Goal: Task Accomplishment & Management: Use online tool/utility

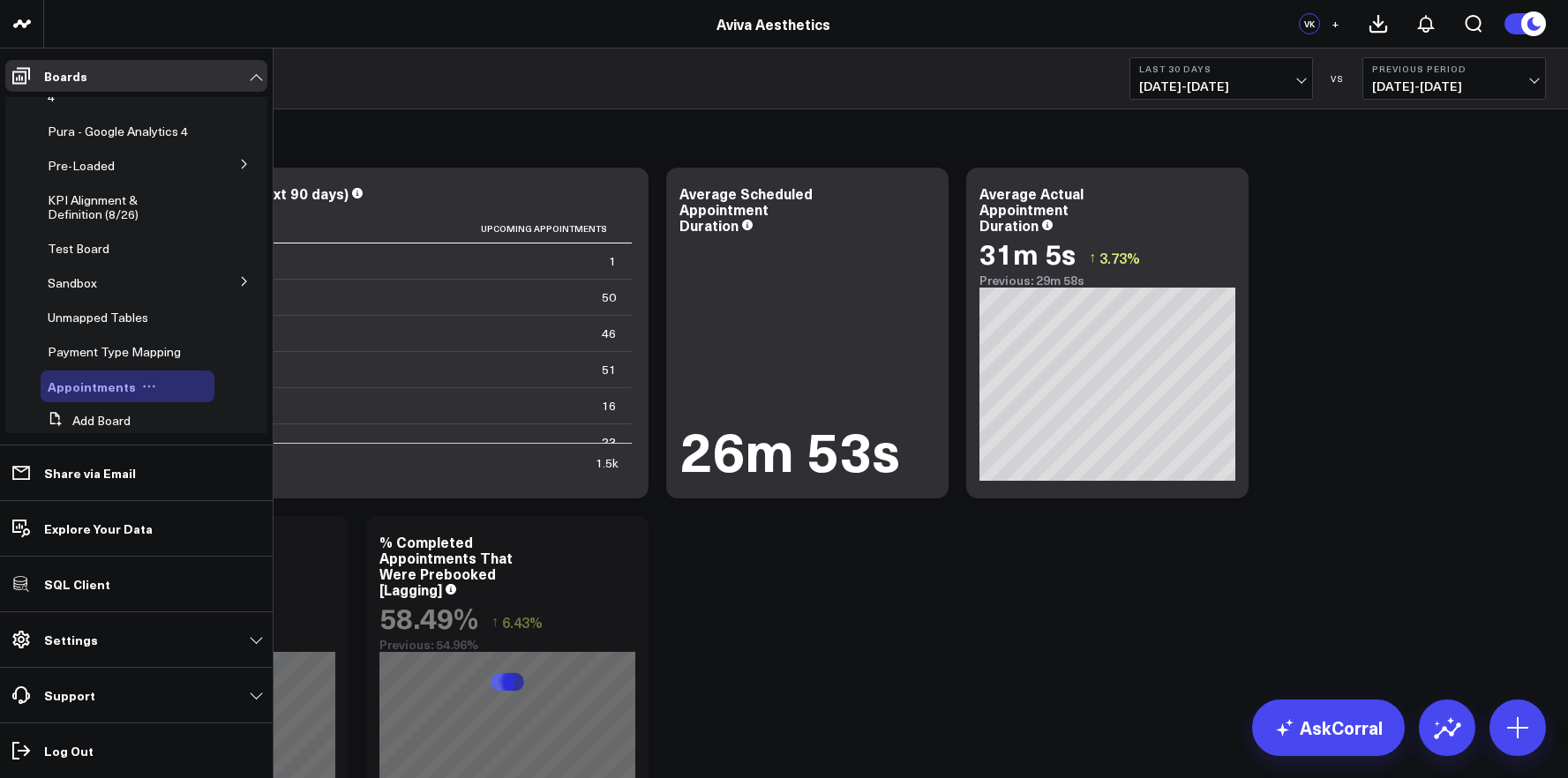
scroll to position [113, 0]
click at [123, 394] on span "Appointments" at bounding box center [91, 385] width 88 height 18
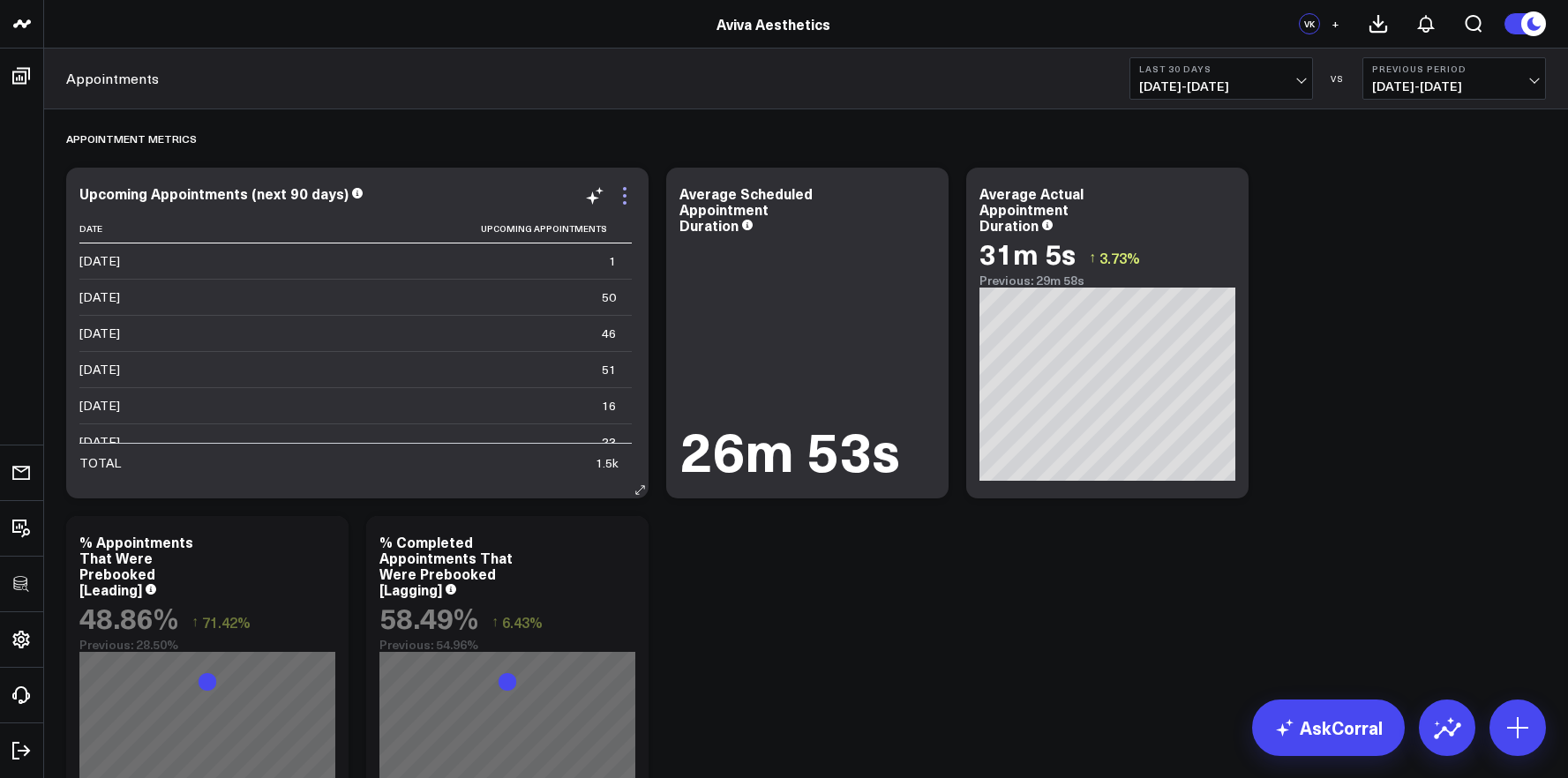
click at [622, 191] on icon at bounding box center [624, 195] width 21 height 21
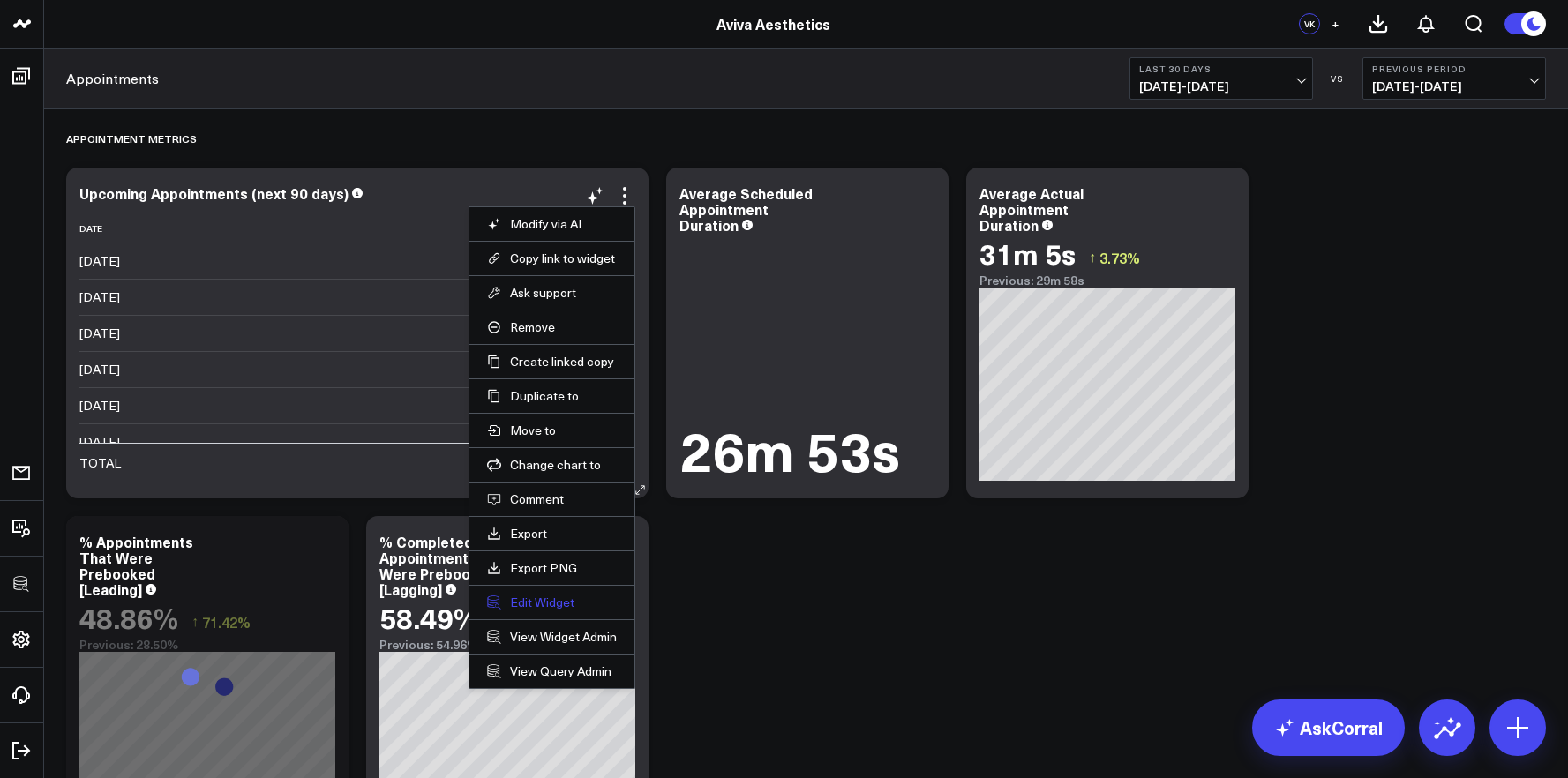
click at [543, 594] on button "Edit Widget" at bounding box center [551, 601] width 129 height 16
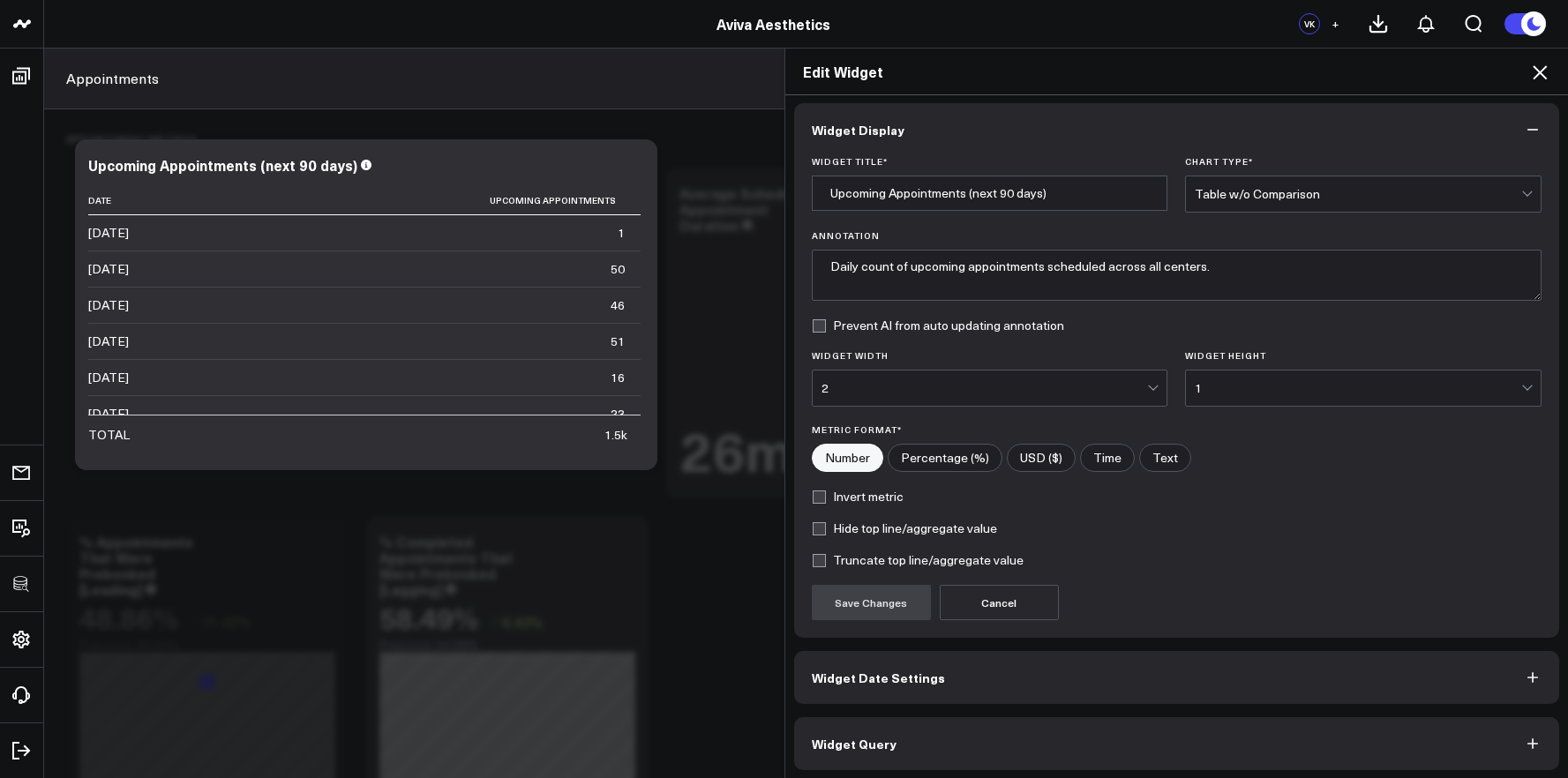
scroll to position [9, 0]
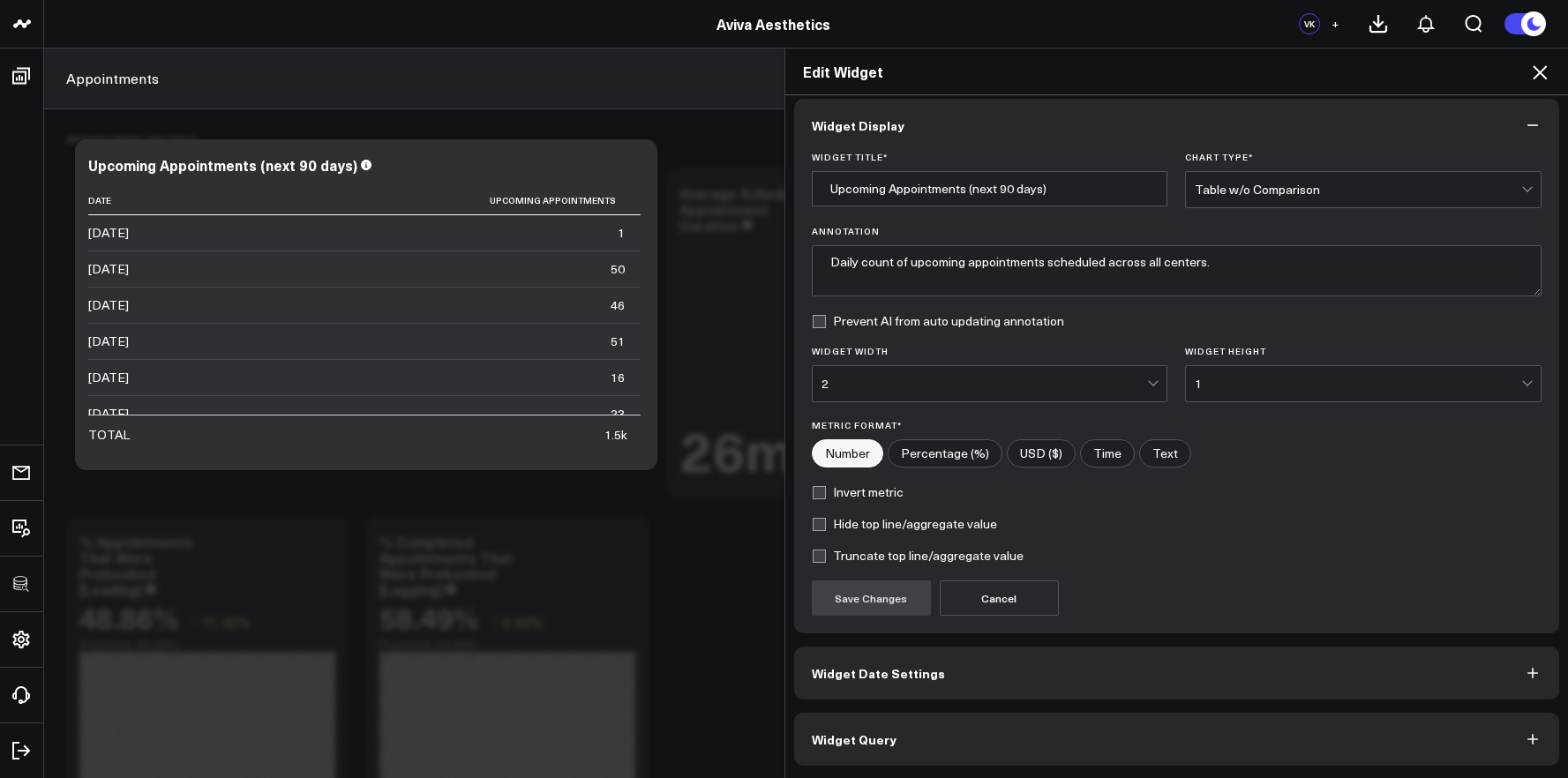
click at [983, 726] on button "Widget Query" at bounding box center [1176, 739] width 765 height 53
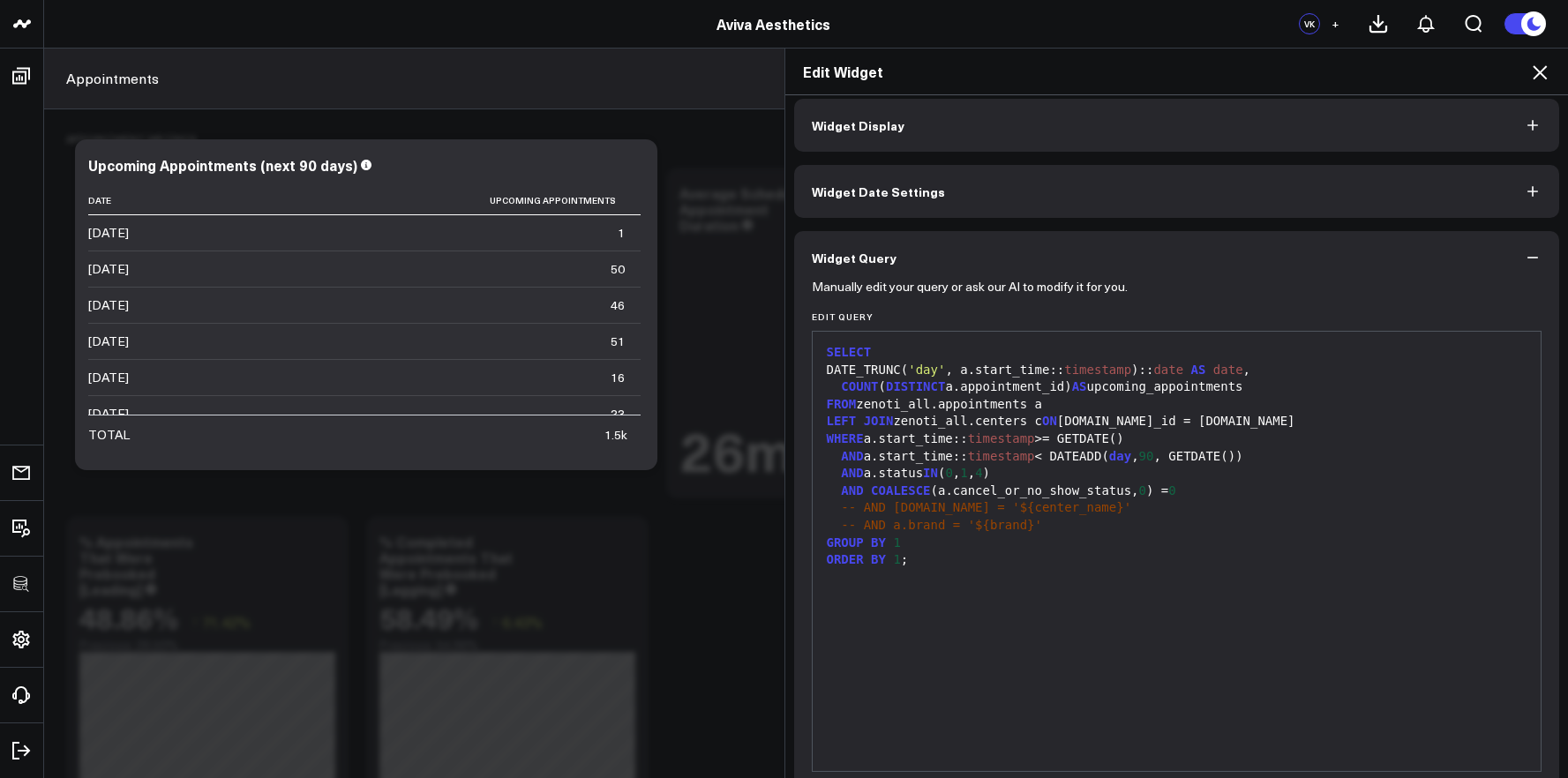
scroll to position [0, 0]
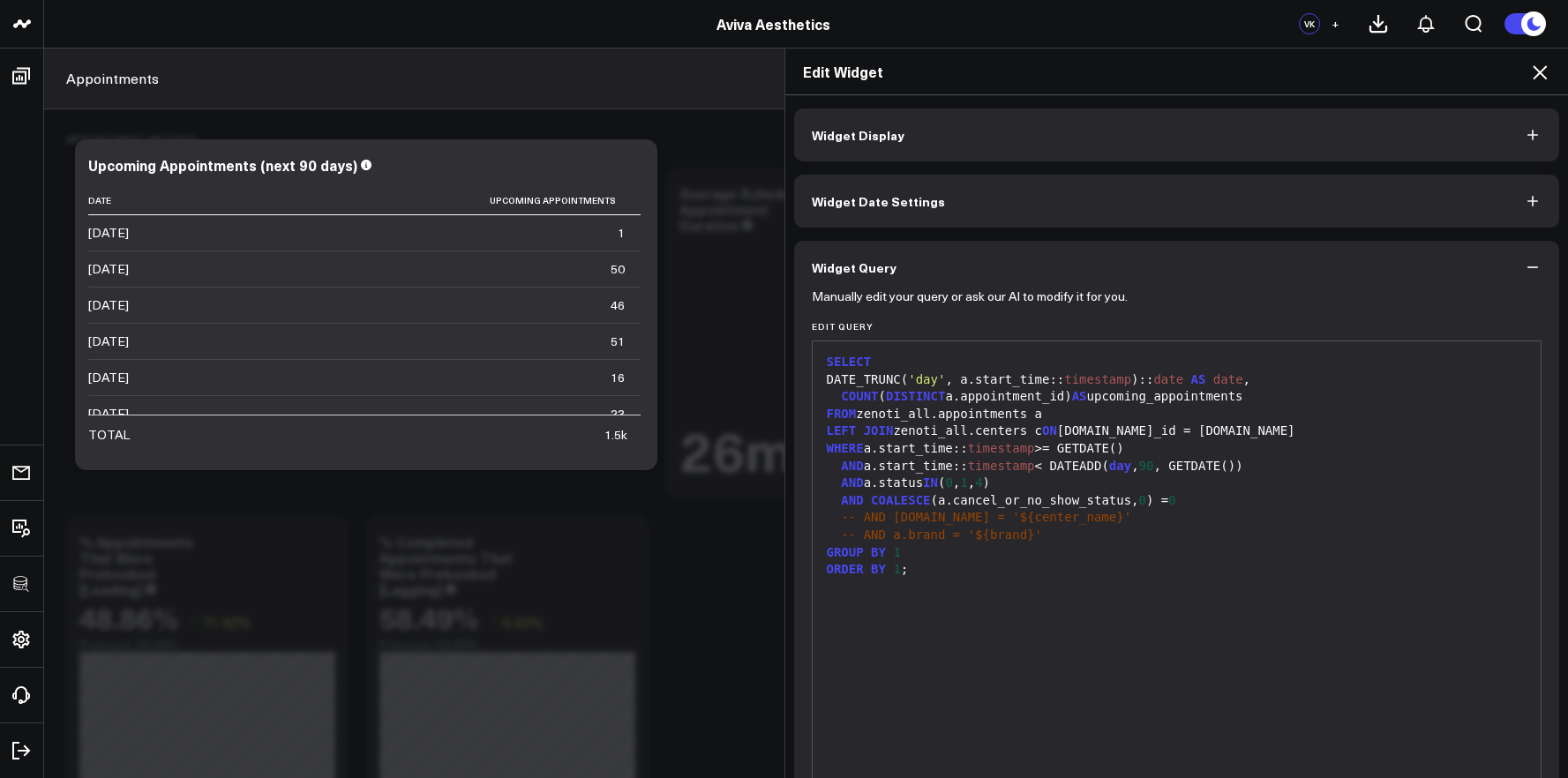
click at [1552, 69] on div "Edit Widget" at bounding box center [1176, 72] width 783 height 46
click at [1541, 75] on icon at bounding box center [1539, 72] width 21 height 21
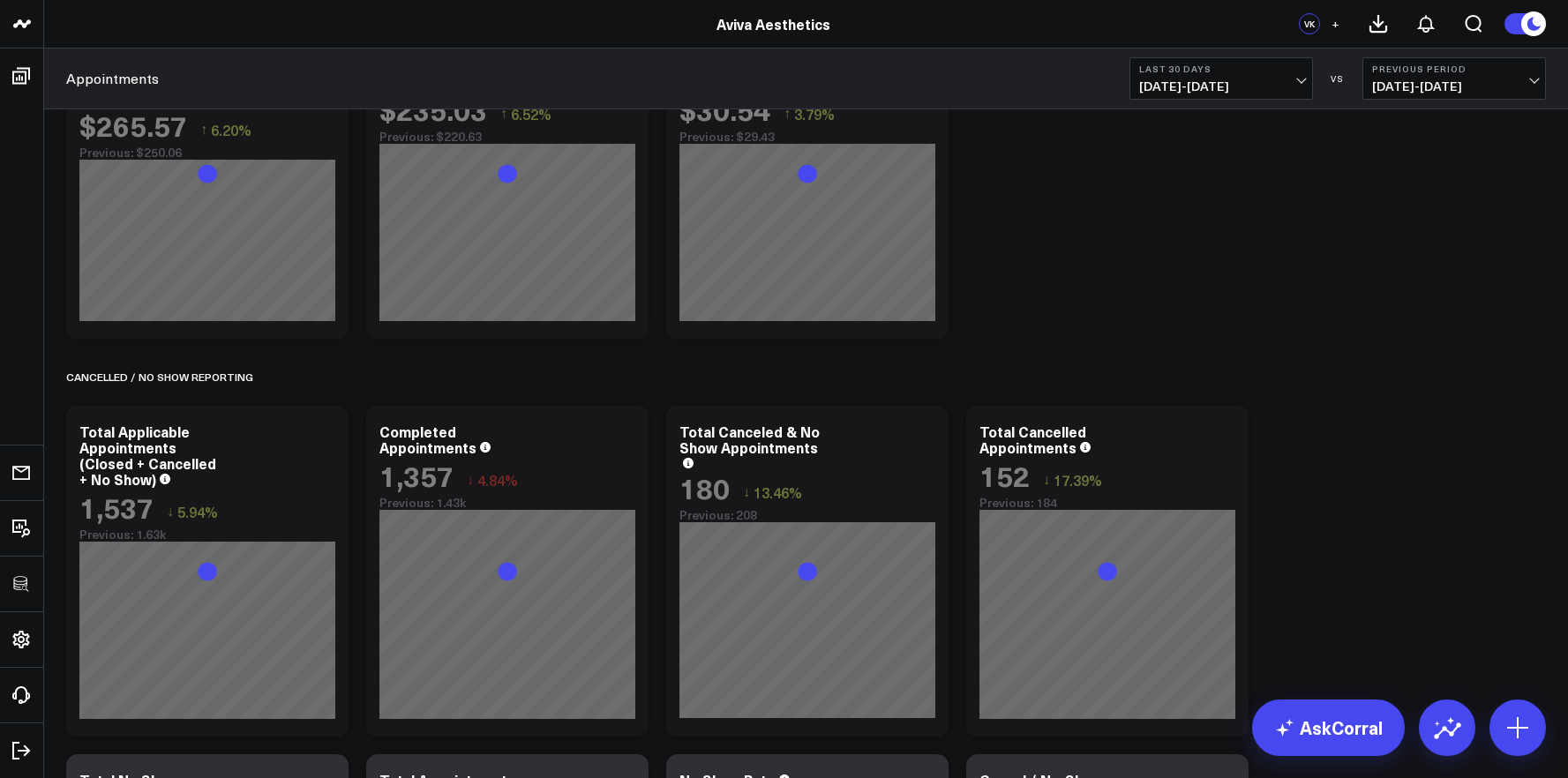
scroll to position [919, 0]
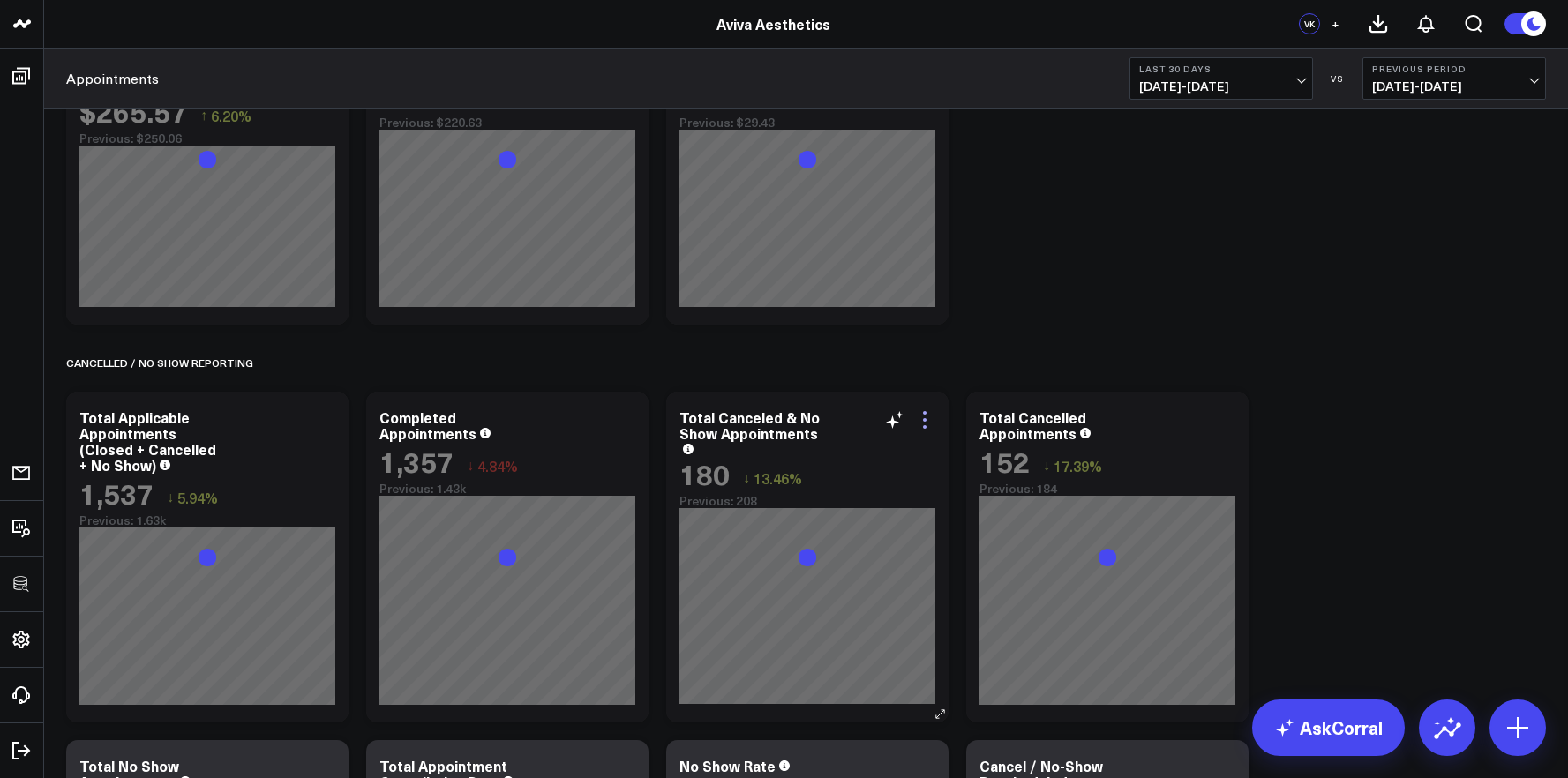
click at [931, 421] on icon at bounding box center [924, 419] width 21 height 21
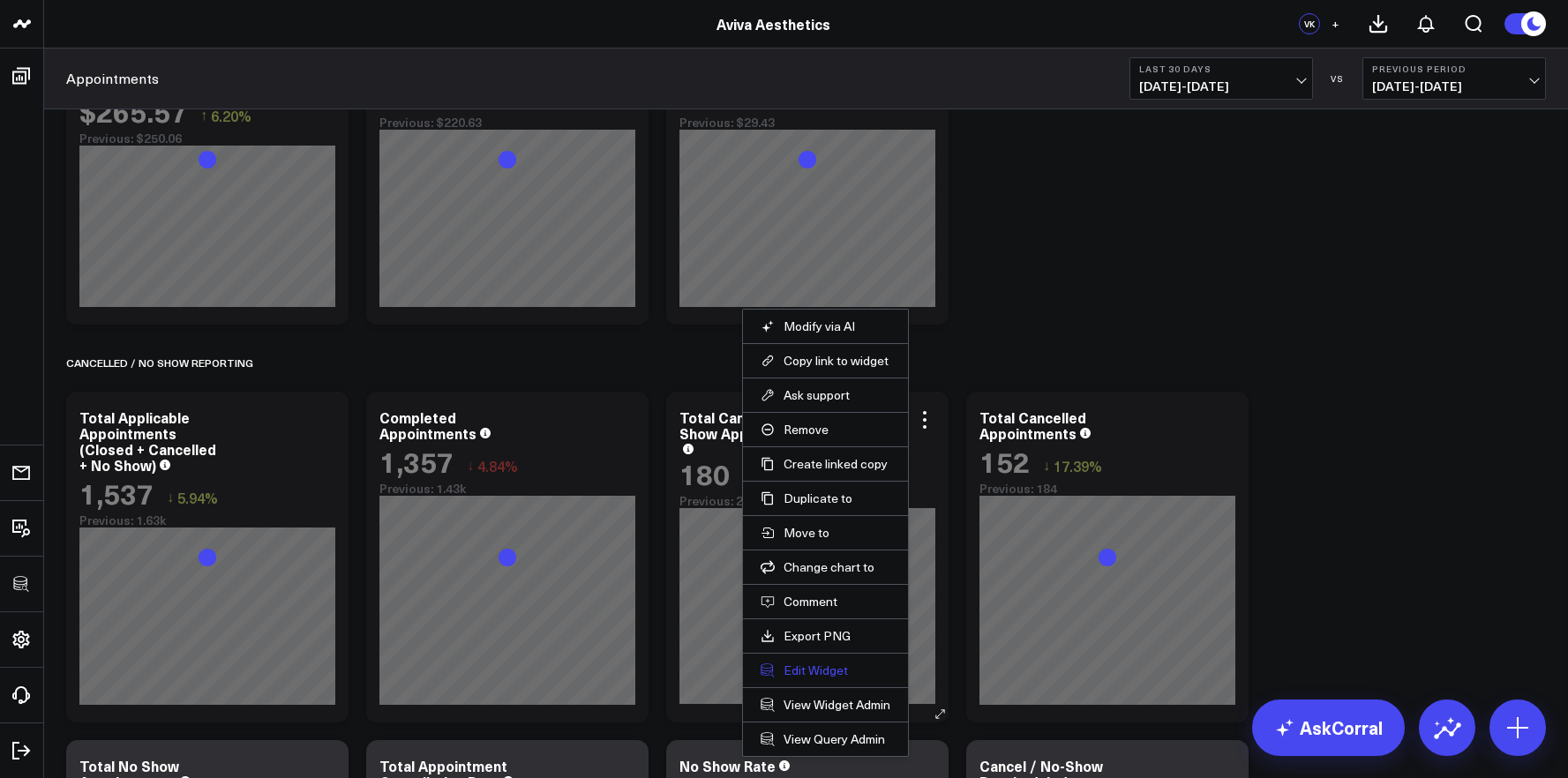
click at [836, 666] on button "Edit Widget" at bounding box center [825, 669] width 129 height 16
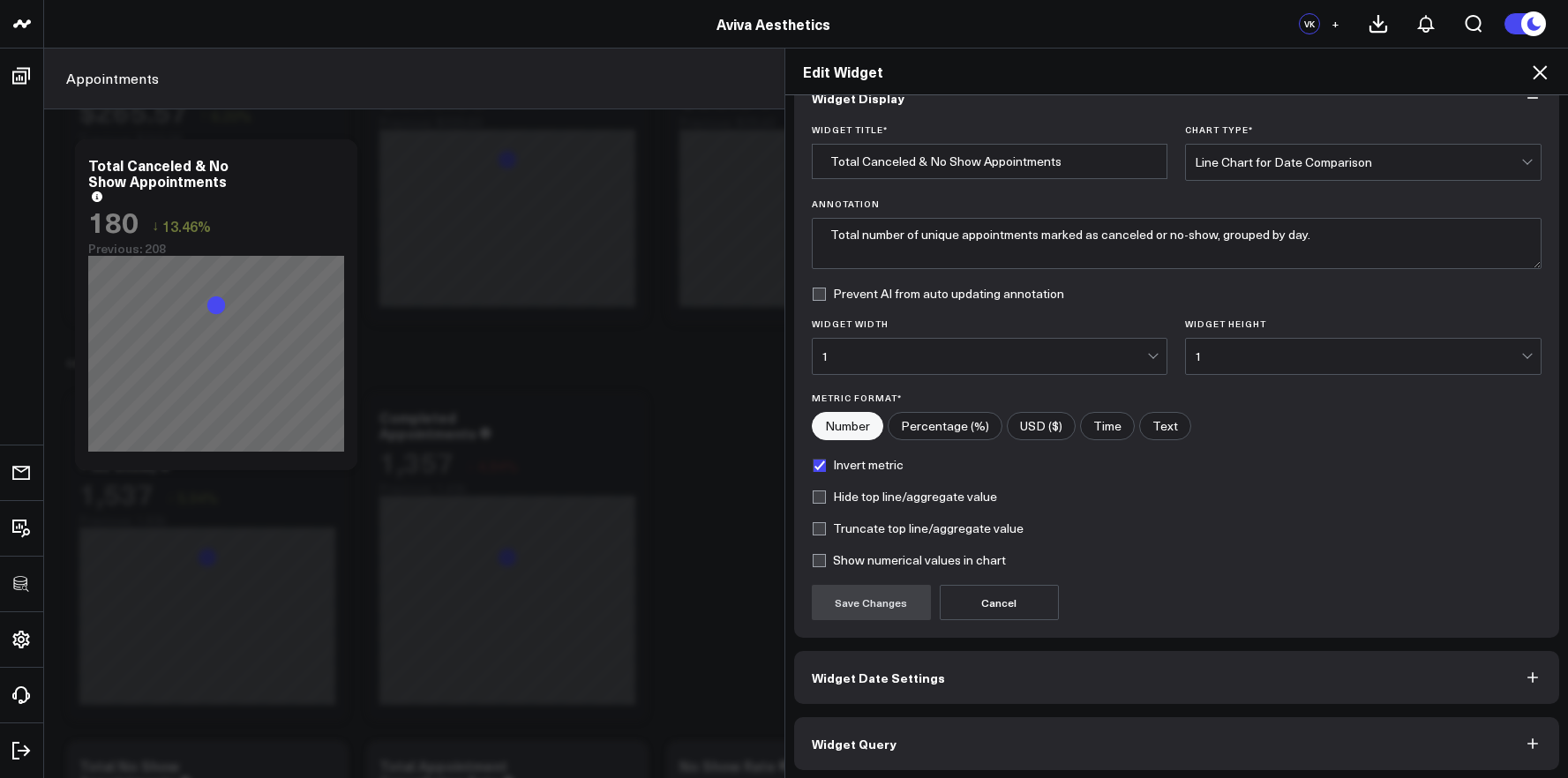
scroll to position [42, 0]
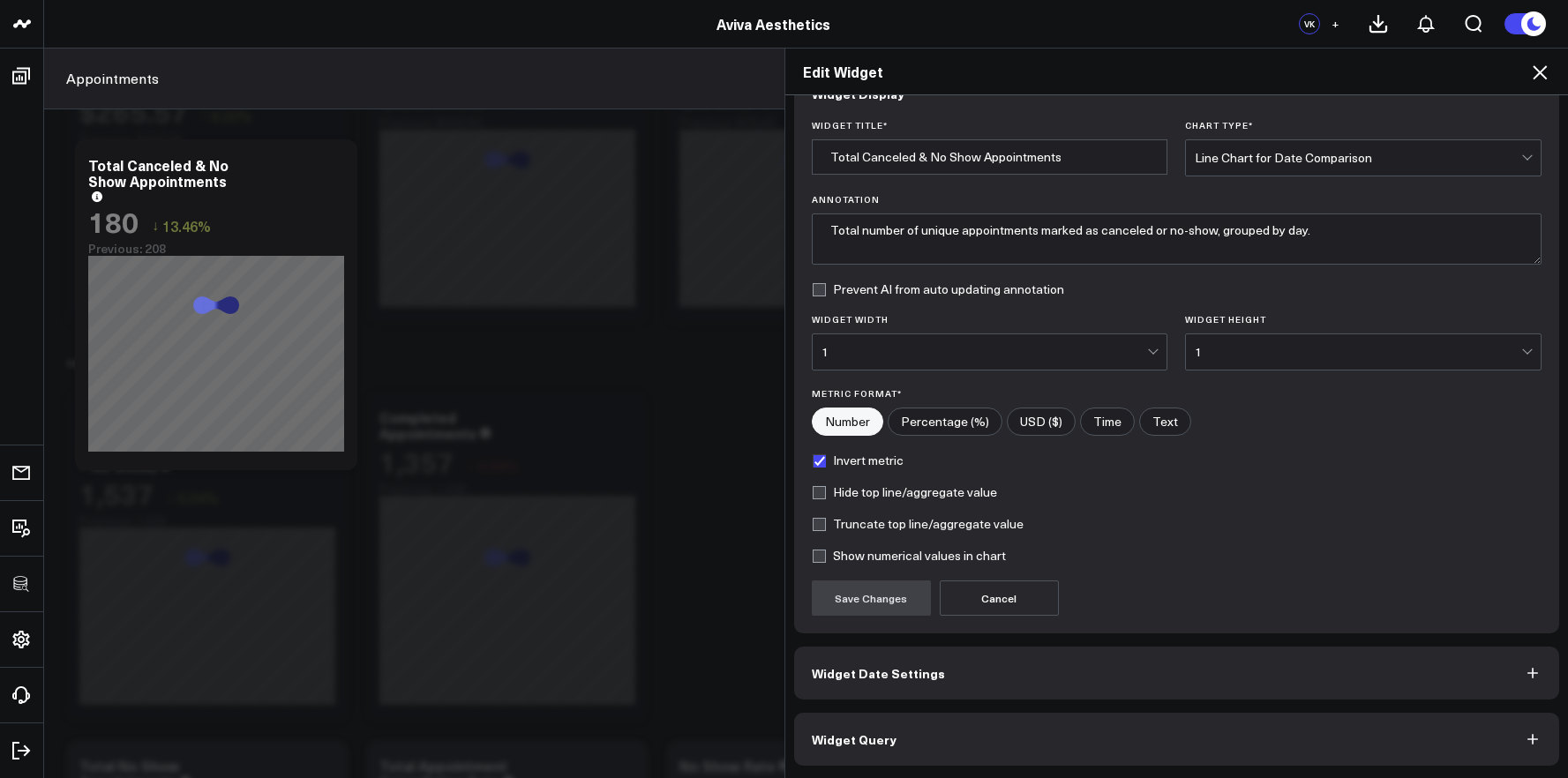
click at [1147, 723] on button "Widget Query" at bounding box center [1176, 739] width 765 height 53
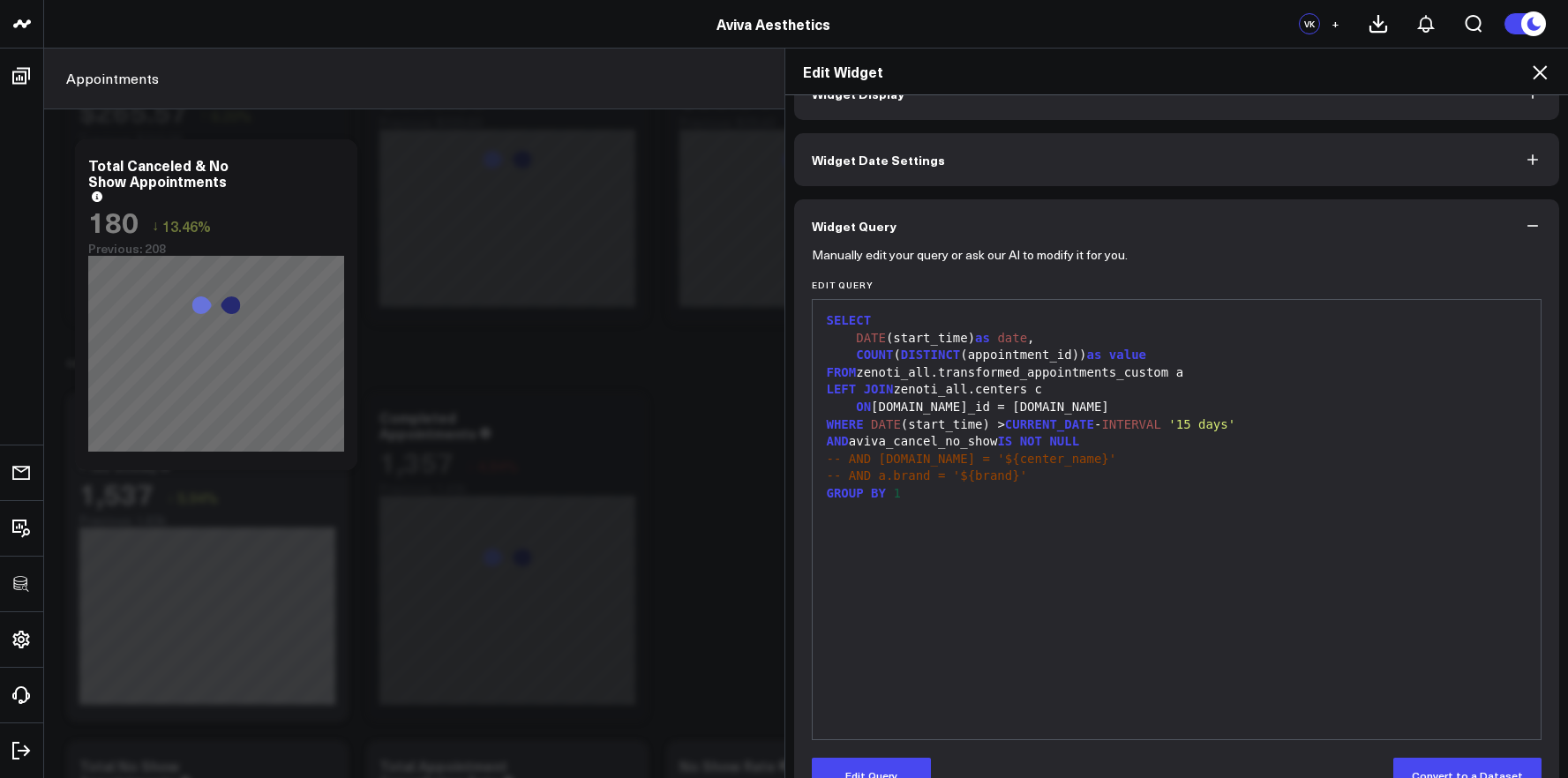
scroll to position [0, 0]
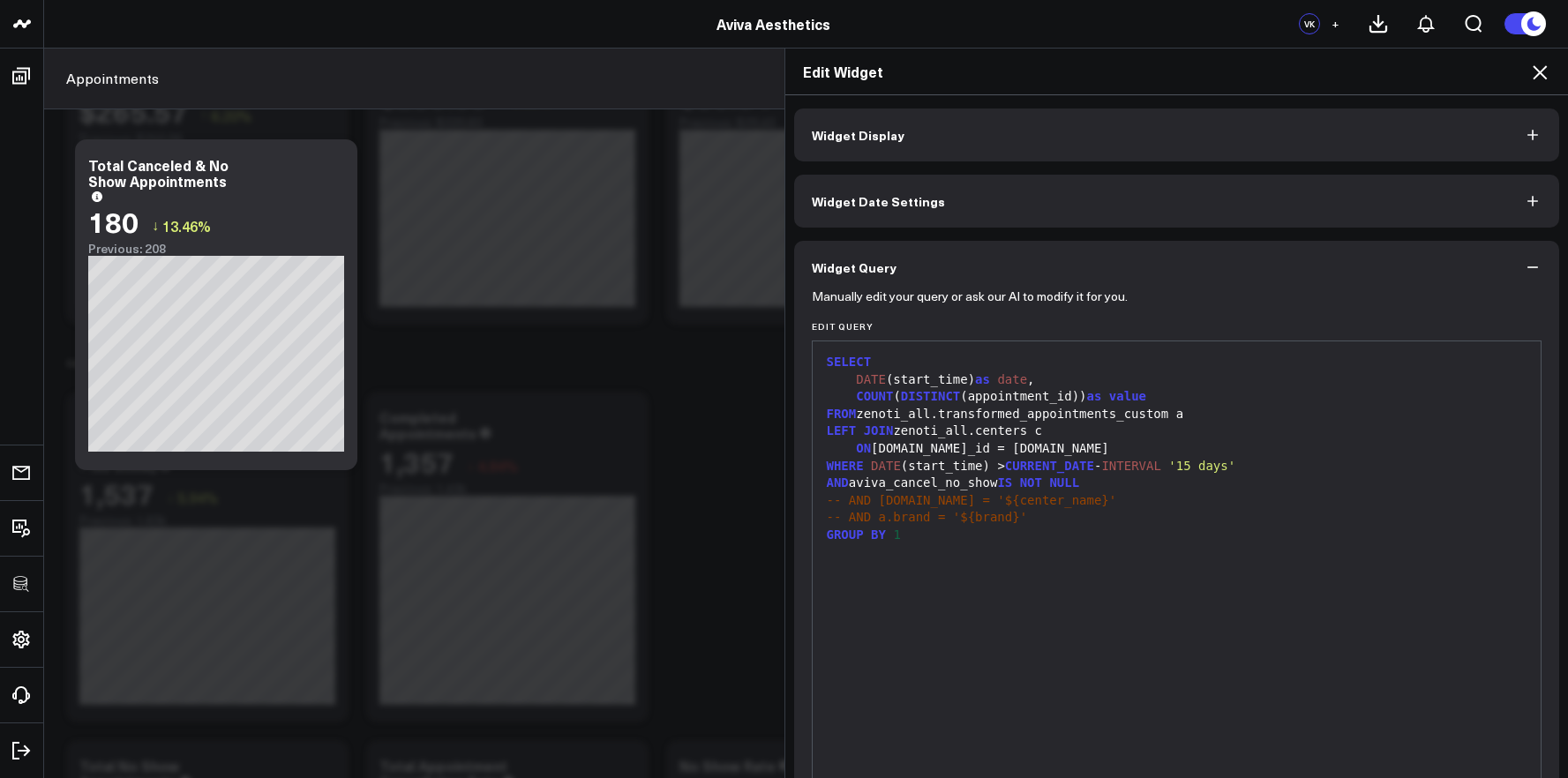
click at [773, 625] on div "Edit Widget Widget Display Widget Date Settings Widget Query Manually edit your…" at bounding box center [784, 412] width 1568 height 730
click at [763, 623] on div "Edit Widget Widget Display Widget Date Settings Widget Query Manually edit your…" at bounding box center [784, 412] width 1568 height 730
click at [1535, 79] on icon at bounding box center [1539, 72] width 21 height 21
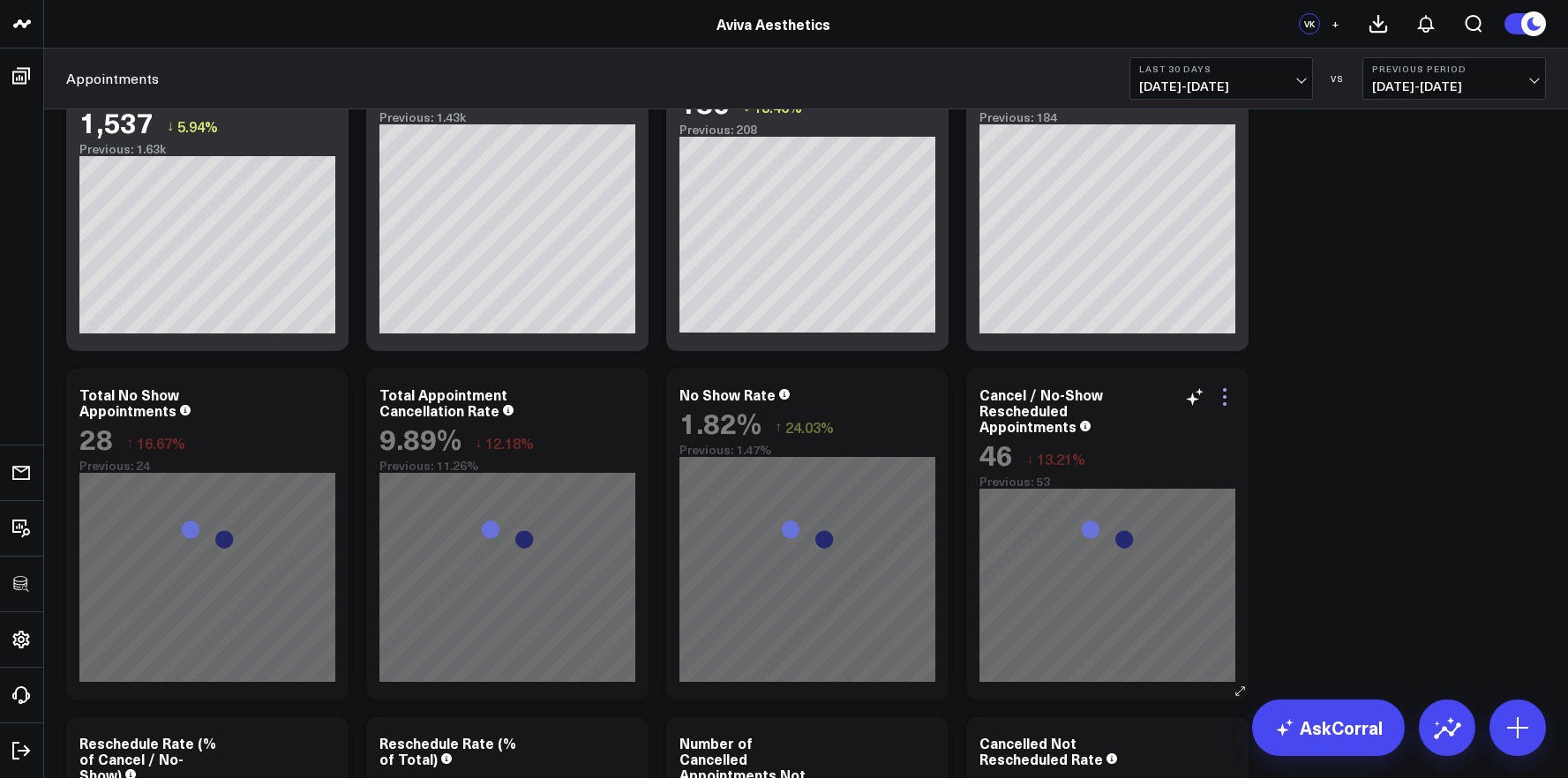
scroll to position [1290, 0]
click at [1224, 402] on icon at bounding box center [1224, 397] width 21 height 21
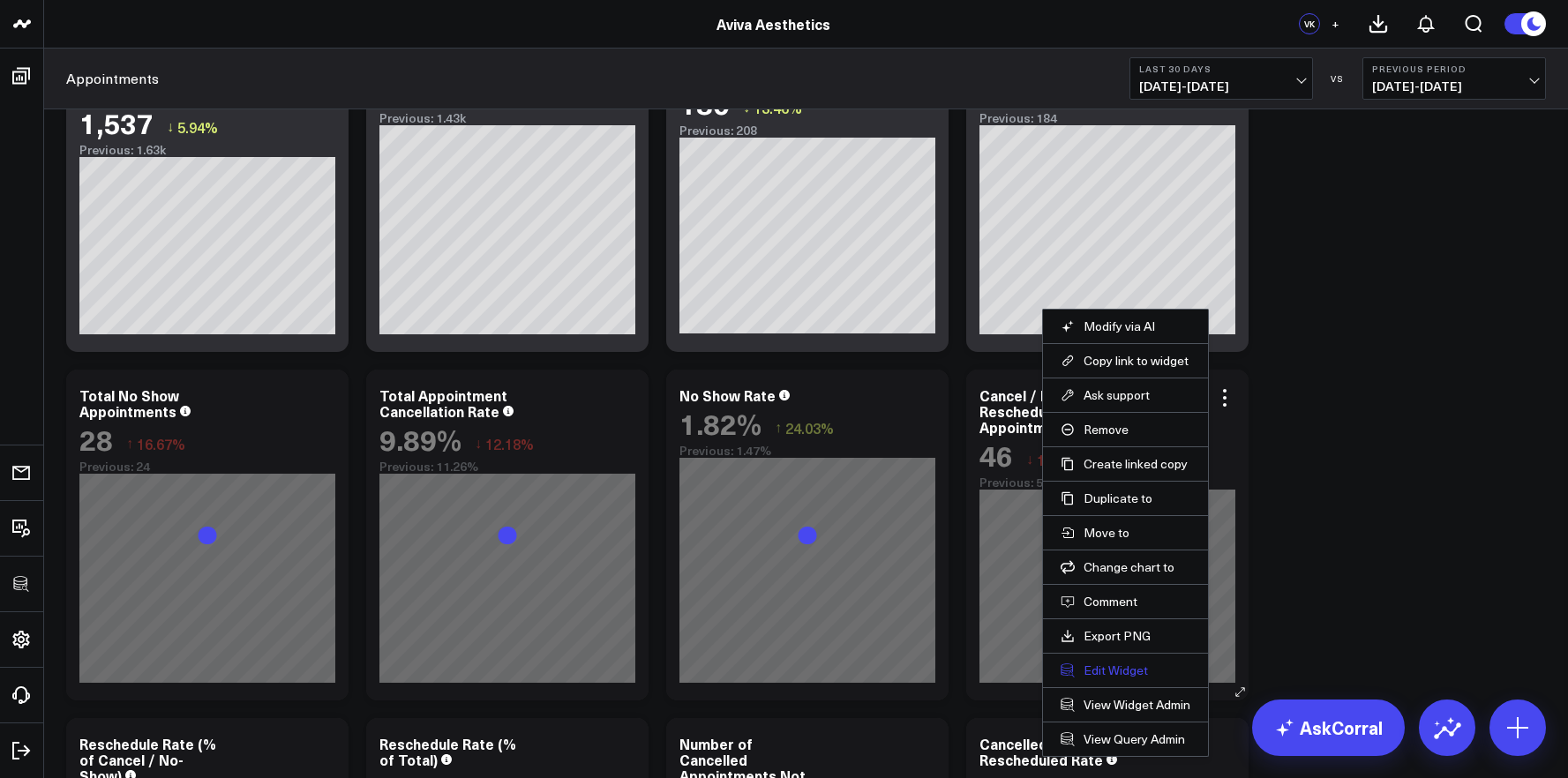
click at [1122, 675] on button "Edit Widget" at bounding box center [1124, 669] width 129 height 16
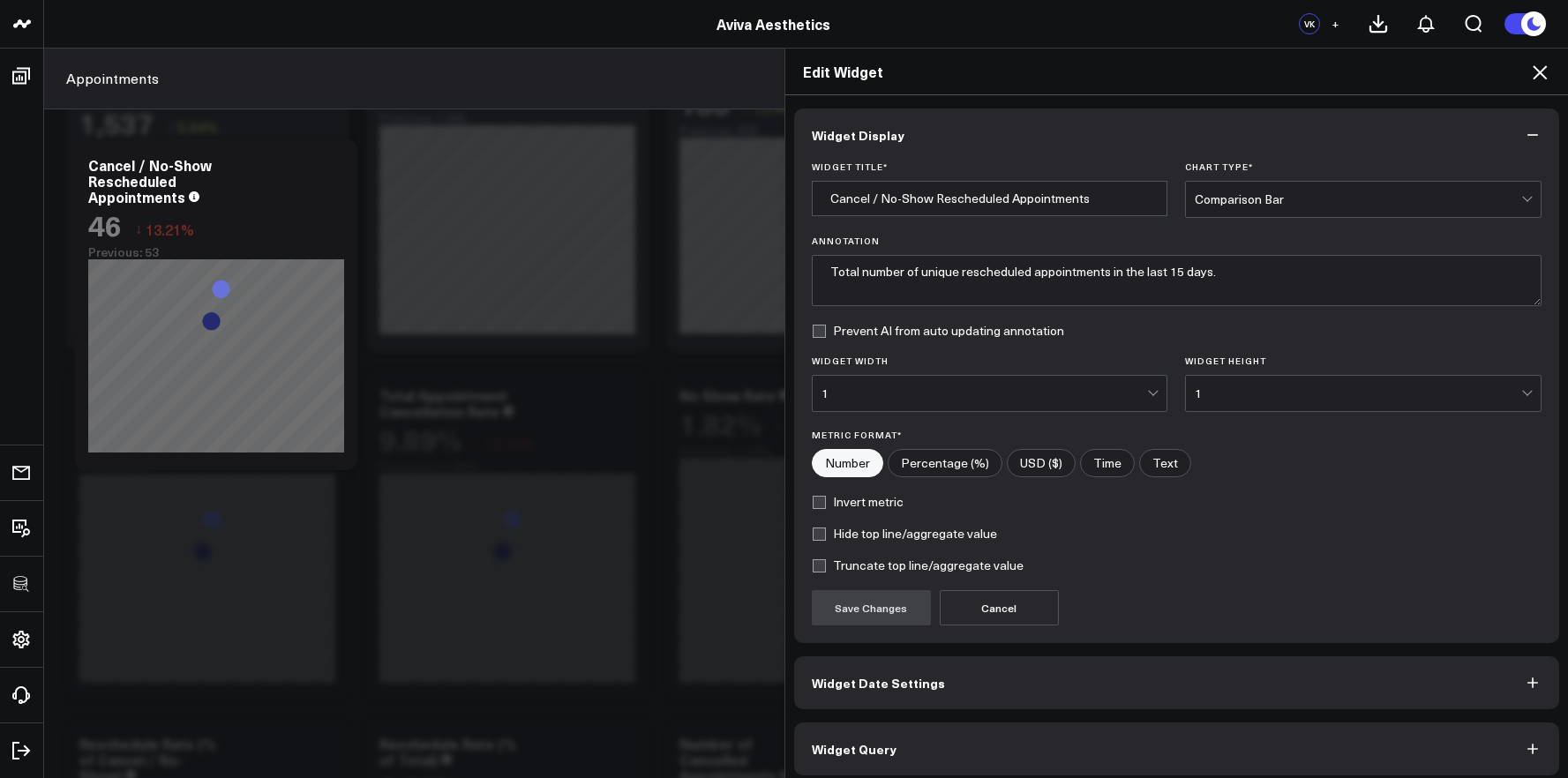
scroll to position [9, 0]
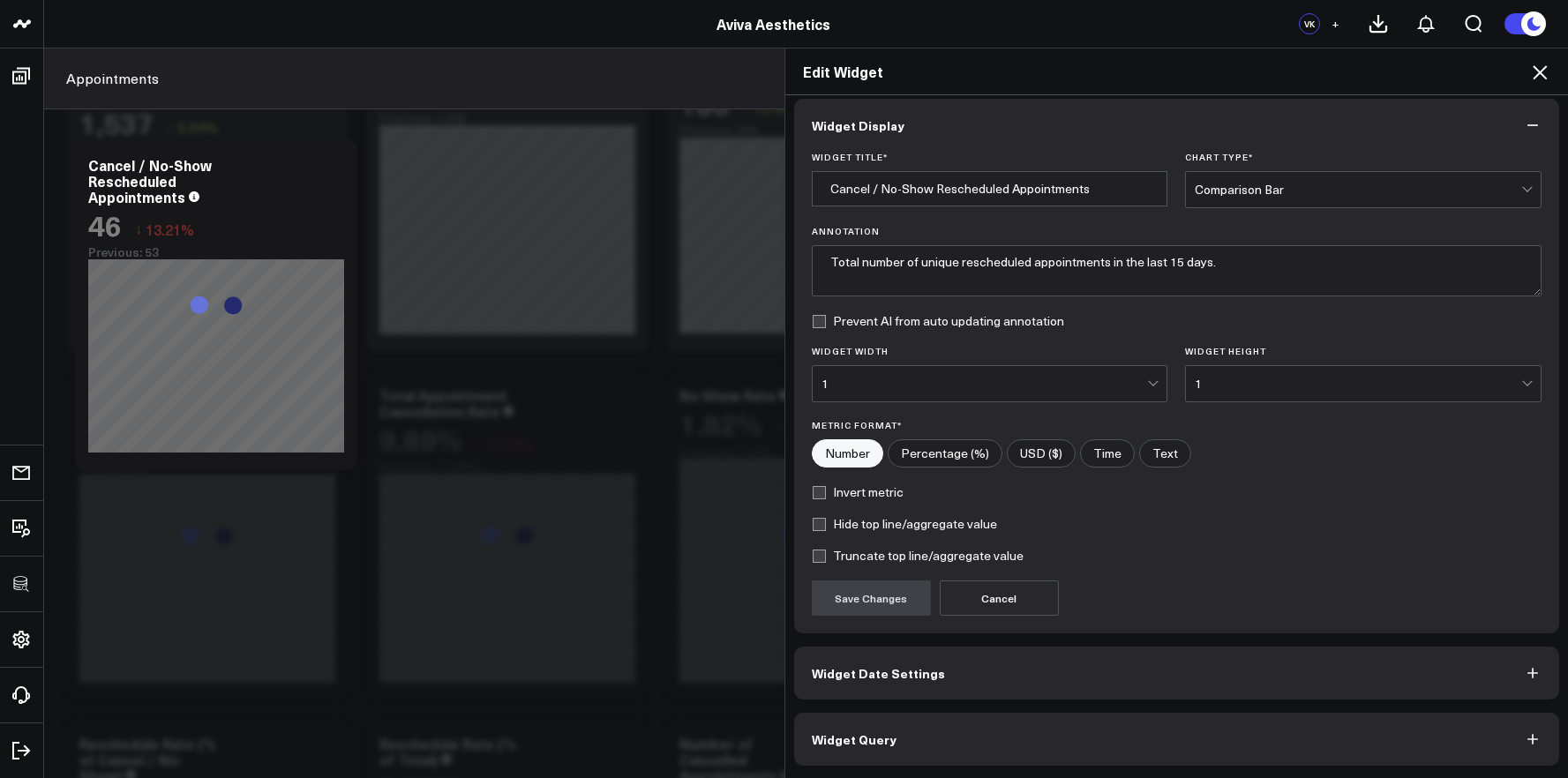
click at [1122, 740] on button "Widget Query" at bounding box center [1176, 739] width 765 height 53
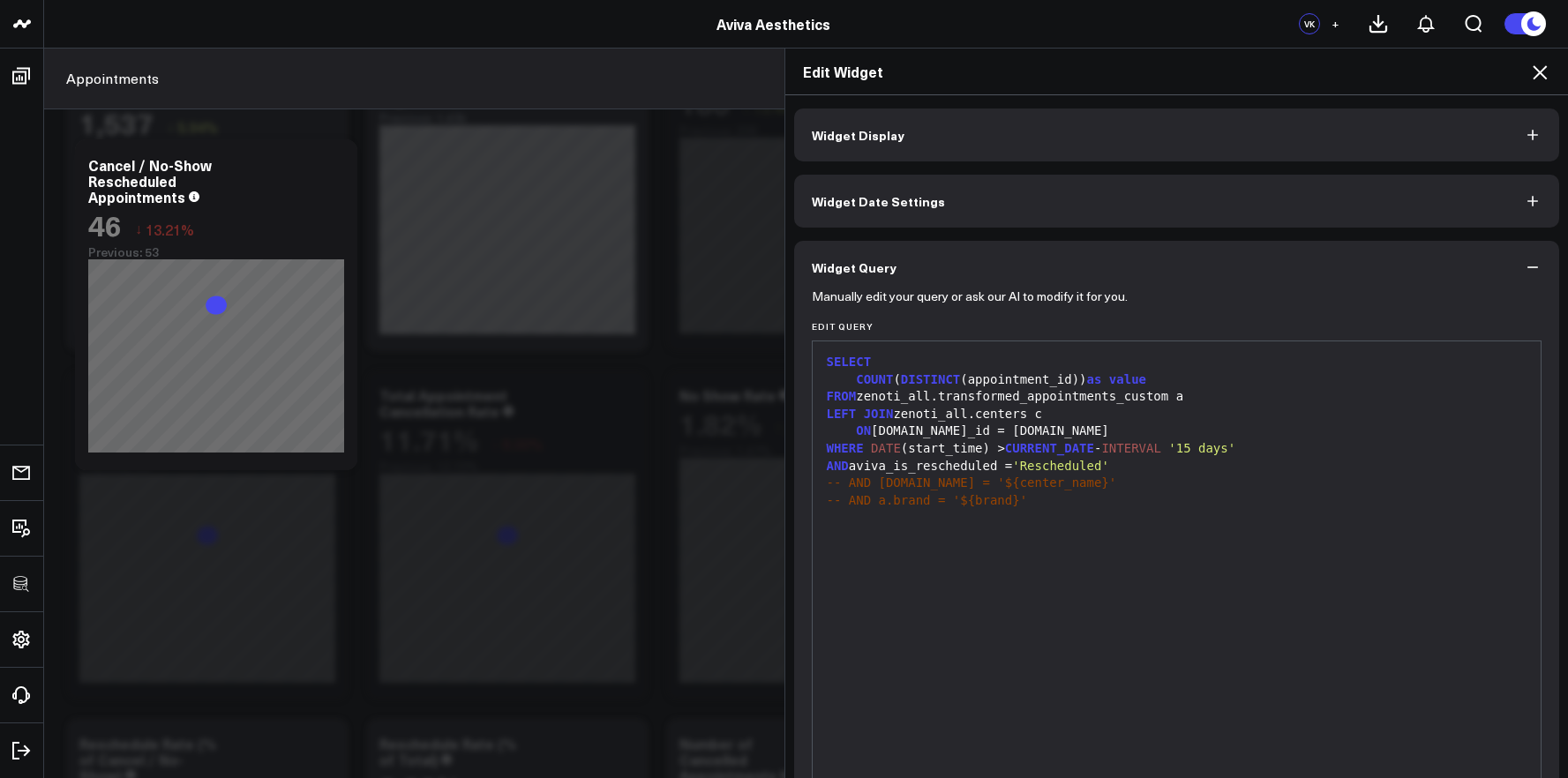
click at [1149, 500] on div "-- AND a.brand = '${brand}'" at bounding box center [1176, 500] width 711 height 18
click at [1546, 65] on icon at bounding box center [1539, 72] width 21 height 21
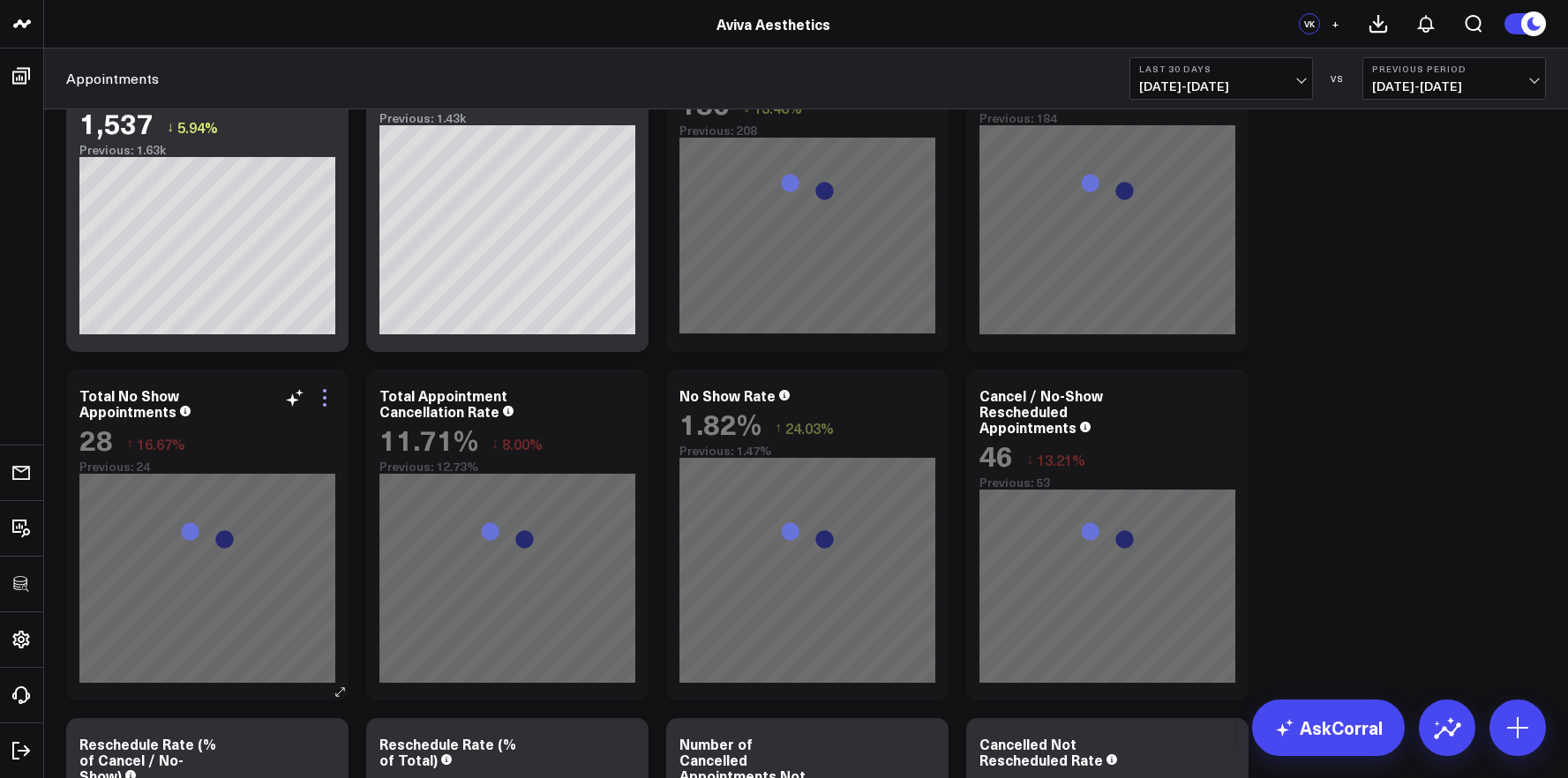
click at [324, 405] on icon at bounding box center [325, 405] width 4 height 4
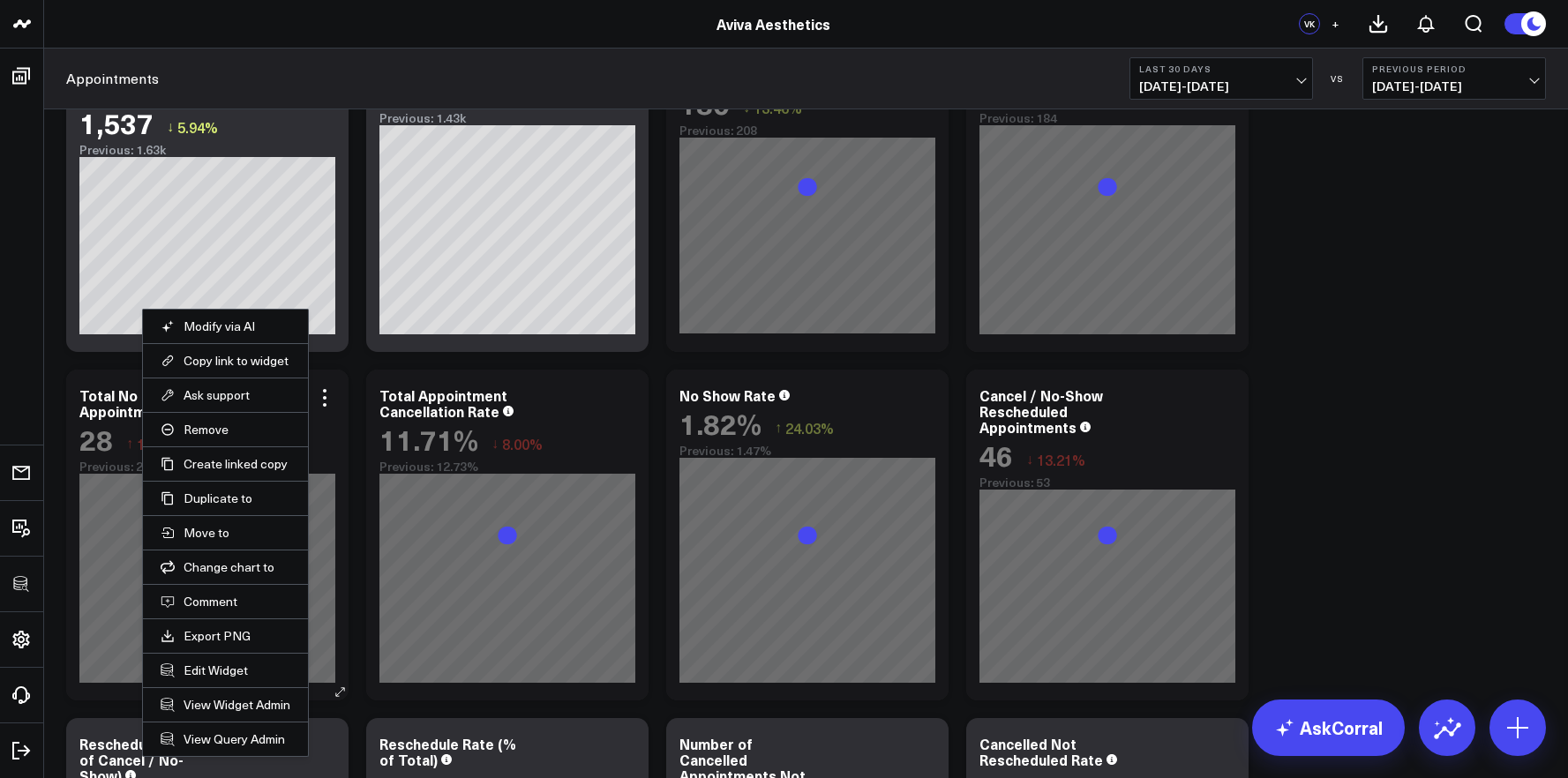
click at [228, 679] on li "Edit Widget" at bounding box center [225, 669] width 165 height 34
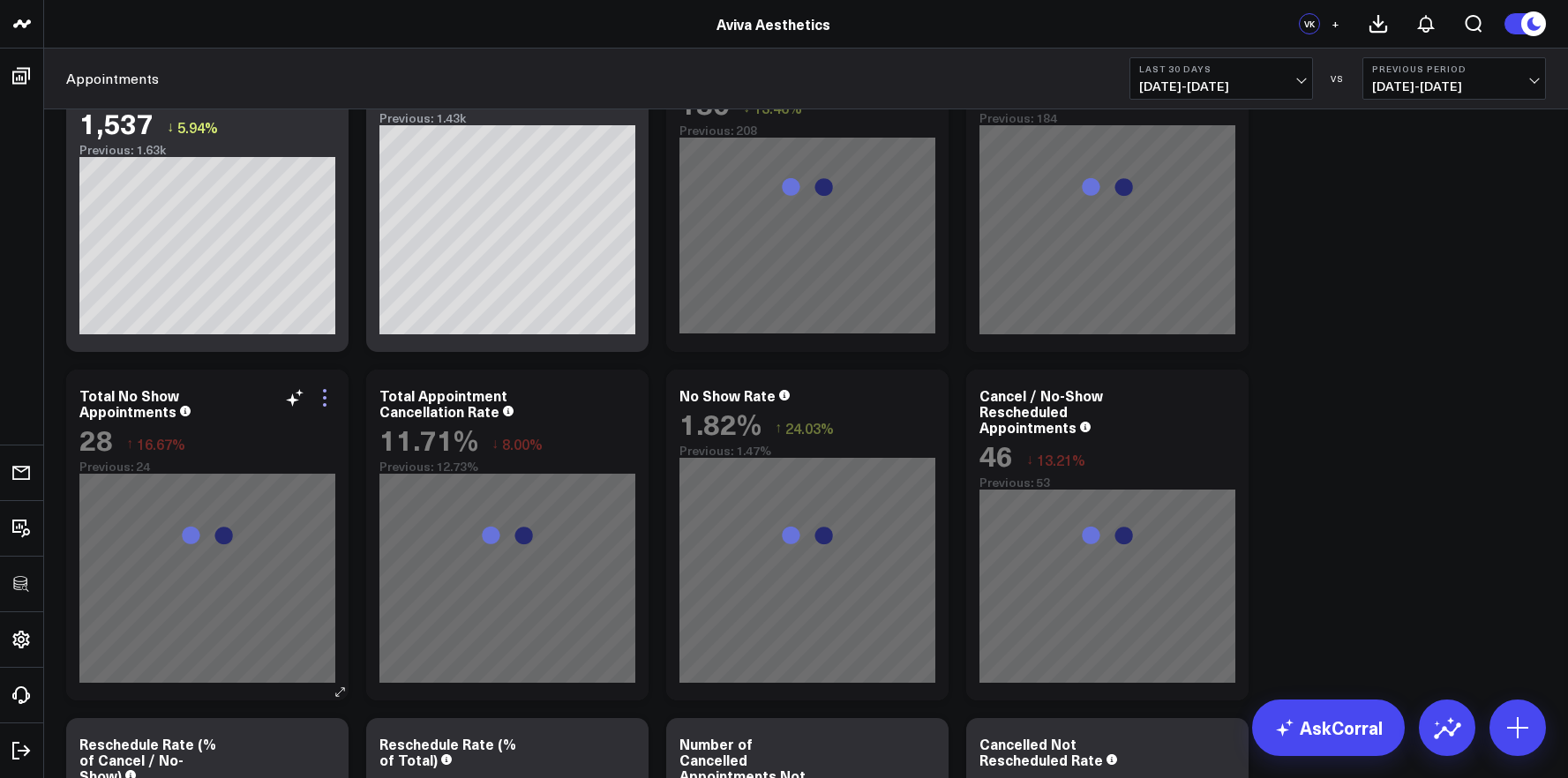
click at [331, 400] on icon at bounding box center [325, 397] width 21 height 21
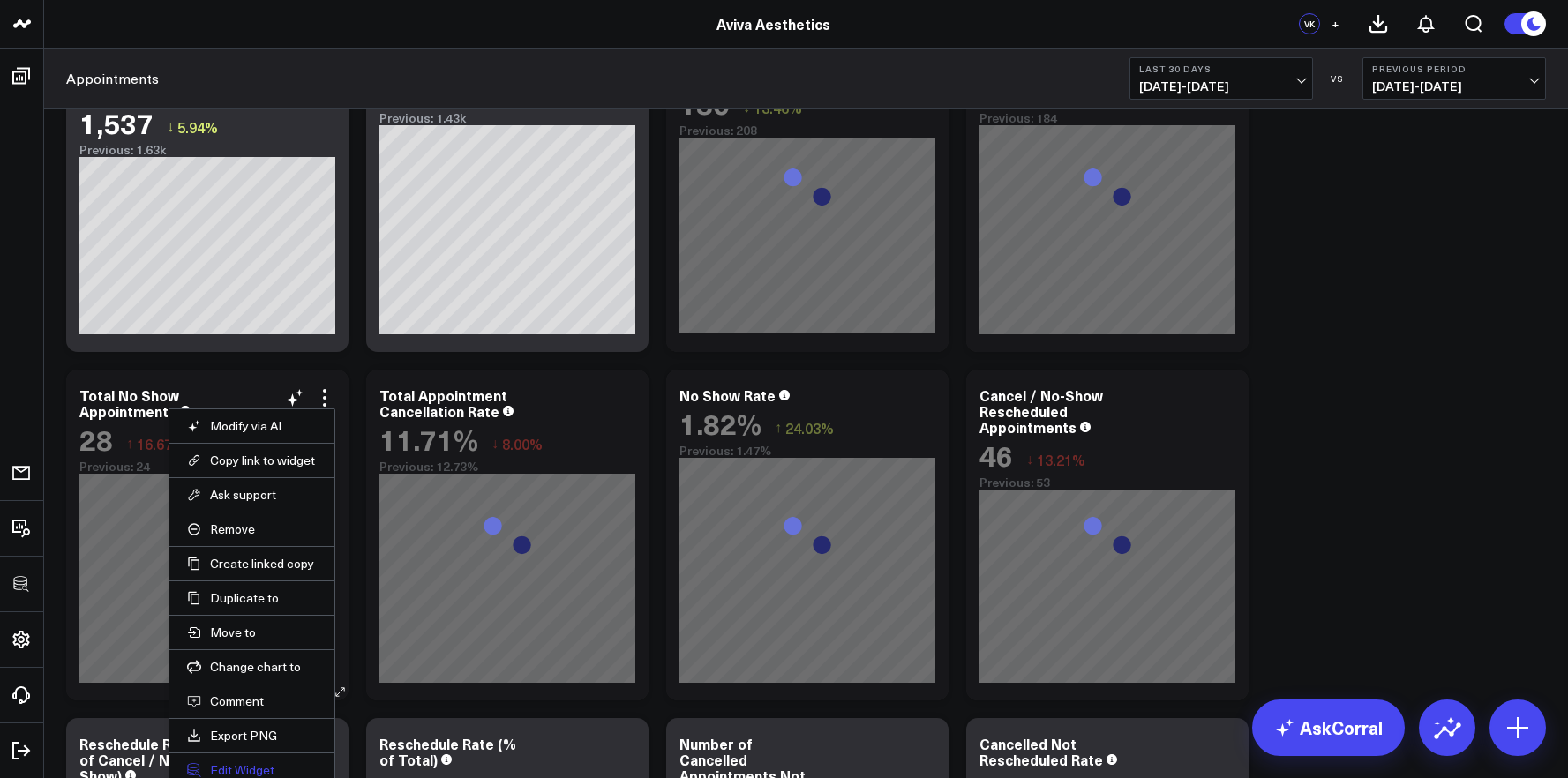
click at [236, 764] on button "Edit Widget" at bounding box center [251, 770] width 129 height 16
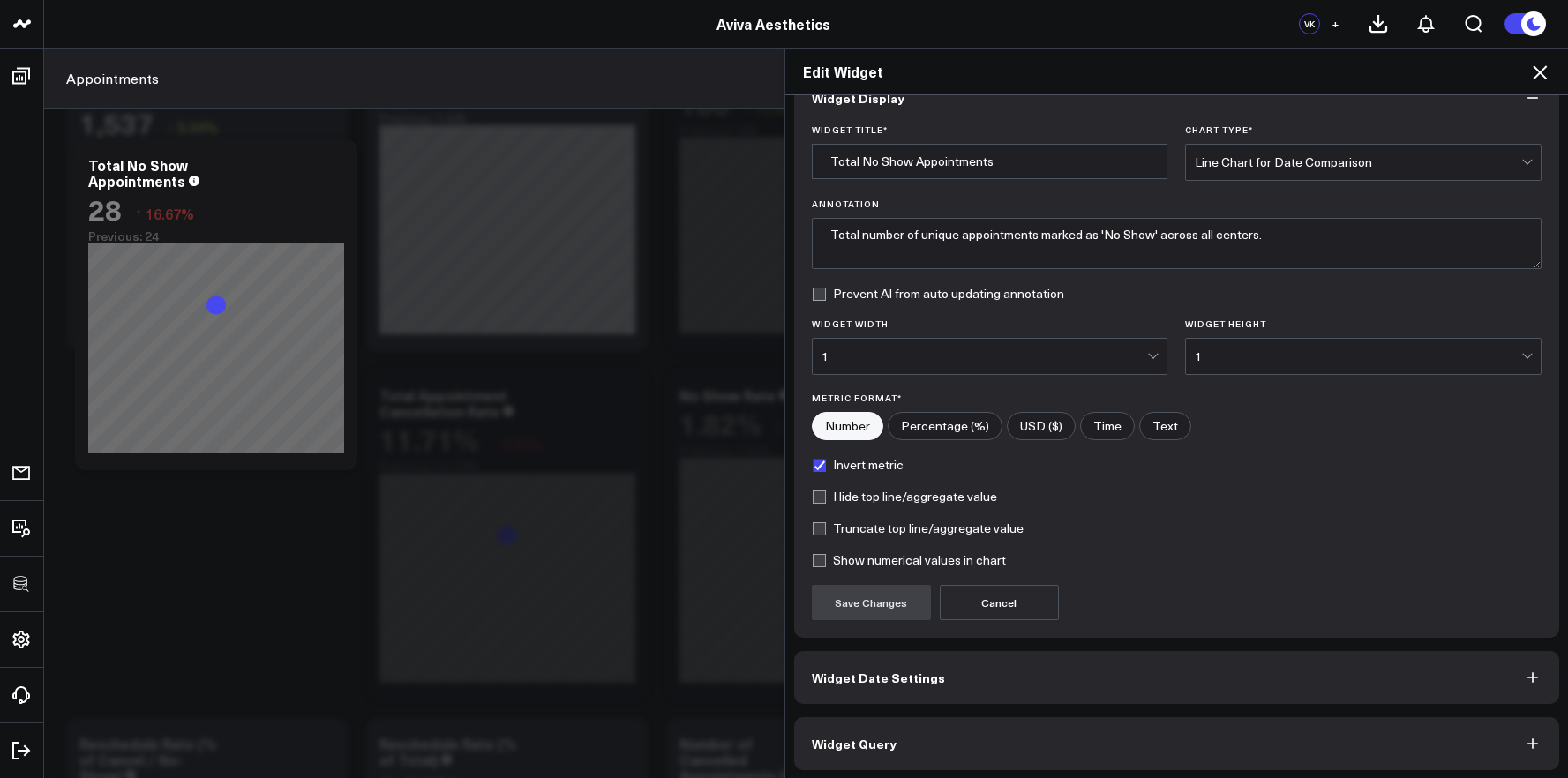
scroll to position [42, 0]
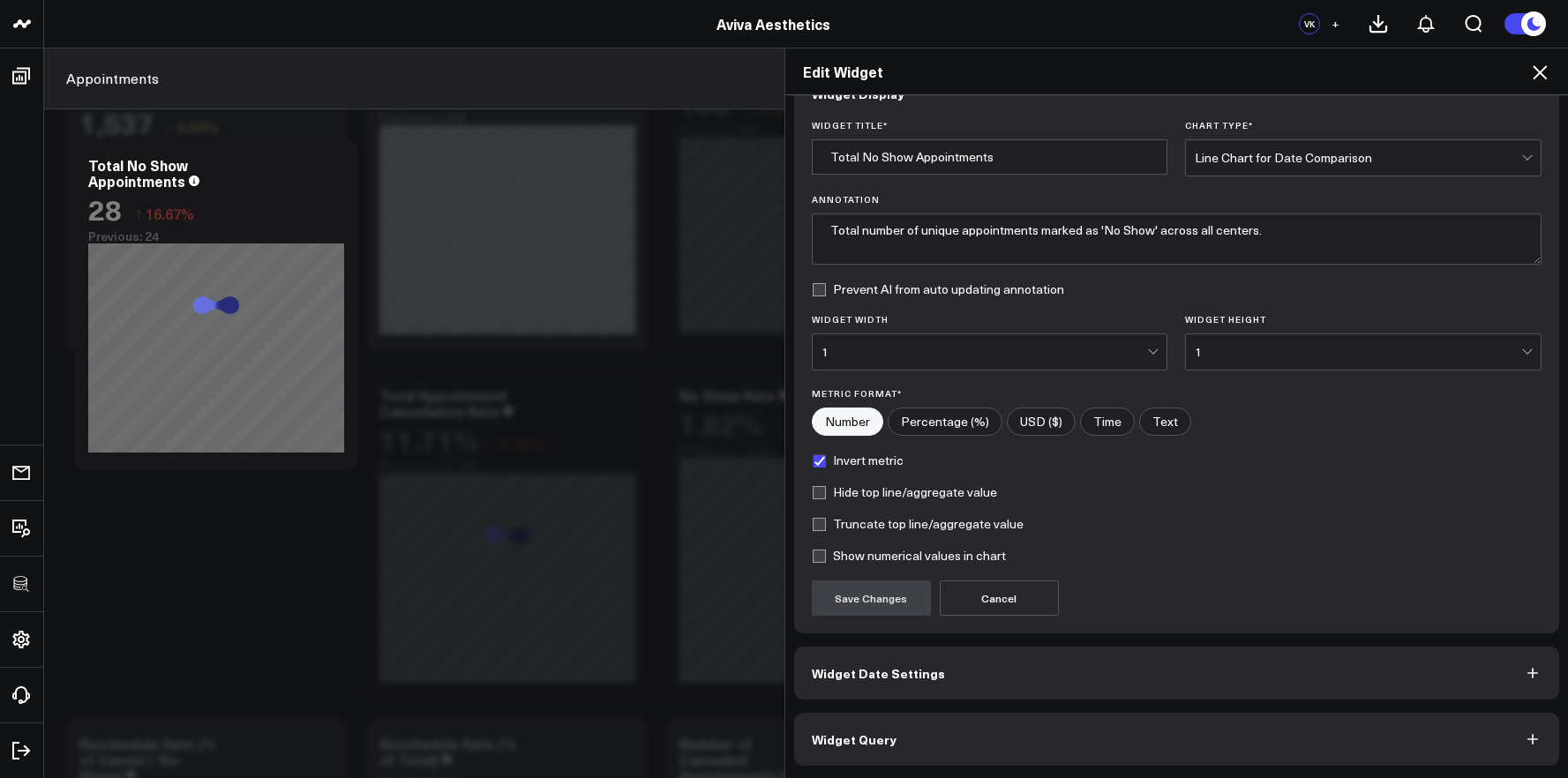
click at [877, 732] on span "Widget Query" at bounding box center [854, 738] width 85 height 14
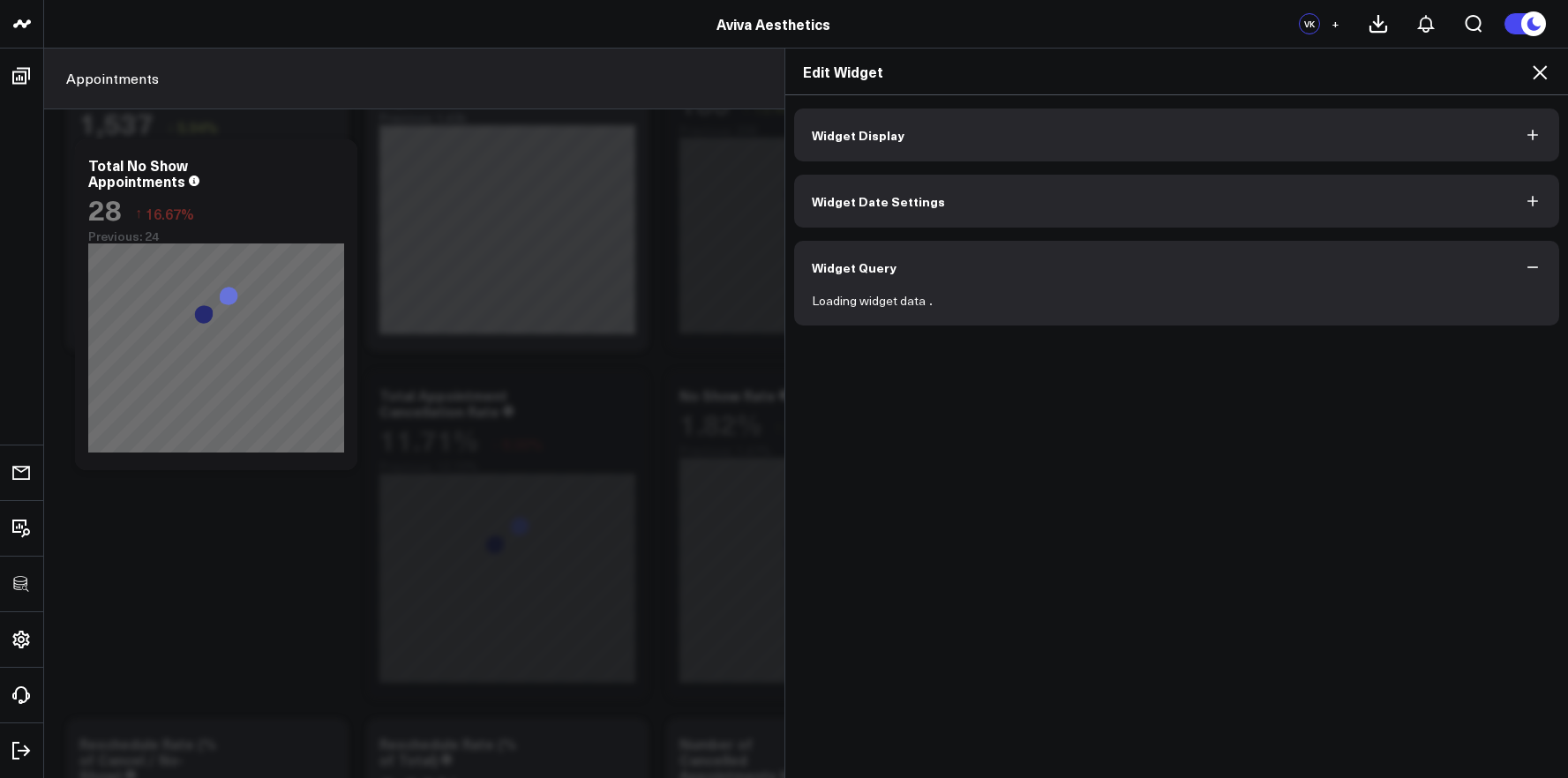
scroll to position [0, 0]
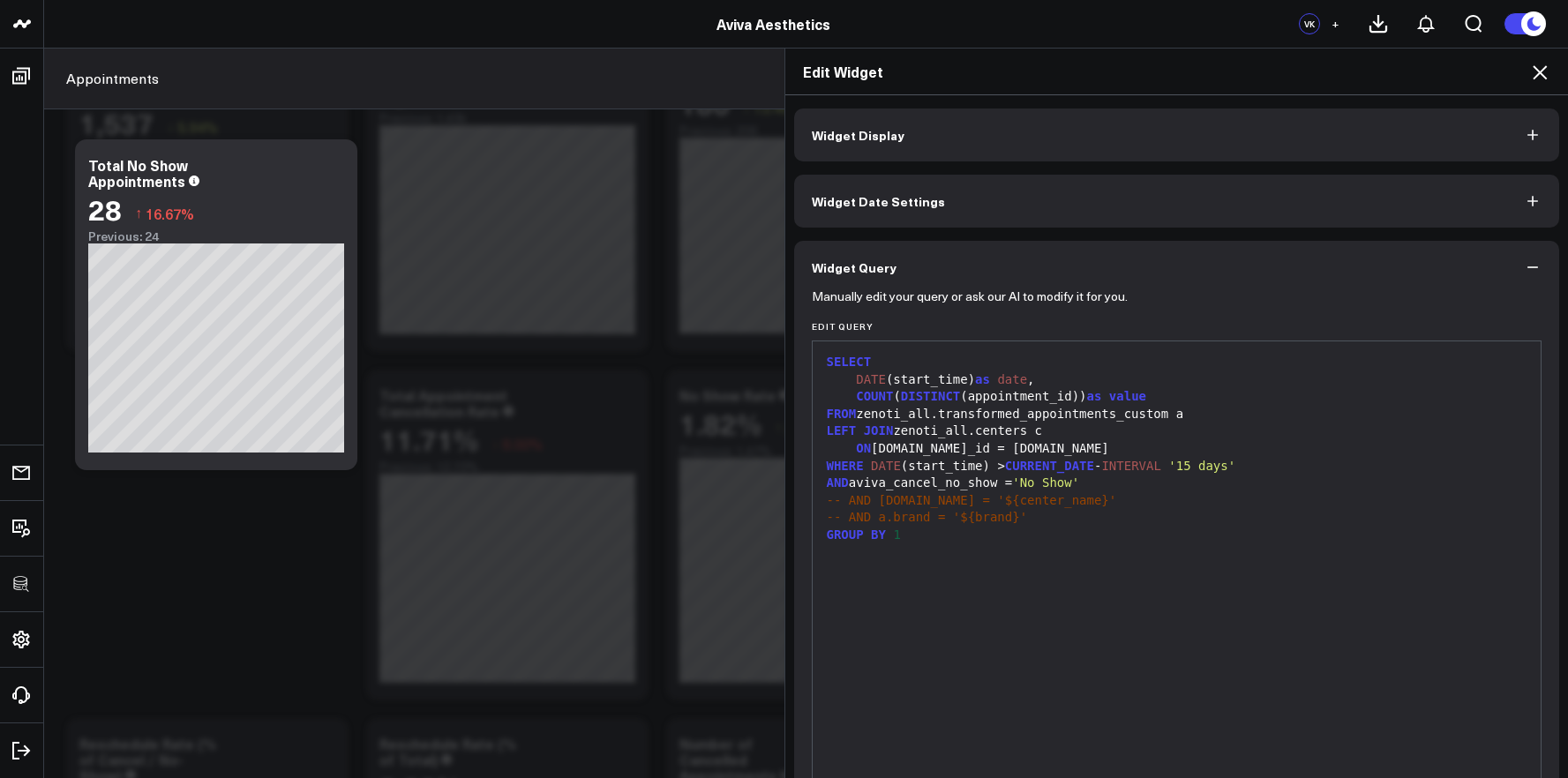
click at [1541, 82] on icon at bounding box center [1539, 72] width 21 height 21
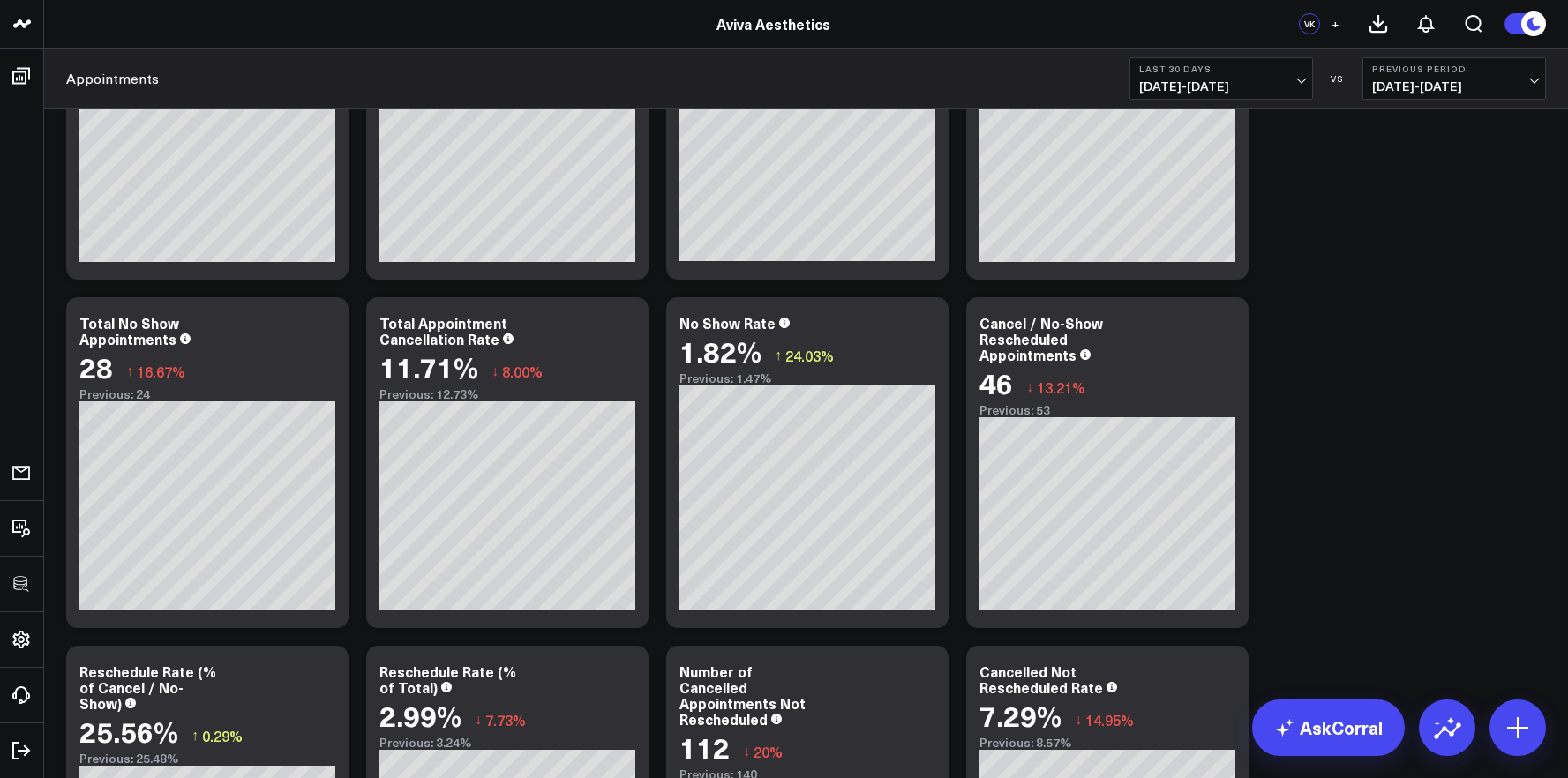
scroll to position [1362, 0]
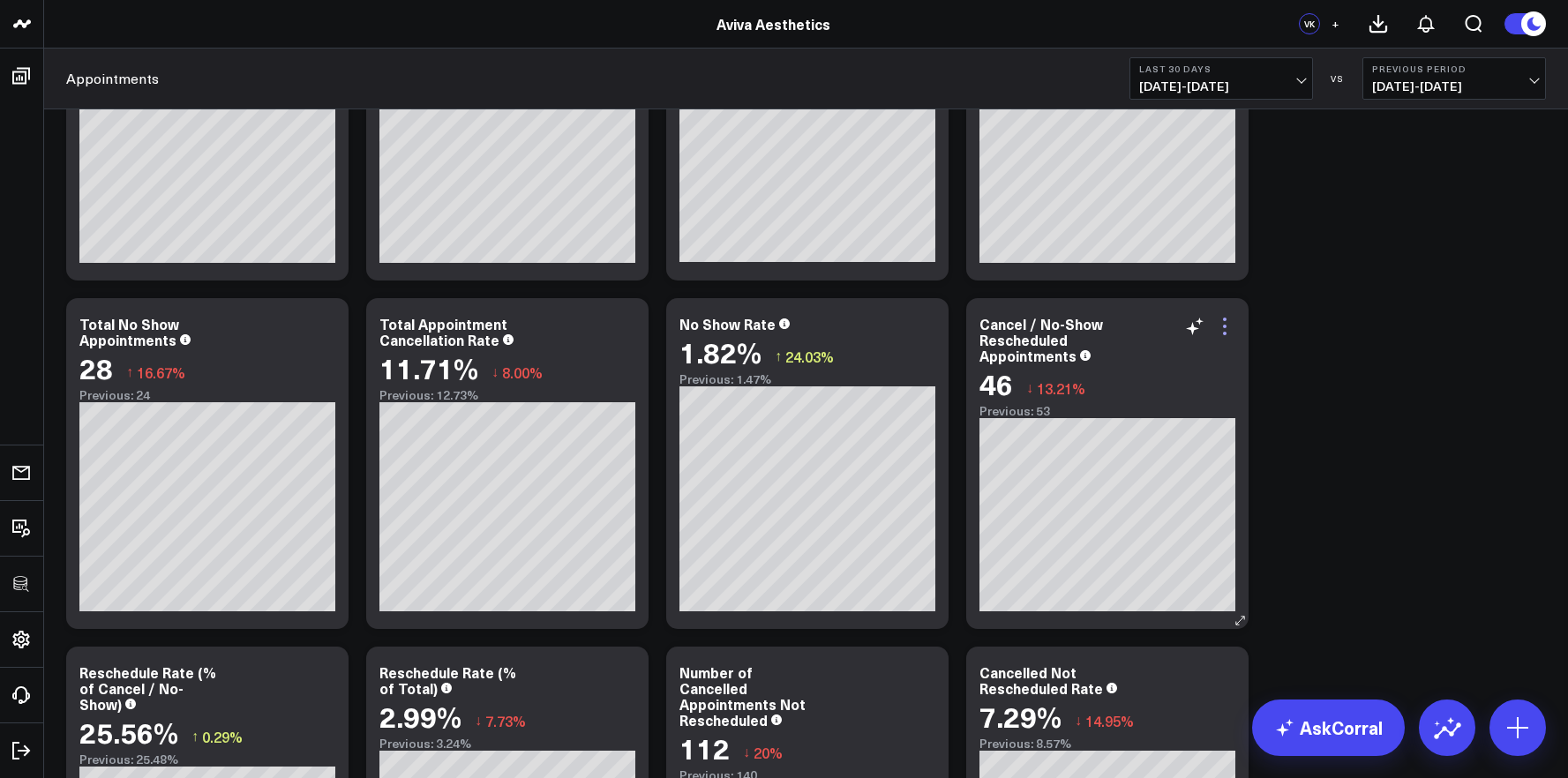
click at [1221, 318] on icon at bounding box center [1224, 326] width 21 height 21
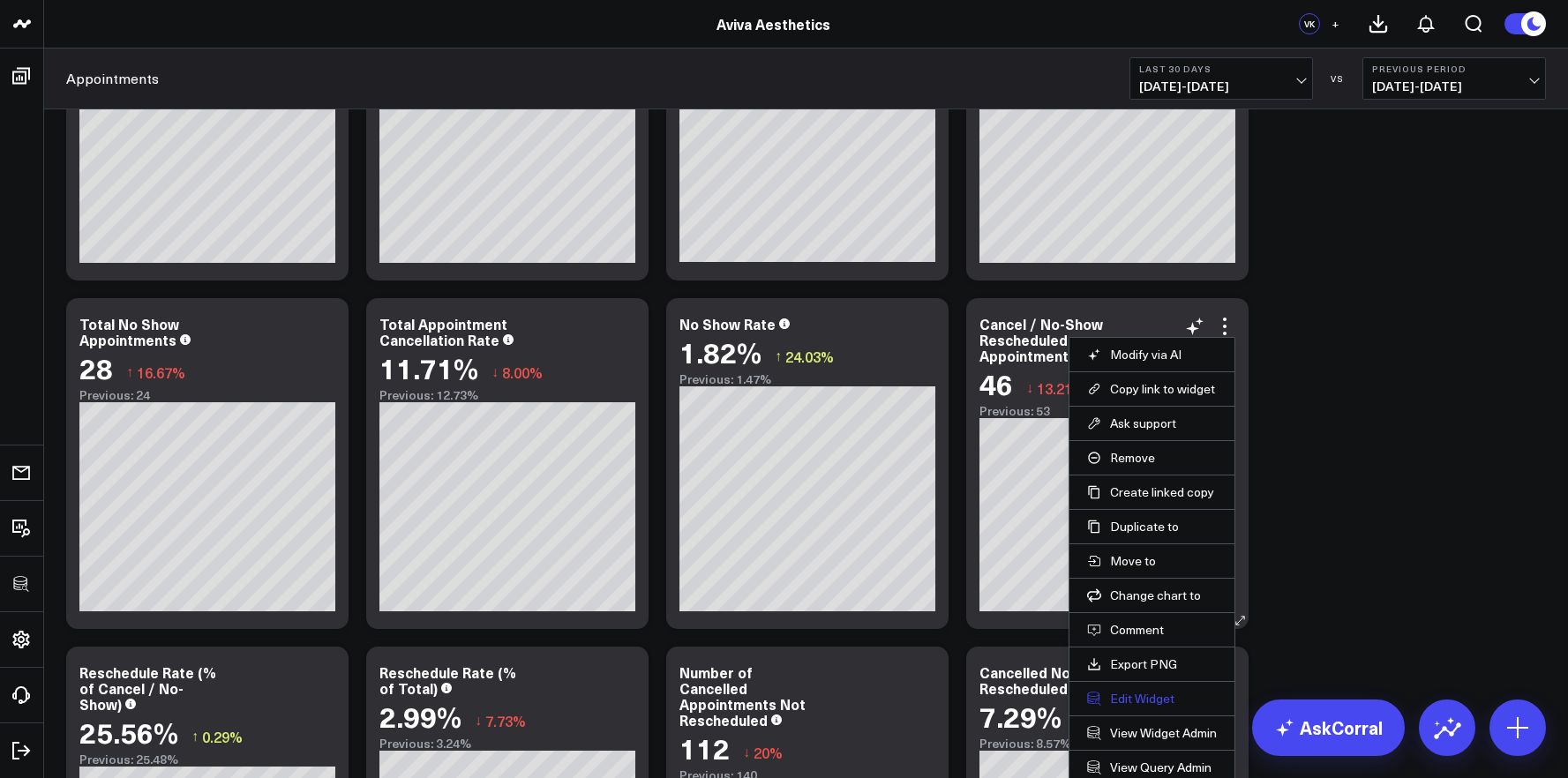
click at [1135, 705] on button "Edit Widget" at bounding box center [1151, 698] width 129 height 16
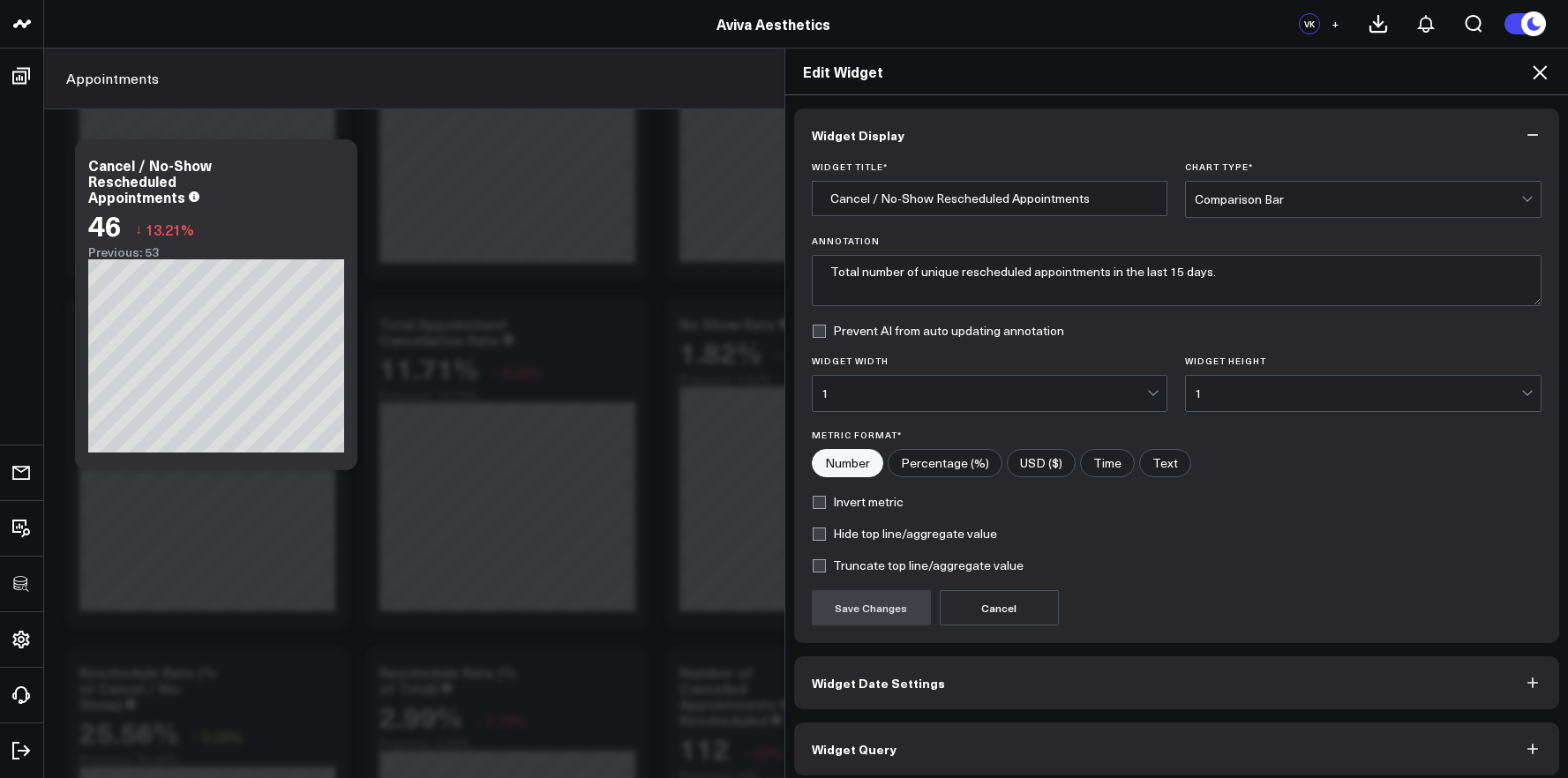
scroll to position [9, 0]
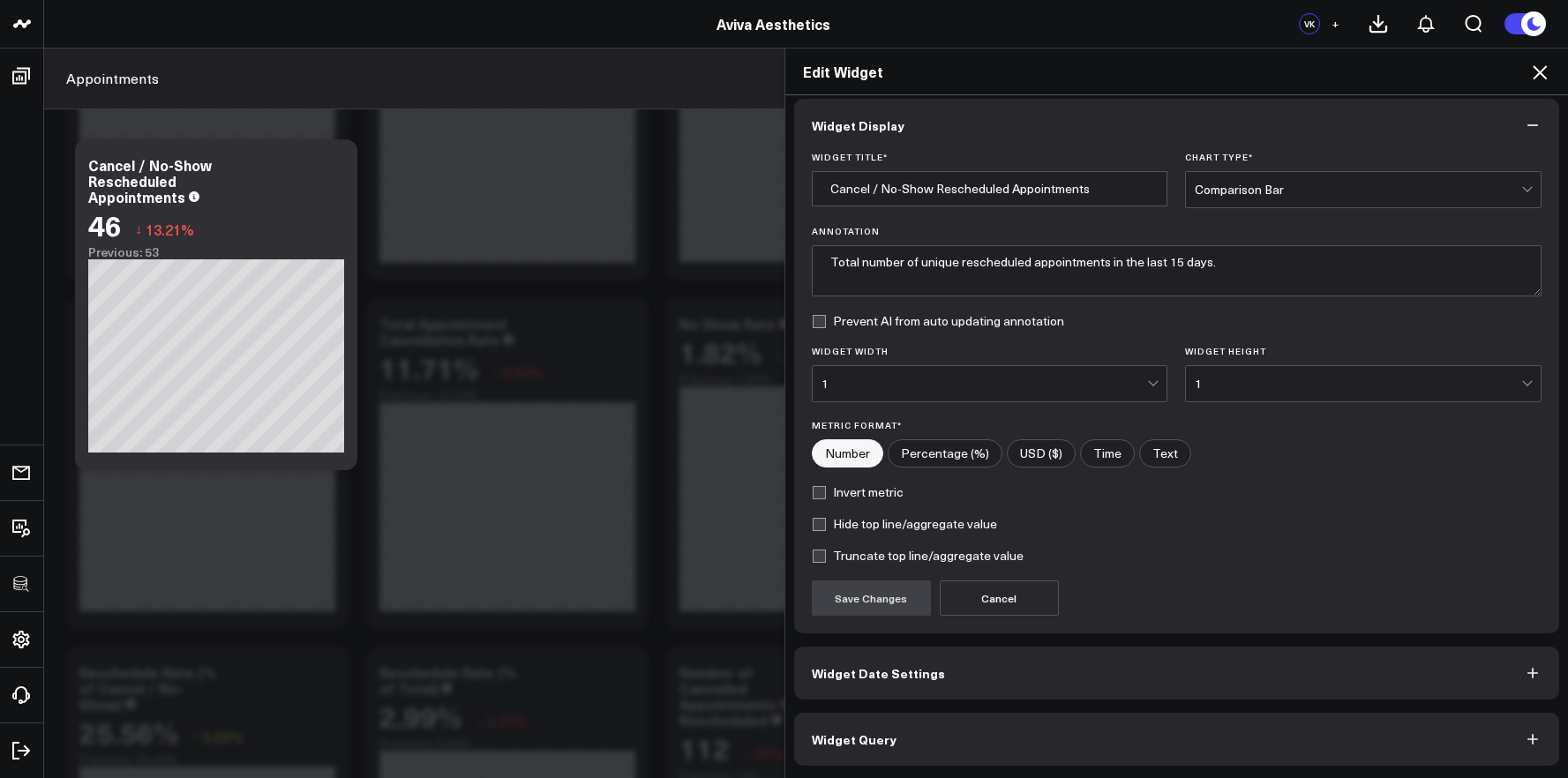
click at [1160, 758] on button "Widget Query" at bounding box center [1176, 739] width 765 height 53
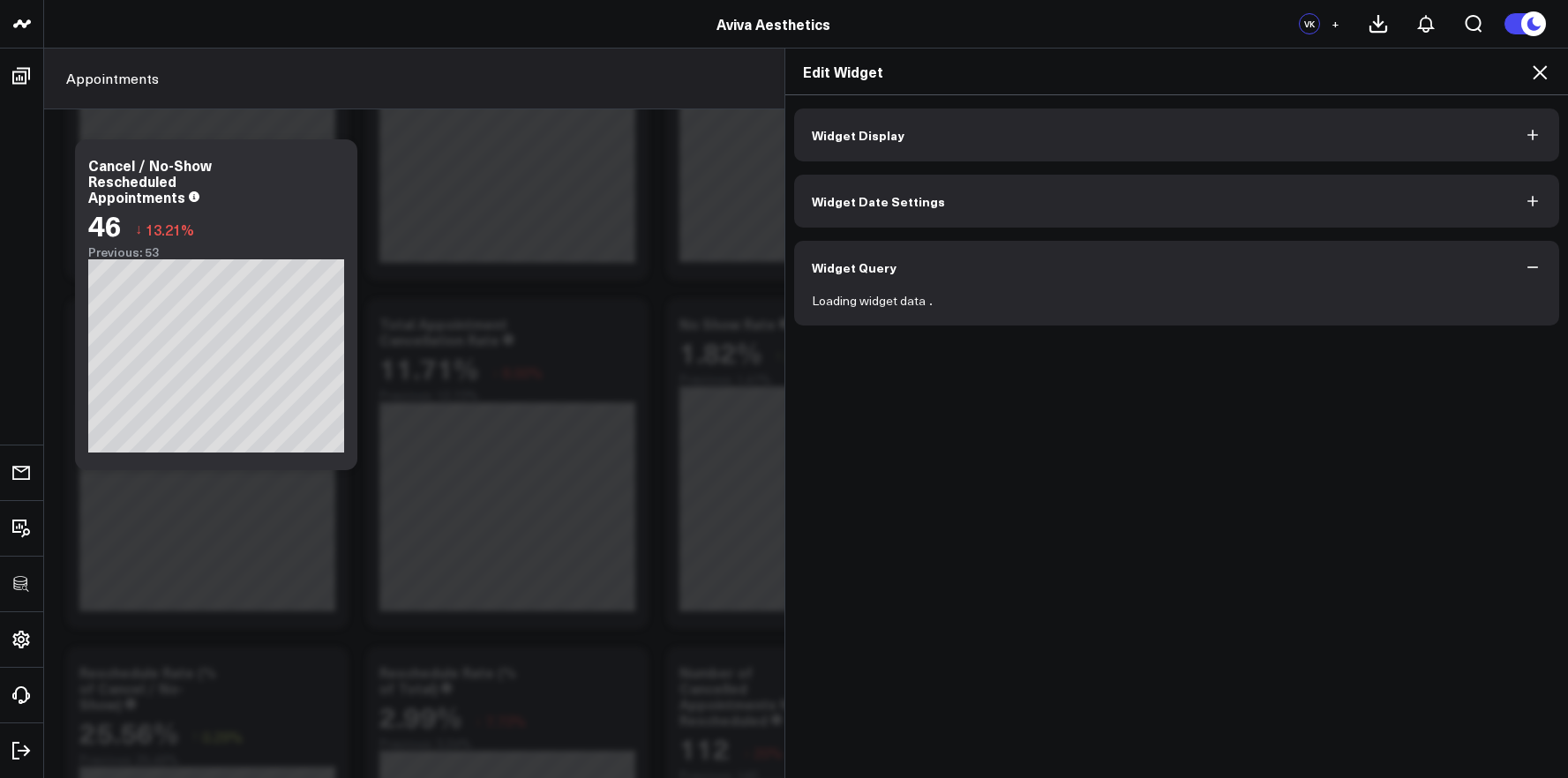
scroll to position [0, 0]
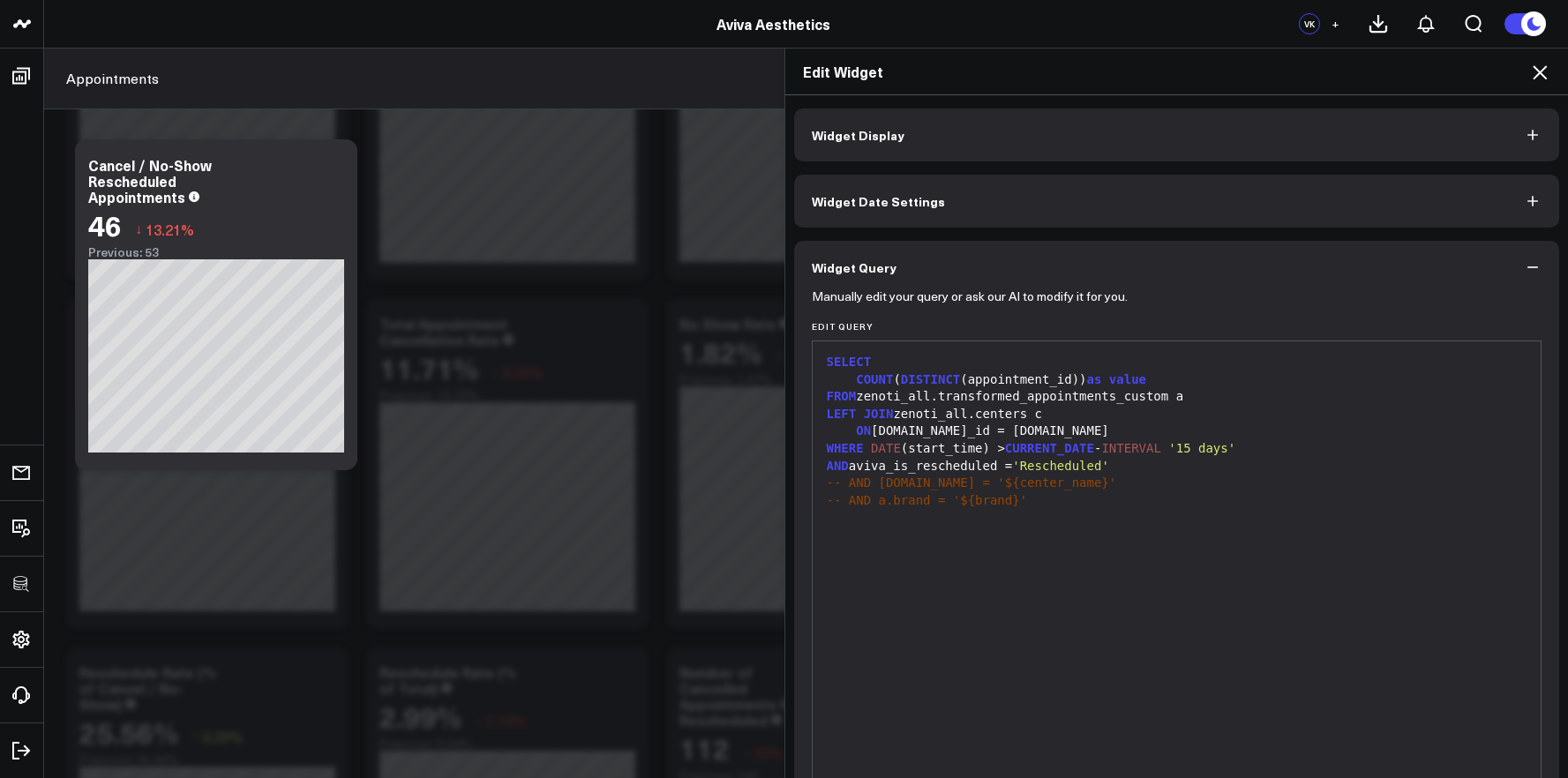
click at [1550, 77] on div "Edit Widget" at bounding box center [1176, 72] width 783 height 46
click at [1548, 77] on icon at bounding box center [1539, 72] width 21 height 21
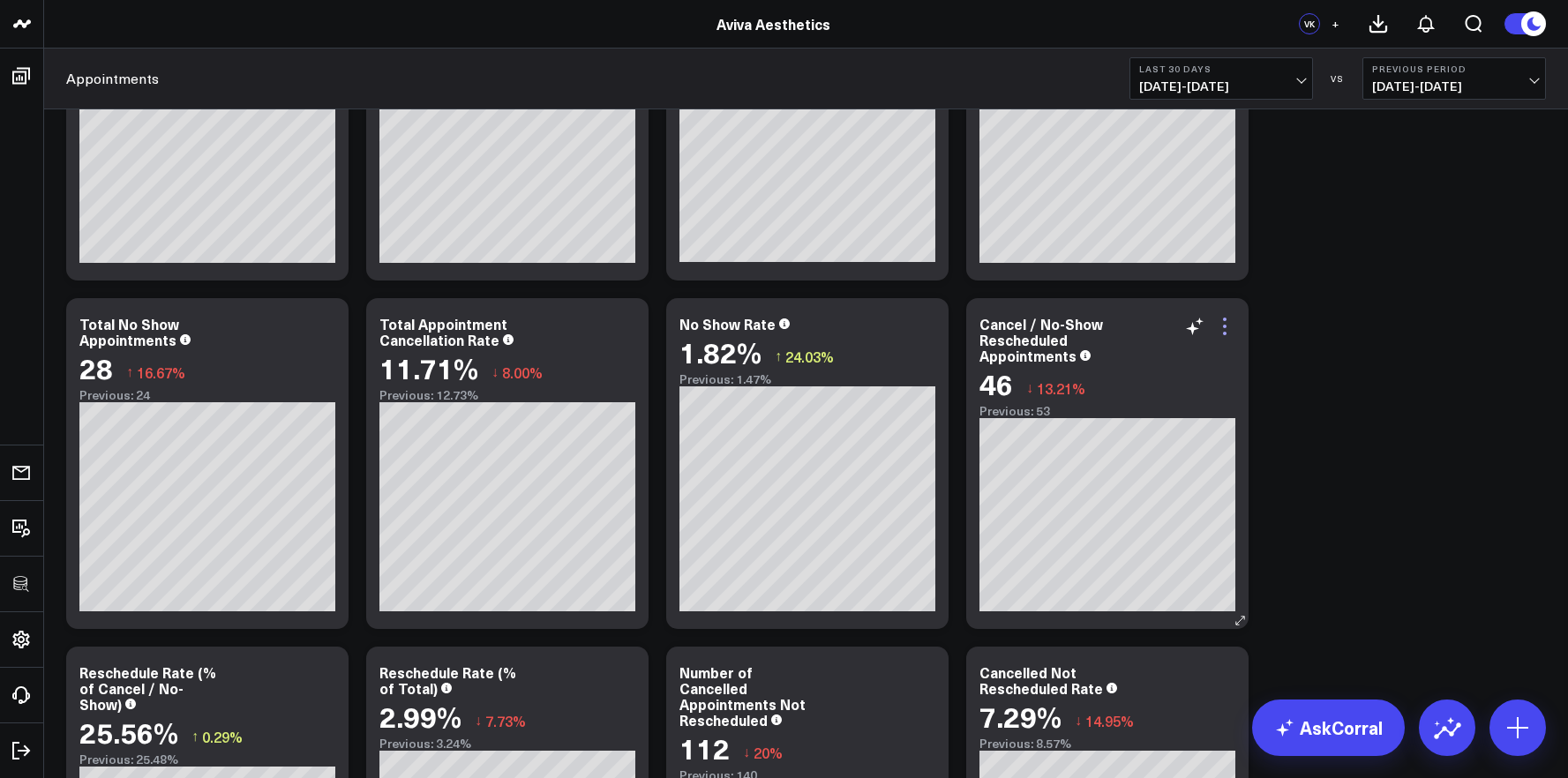
click at [1228, 328] on icon at bounding box center [1224, 326] width 21 height 21
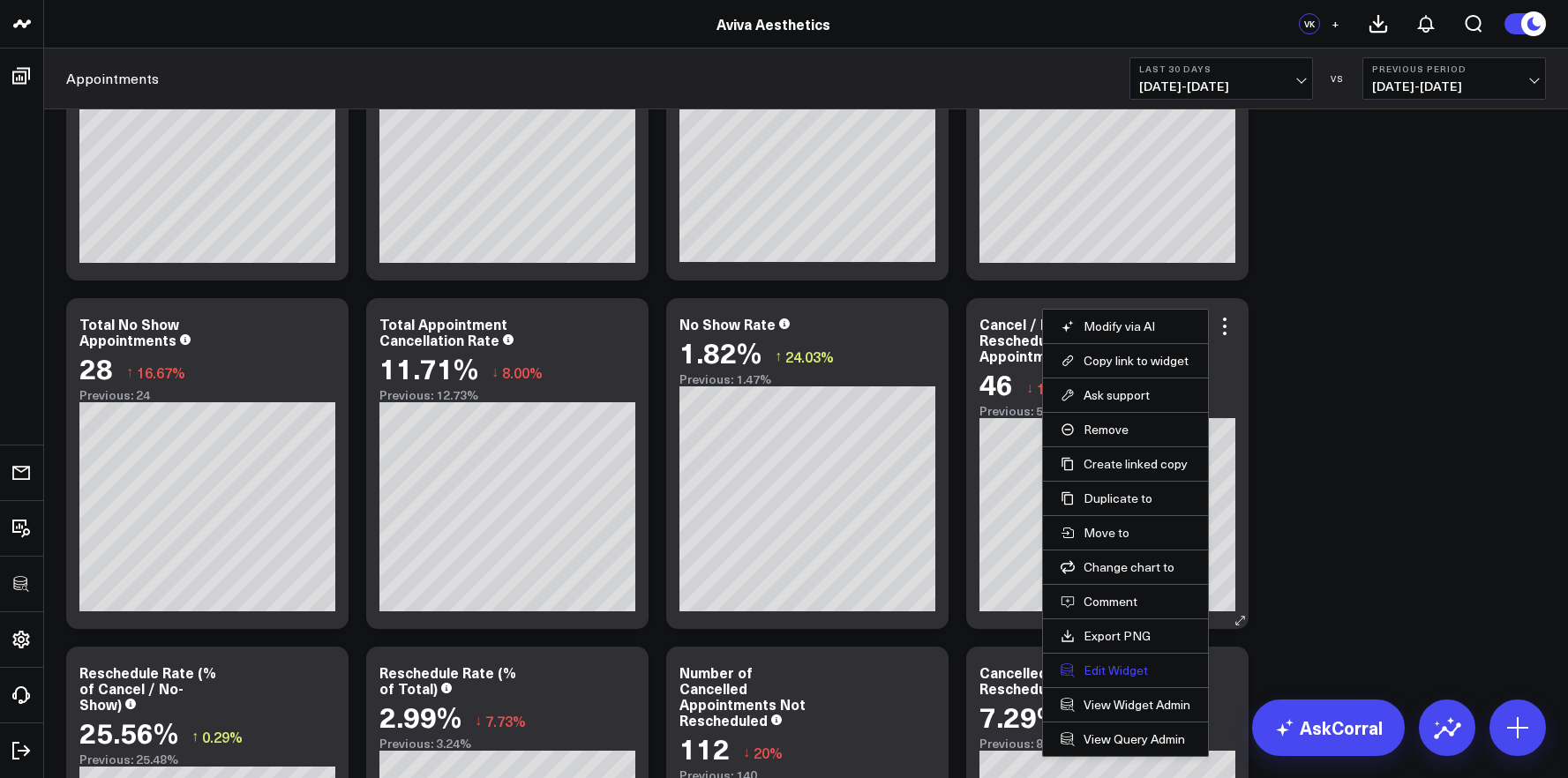
click at [1118, 673] on button "Edit Widget" at bounding box center [1124, 669] width 129 height 16
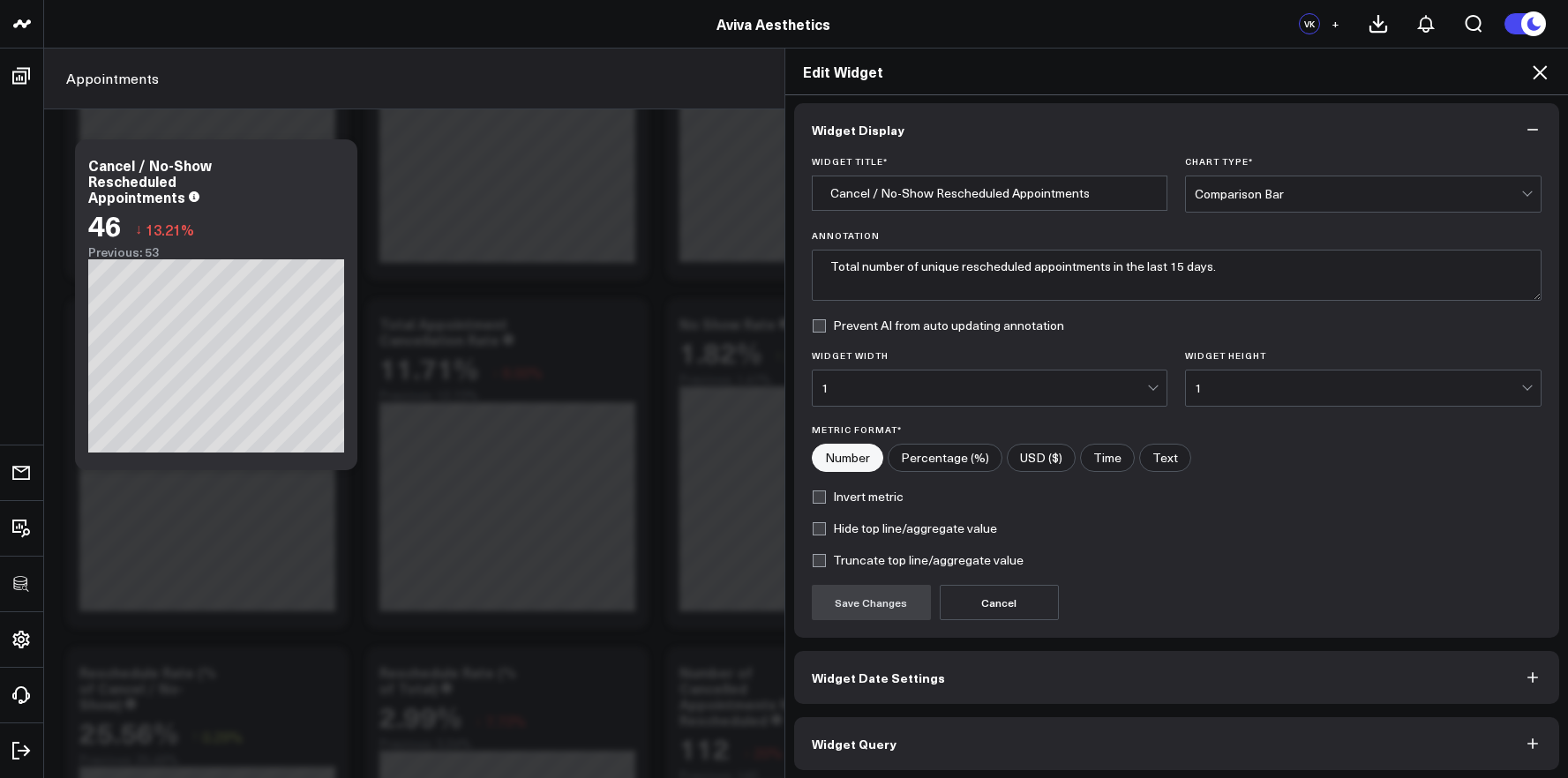
scroll to position [9, 0]
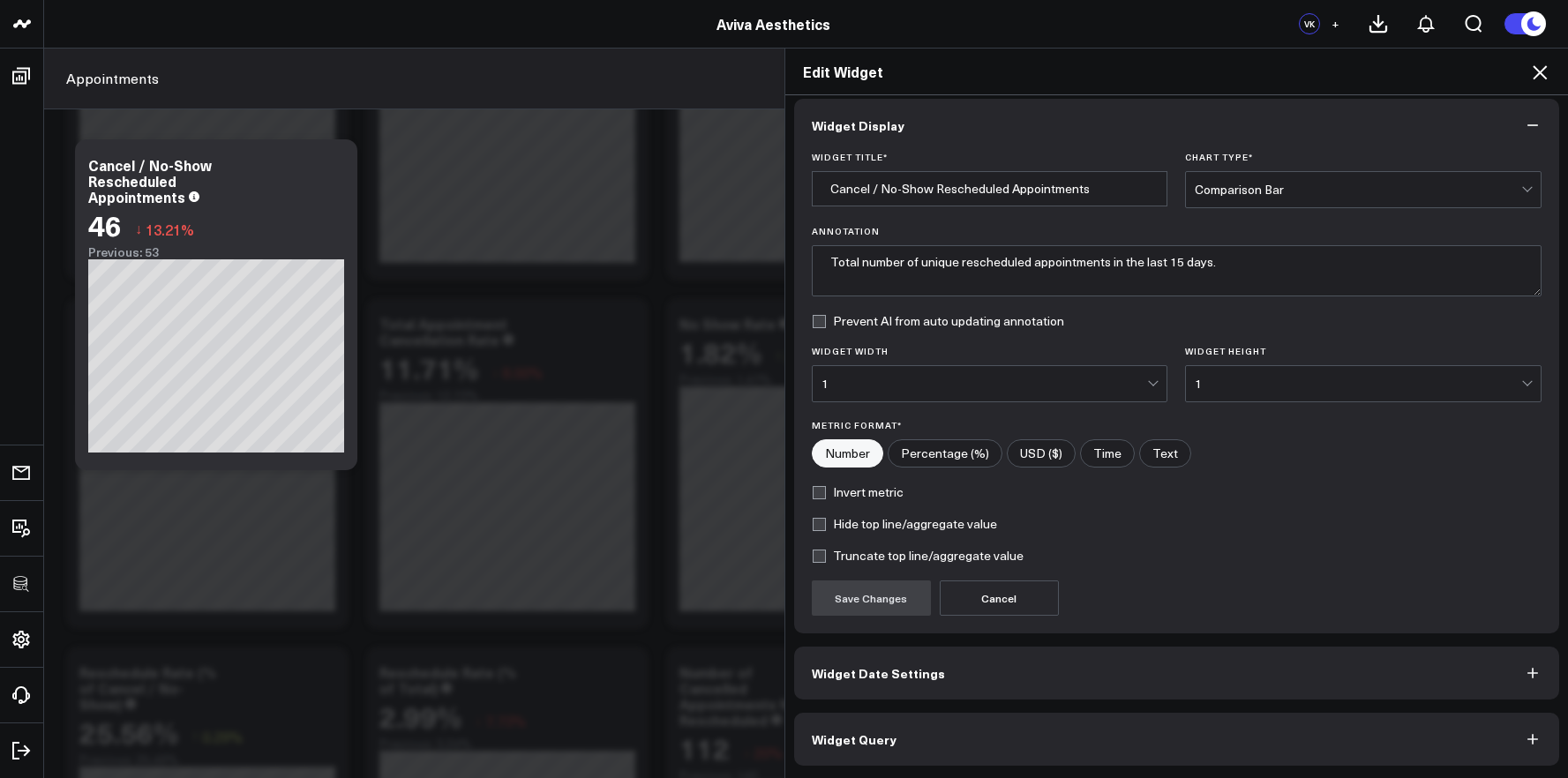
click at [1147, 733] on button "Widget Query" at bounding box center [1176, 739] width 765 height 53
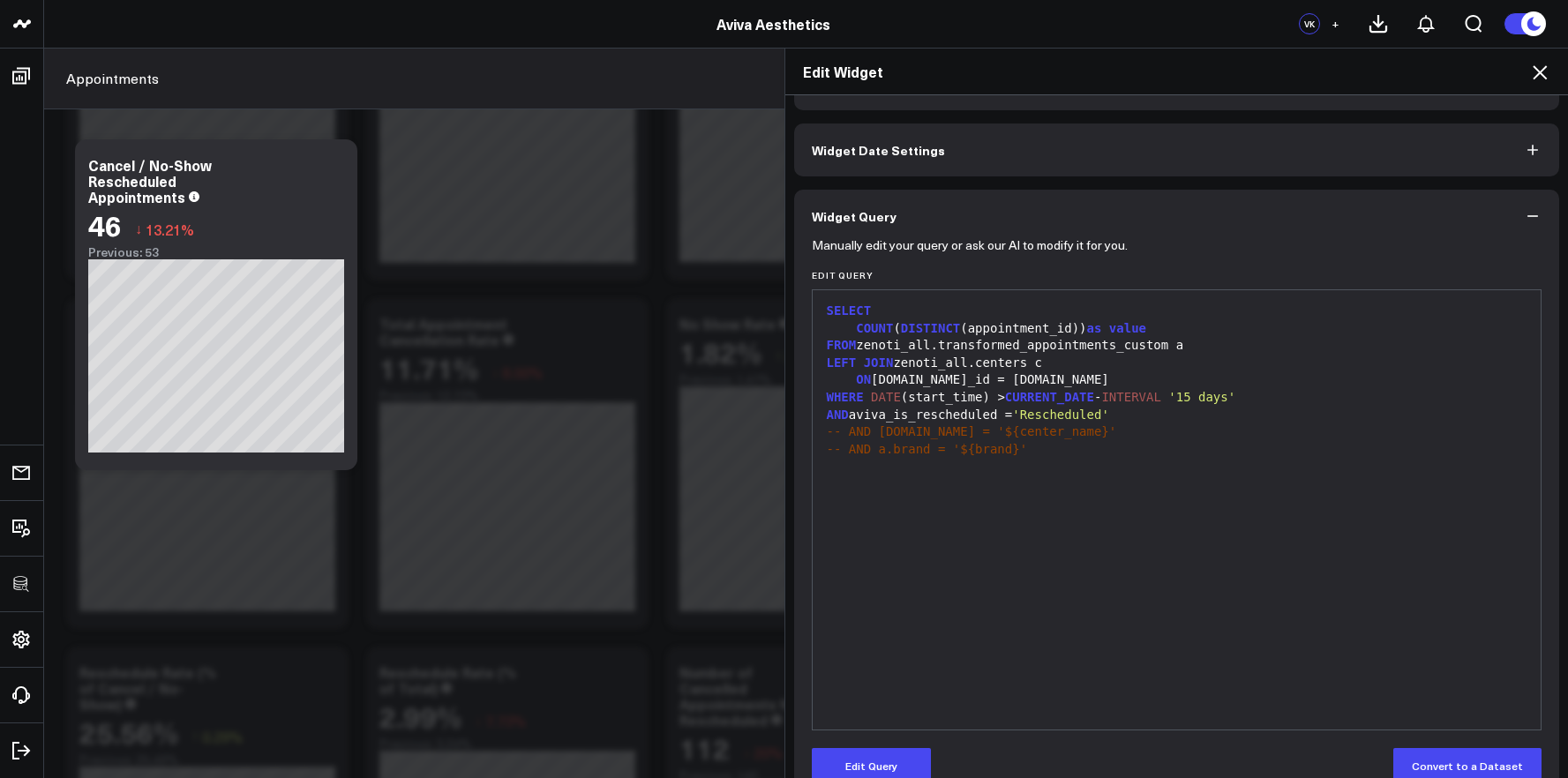
scroll to position [86, 0]
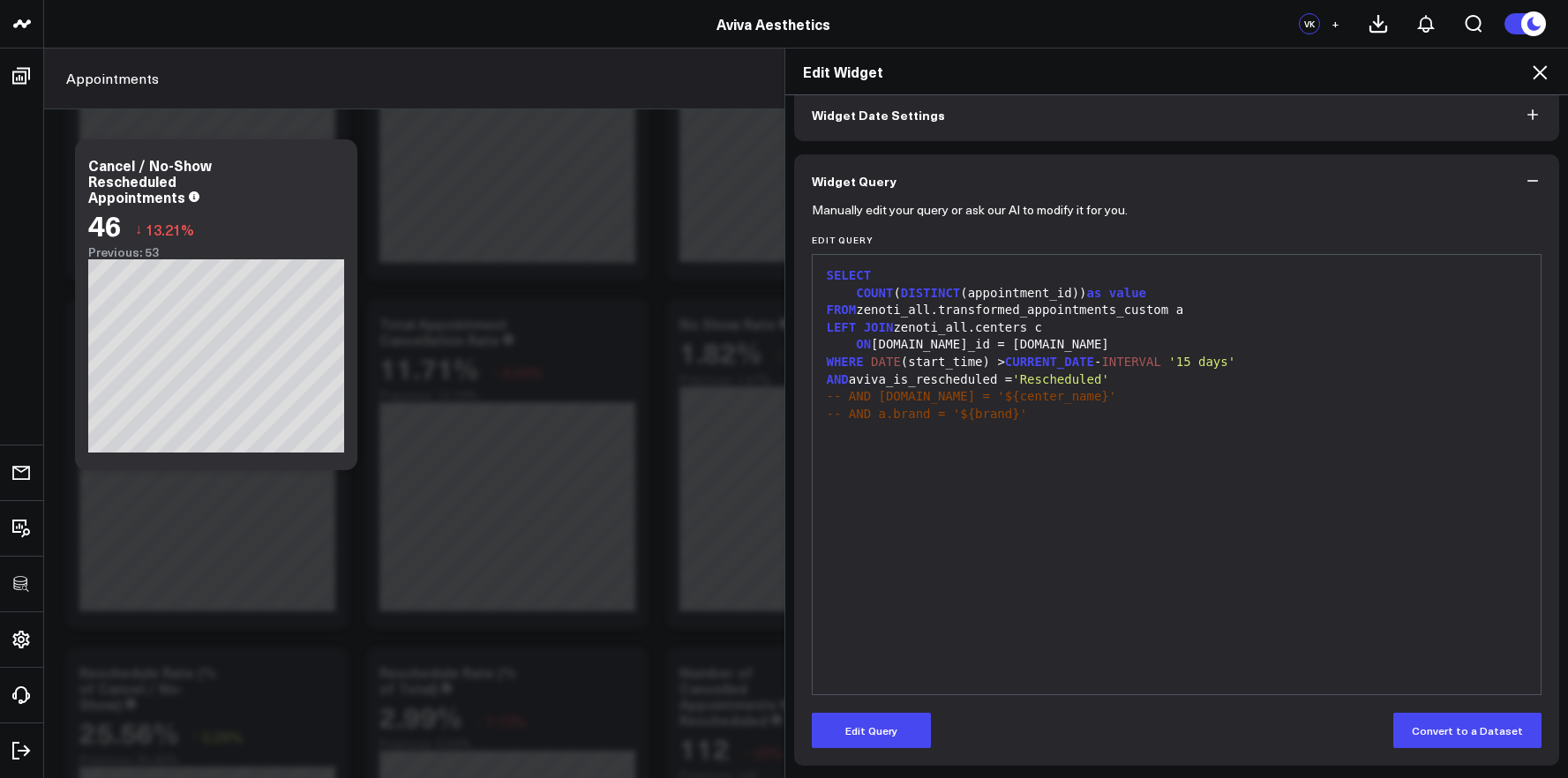
click at [1066, 431] on div at bounding box center [1176, 430] width 711 height 18
click at [1014, 415] on div "-- AND a.brand = '$ { brand } '" at bounding box center [1176, 414] width 711 height 18
click at [871, 717] on button "Edit Query" at bounding box center [871, 731] width 119 height 35
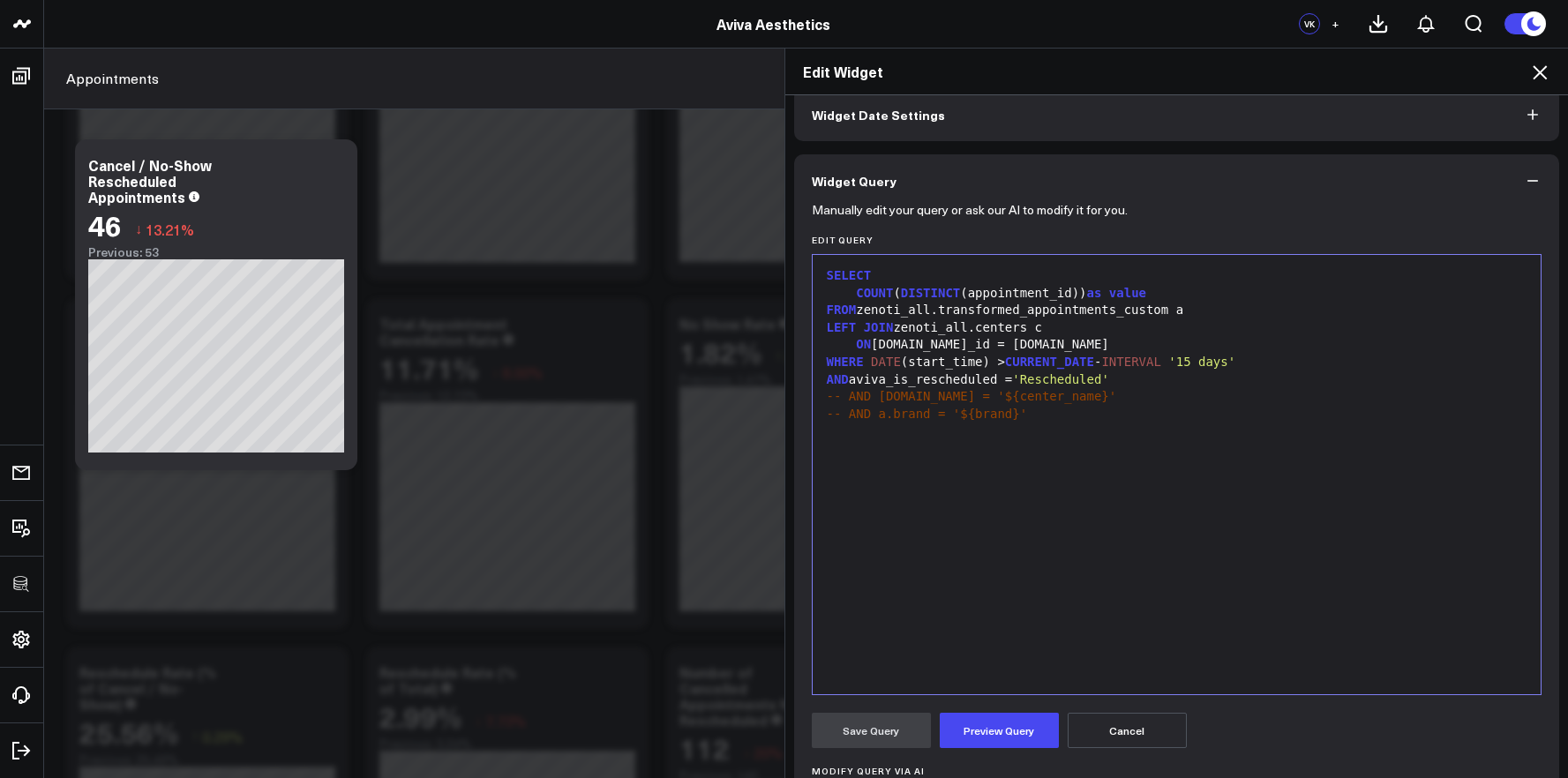
click at [1082, 481] on div "SELECT COUNT ( DISTINCT (appointment_id)) as value FROM zenoti_all.transformed_…" at bounding box center [1176, 474] width 711 height 421
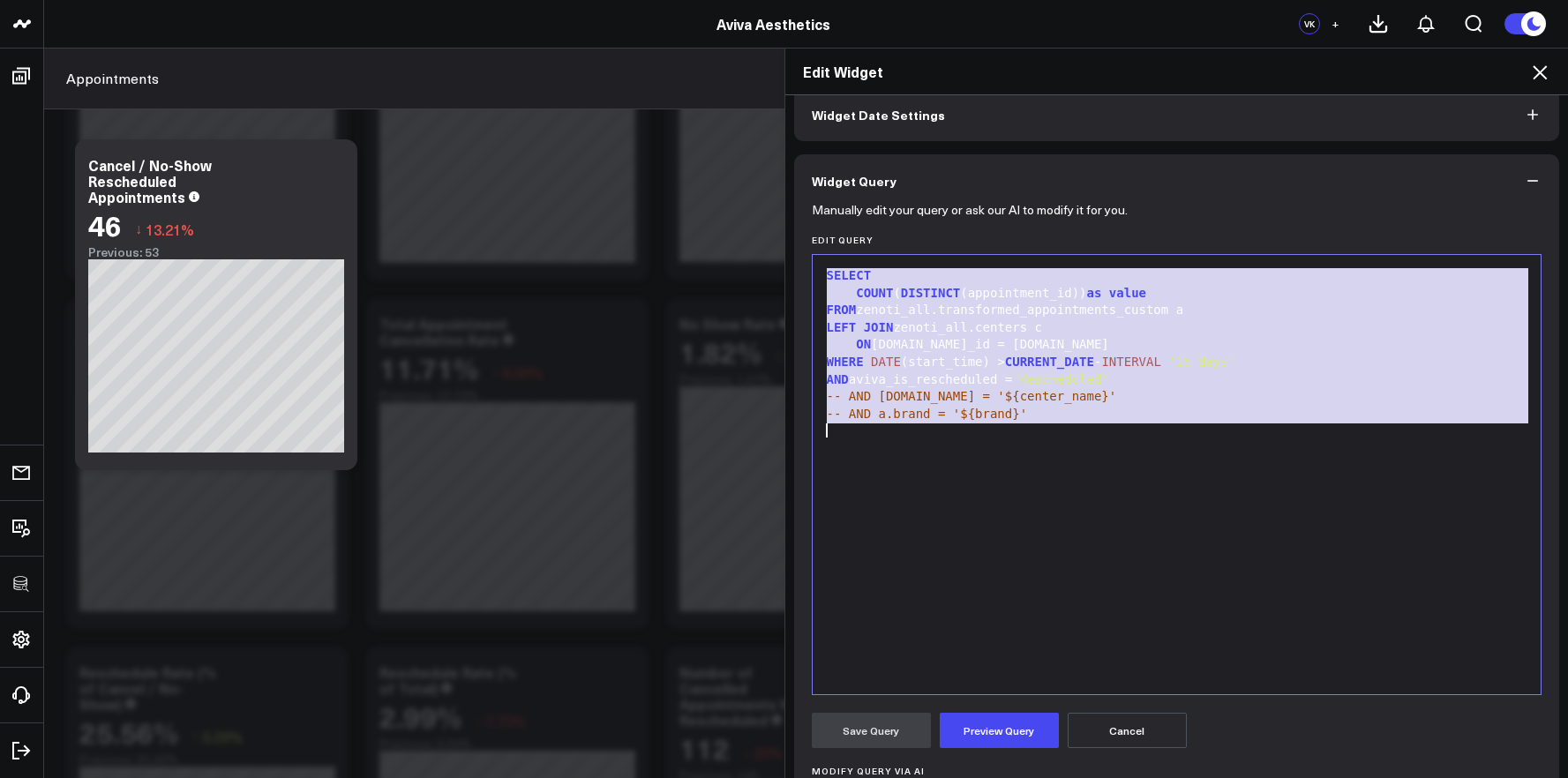
copy div "SELECT COUNT ( DISTINCT (appointment_id)) as value FROM zenoti_all.transformed_…"
click at [1545, 73] on icon at bounding box center [1539, 72] width 21 height 21
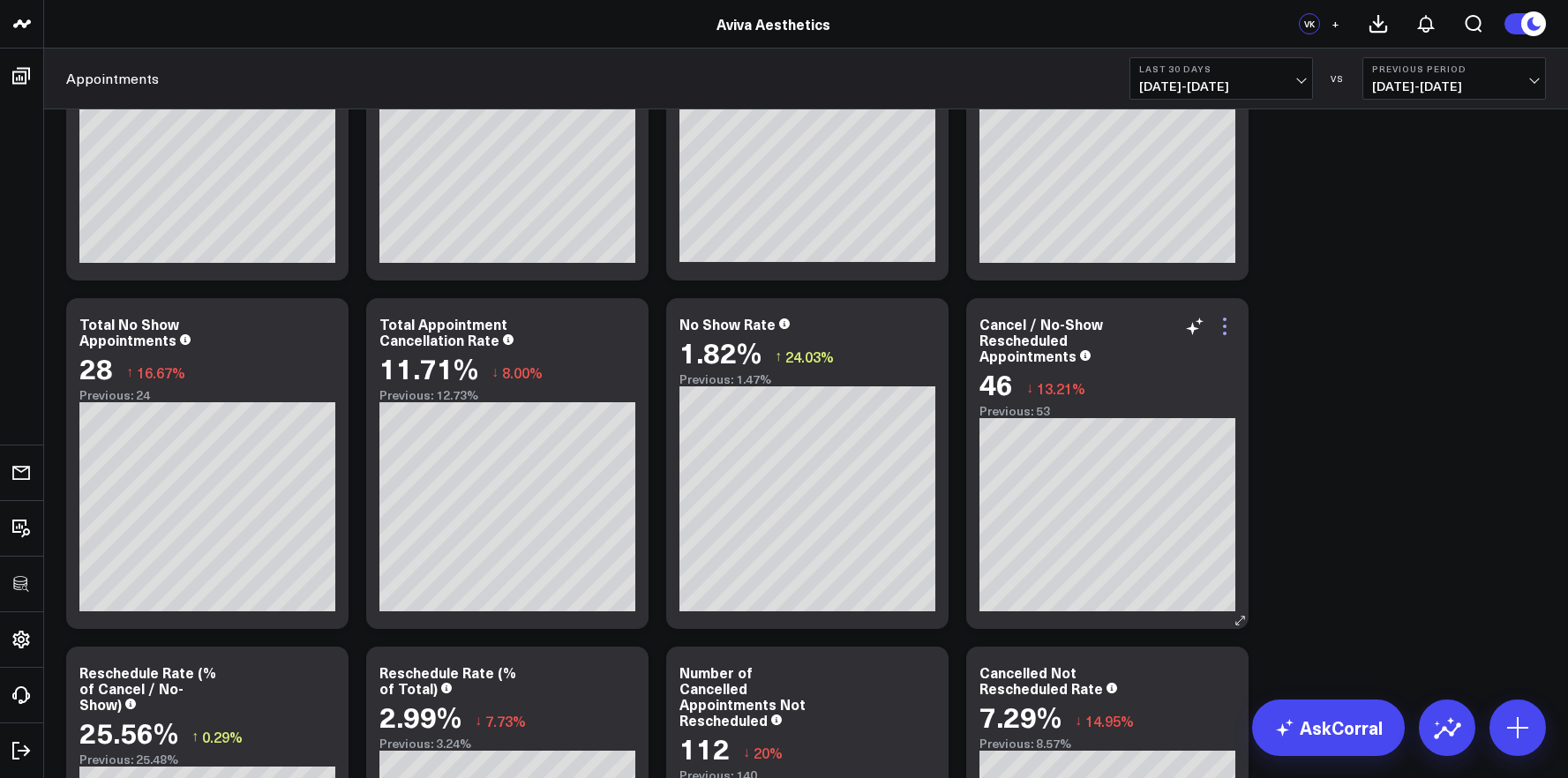
click at [1221, 331] on icon at bounding box center [1224, 326] width 21 height 21
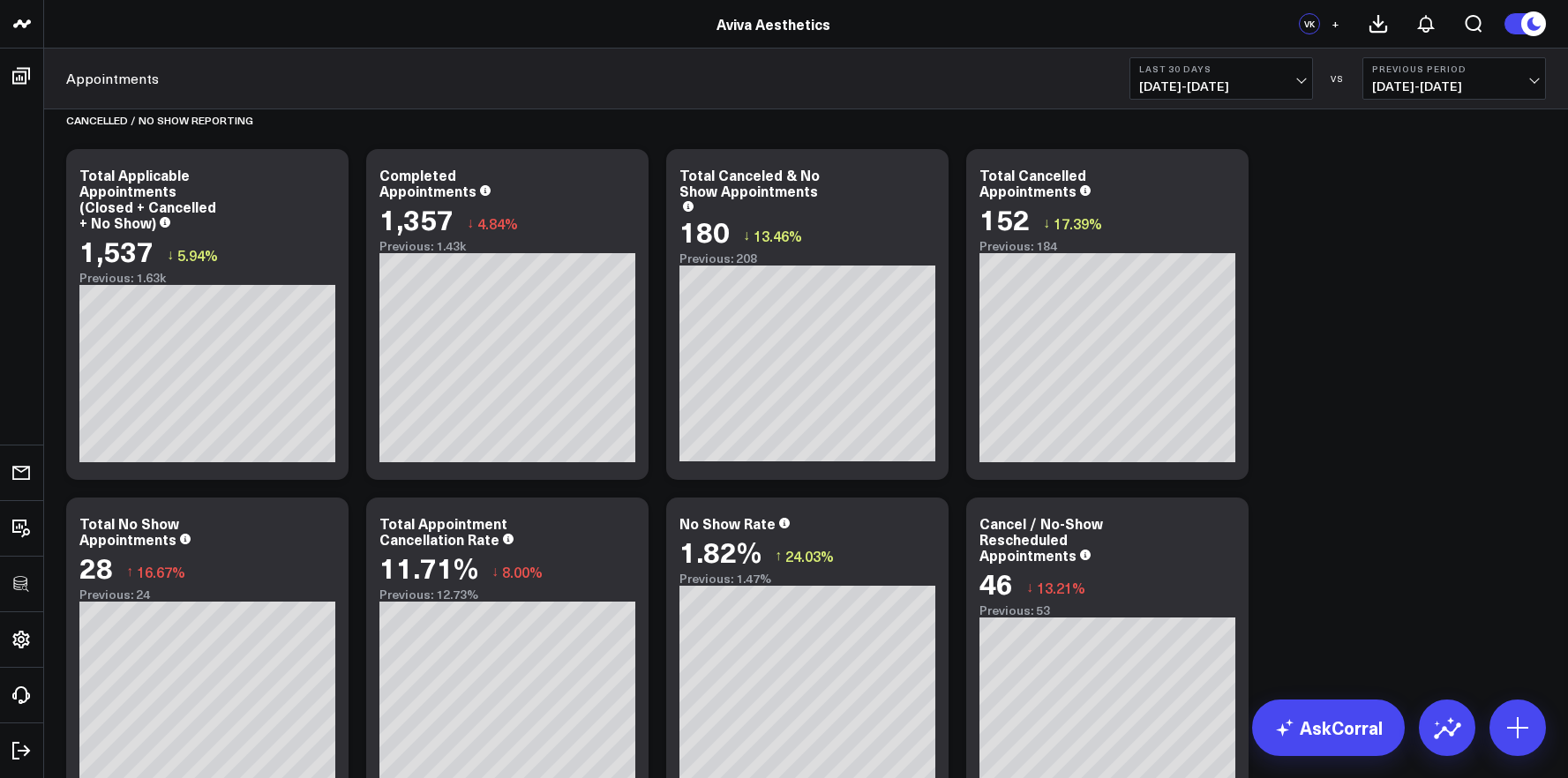
scroll to position [1312, 0]
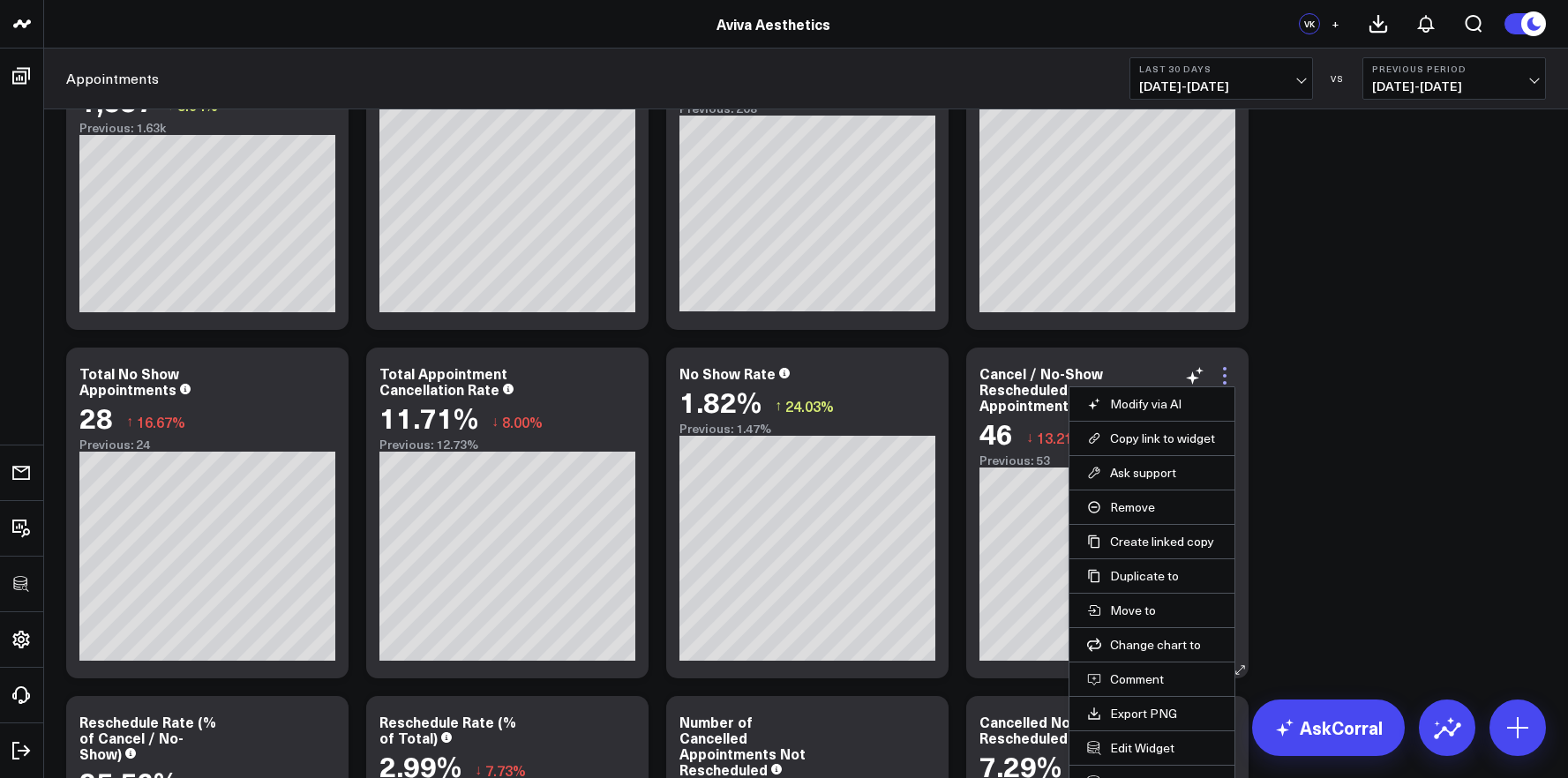
click at [1224, 376] on icon at bounding box center [1225, 376] width 4 height 4
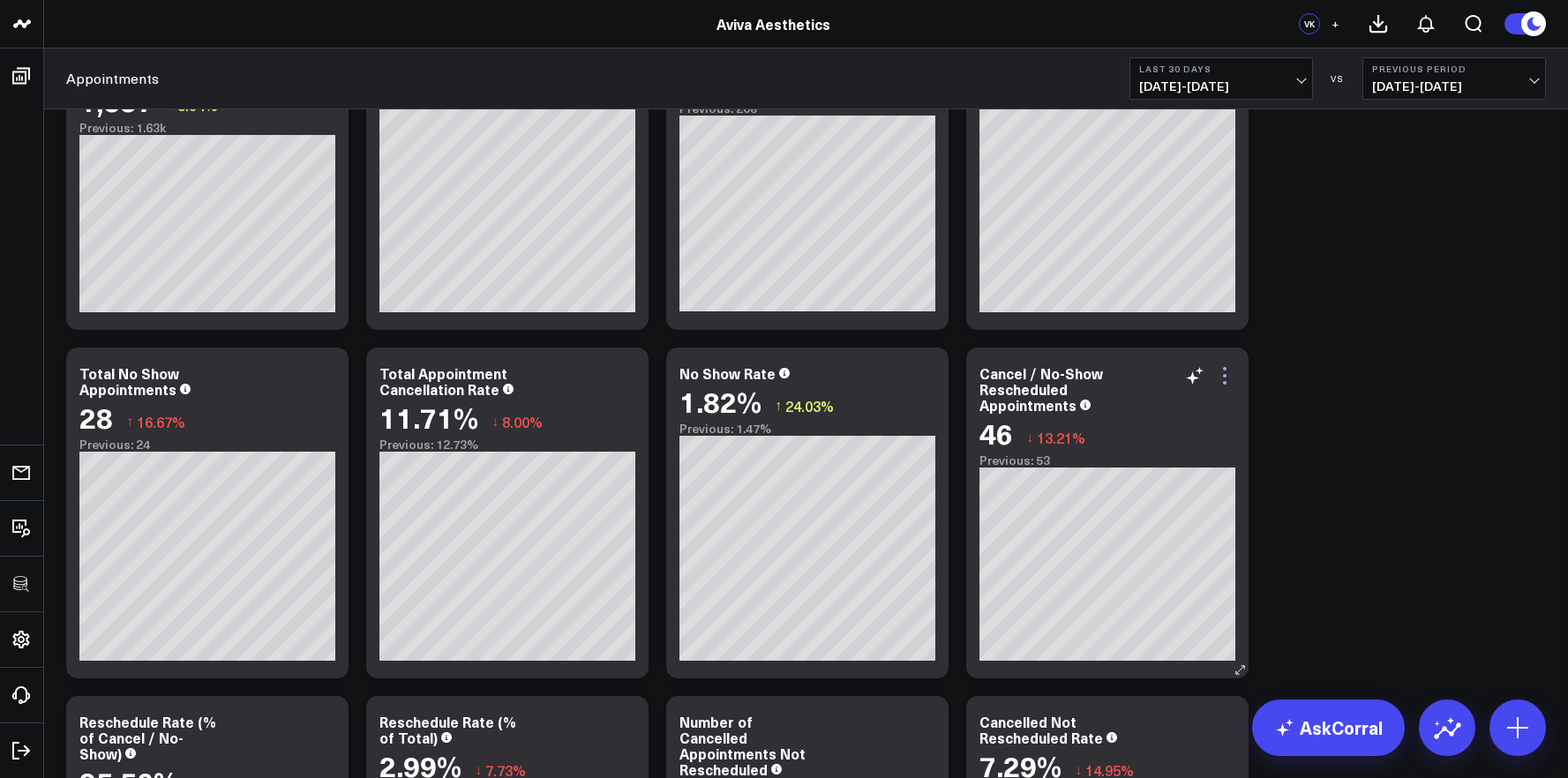
click at [1224, 376] on icon at bounding box center [1225, 376] width 4 height 4
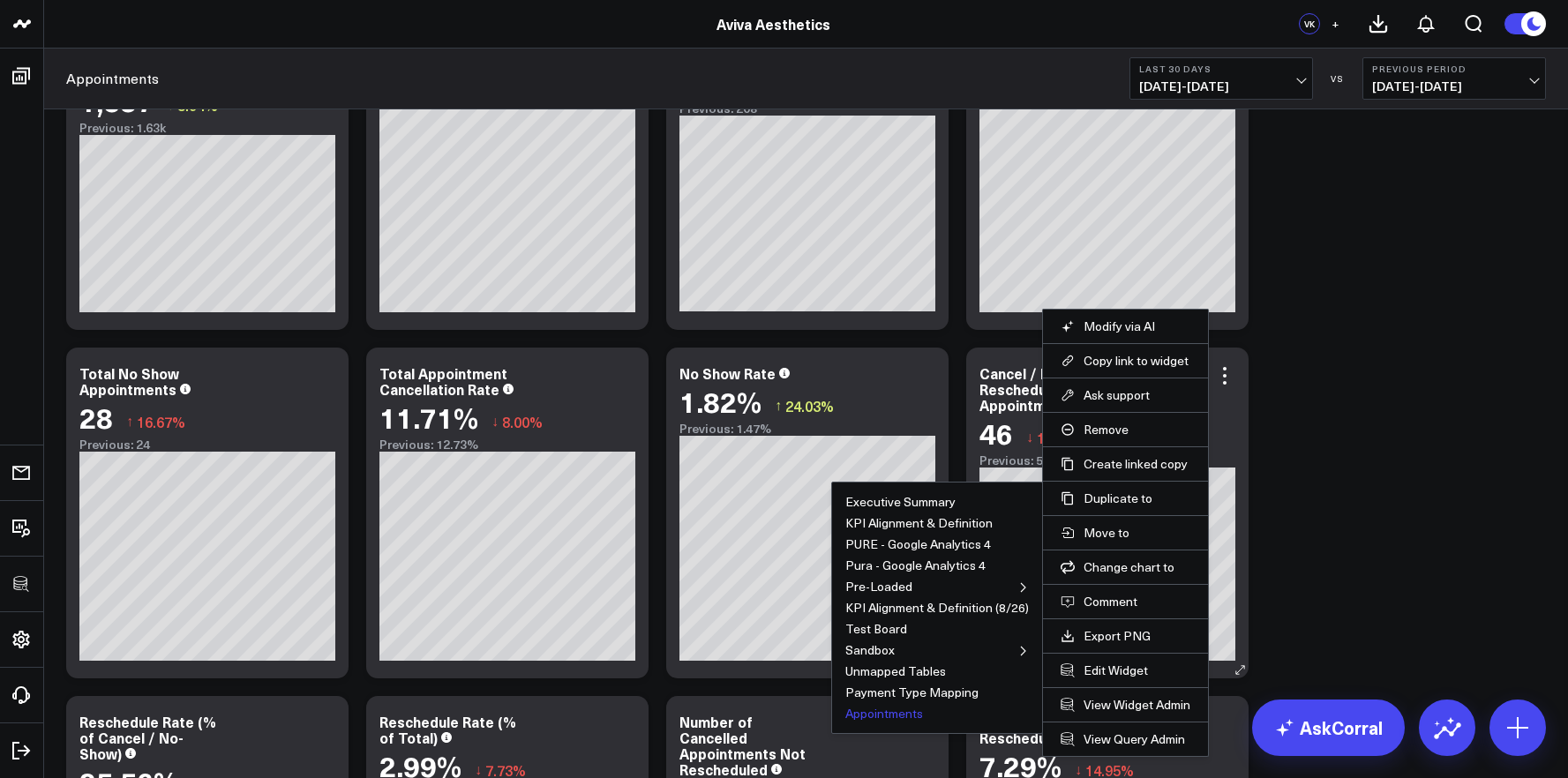
click at [884, 718] on button "Appointments" at bounding box center [884, 713] width 77 height 12
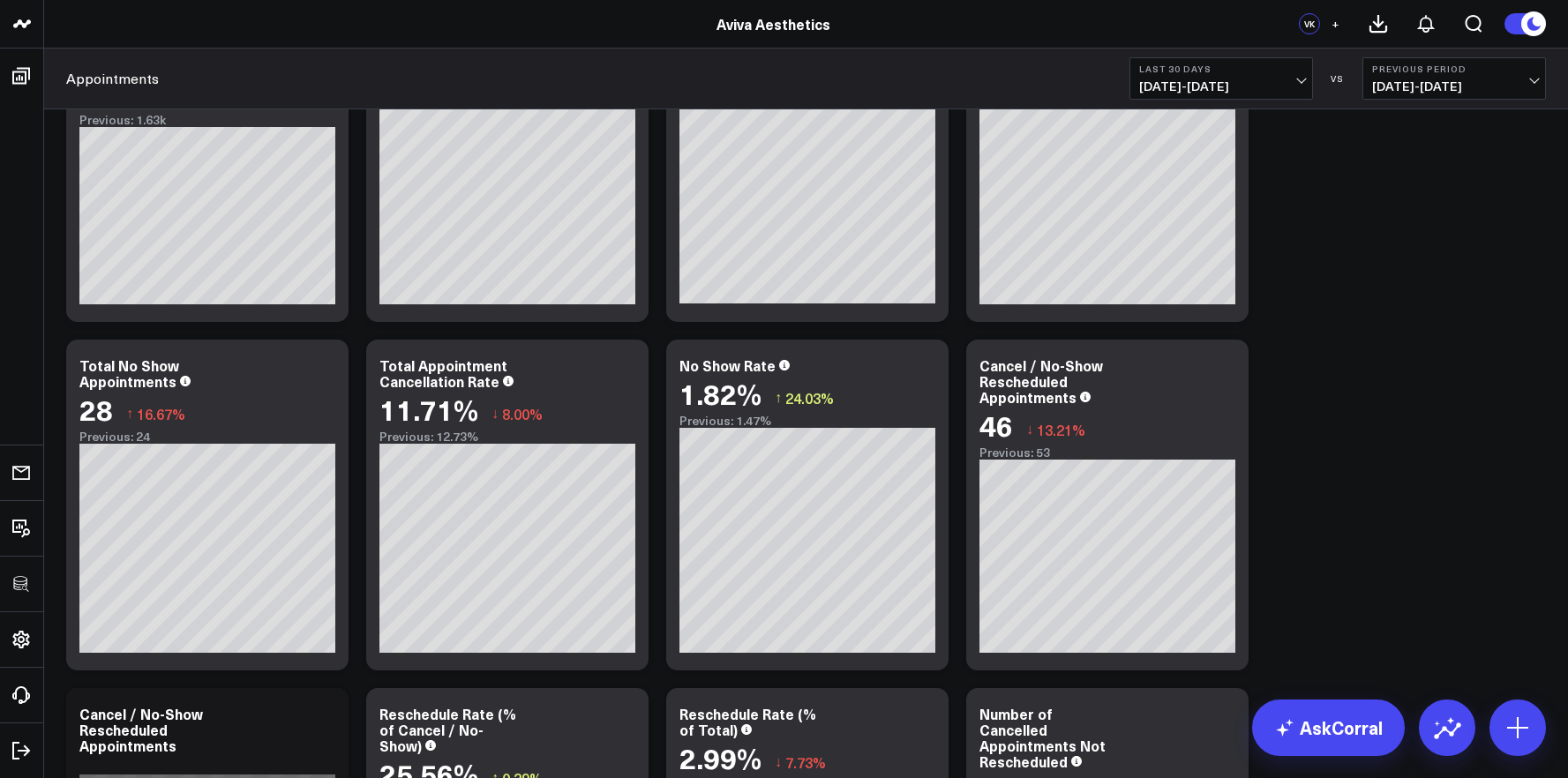
scroll to position [1365, 0]
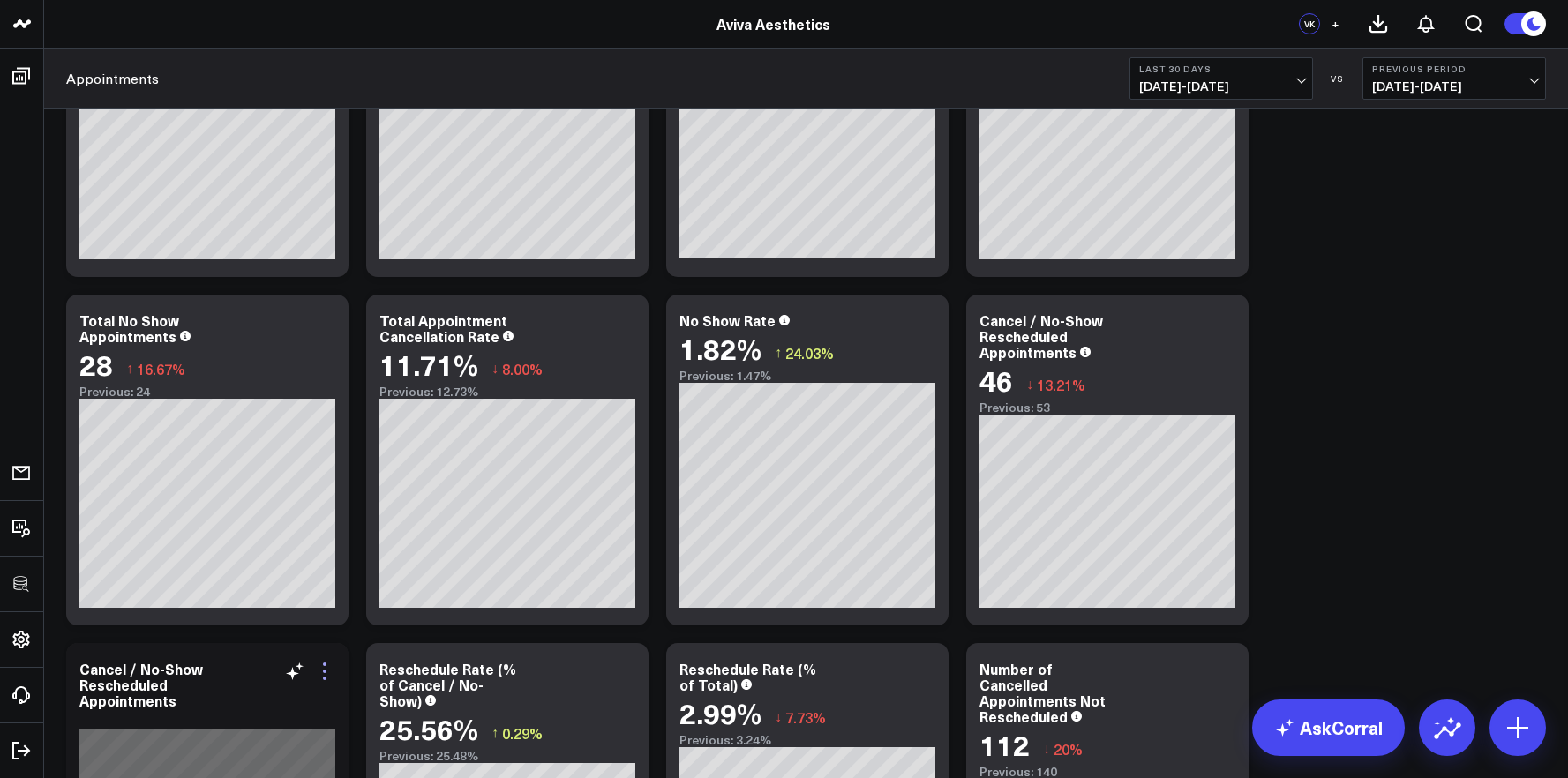
click at [327, 676] on icon at bounding box center [325, 671] width 21 height 21
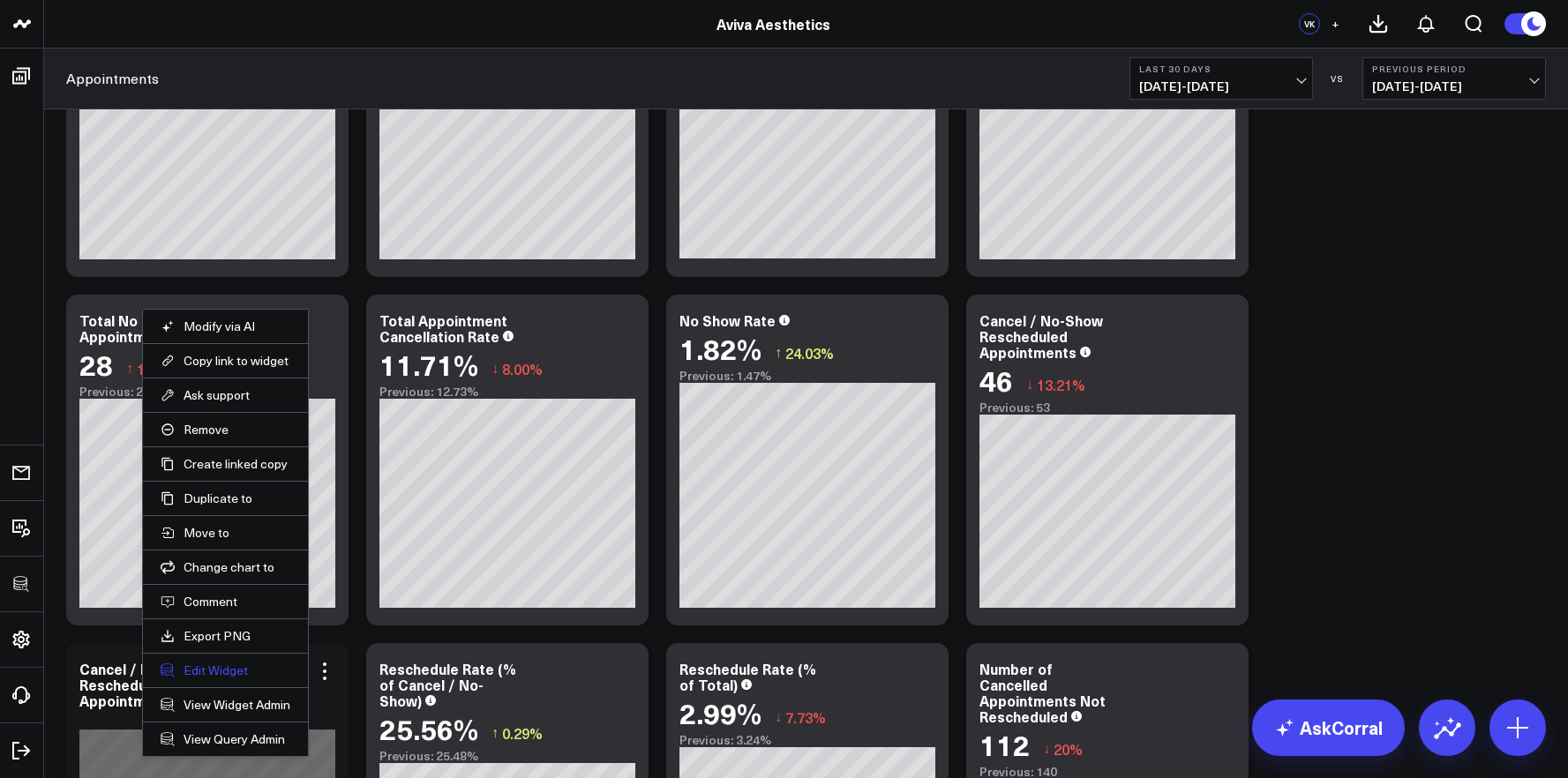
click at [232, 668] on button "Edit Widget" at bounding box center [225, 669] width 129 height 16
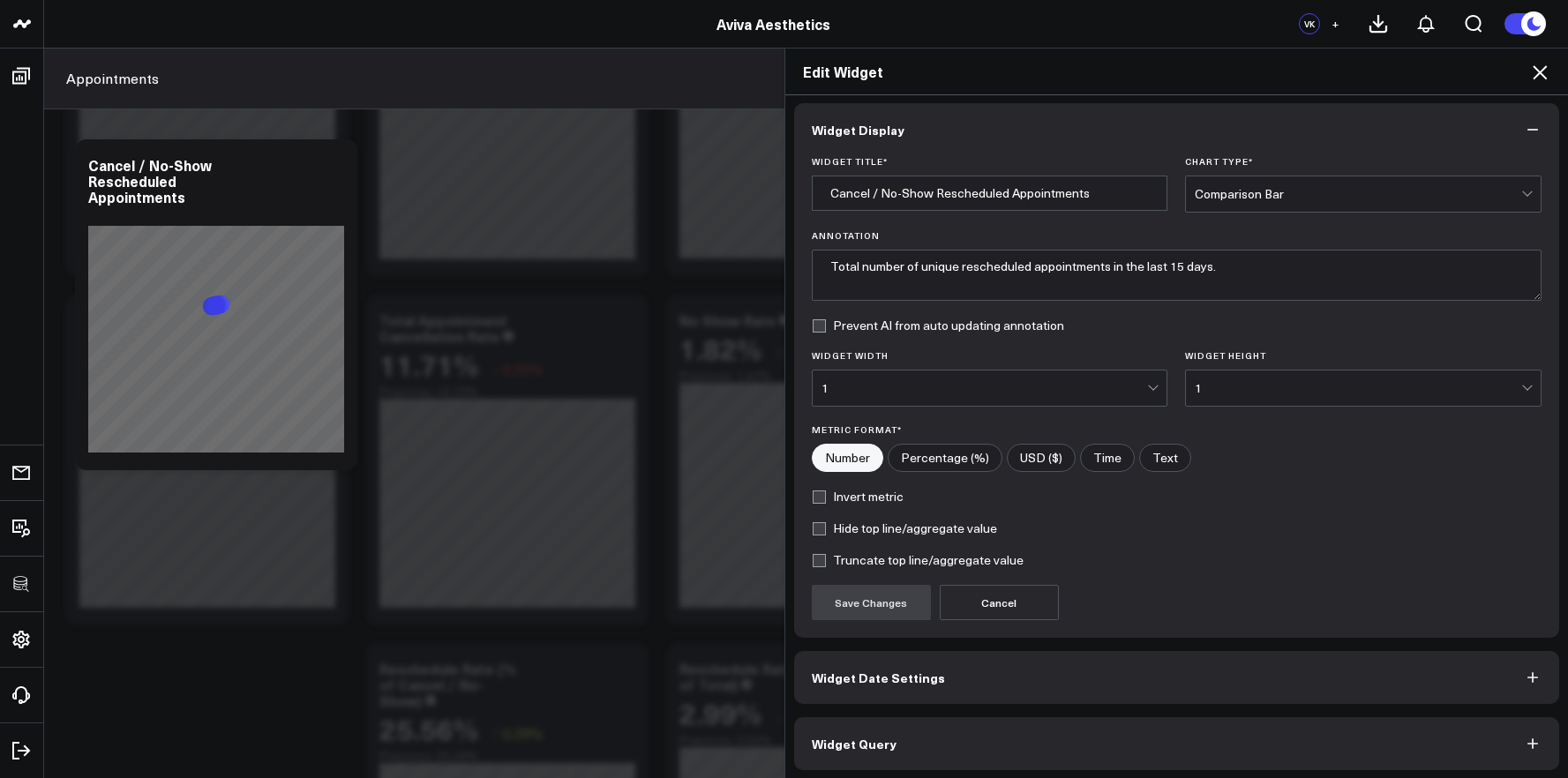
scroll to position [9, 0]
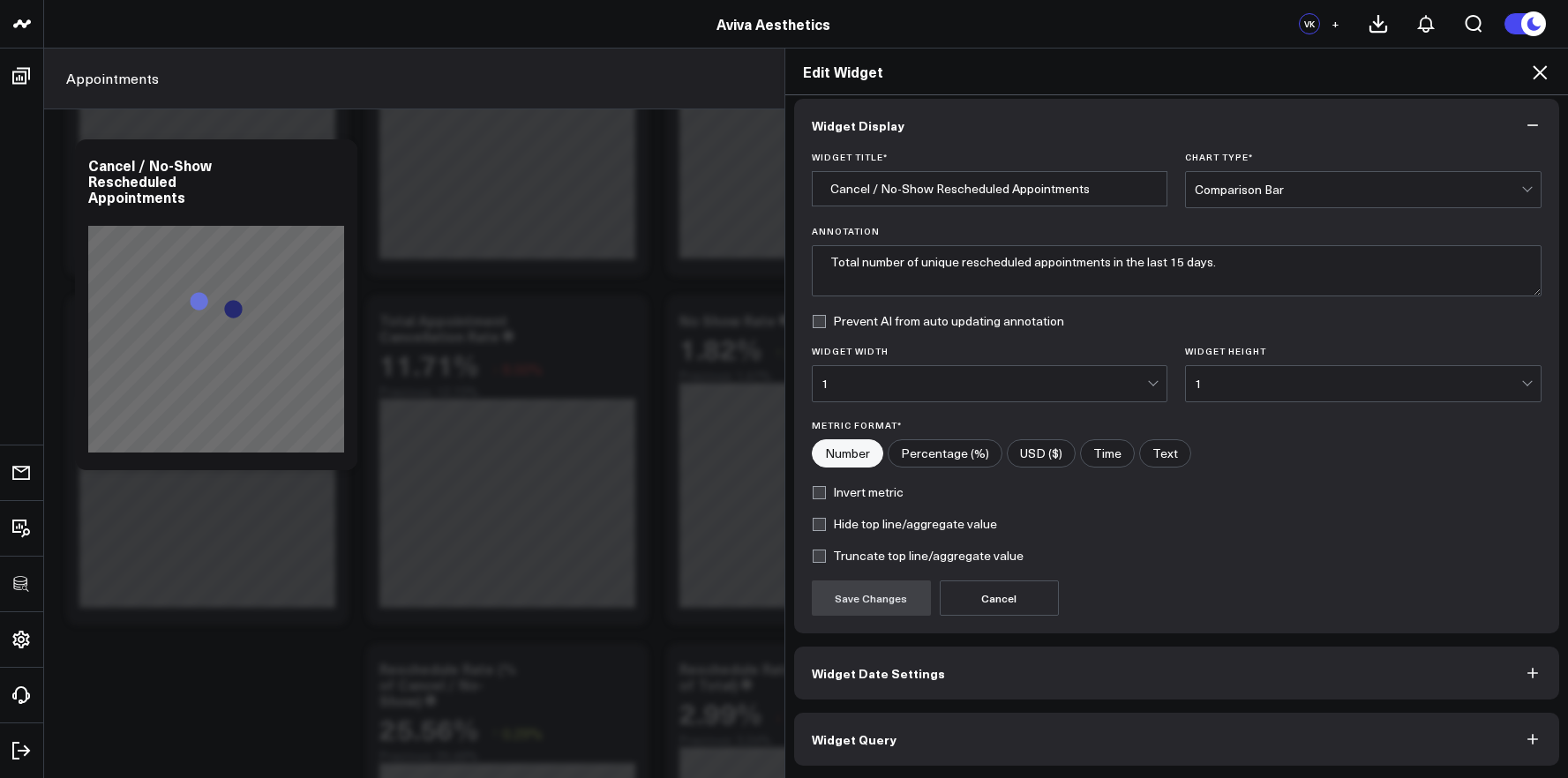
click at [1171, 731] on button "Widget Query" at bounding box center [1176, 739] width 765 height 53
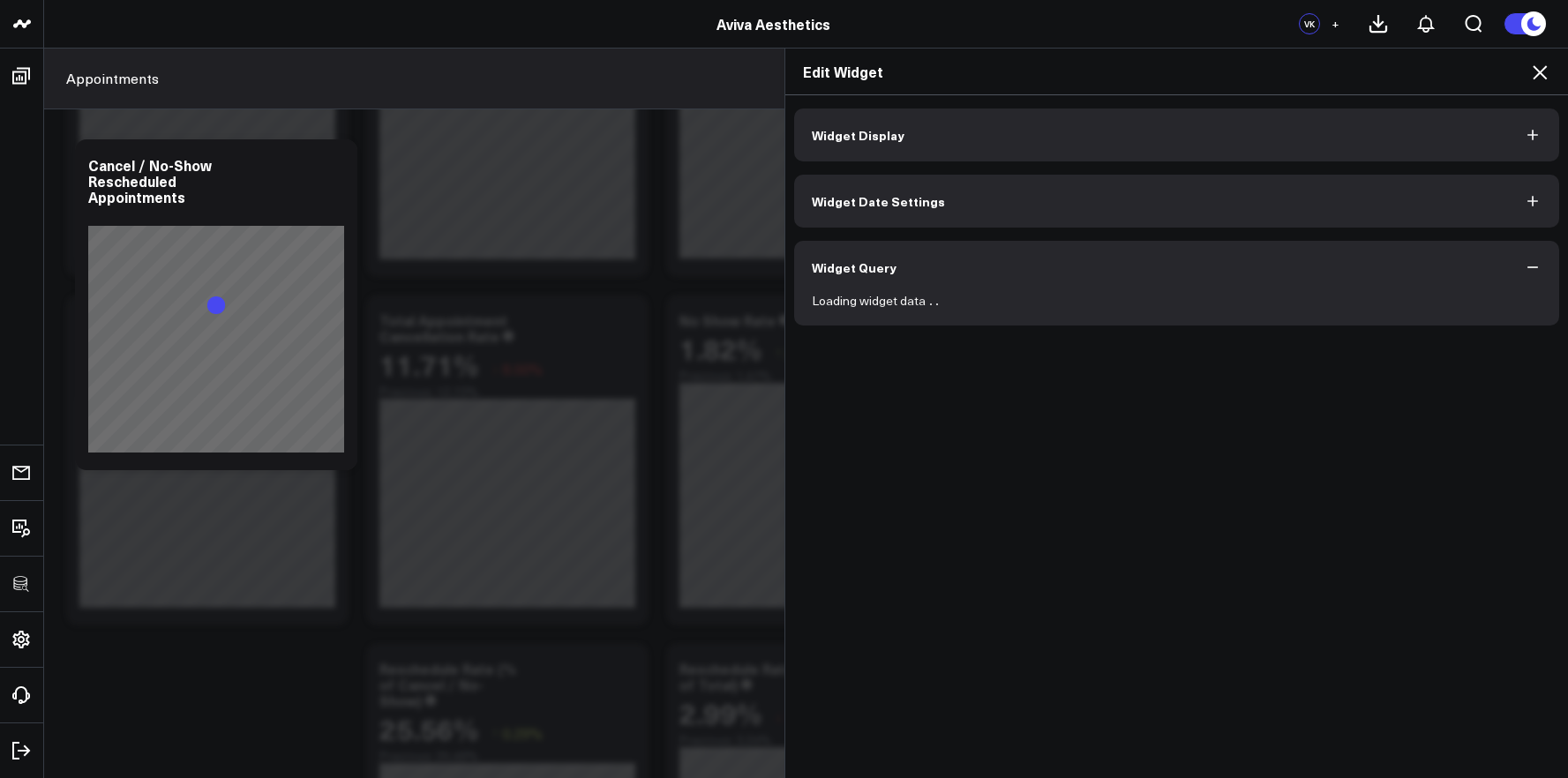
scroll to position [0, 0]
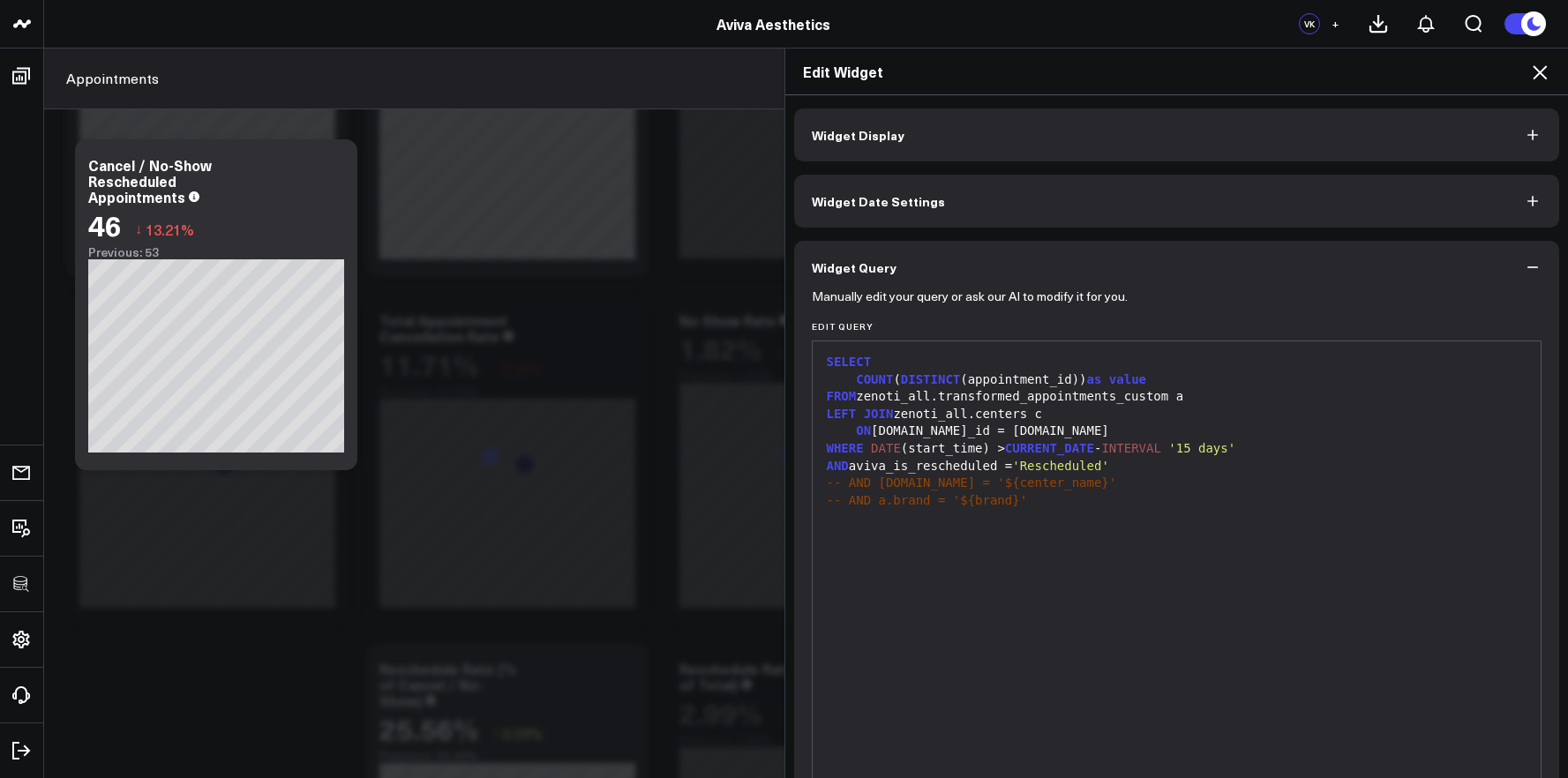
click at [887, 465] on div "AND aviva_is_rescheduled = 'Rescheduled'" at bounding box center [1176, 466] width 711 height 18
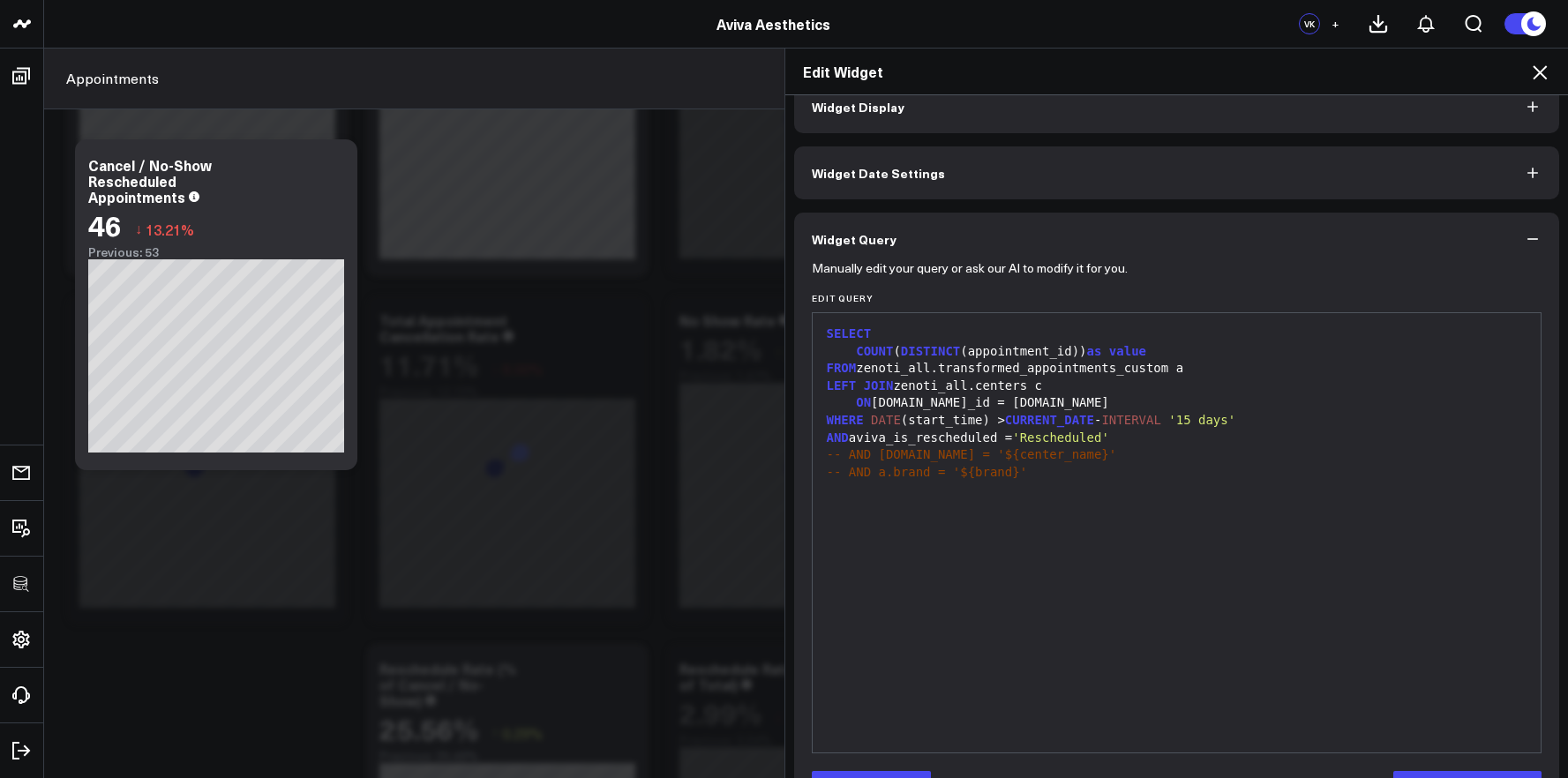
scroll to position [86, 0]
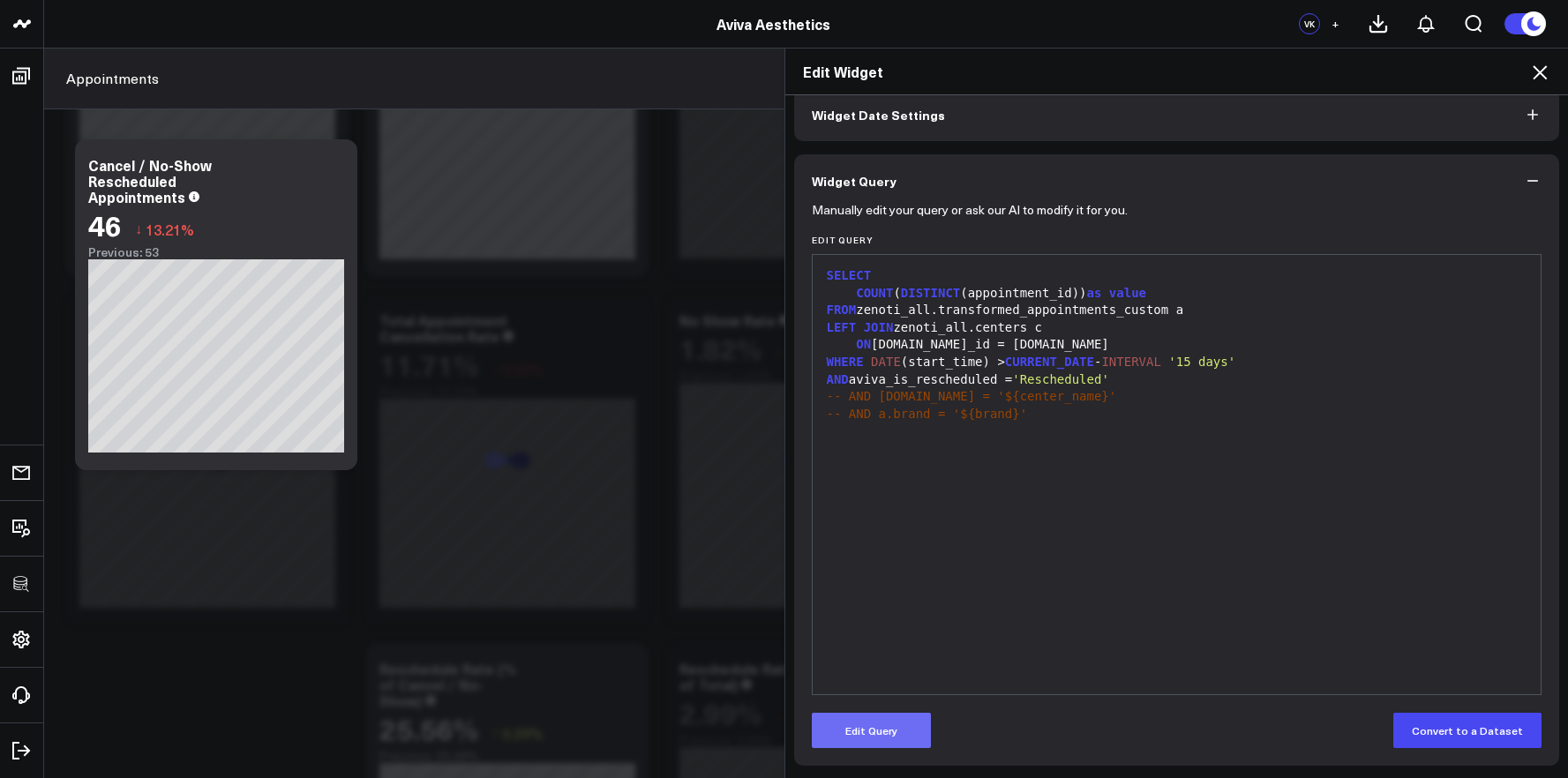
click at [864, 735] on button "Edit Query" at bounding box center [871, 731] width 119 height 35
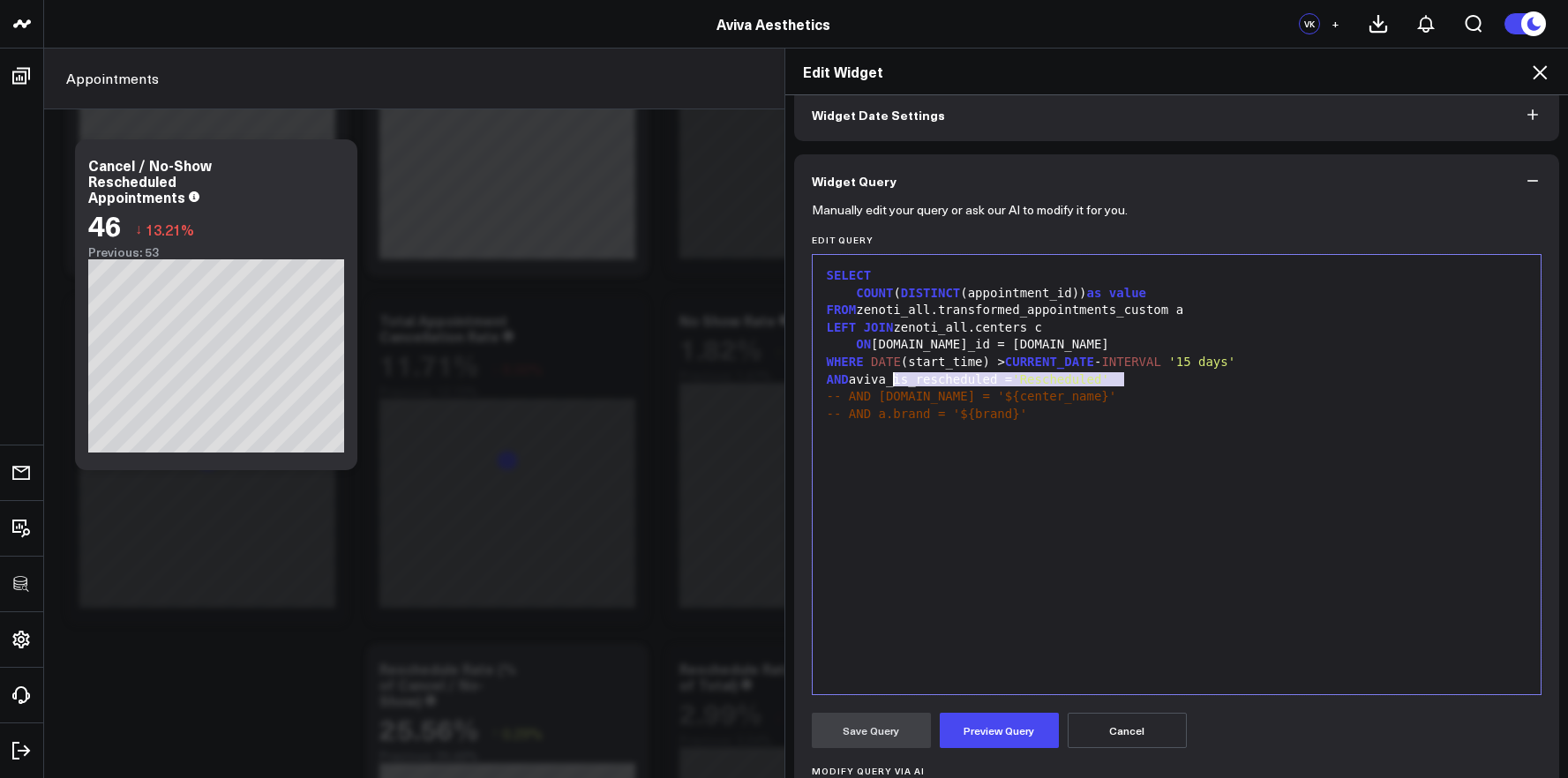
drag, startPoint x: 1121, startPoint y: 378, endPoint x: 887, endPoint y: 377, distance: 234.0
click at [887, 377] on div "AND aviva_is_rescheduled = 'Rescheduled'" at bounding box center [1176, 379] width 711 height 18
drag, startPoint x: 990, startPoint y: 378, endPoint x: 949, endPoint y: 376, distance: 41.0
click at [949, 376] on div "AND aviva_cancel_reschedule" at bounding box center [1176, 379] width 711 height 18
click at [963, 382] on div "AND aviva_cancel_noshow" at bounding box center [1176, 379] width 711 height 18
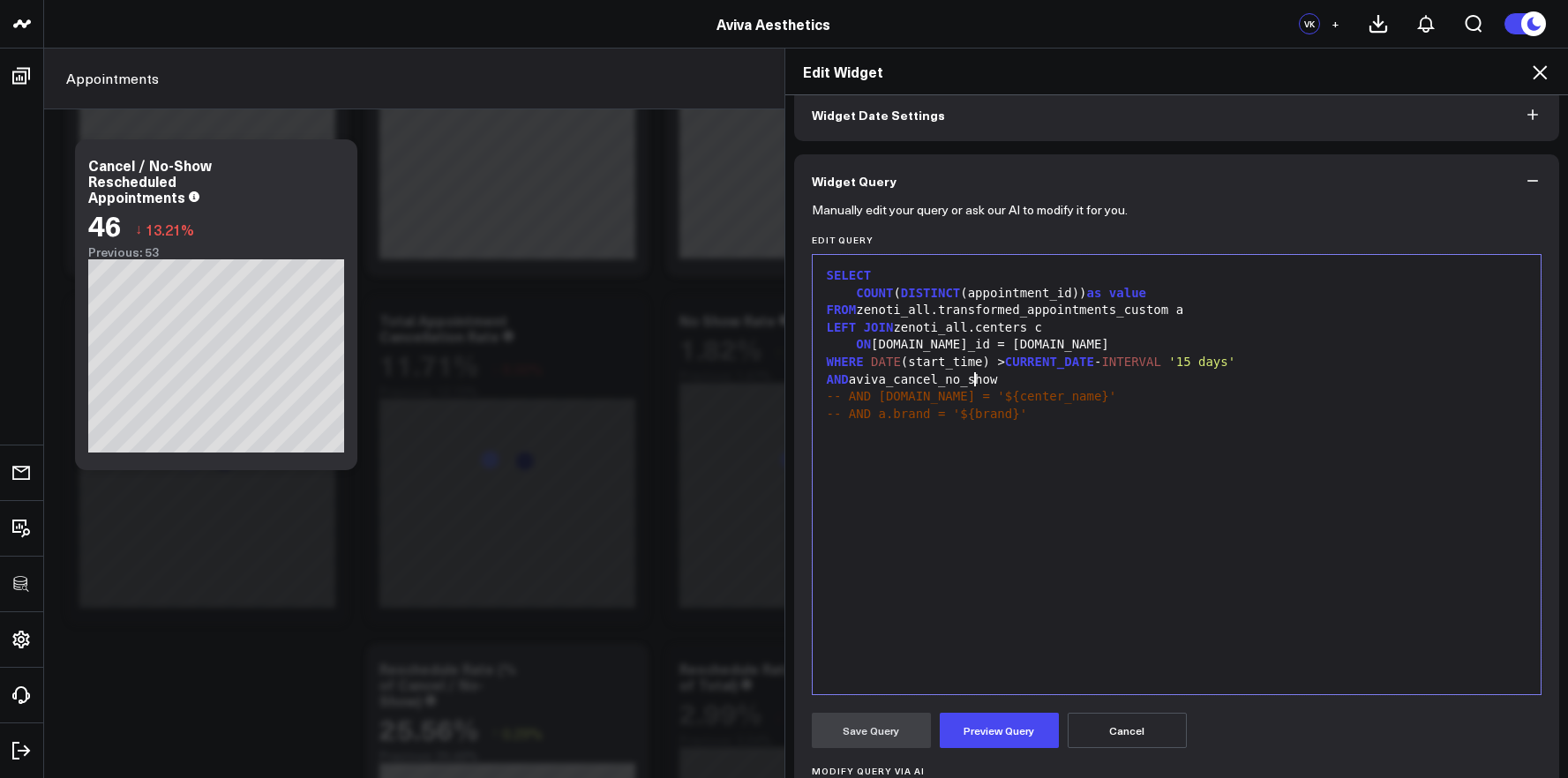
click at [1006, 384] on div "AND aviva_cancel_no_show" at bounding box center [1176, 379] width 711 height 18
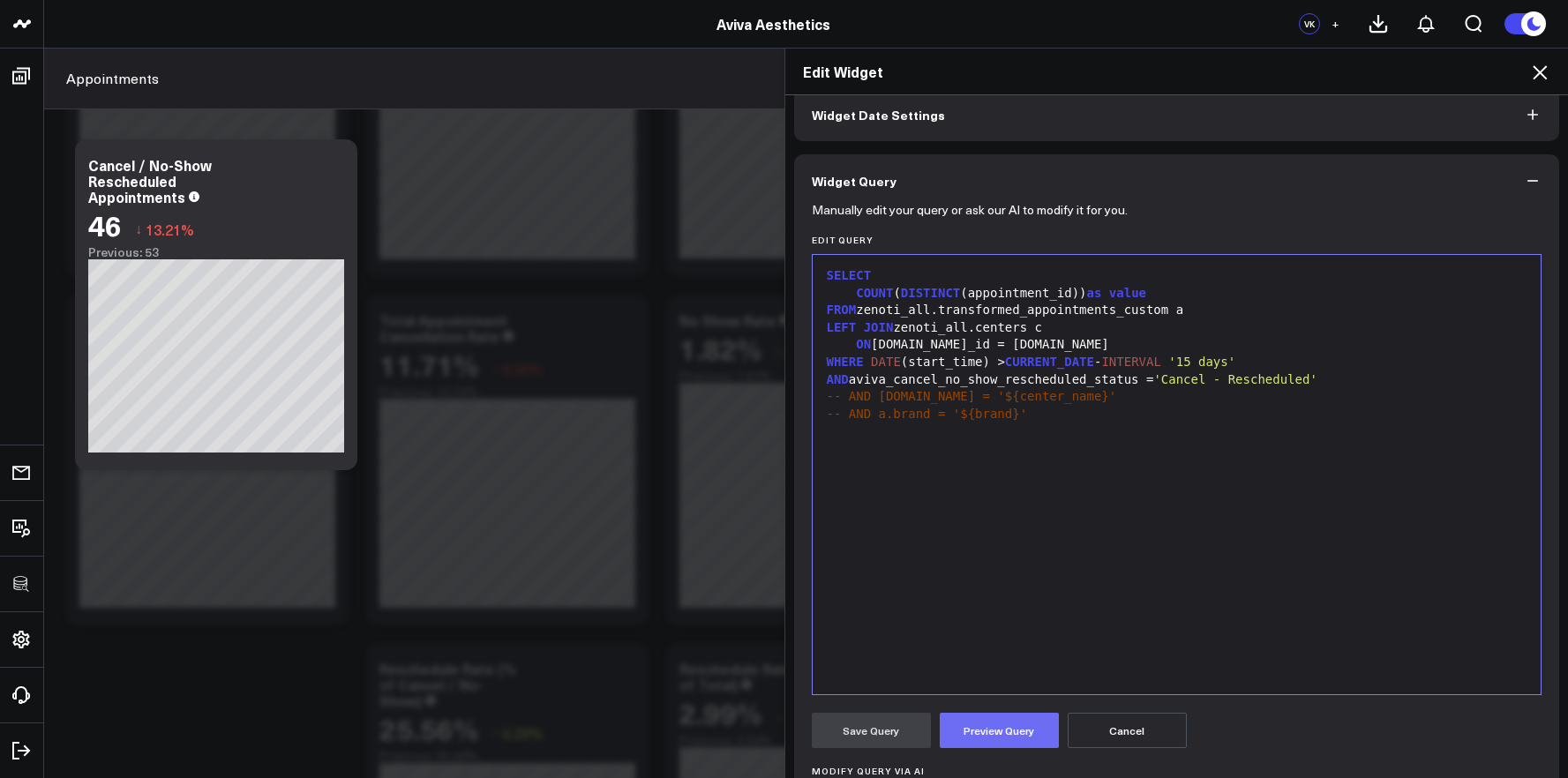
click at [961, 727] on button "Preview Query" at bounding box center [999, 731] width 119 height 35
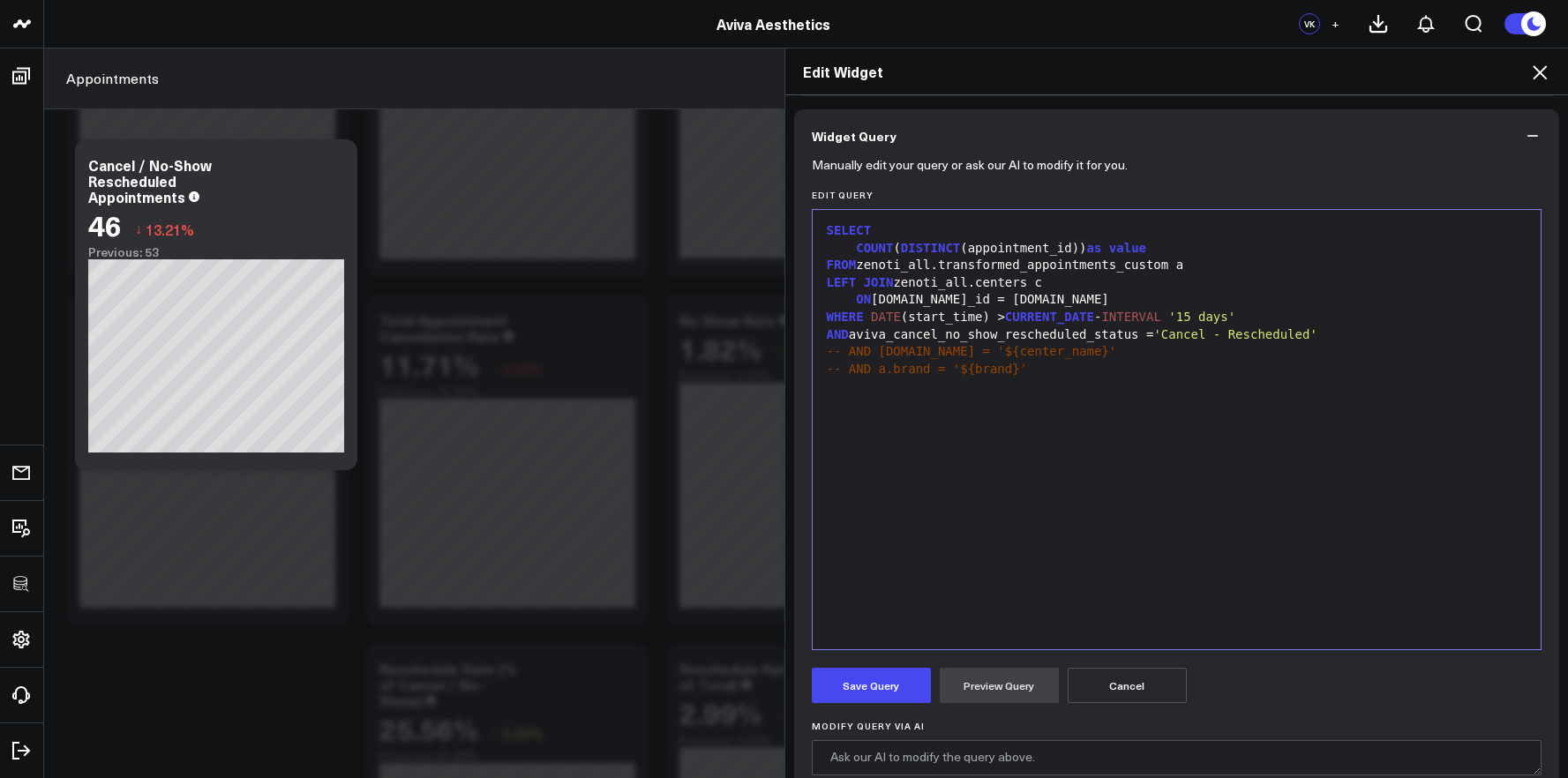
scroll to position [130, 0]
click at [1210, 348] on div "-- AND c.name = '${center_name}'" at bounding box center [1176, 352] width 711 height 18
click at [1212, 344] on div "AND aviva_cancel_no_show_rescheduled_status = 'Cancel - Rescheduled'" at bounding box center [1176, 336] width 711 height 18
click at [969, 684] on button "Preview Query" at bounding box center [999, 686] width 119 height 35
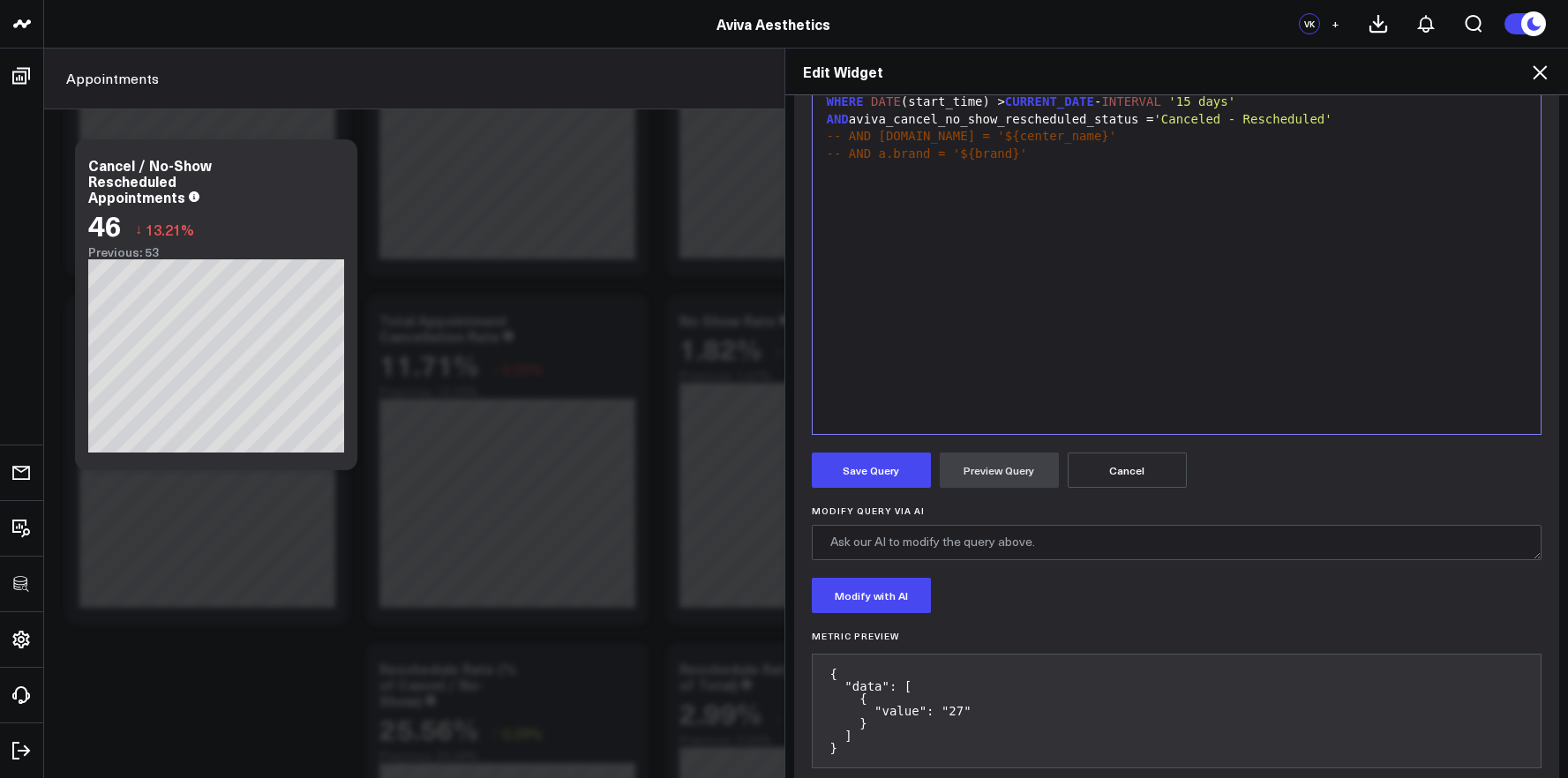
scroll to position [379, 0]
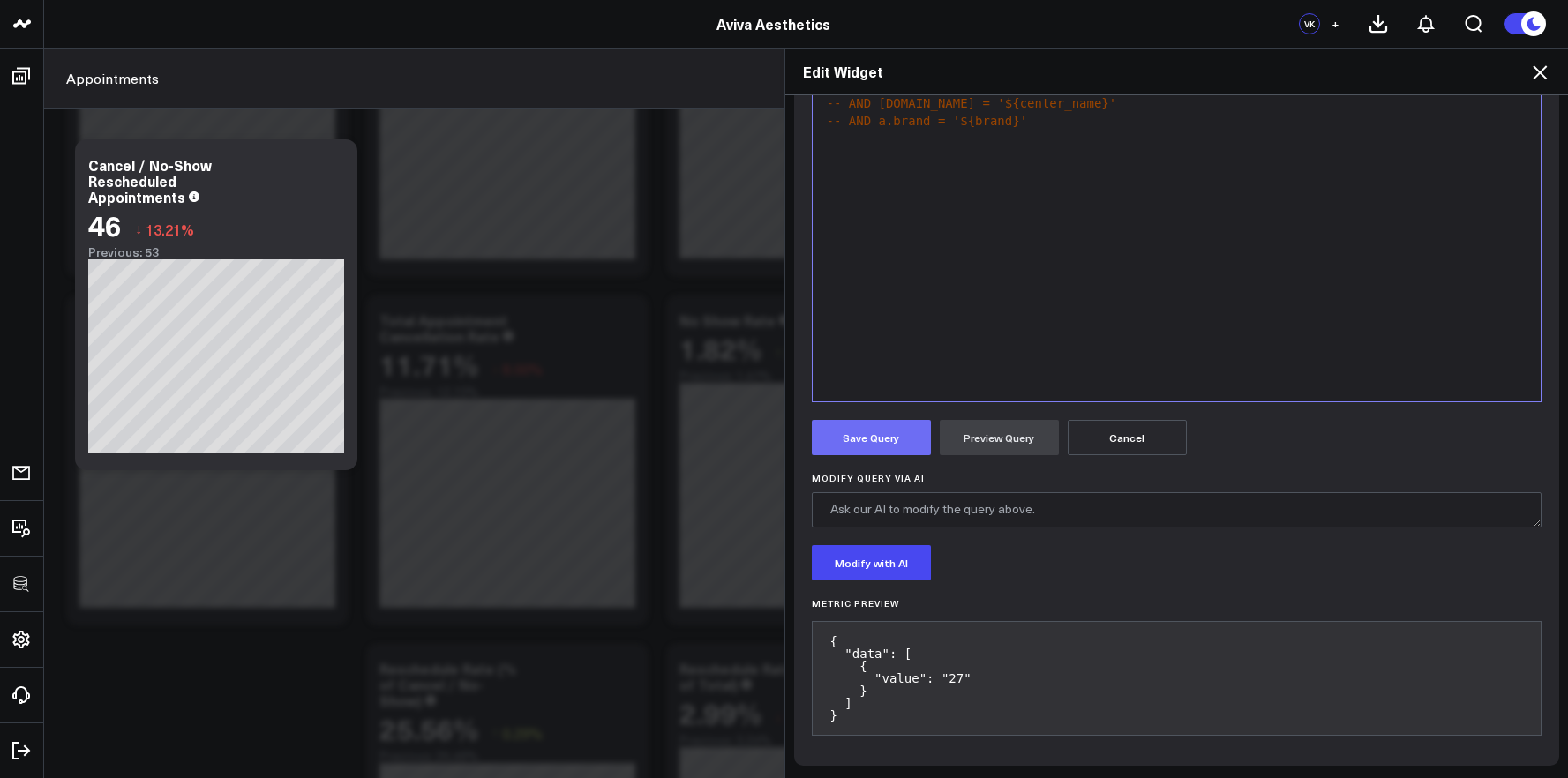
click at [891, 441] on button "Save Query" at bounding box center [871, 438] width 119 height 35
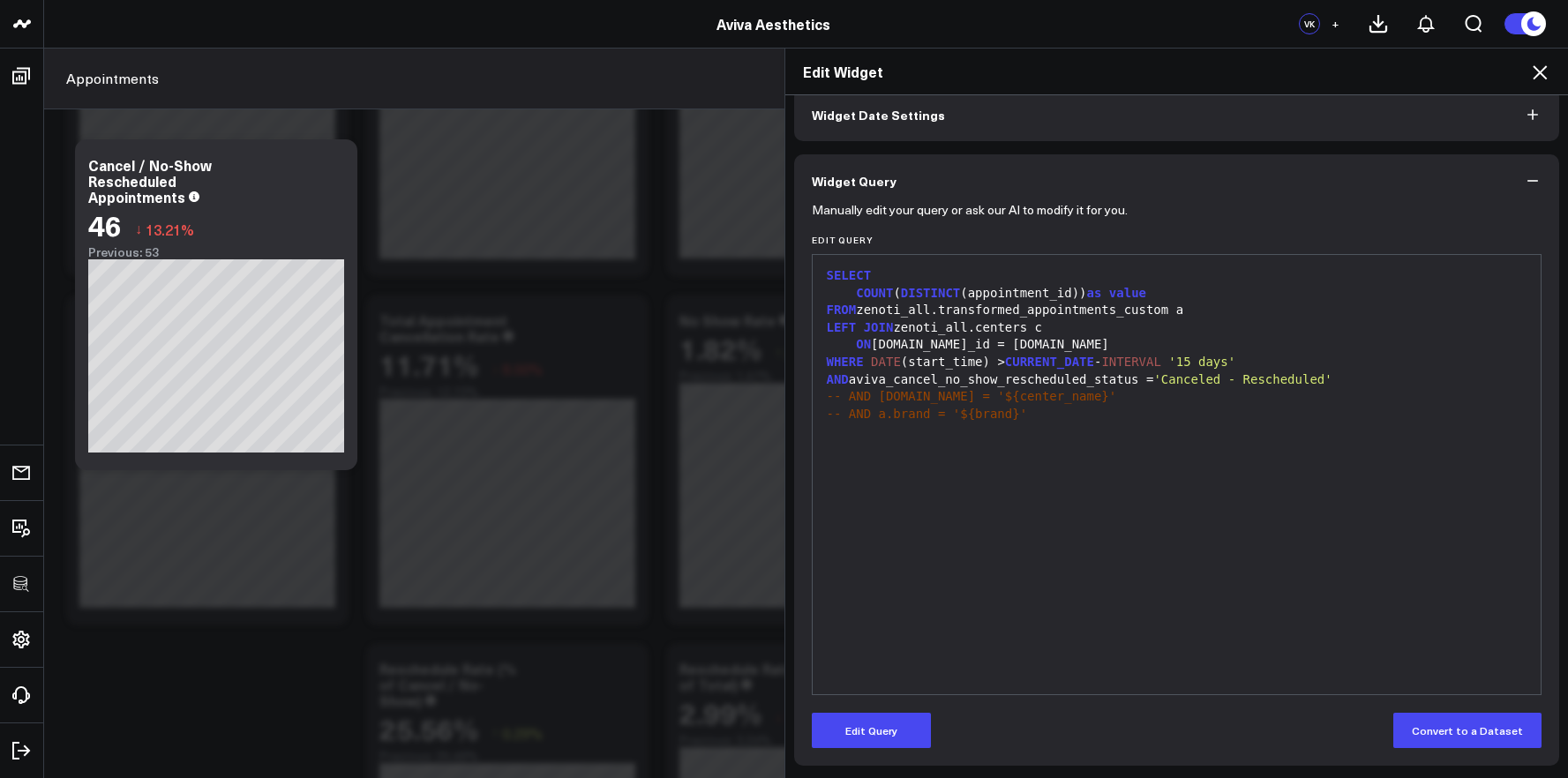
scroll to position [0, 0]
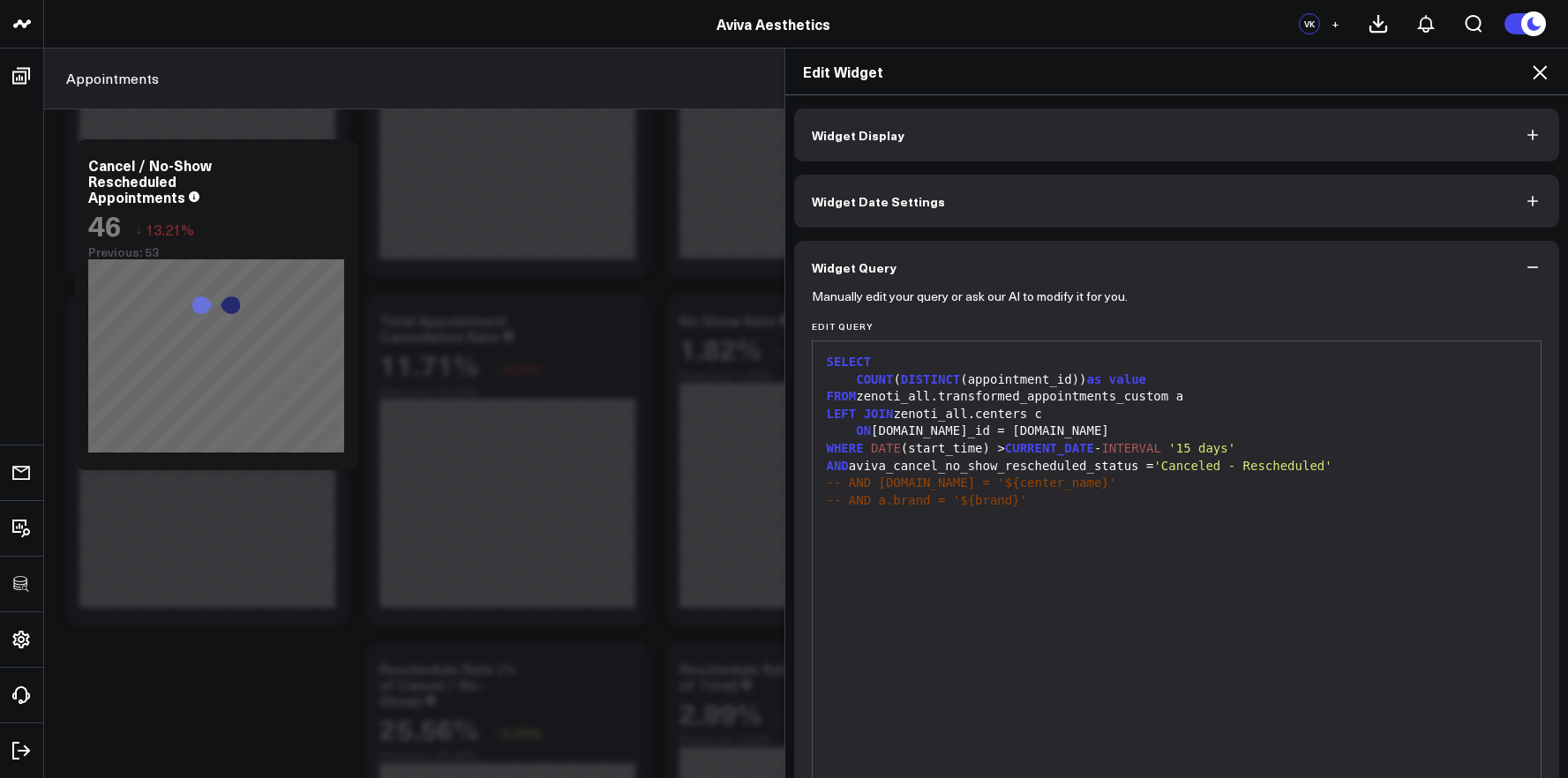
click at [924, 137] on button "Widget Display" at bounding box center [1176, 135] width 765 height 53
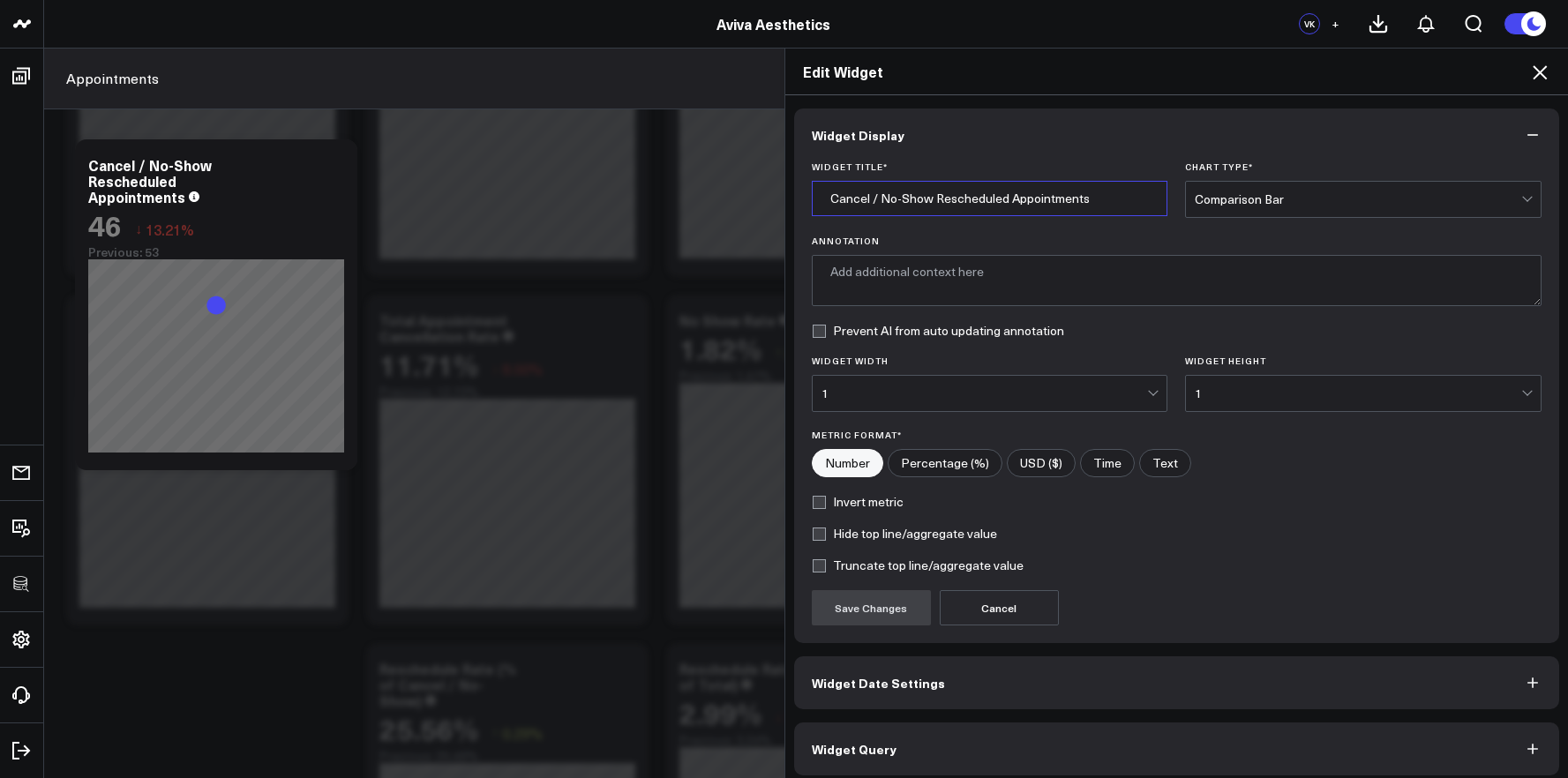
click at [865, 200] on input "Cancel / No-Show Rescheduled Appointments" at bounding box center [990, 198] width 356 height 35
drag, startPoint x: 863, startPoint y: 200, endPoint x: 924, endPoint y: 204, distance: 61.1
click at [924, 204] on input "Cancel / No-Show Rescheduled Appointments" at bounding box center [990, 198] width 356 height 35
drag, startPoint x: 930, startPoint y: 201, endPoint x: 862, endPoint y: 201, distance: 68.0
click at [862, 201] on input "Cancel / No-Show Rescheduled Appointments" at bounding box center [990, 198] width 356 height 35
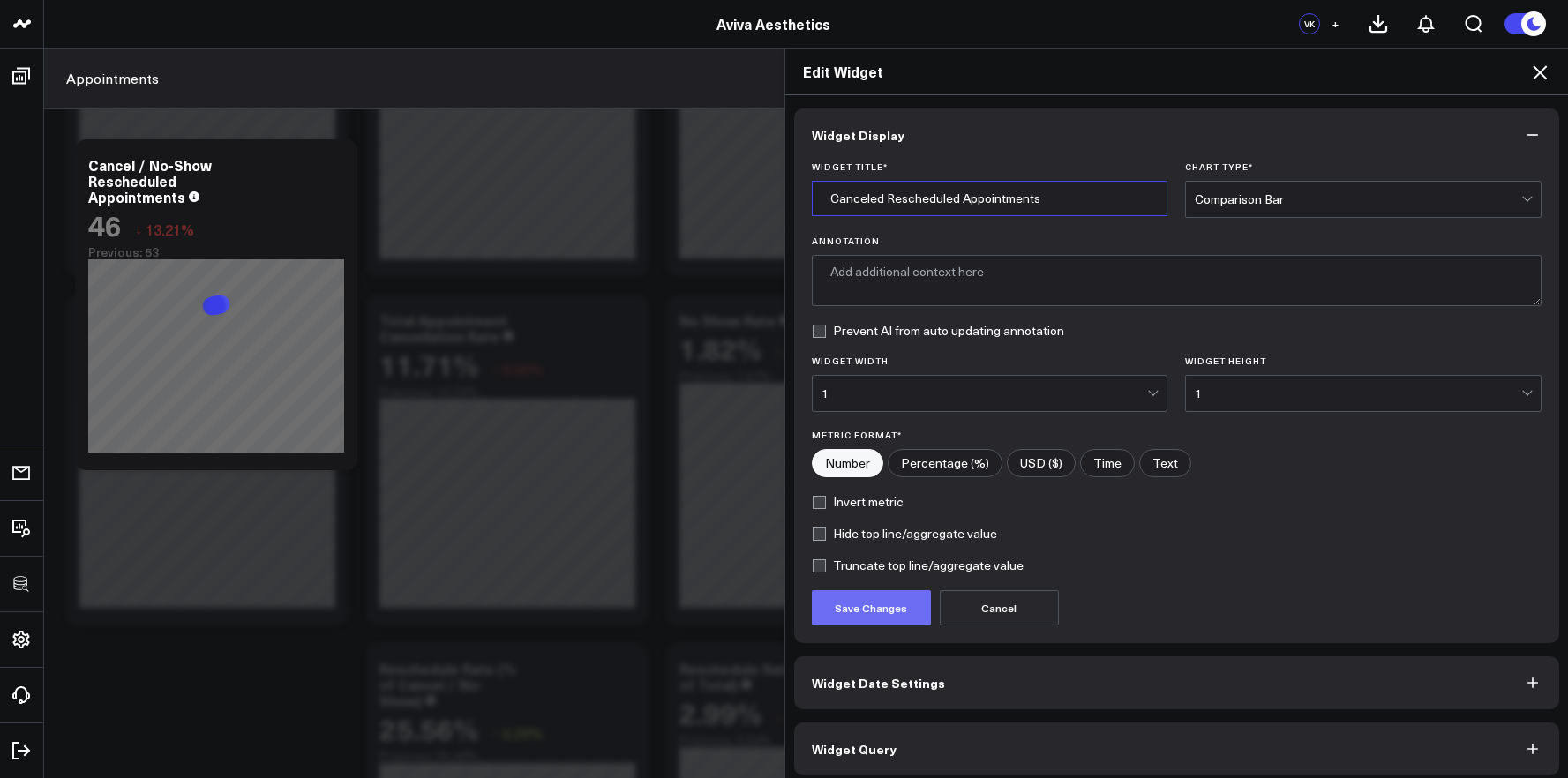
type input "Canceled Rescheduled Appointments"
click at [877, 620] on button "Save Changes" at bounding box center [871, 608] width 119 height 35
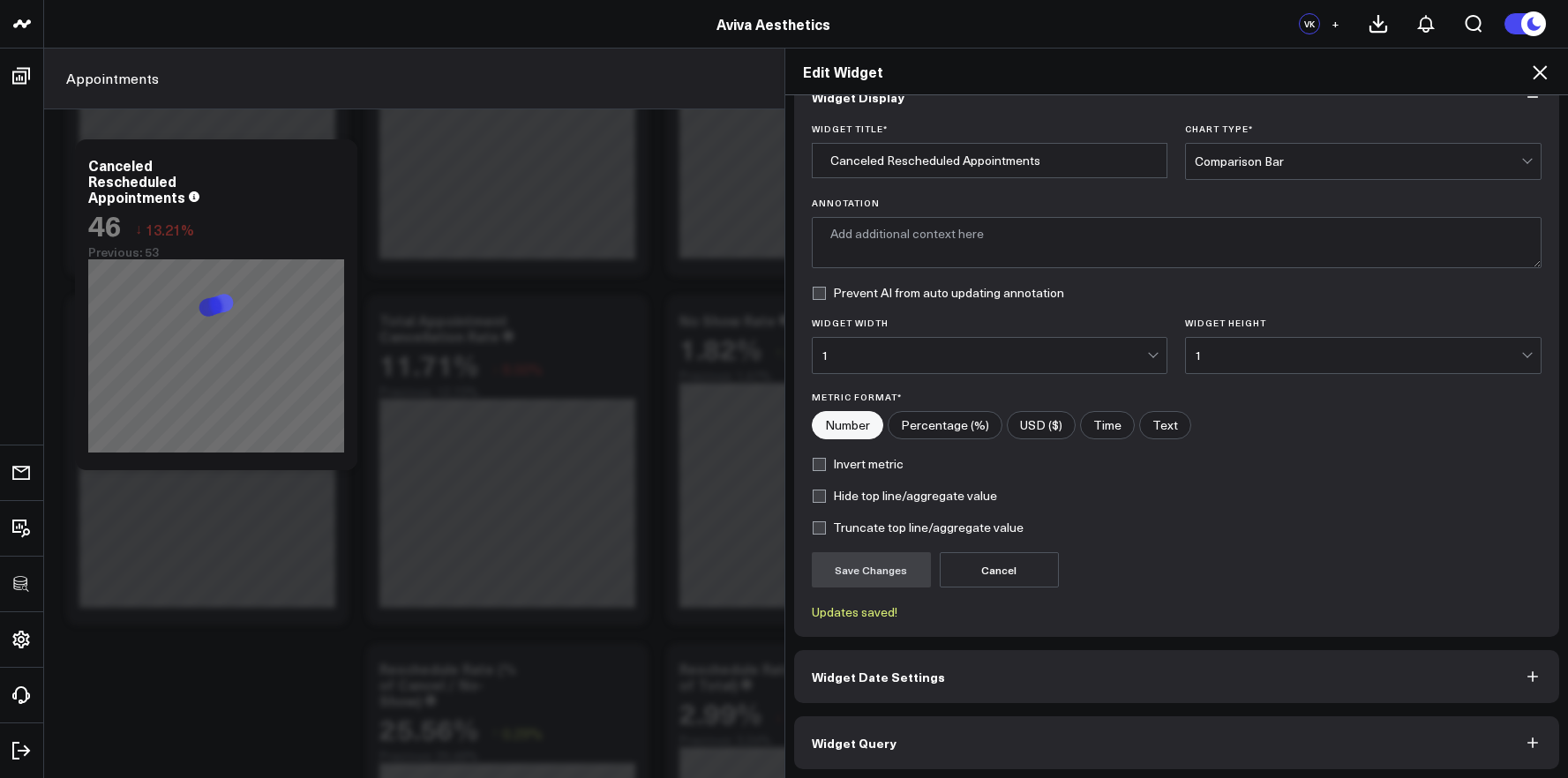
scroll to position [42, 0]
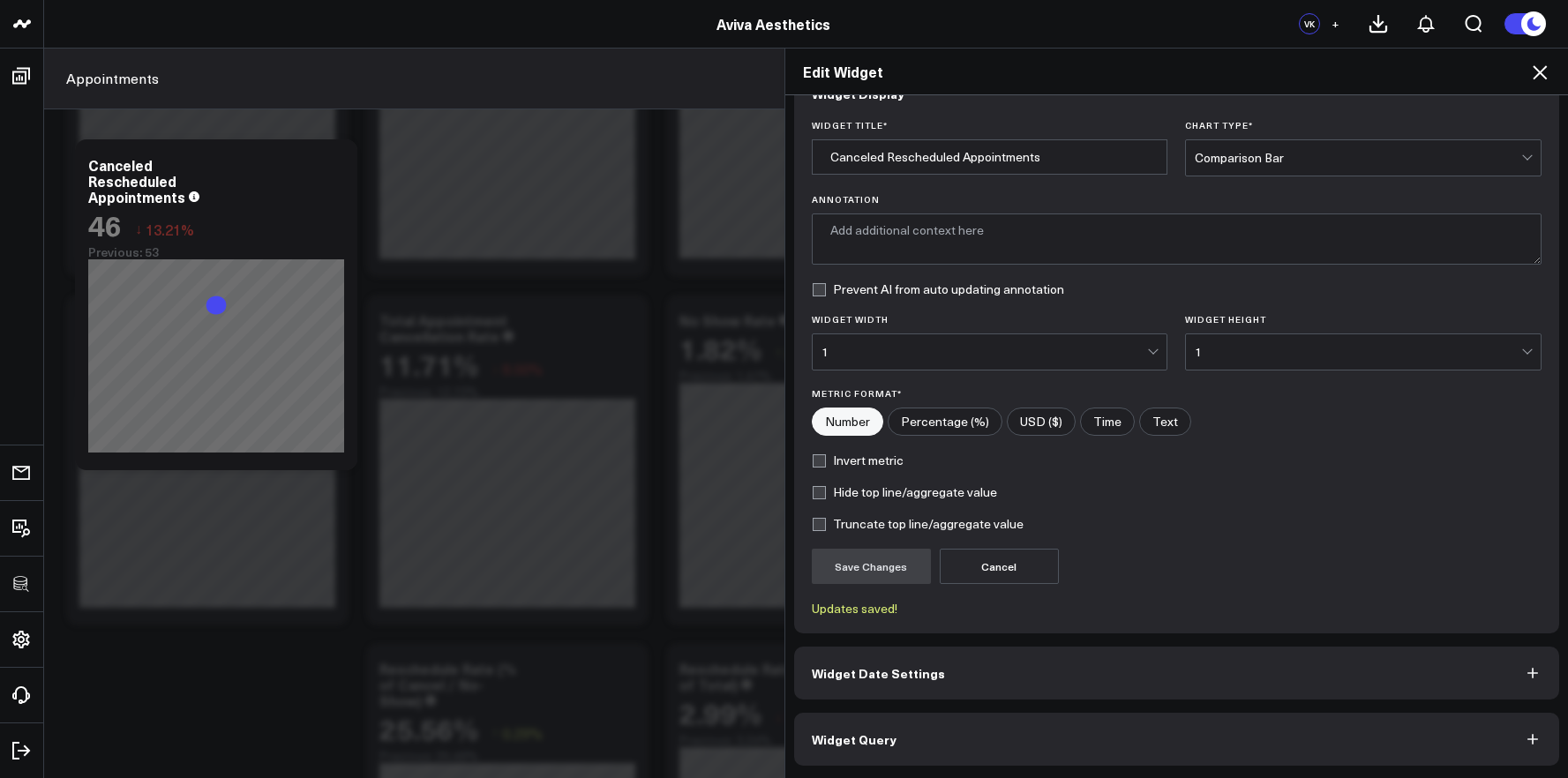
click at [1222, 718] on button "Widget Query" at bounding box center [1176, 739] width 765 height 53
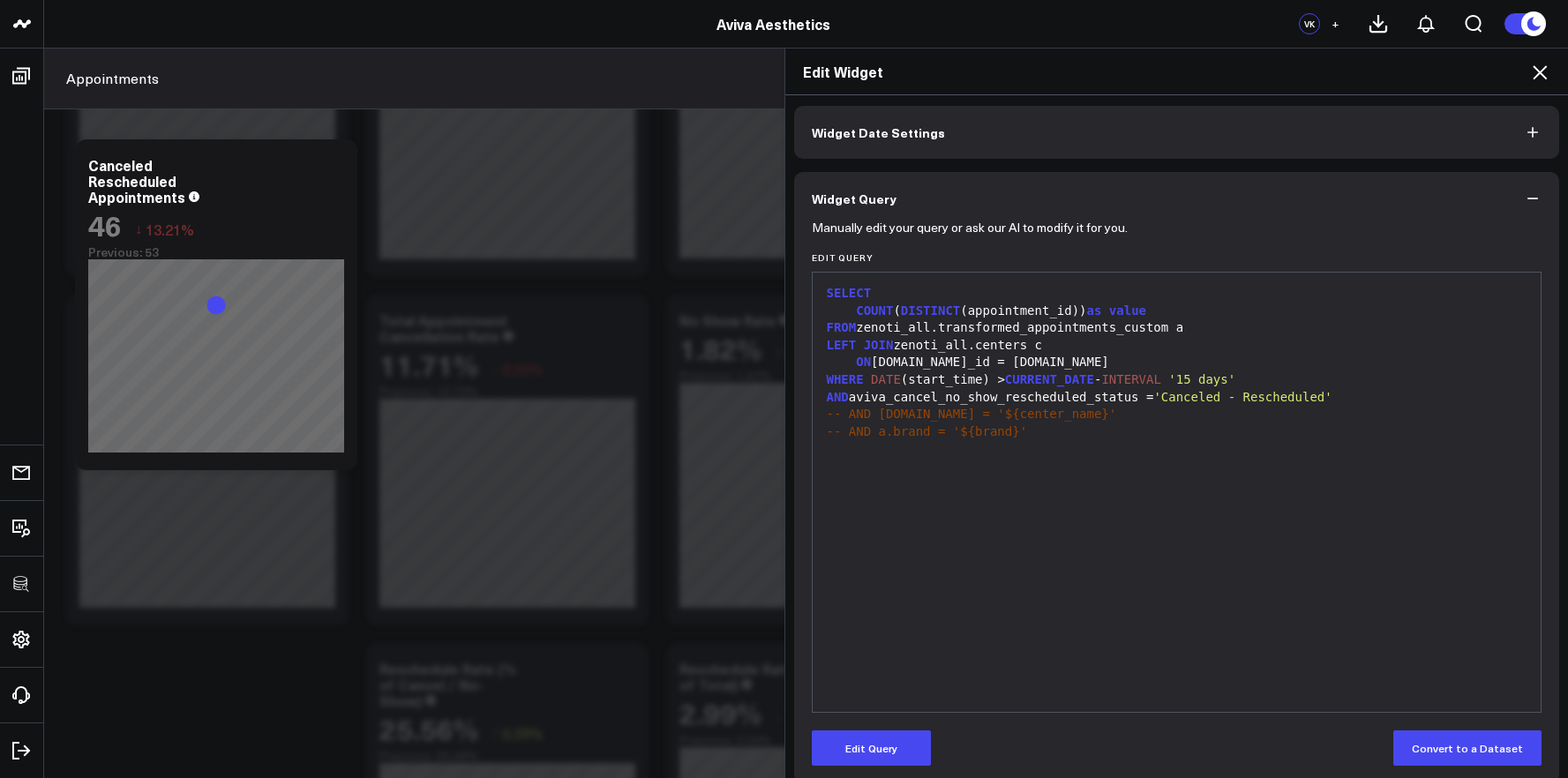
scroll to position [86, 0]
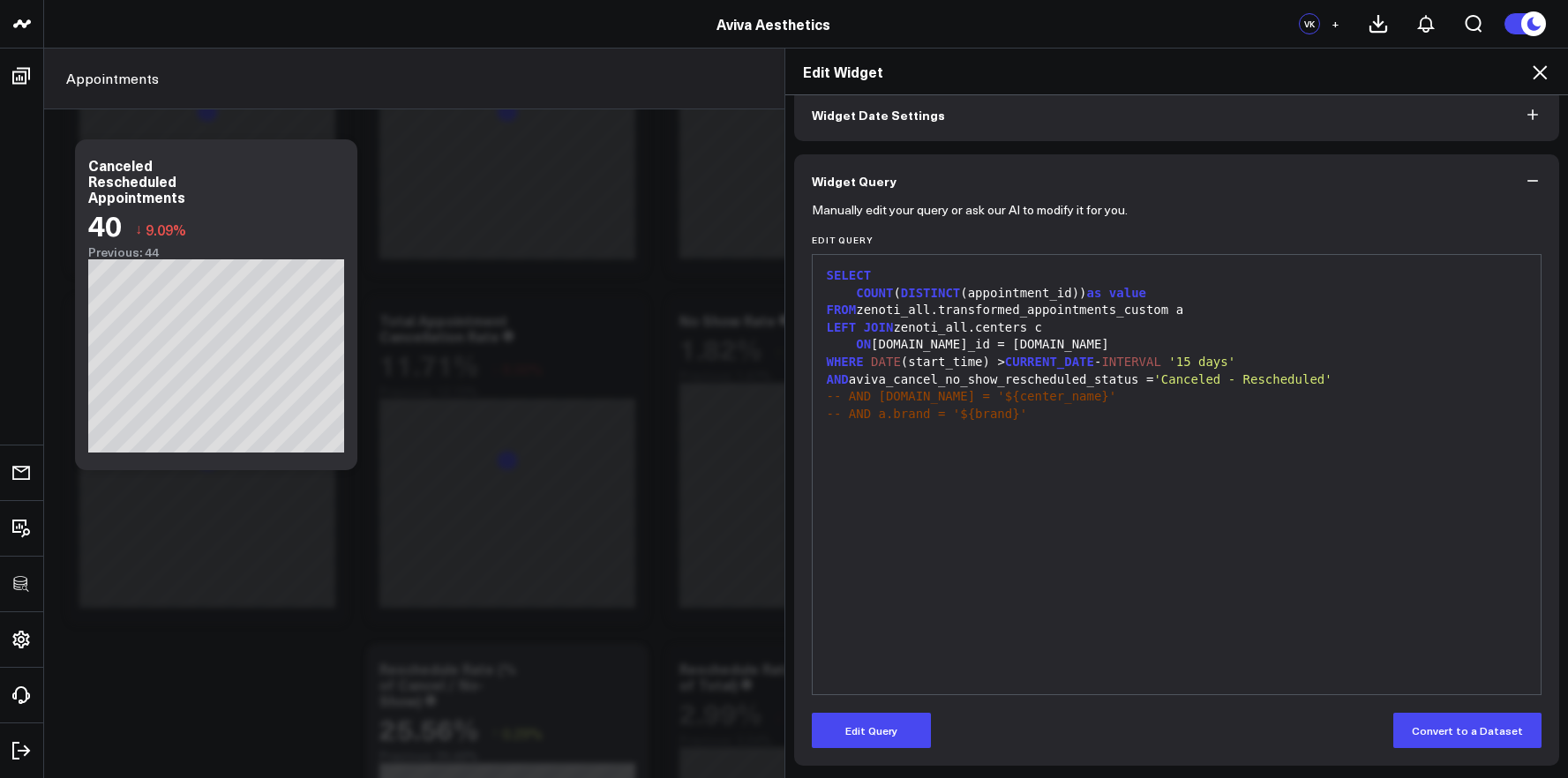
click at [1530, 77] on icon at bounding box center [1539, 72] width 21 height 21
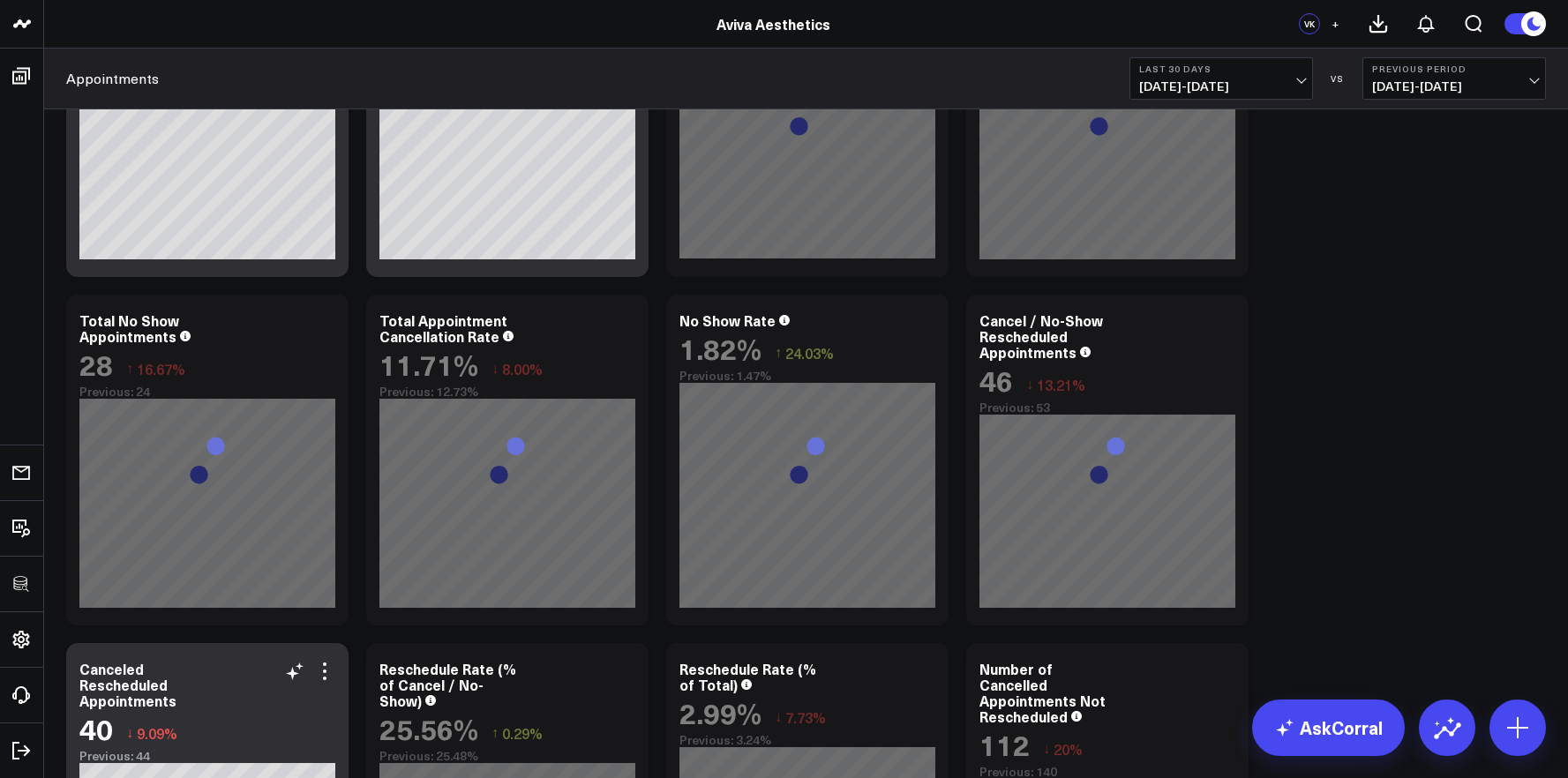
scroll to position [1396, 0]
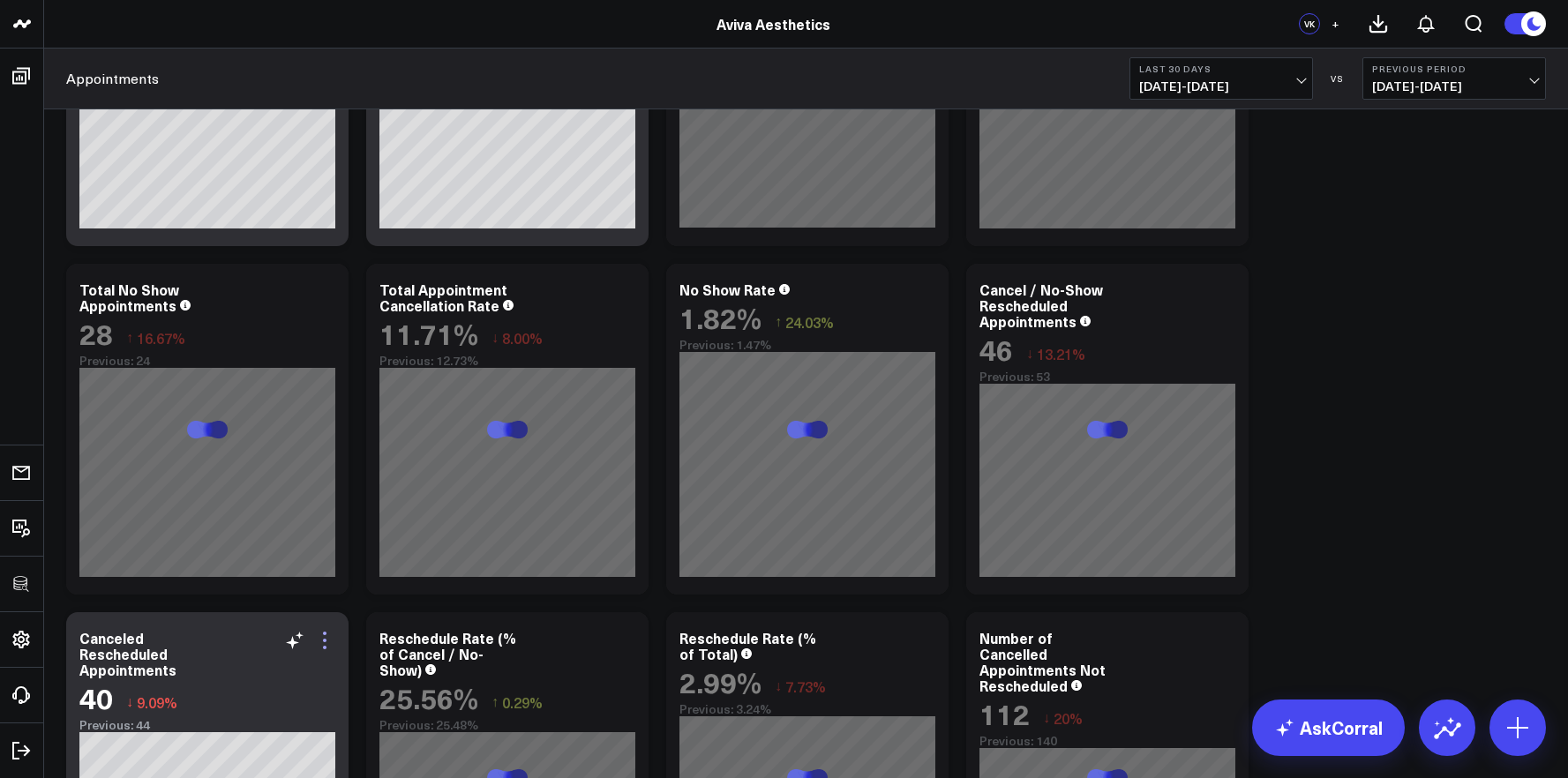
click at [326, 641] on icon at bounding box center [325, 640] width 21 height 21
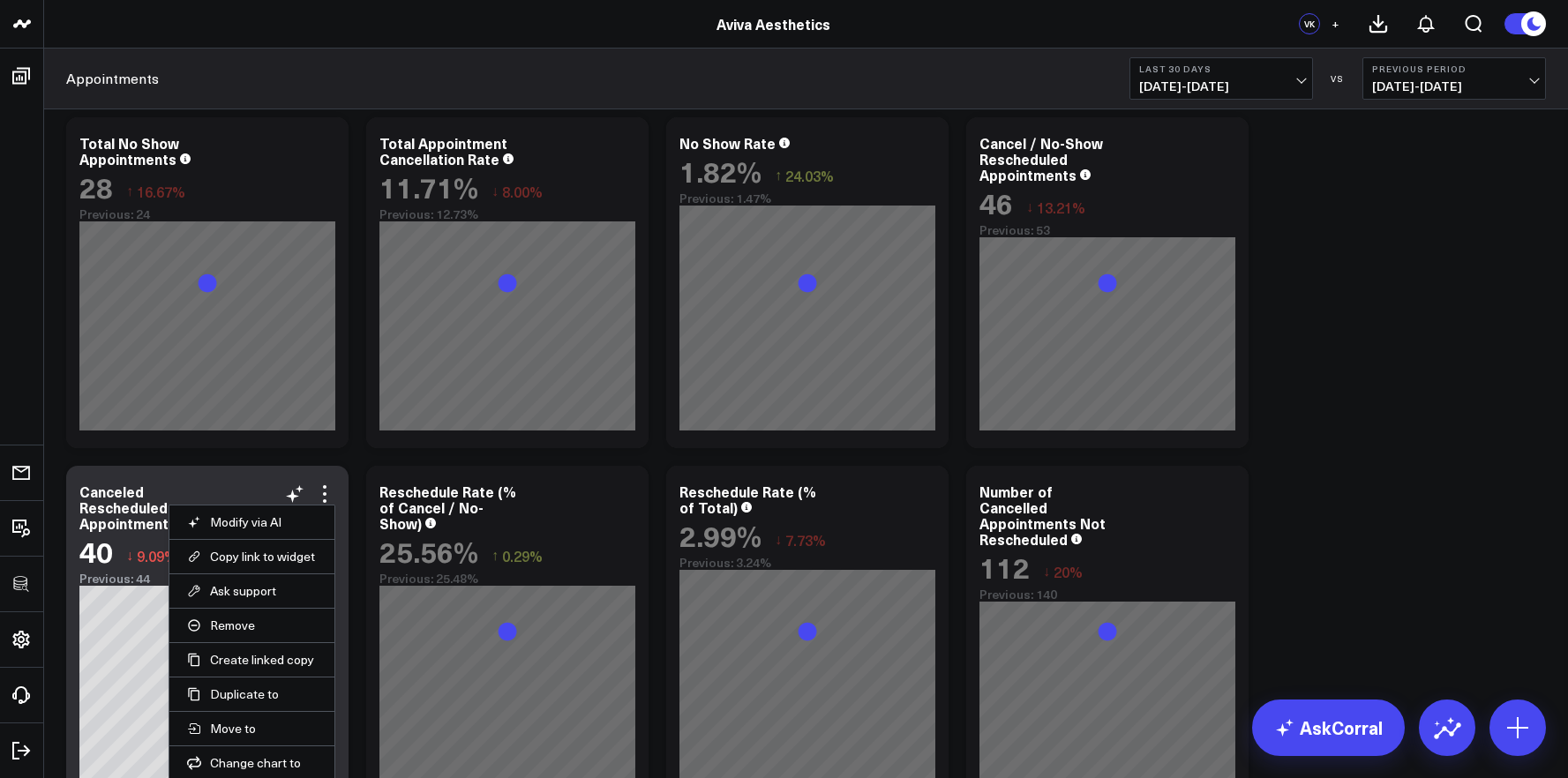
scroll to position [1619, 0]
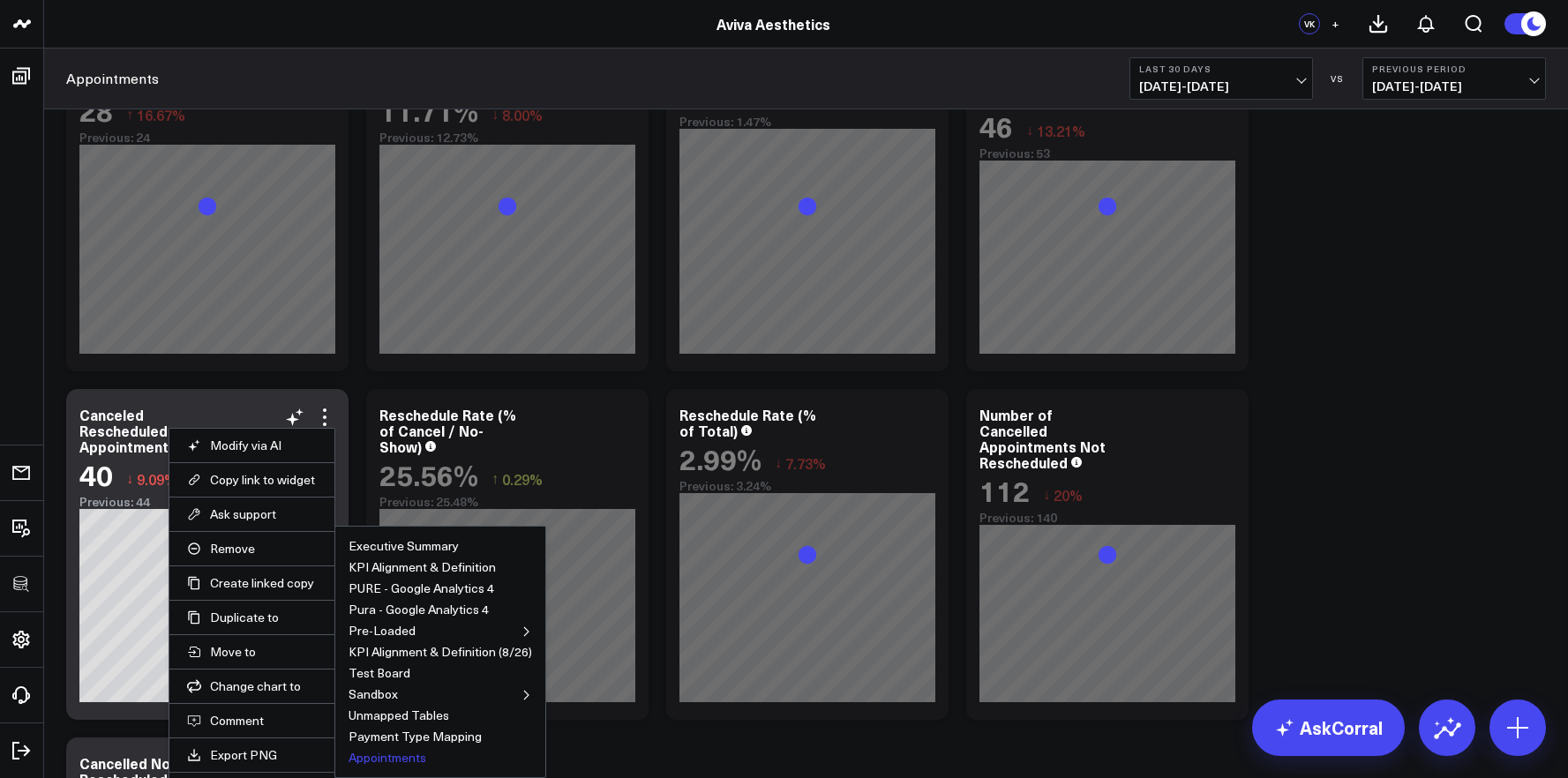
click at [400, 757] on button "Appointments" at bounding box center [387, 757] width 77 height 12
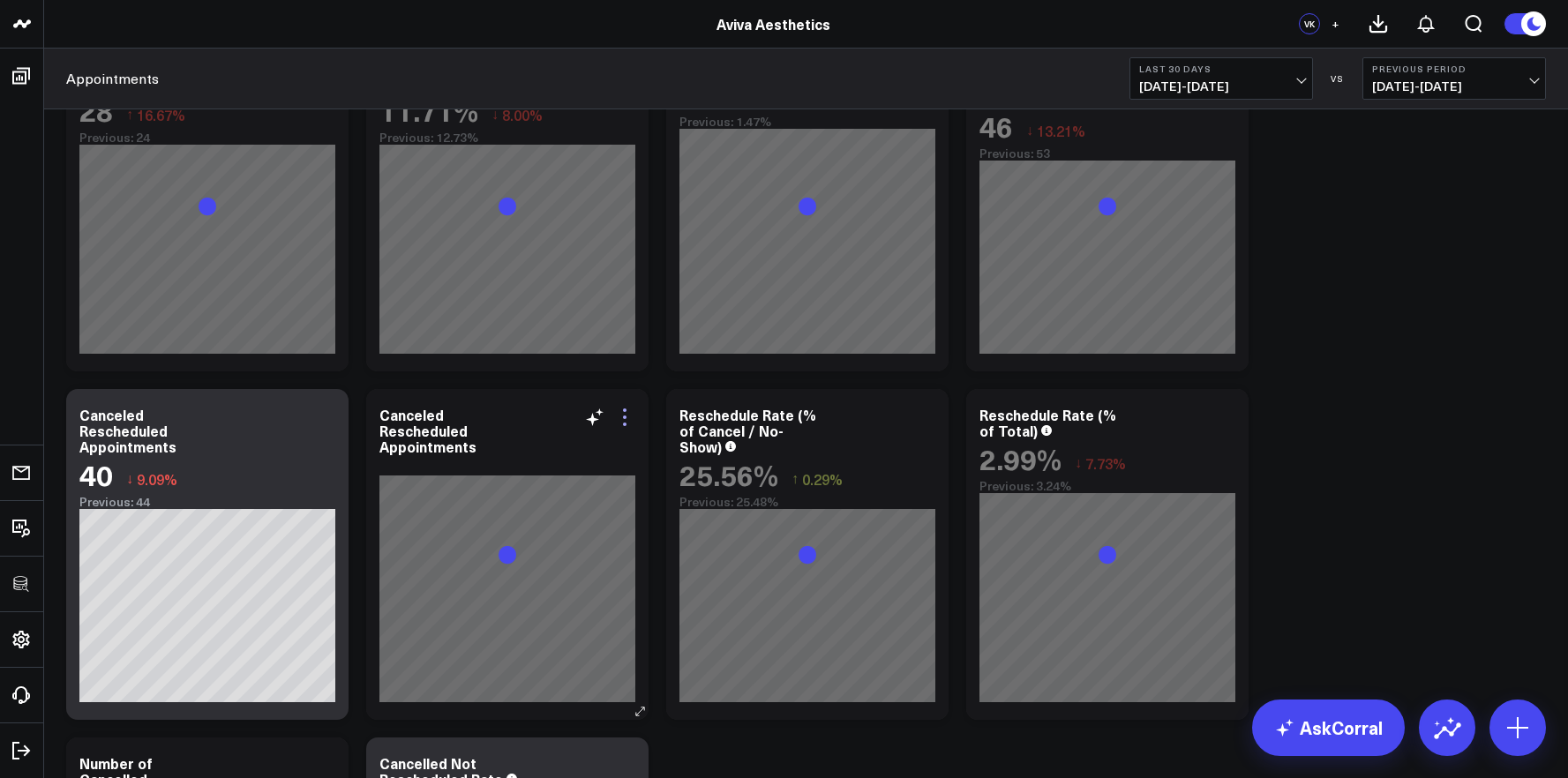
click at [626, 417] on icon at bounding box center [625, 417] width 4 height 4
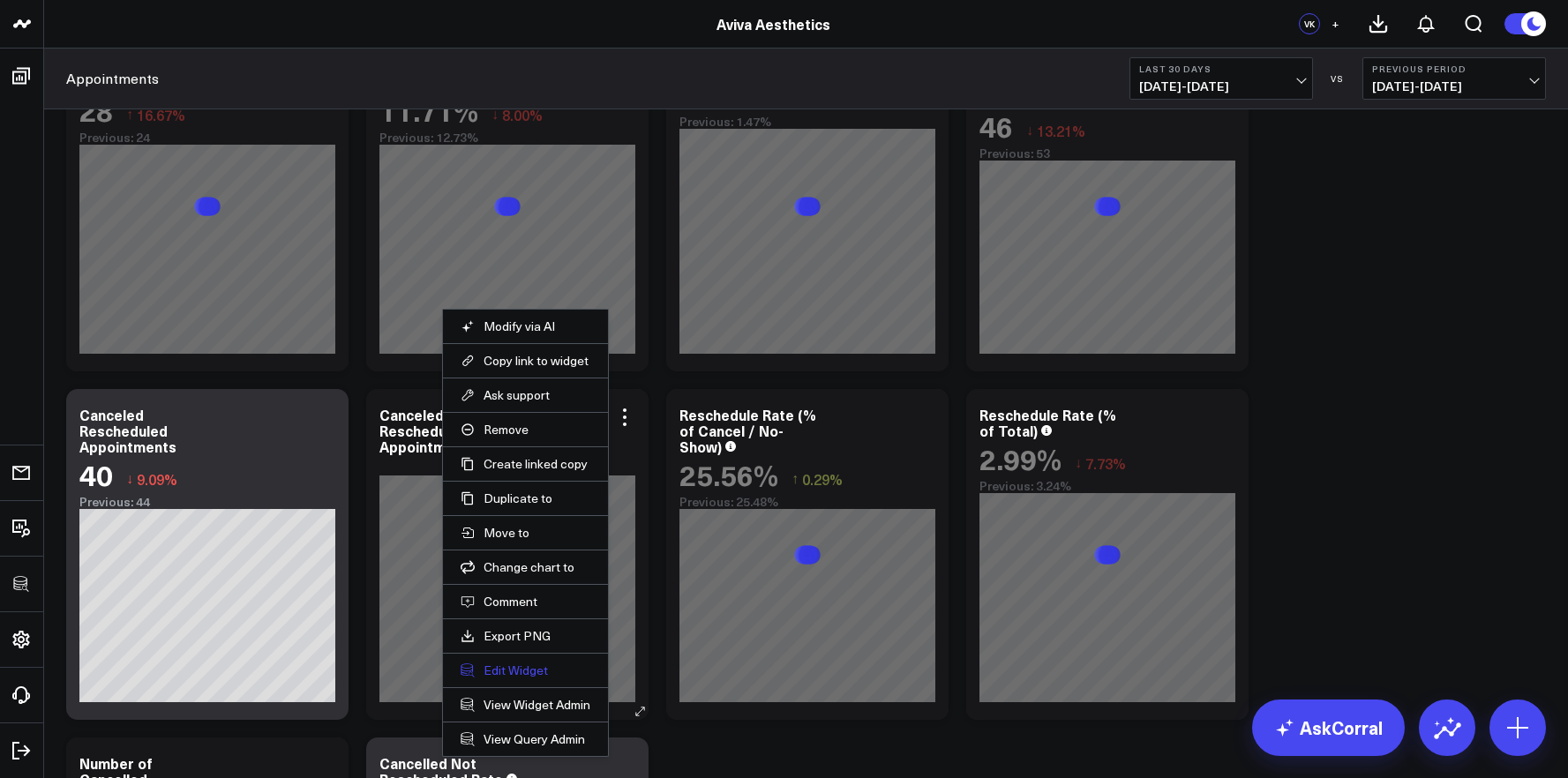
click at [518, 673] on button "Edit Widget" at bounding box center [525, 669] width 129 height 16
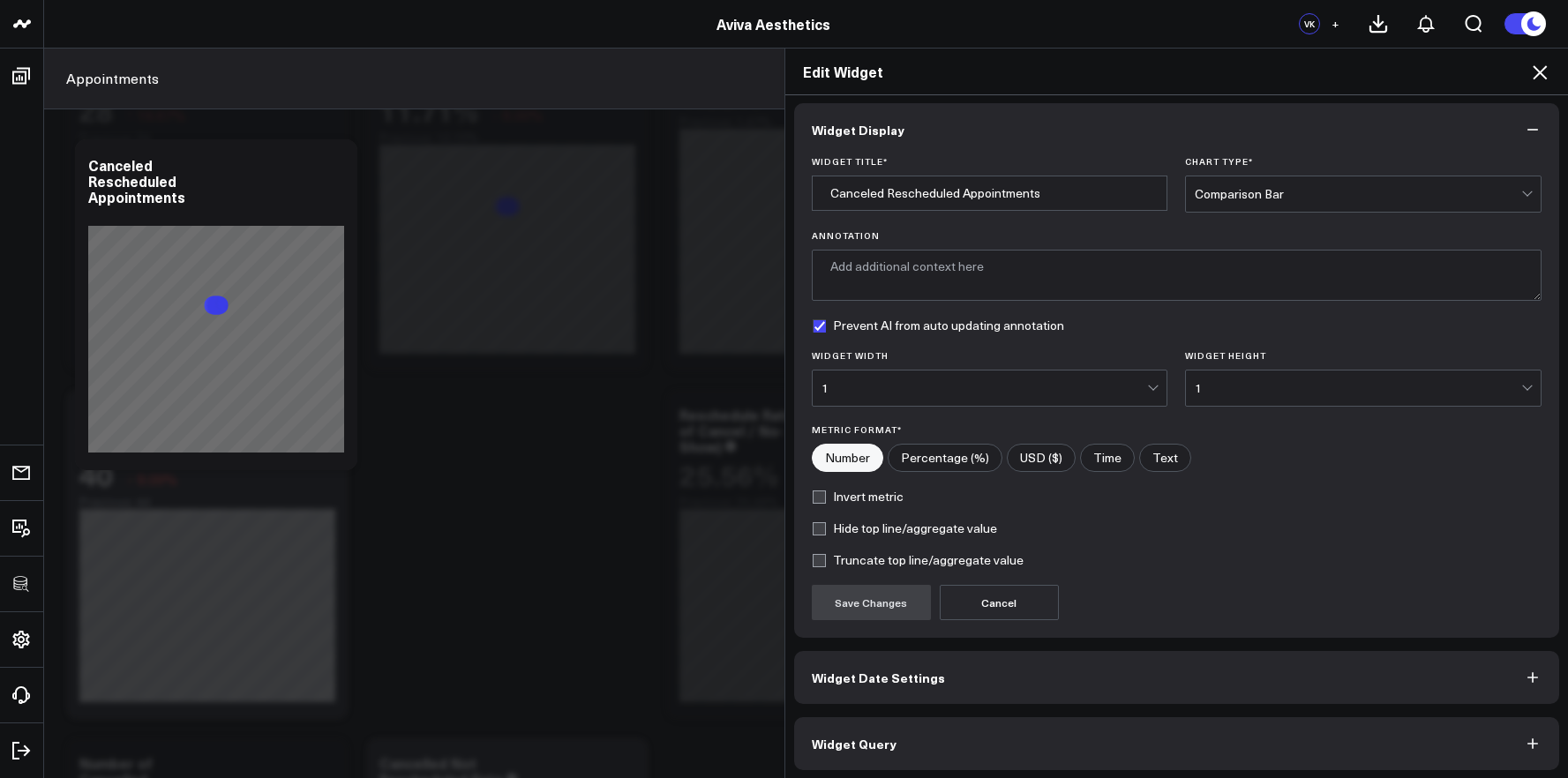
scroll to position [9, 0]
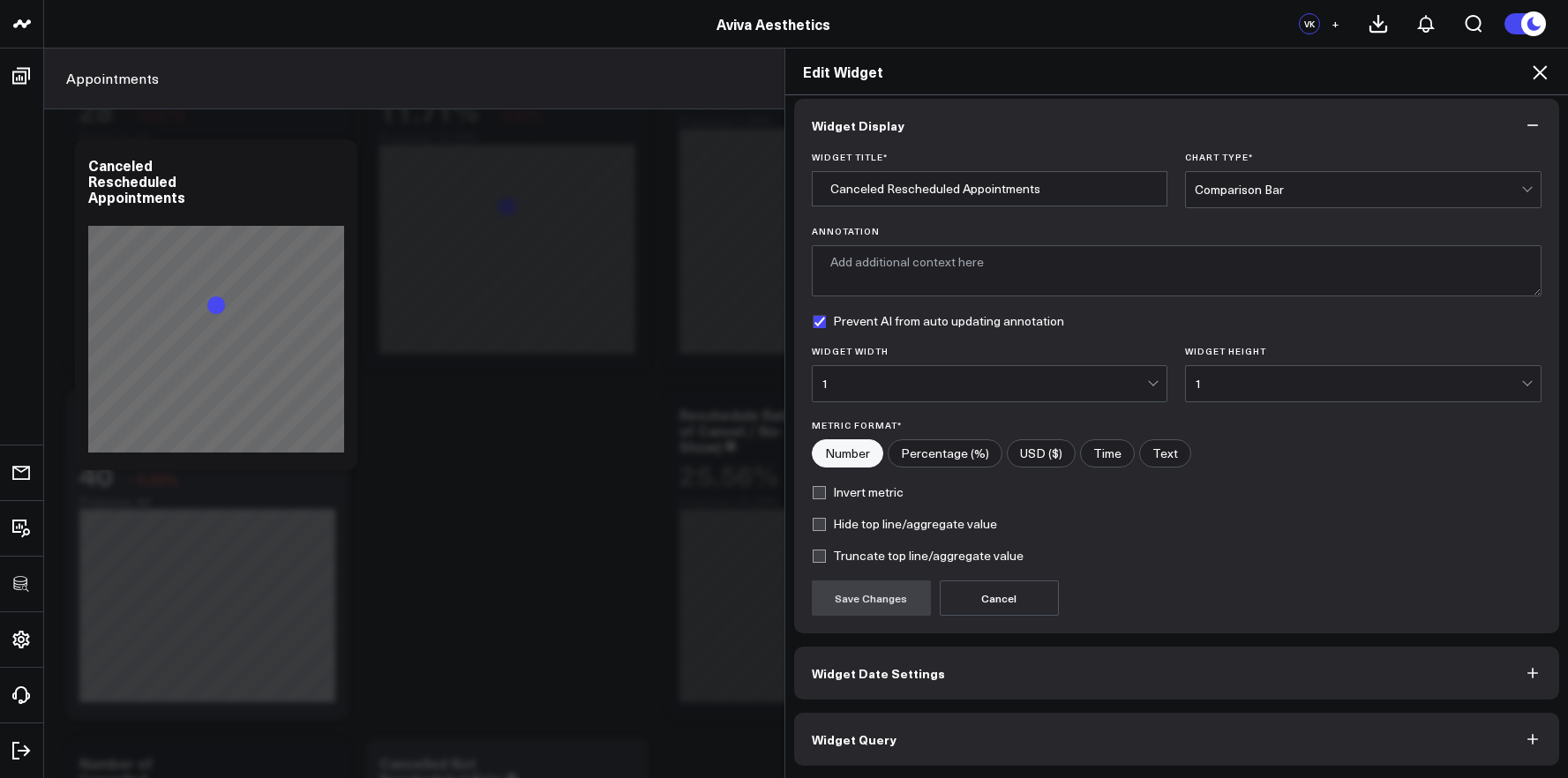
click at [936, 724] on button "Widget Query" at bounding box center [1176, 739] width 765 height 53
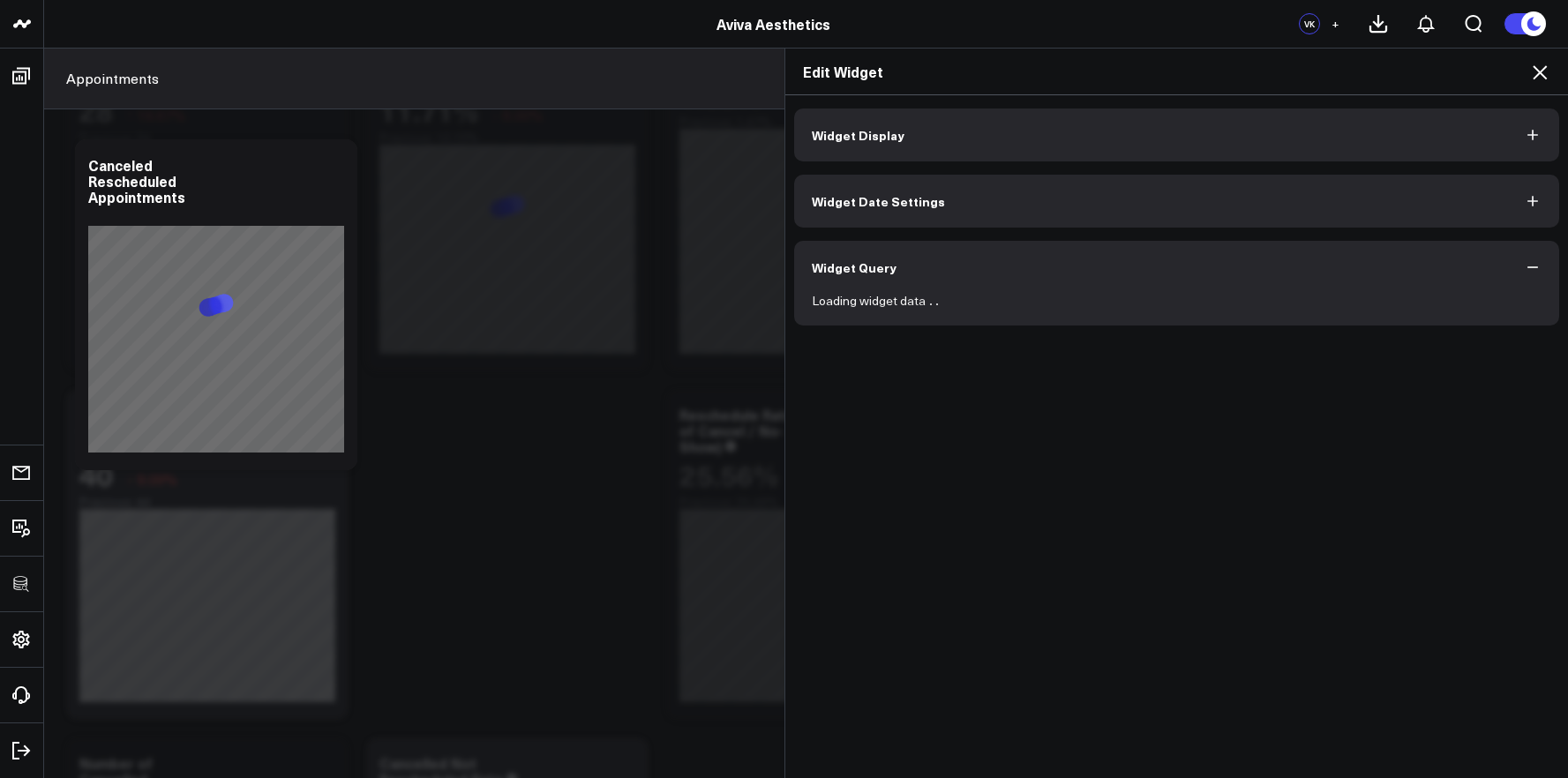
scroll to position [0, 0]
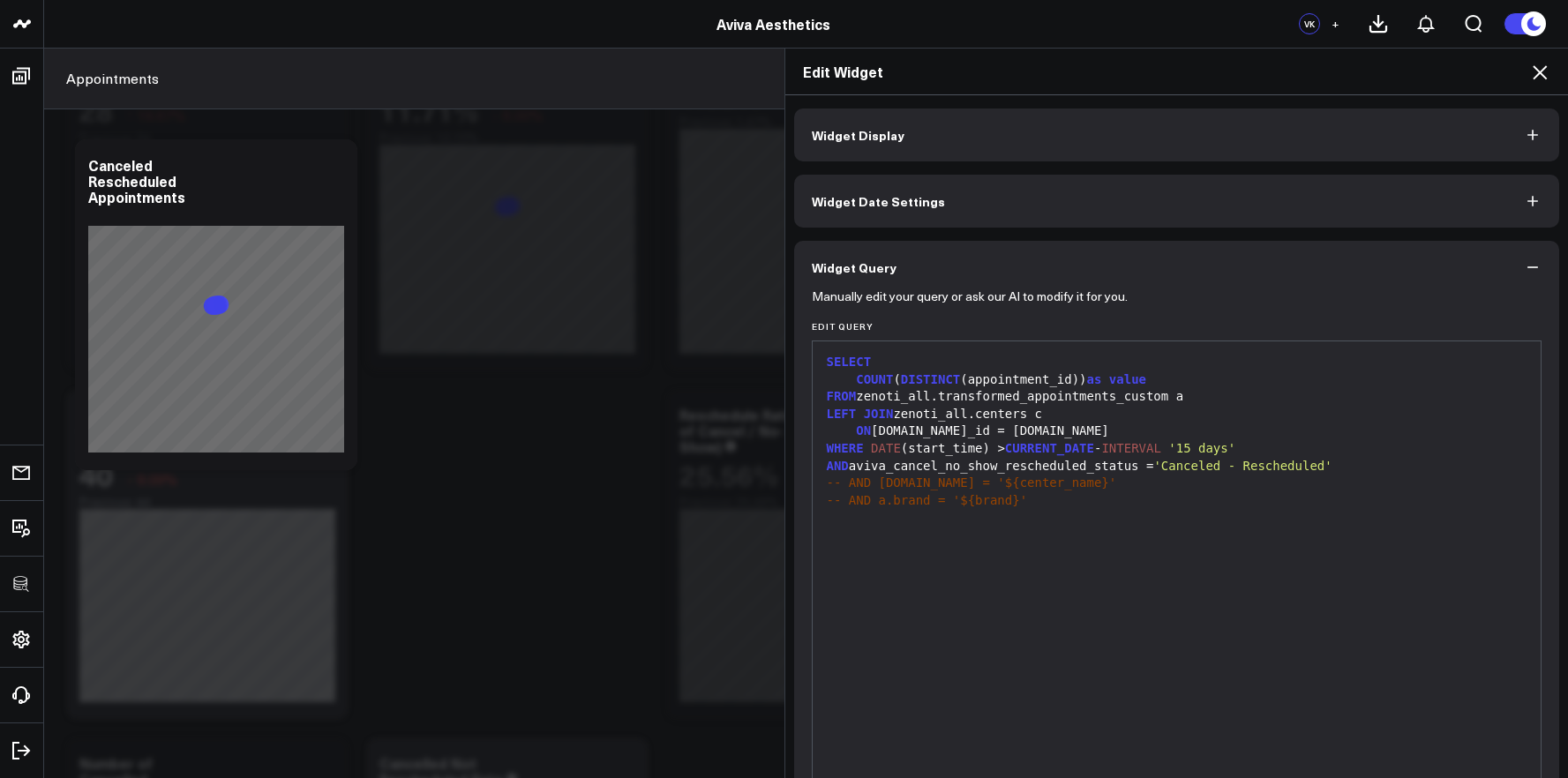
click at [1119, 527] on div "SELECT COUNT ( DISTINCT (appointment_id)) as value FROM zenoti_all.transformed_…" at bounding box center [1176, 560] width 711 height 421
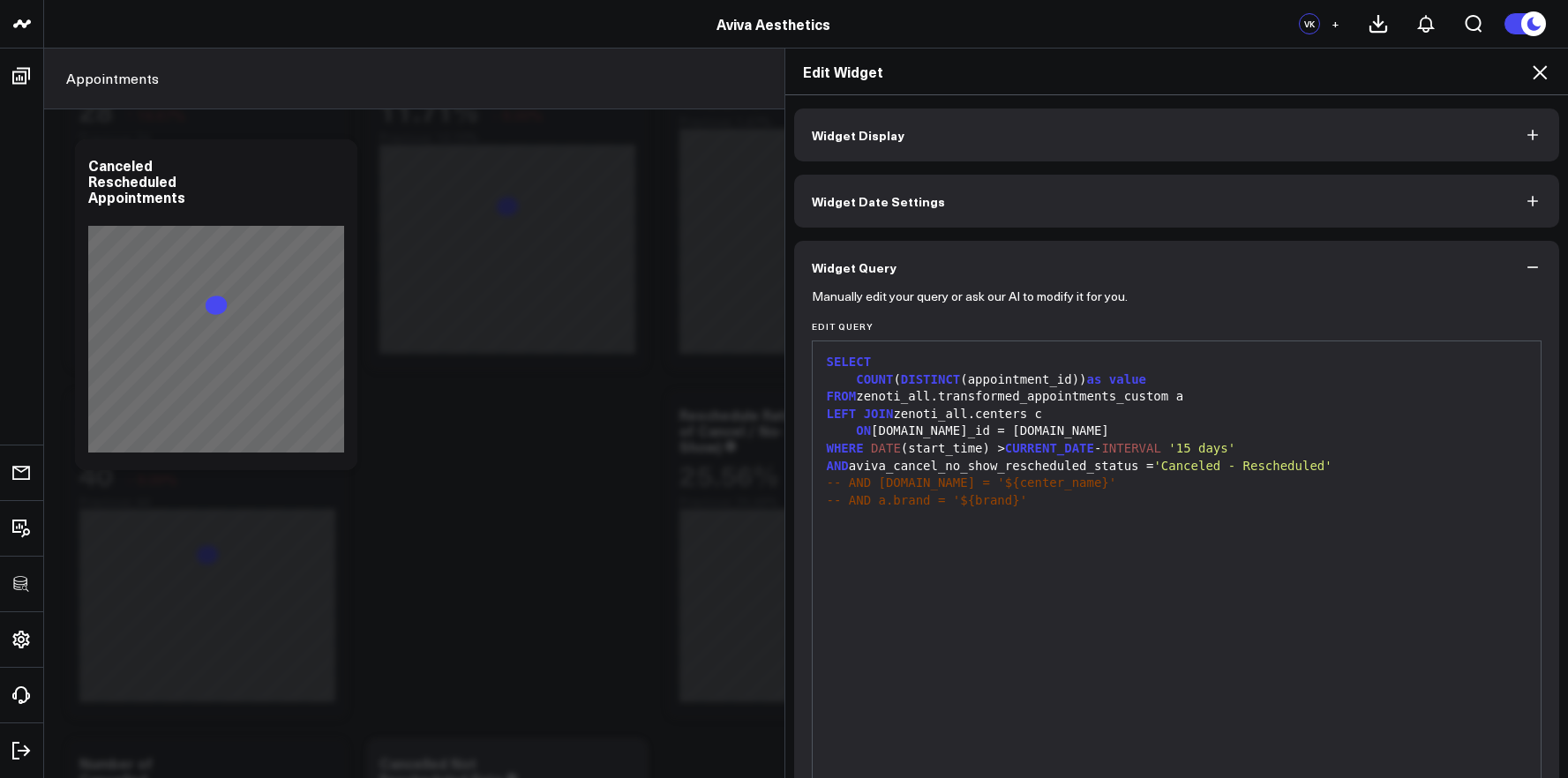
click at [1182, 471] on span "'Canceled - Rescheduled'" at bounding box center [1242, 465] width 179 height 14
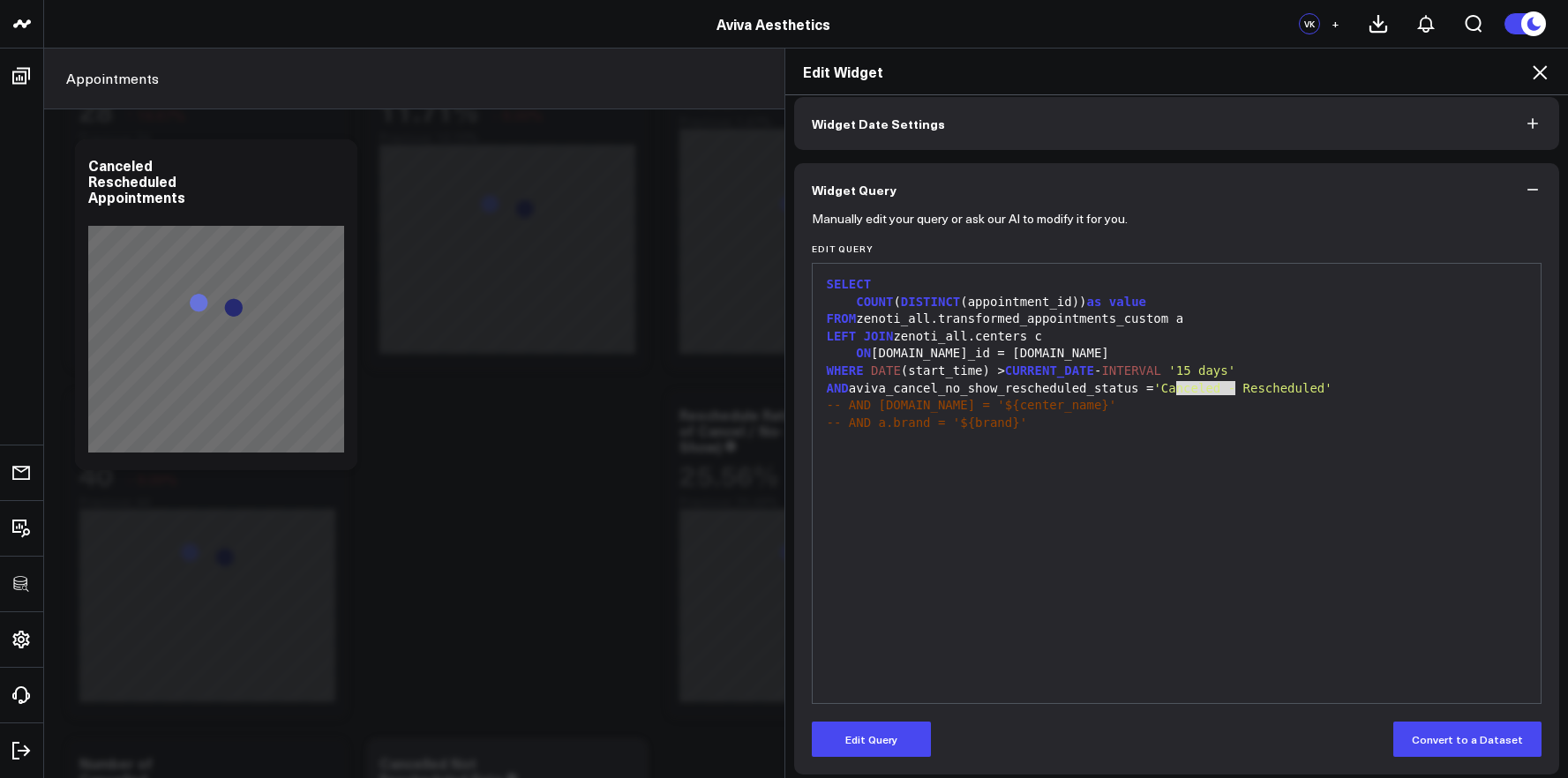
scroll to position [86, 0]
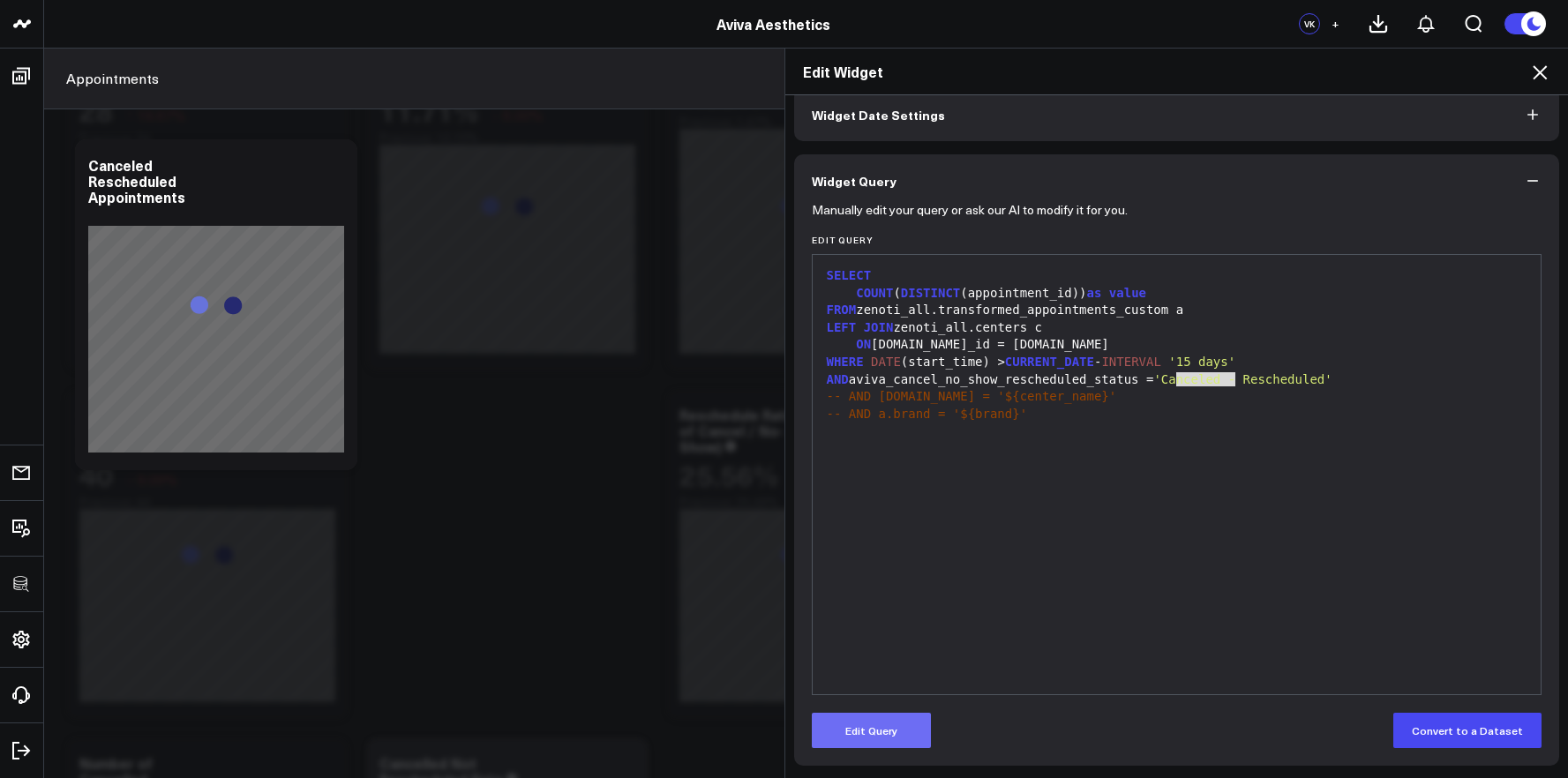
click at [917, 730] on button "Edit Query" at bounding box center [871, 731] width 119 height 35
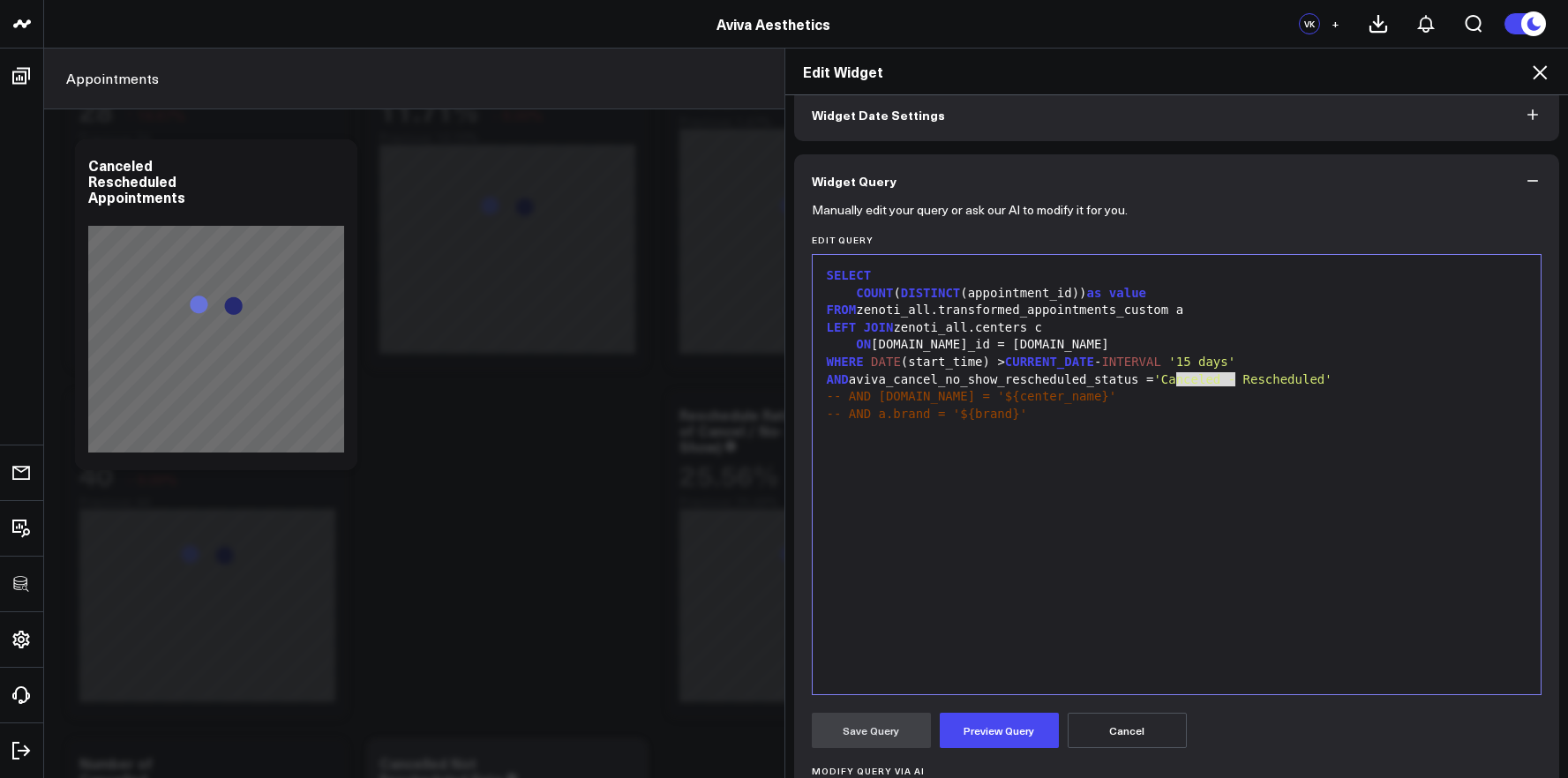
click at [1199, 389] on div "-- AND c.name = '${center_name}'" at bounding box center [1176, 396] width 711 height 18
click at [1199, 389] on div "-- AND c.name = '${center_name}'" at bounding box center [1176, 396] width 711 height 18
click at [1199, 379] on span "'Canceled - Rescheduled'" at bounding box center [1242, 378] width 179 height 14
click at [1011, 724] on button "Preview Query" at bounding box center [999, 731] width 119 height 35
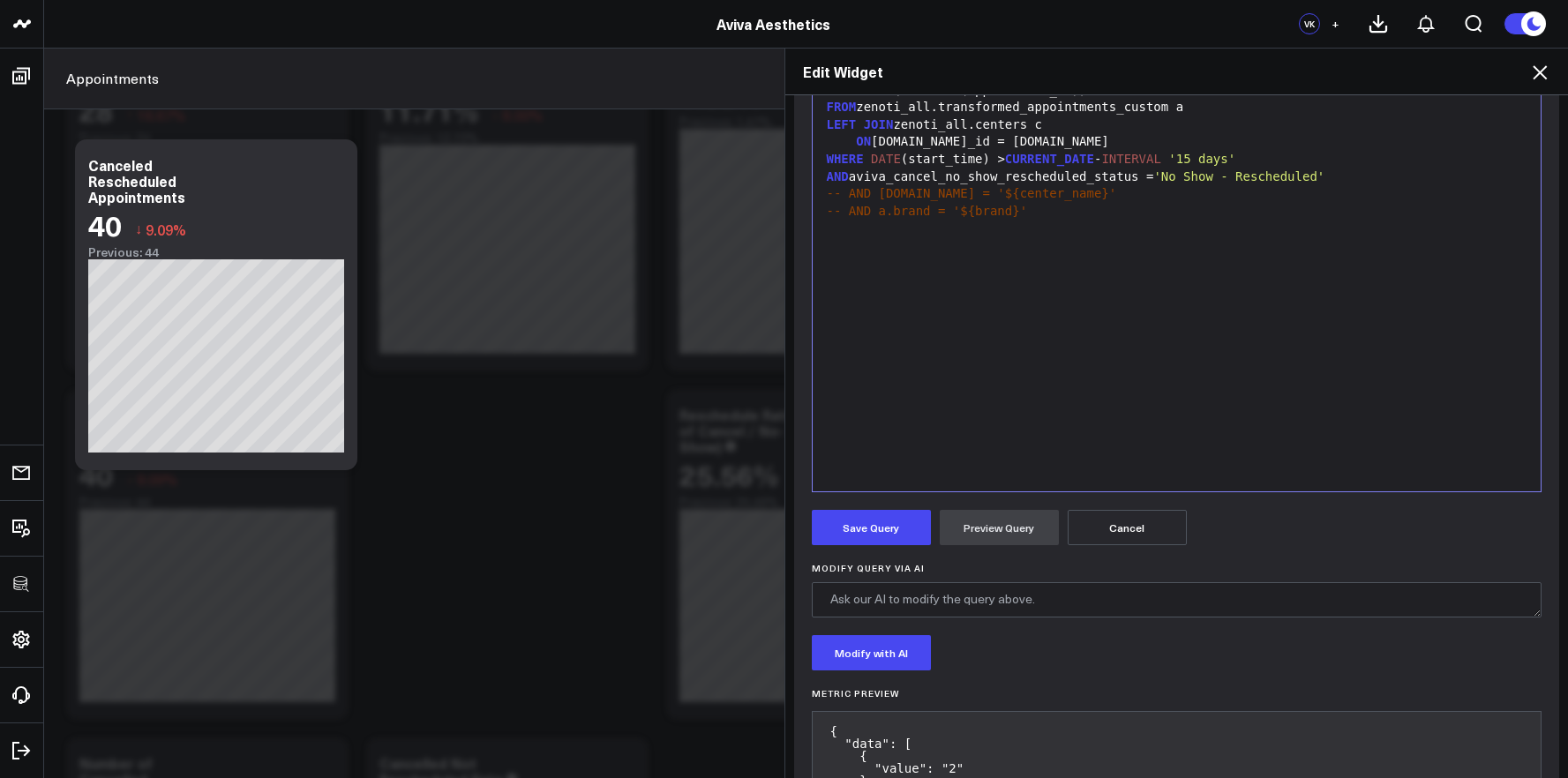
scroll to position [379, 0]
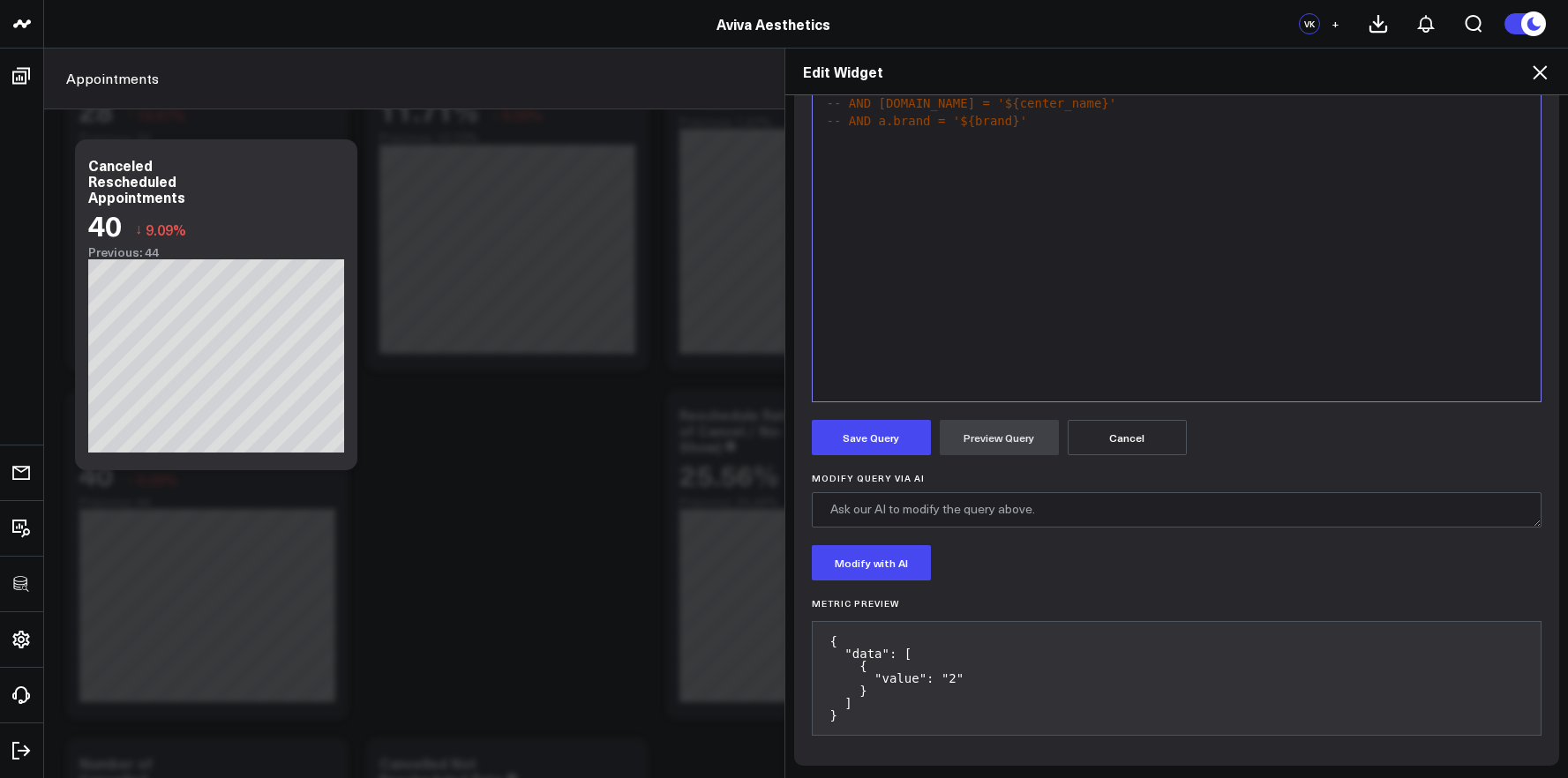
click at [894, 461] on form "Manually edit your query or ask our AI to modify it for you. Edit Query 99 1 2 …" at bounding box center [1176, 331] width 730 height 833
click at [894, 448] on button "Save Query" at bounding box center [871, 438] width 119 height 35
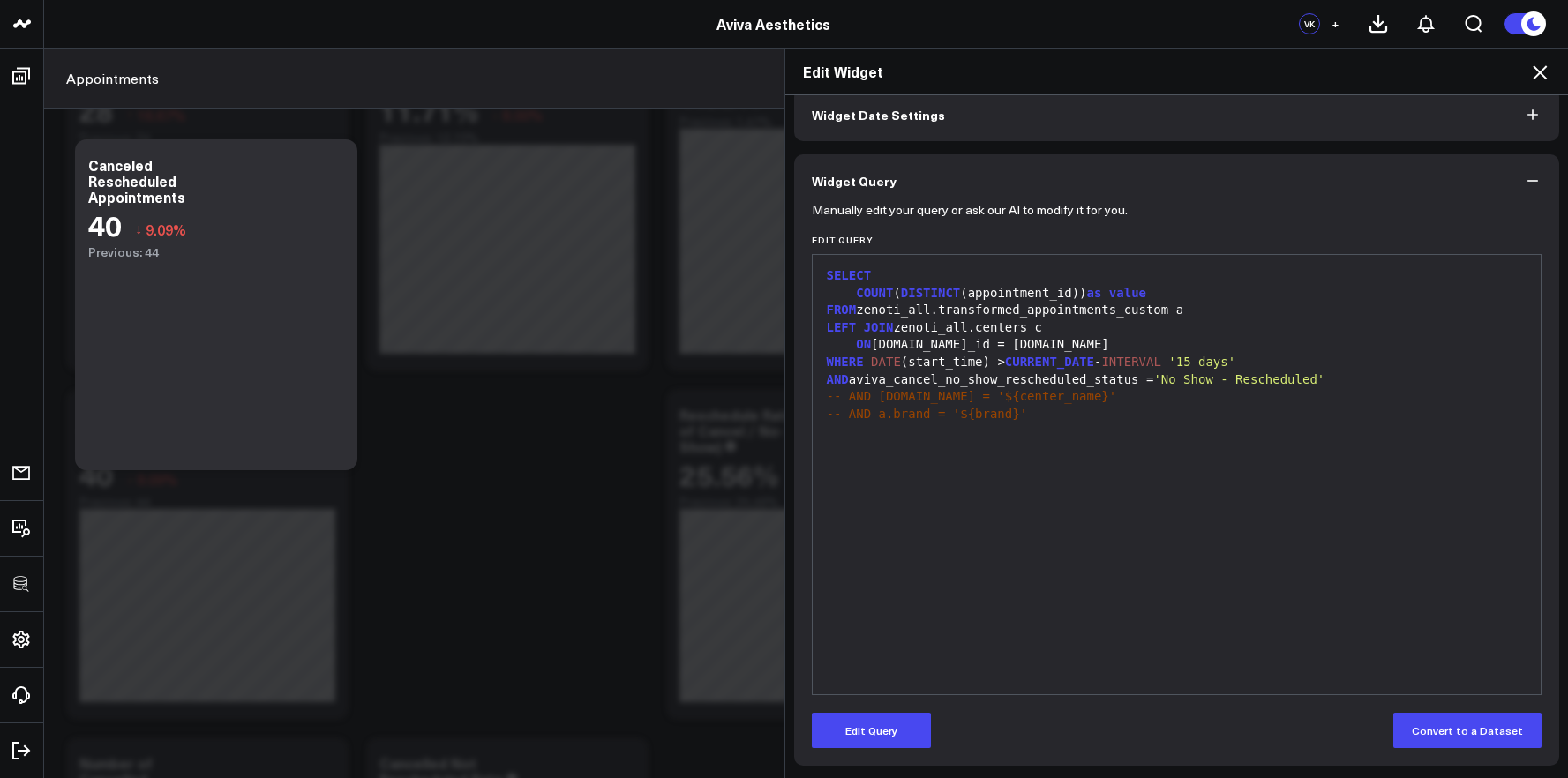
scroll to position [0, 0]
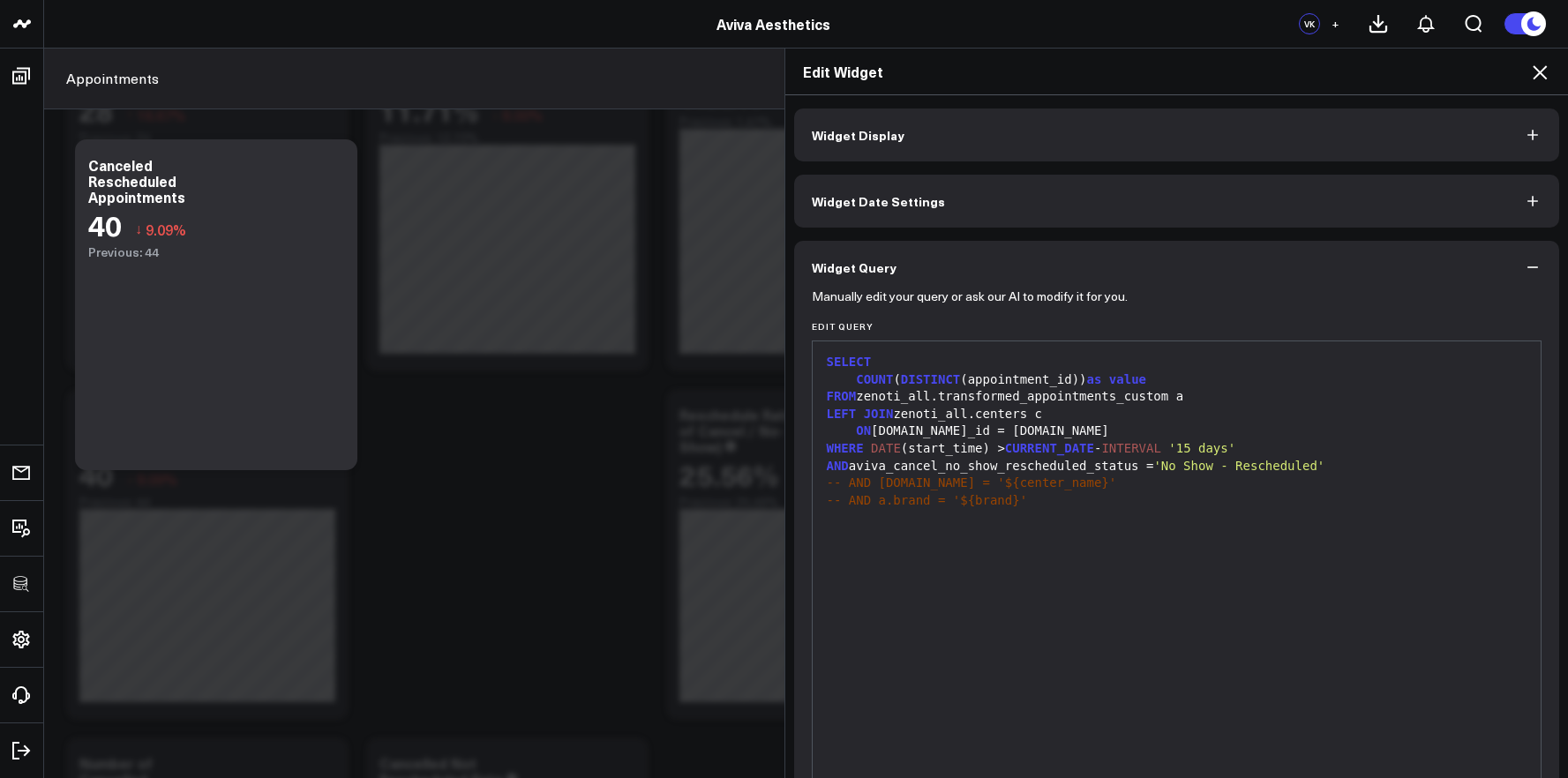
click at [947, 116] on button "Widget Display" at bounding box center [1176, 135] width 765 height 53
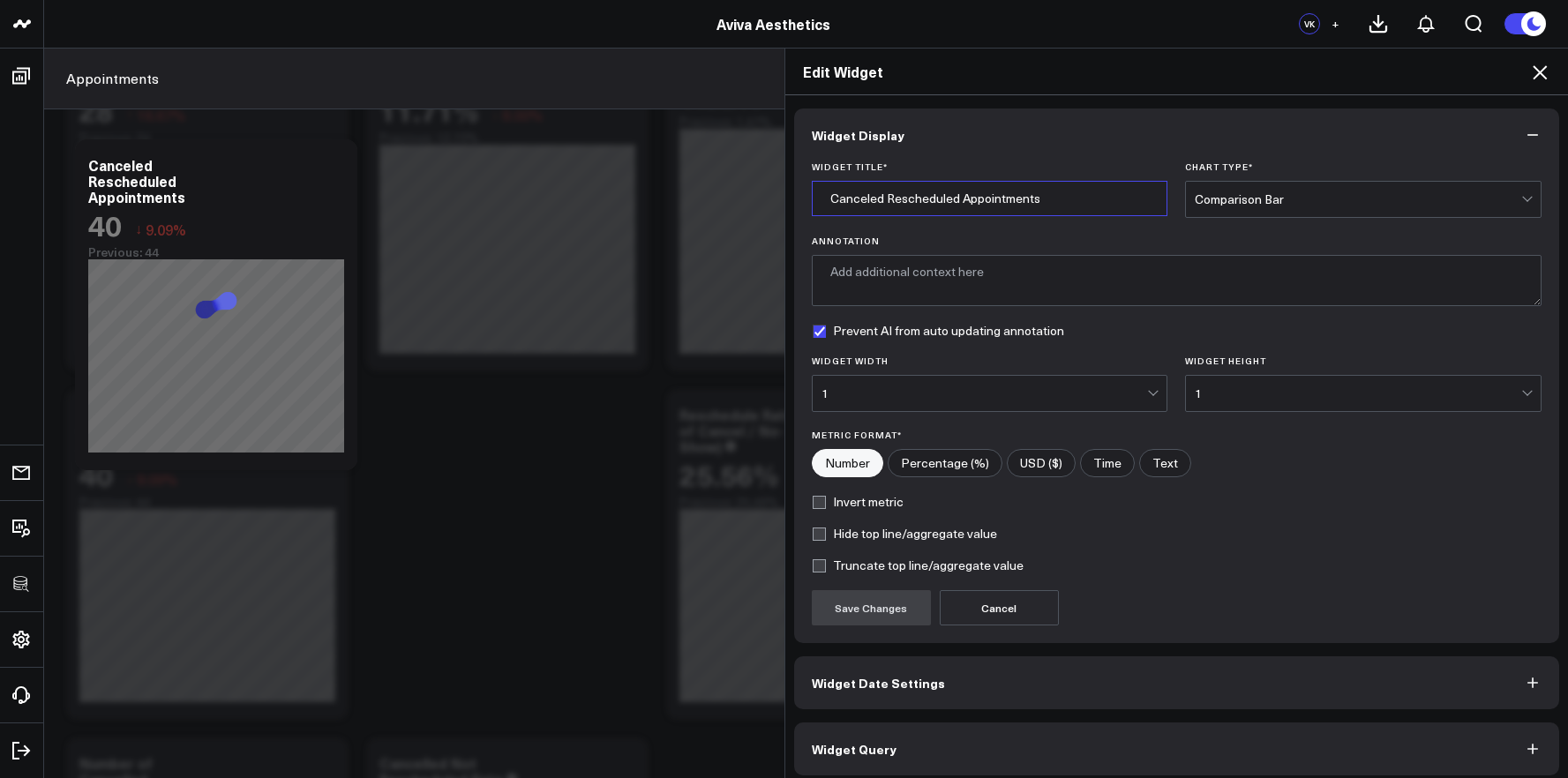
click at [857, 191] on input "Canceled Rescheduled Appointments" at bounding box center [990, 198] width 356 height 35
click at [898, 197] on input "Canceled Rescheduled Appointments" at bounding box center [990, 198] width 356 height 35
click at [861, 197] on input "Canceled Rescheduled Appointments" at bounding box center [990, 198] width 356 height 35
click at [870, 197] on input "Canceled Rescheduled Appointments" at bounding box center [990, 198] width 356 height 35
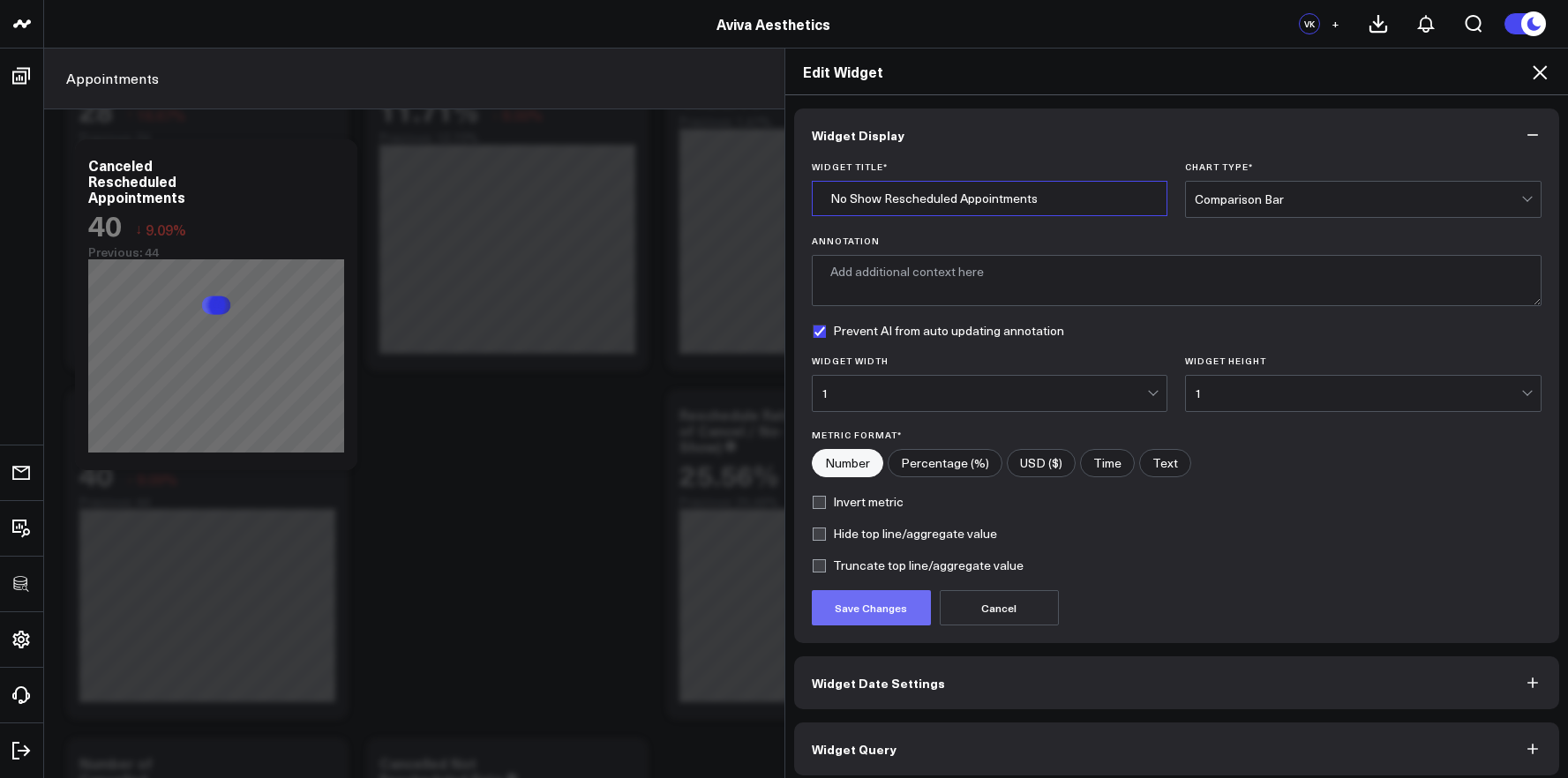
type input "No Show Rescheduled Appointments"
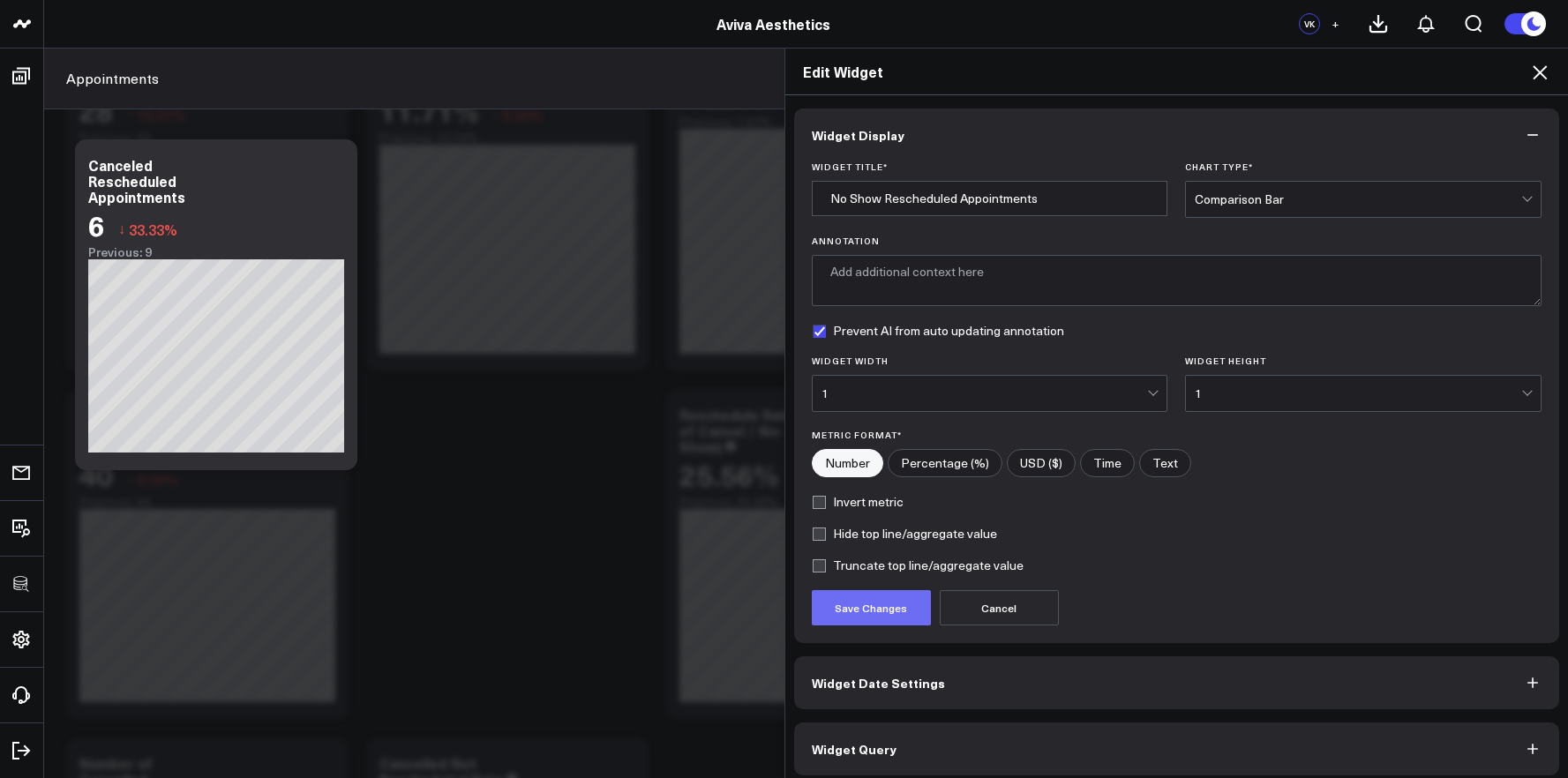
click at [850, 623] on button "Save Changes" at bounding box center [871, 608] width 119 height 35
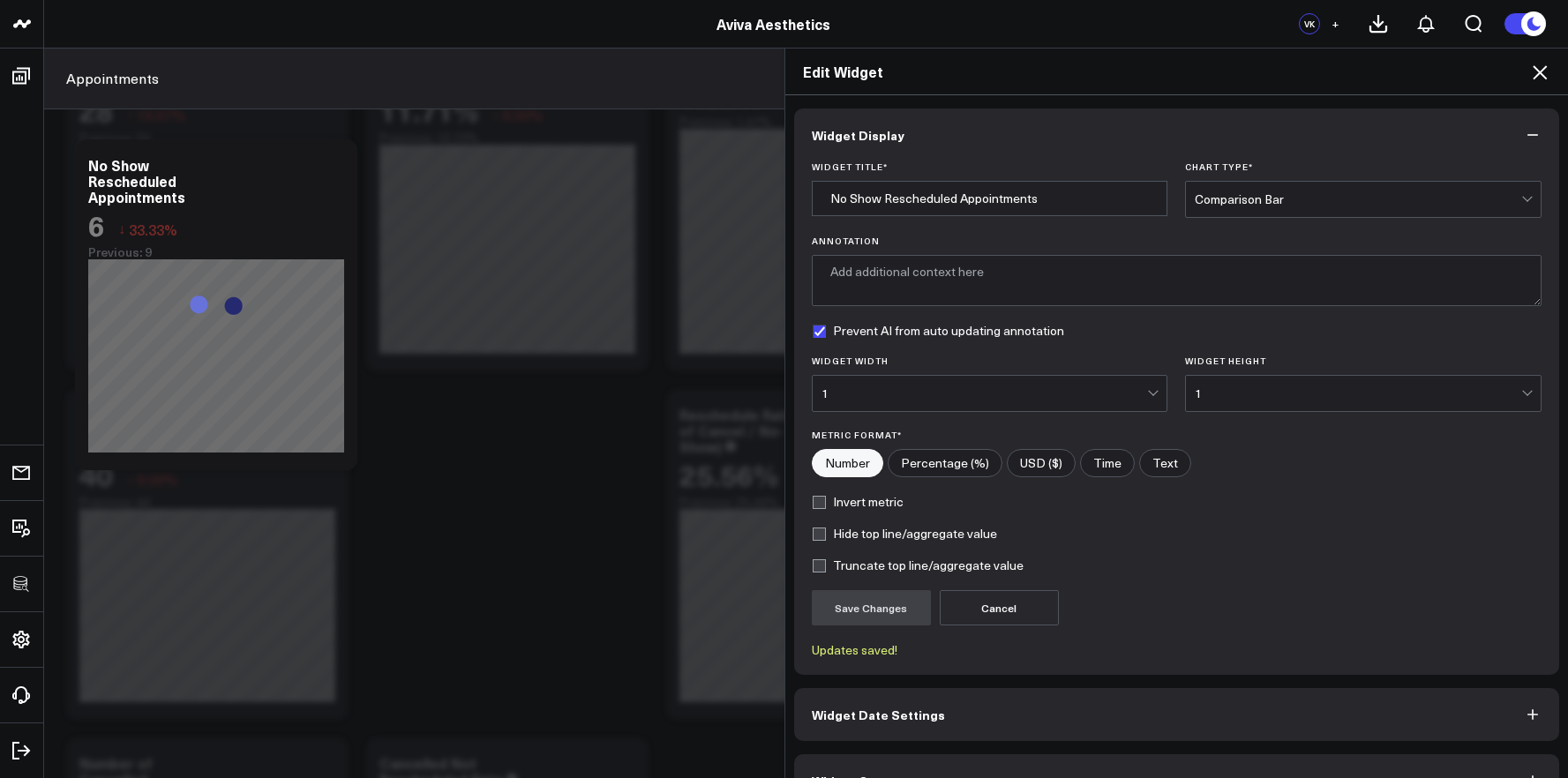
click at [1535, 73] on icon at bounding box center [1539, 72] width 21 height 21
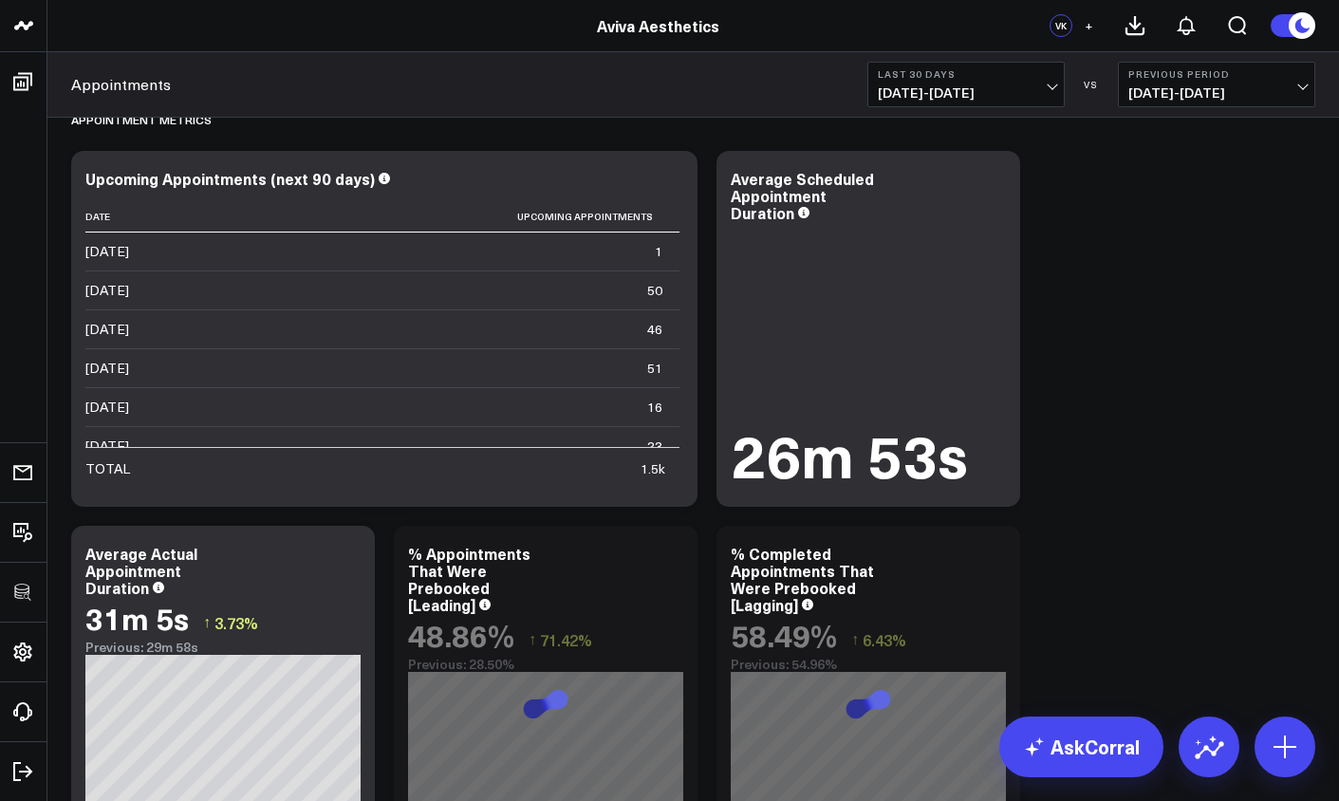
scroll to position [33, 0]
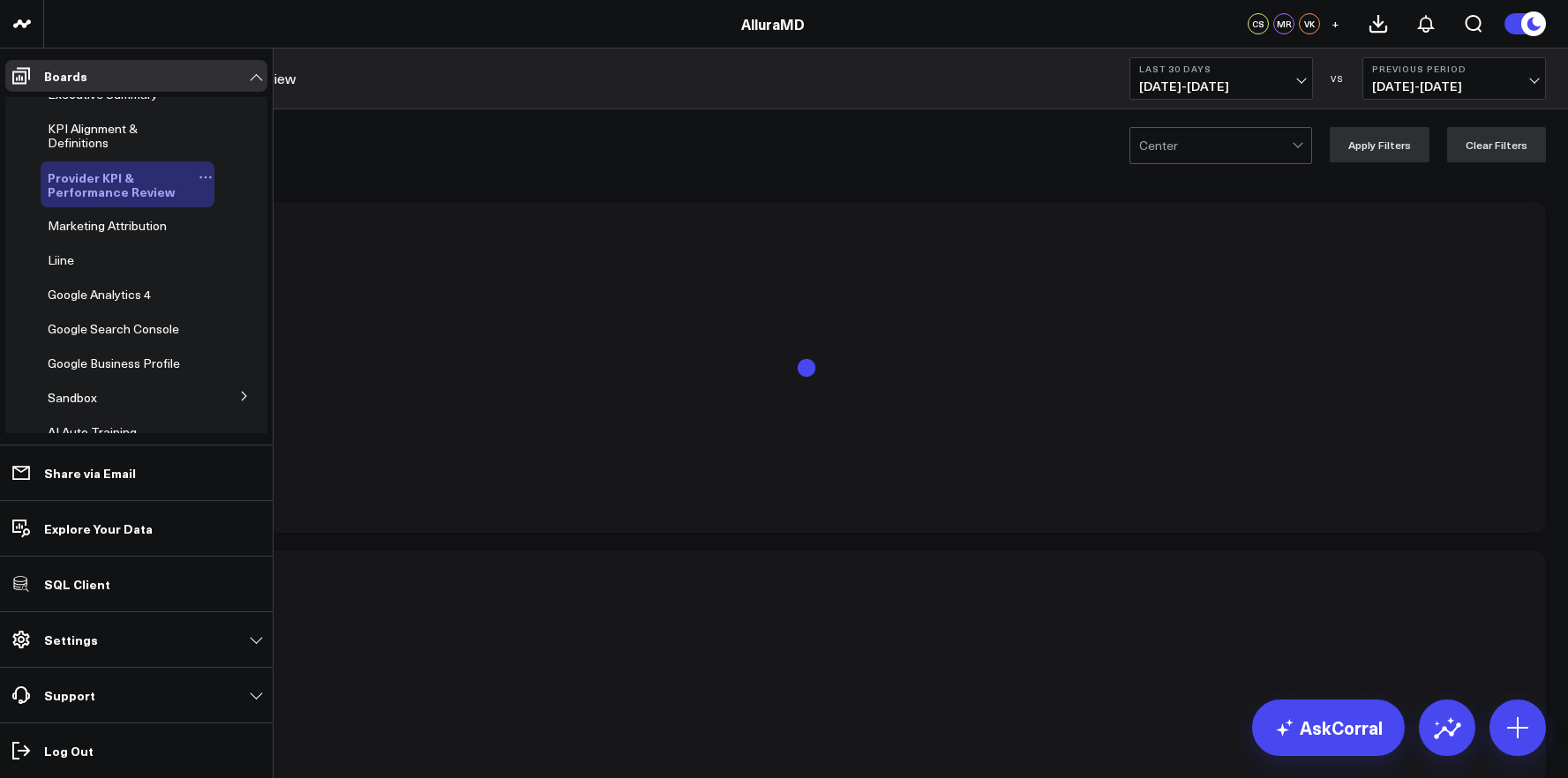
scroll to position [20, 0]
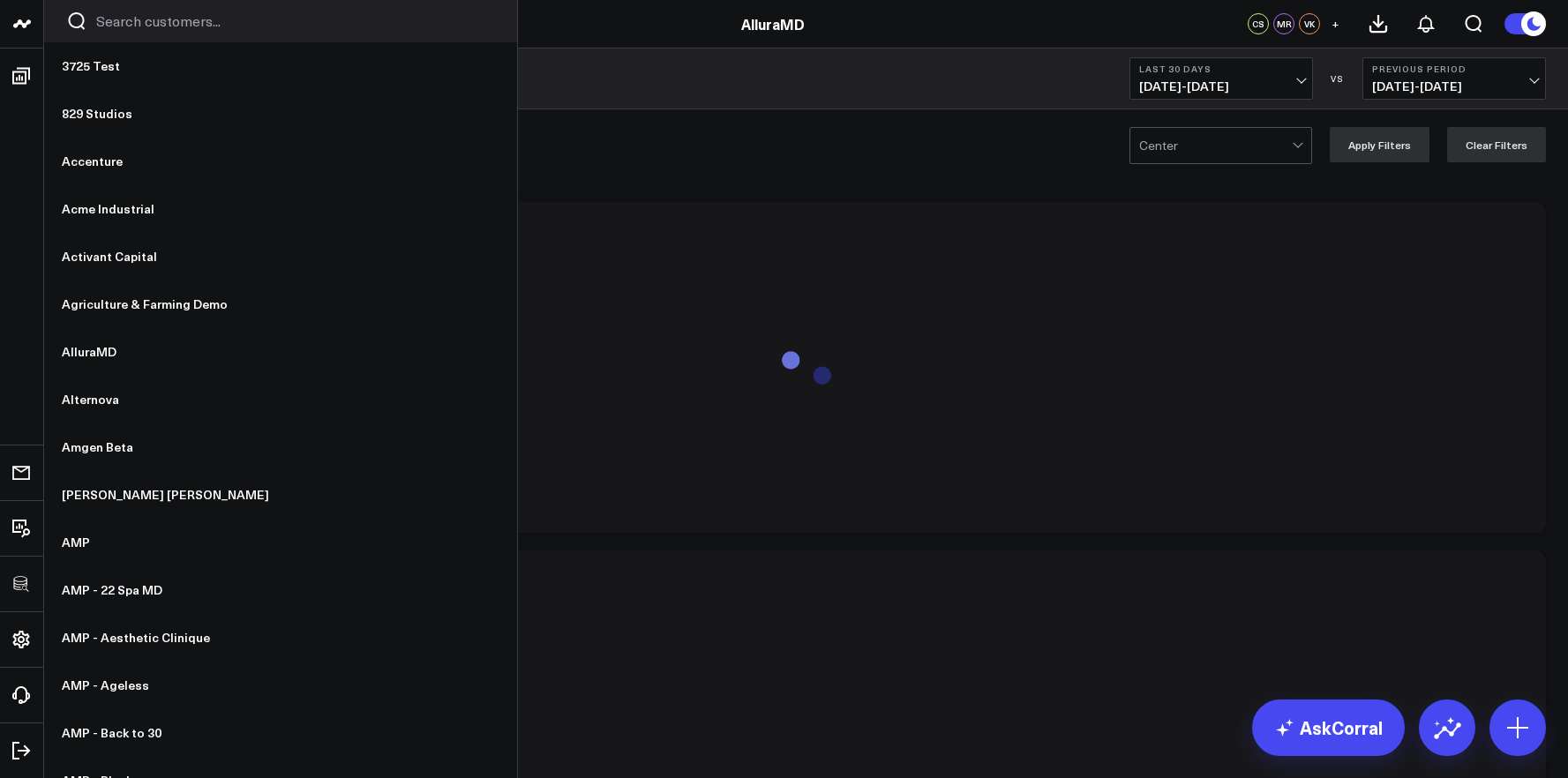
click at [112, 31] on div at bounding box center [280, 21] width 472 height 43
click at [121, 26] on input "Search customers input" at bounding box center [295, 20] width 399 height 20
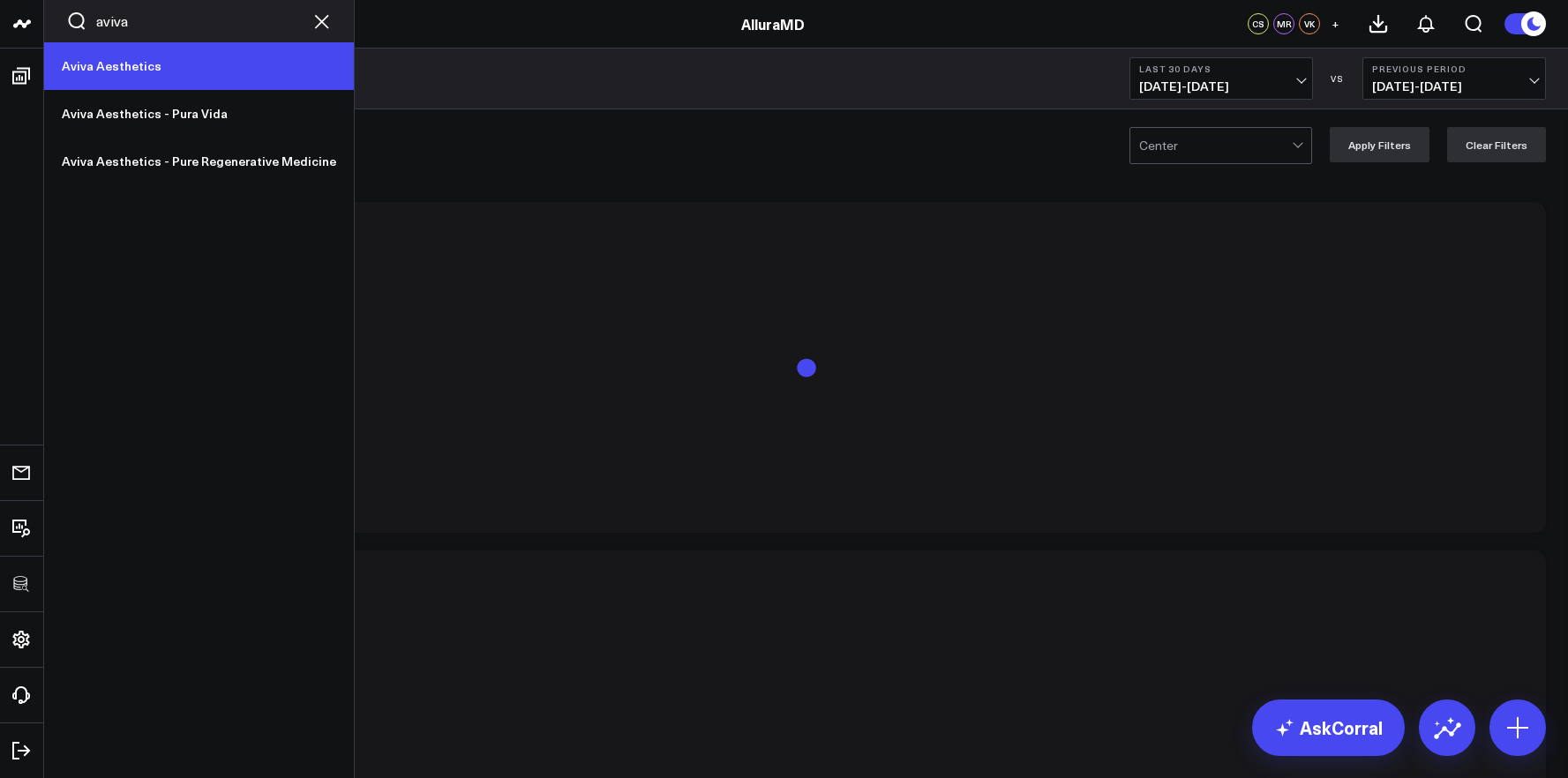
type input "aviva"
click at [128, 62] on link "Aviva Aesthetics" at bounding box center [198, 66] width 310 height 47
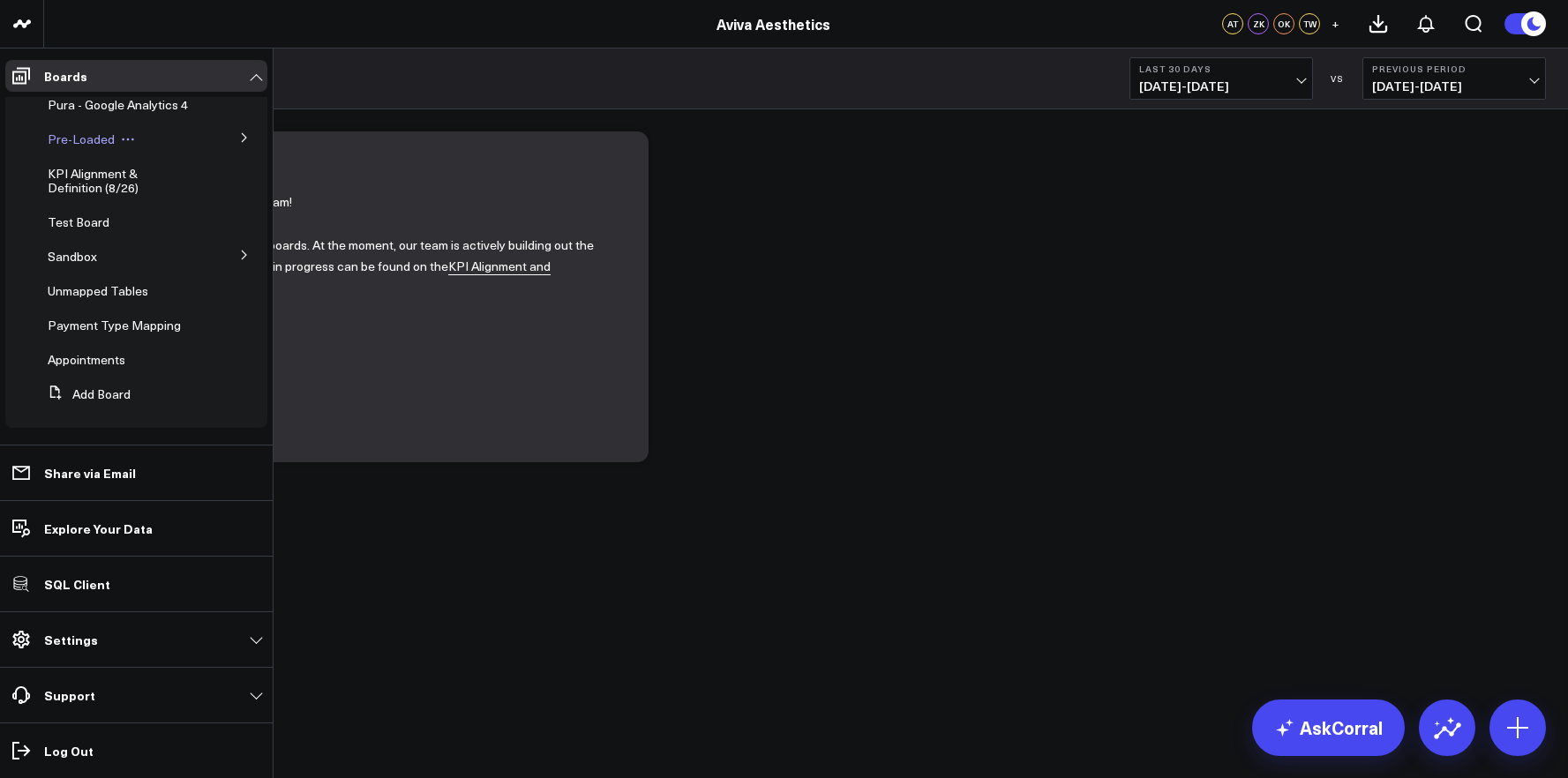
scroll to position [159, 0]
click at [103, 352] on span "Appointments" at bounding box center [86, 354] width 77 height 17
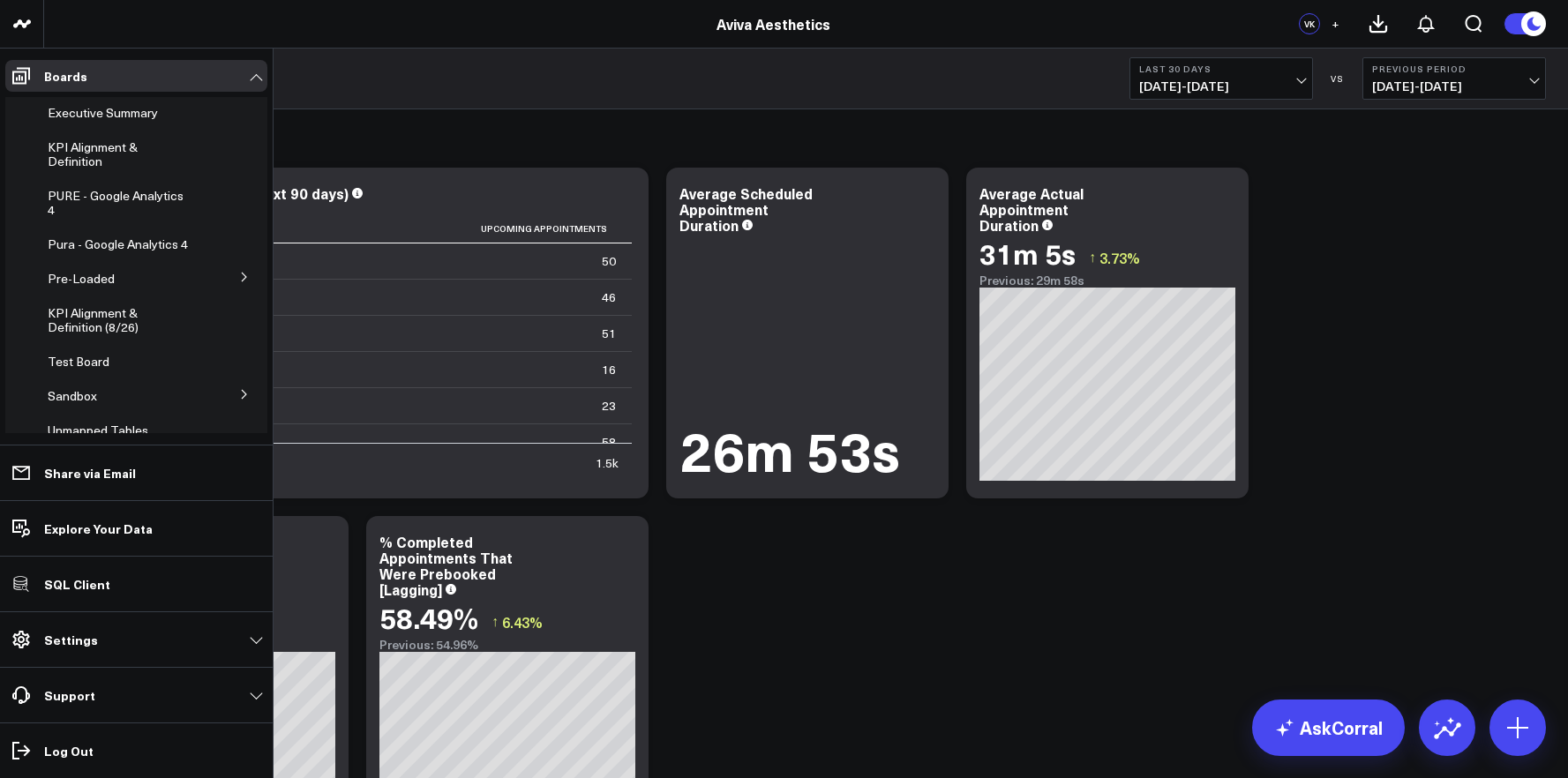
click at [233, 289] on button at bounding box center [244, 276] width 46 height 26
click at [117, 364] on span "Appointments" at bounding box center [97, 356] width 77 height 17
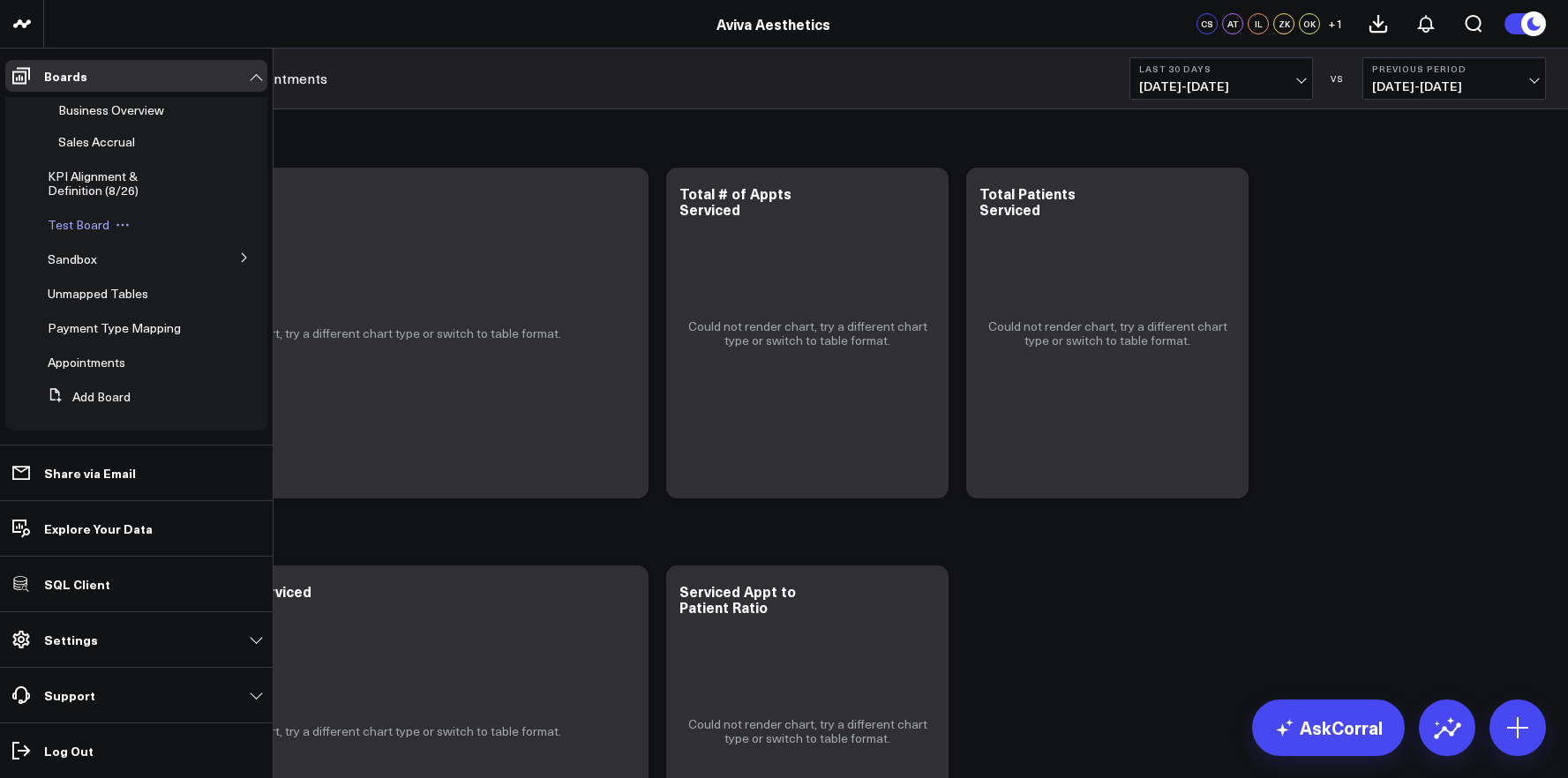
scroll to position [284, 0]
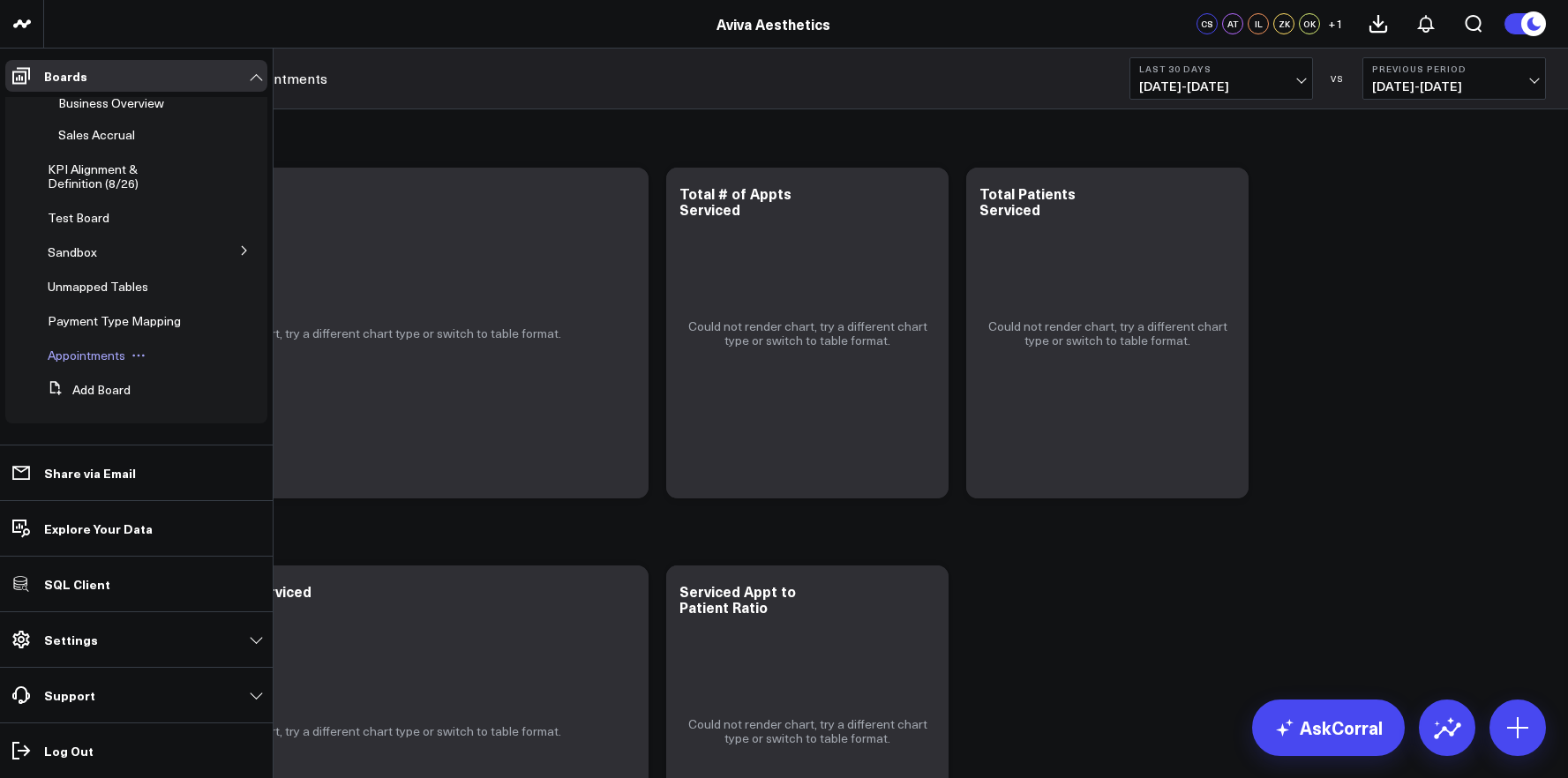
click at [88, 363] on span "Appointments" at bounding box center [86, 355] width 77 height 17
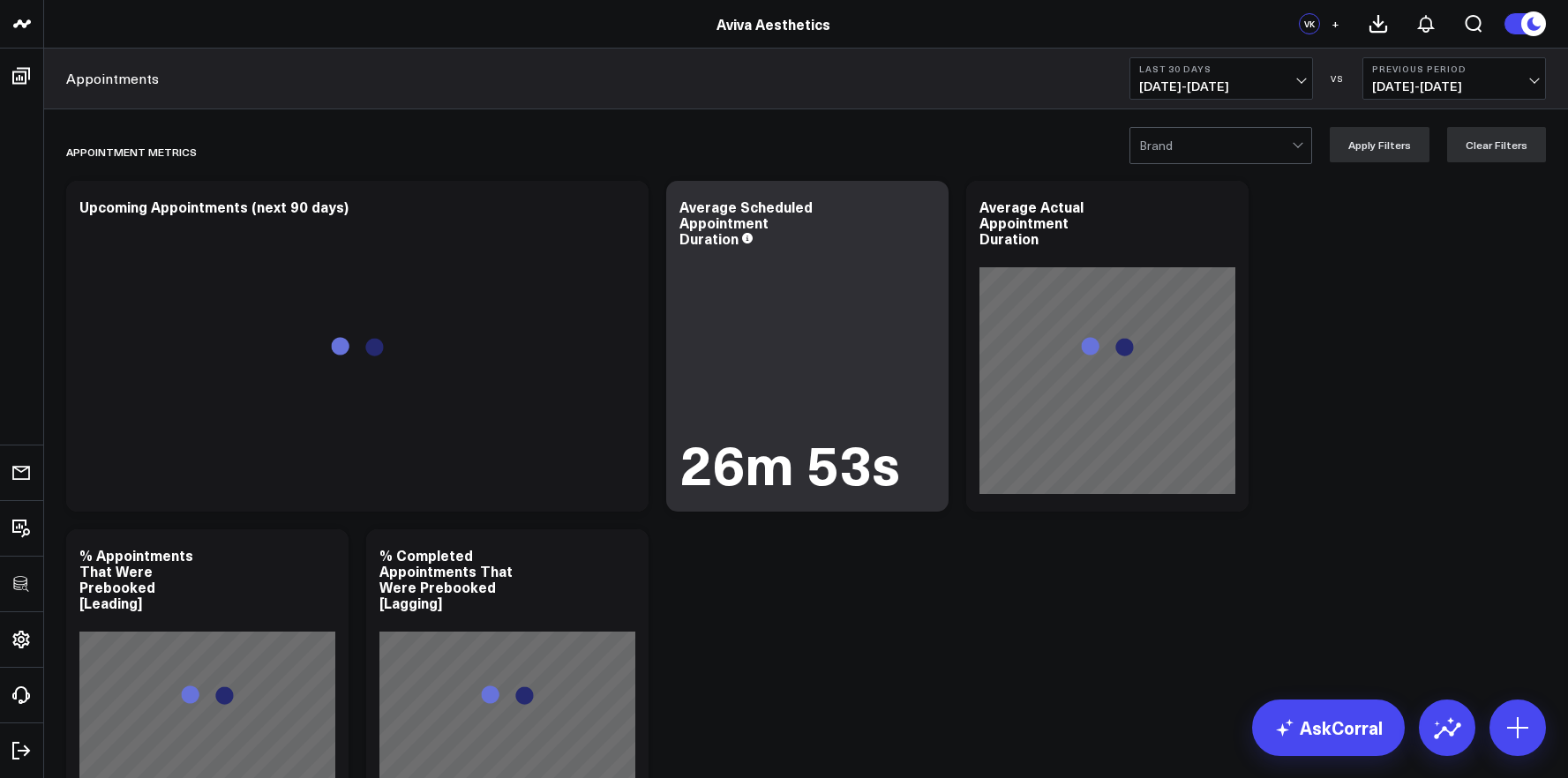
click at [1166, 134] on div at bounding box center [1216, 146] width 153 height 35
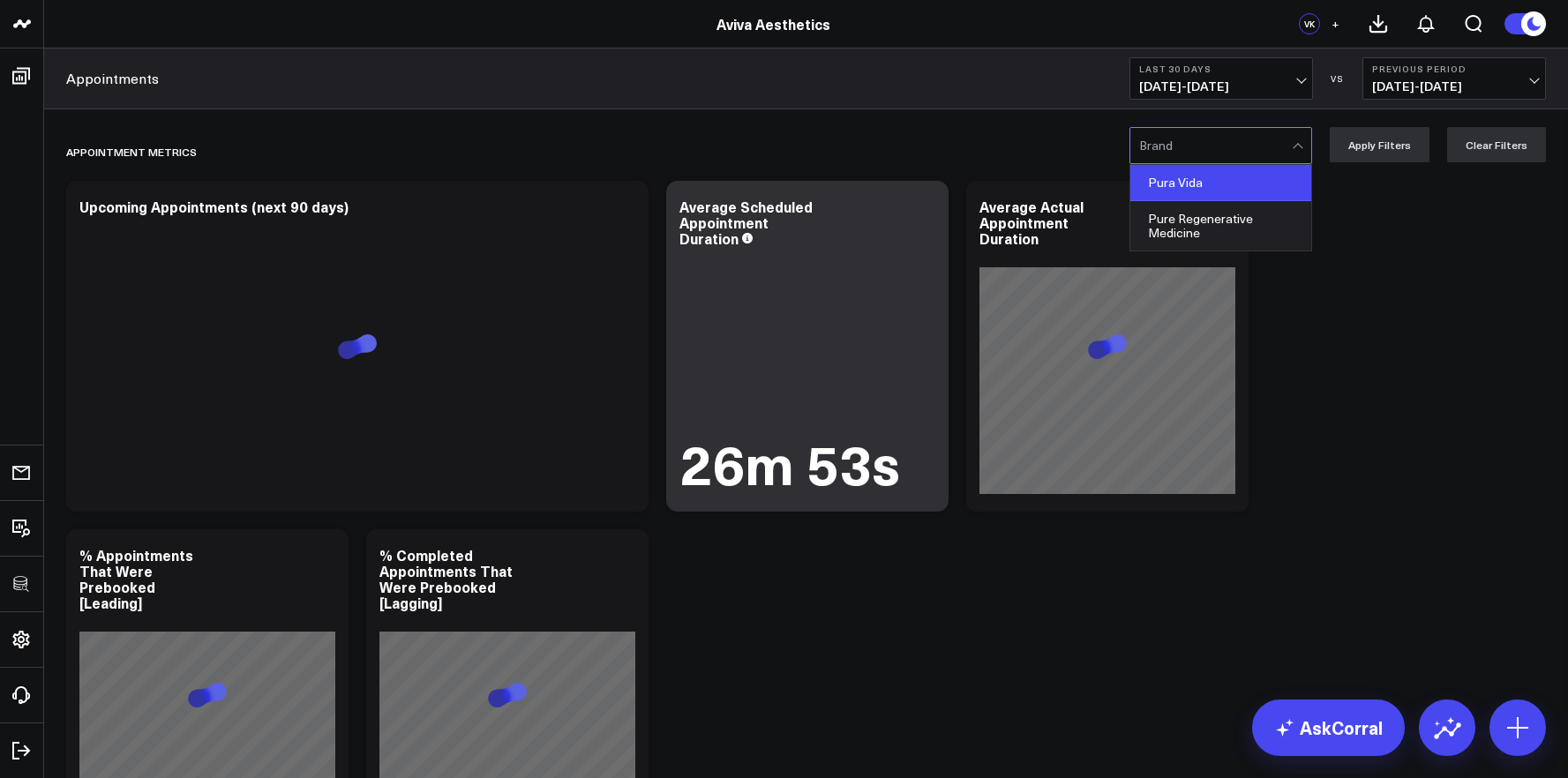
click at [1172, 180] on div "Pura Vida" at bounding box center [1220, 182] width 180 height 36
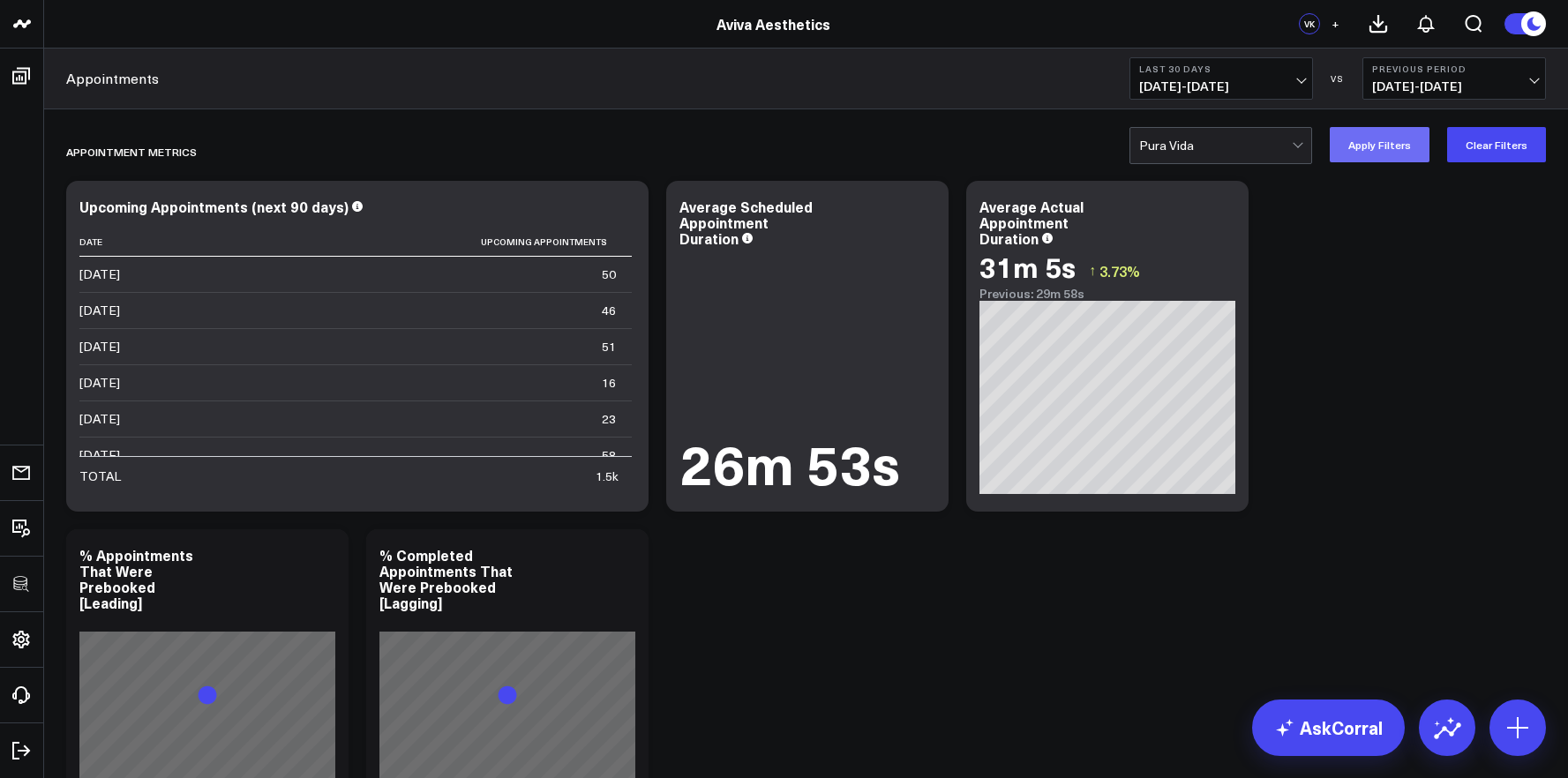
click at [1389, 146] on button "Apply Filters" at bounding box center [1379, 145] width 100 height 35
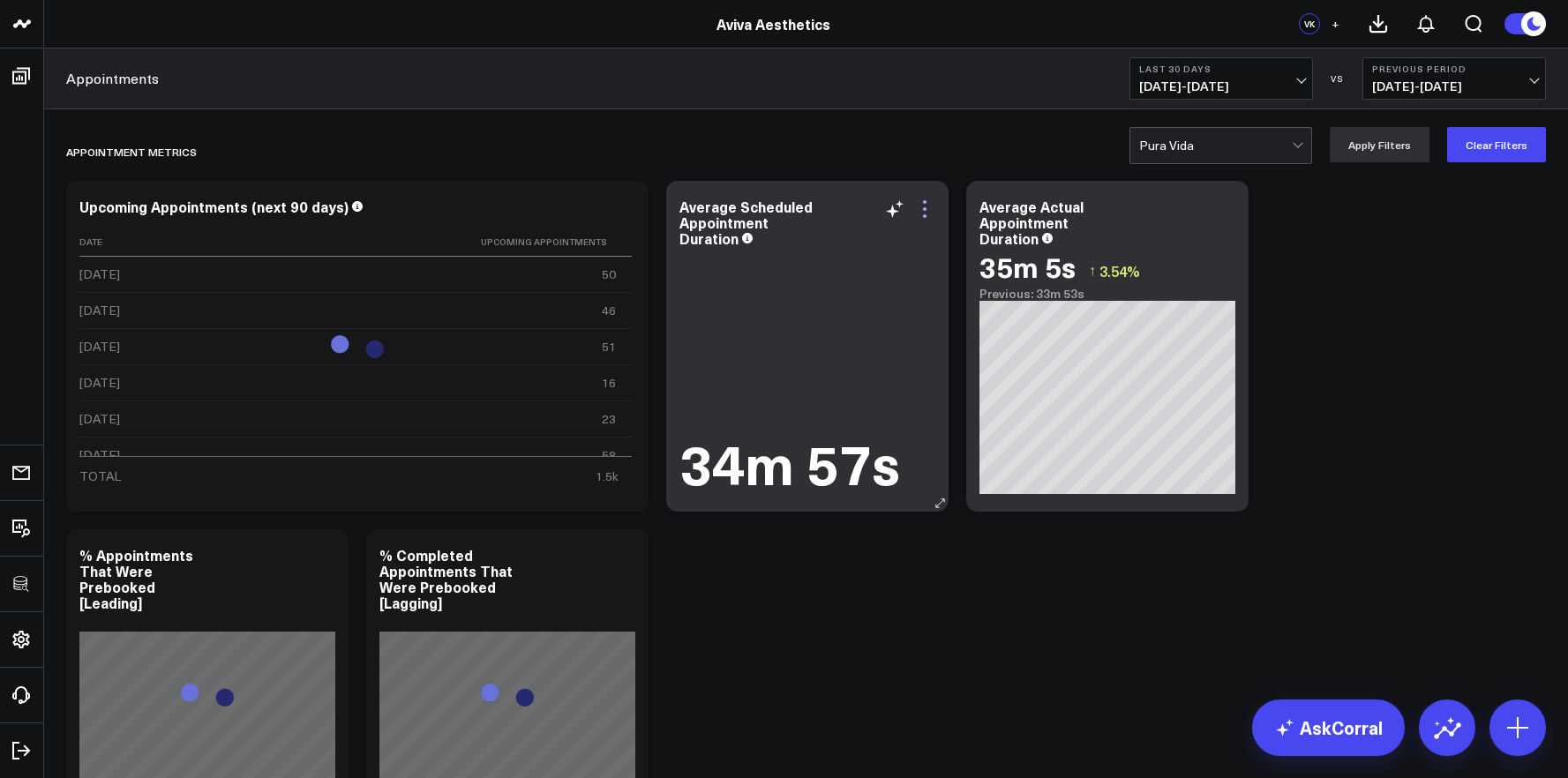
click at [924, 212] on icon at bounding box center [924, 208] width 21 height 21
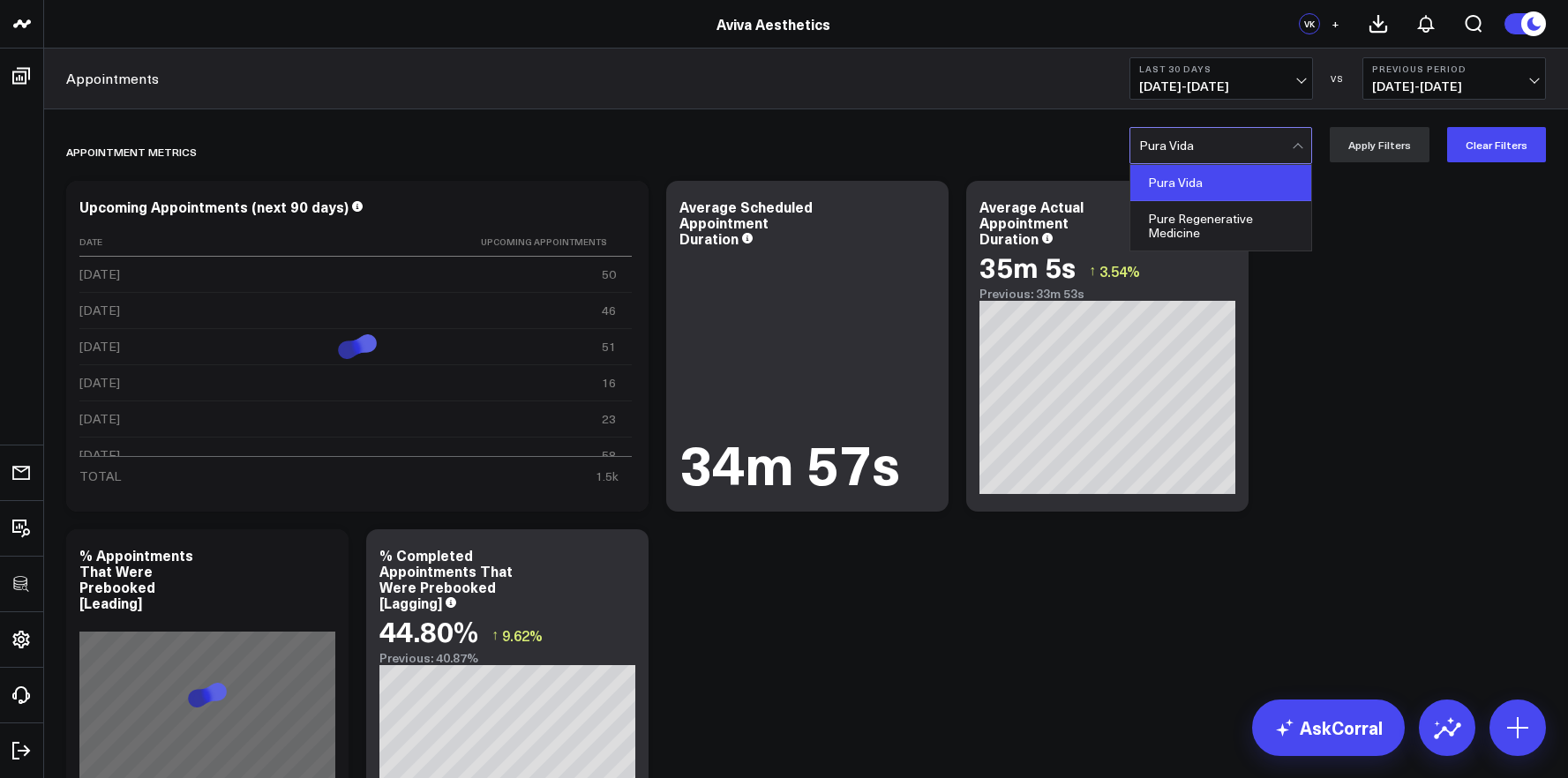
click at [1256, 150] on div at bounding box center [1216, 146] width 153 height 35
click at [1229, 236] on div "Pure Regenerative Medicine" at bounding box center [1220, 225] width 180 height 49
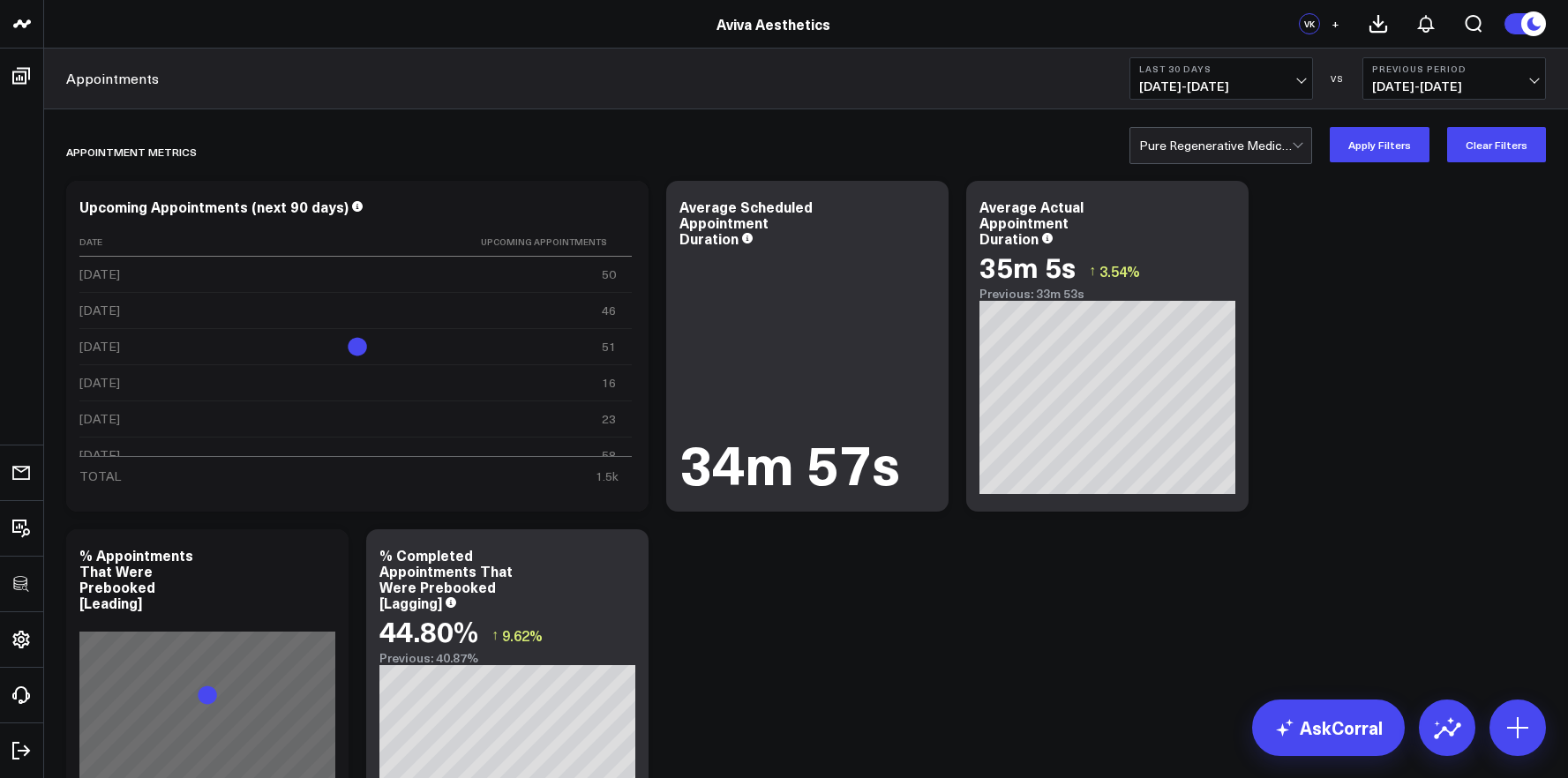
click at [1270, 160] on div at bounding box center [1216, 146] width 153 height 35
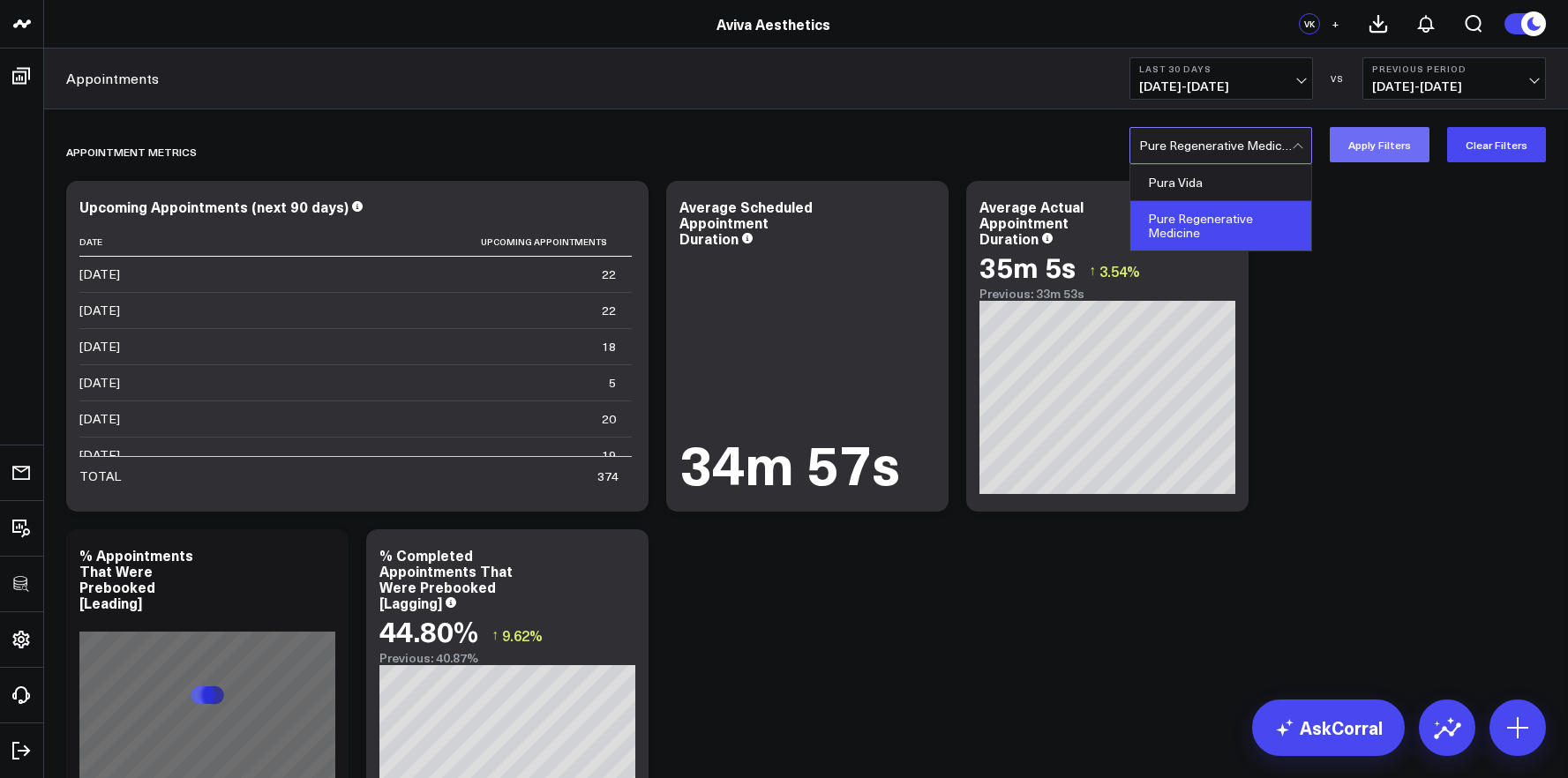
click at [1387, 160] on button "Apply Filters" at bounding box center [1379, 145] width 100 height 35
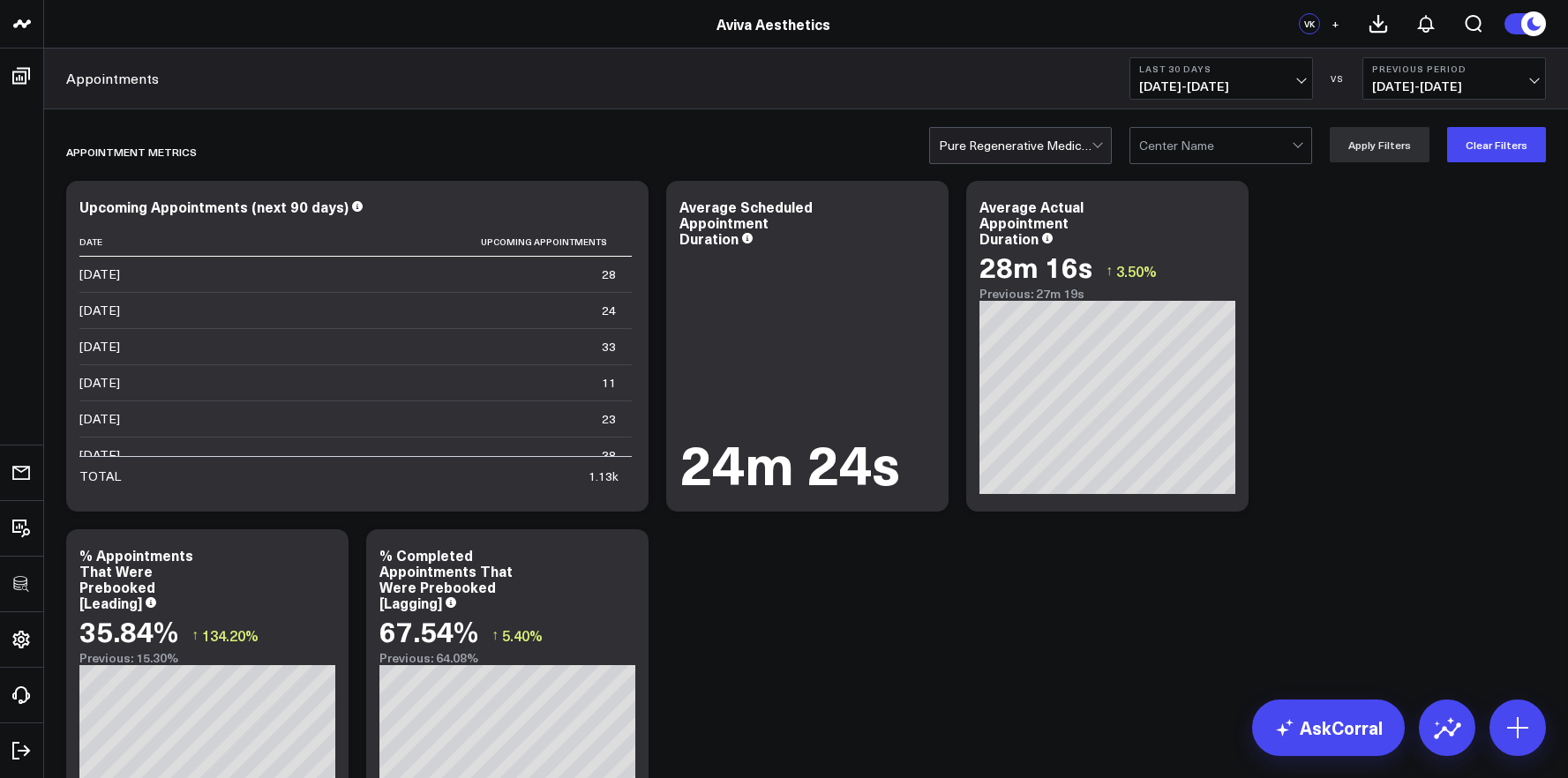
click at [1141, 150] on div "Center Name" at bounding box center [1220, 146] width 182 height 37
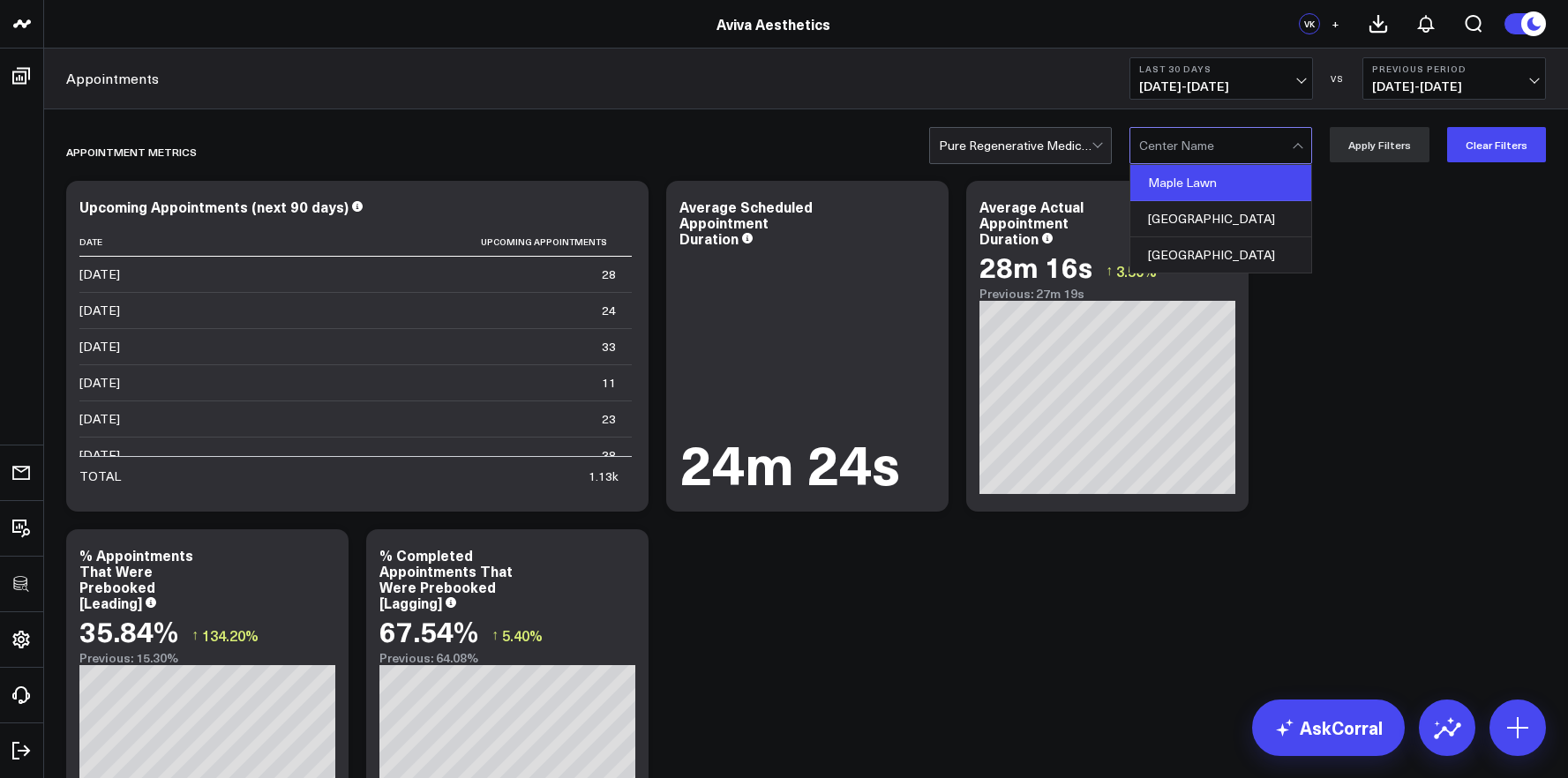
click at [1167, 182] on div "Maple Lawn" at bounding box center [1220, 182] width 180 height 36
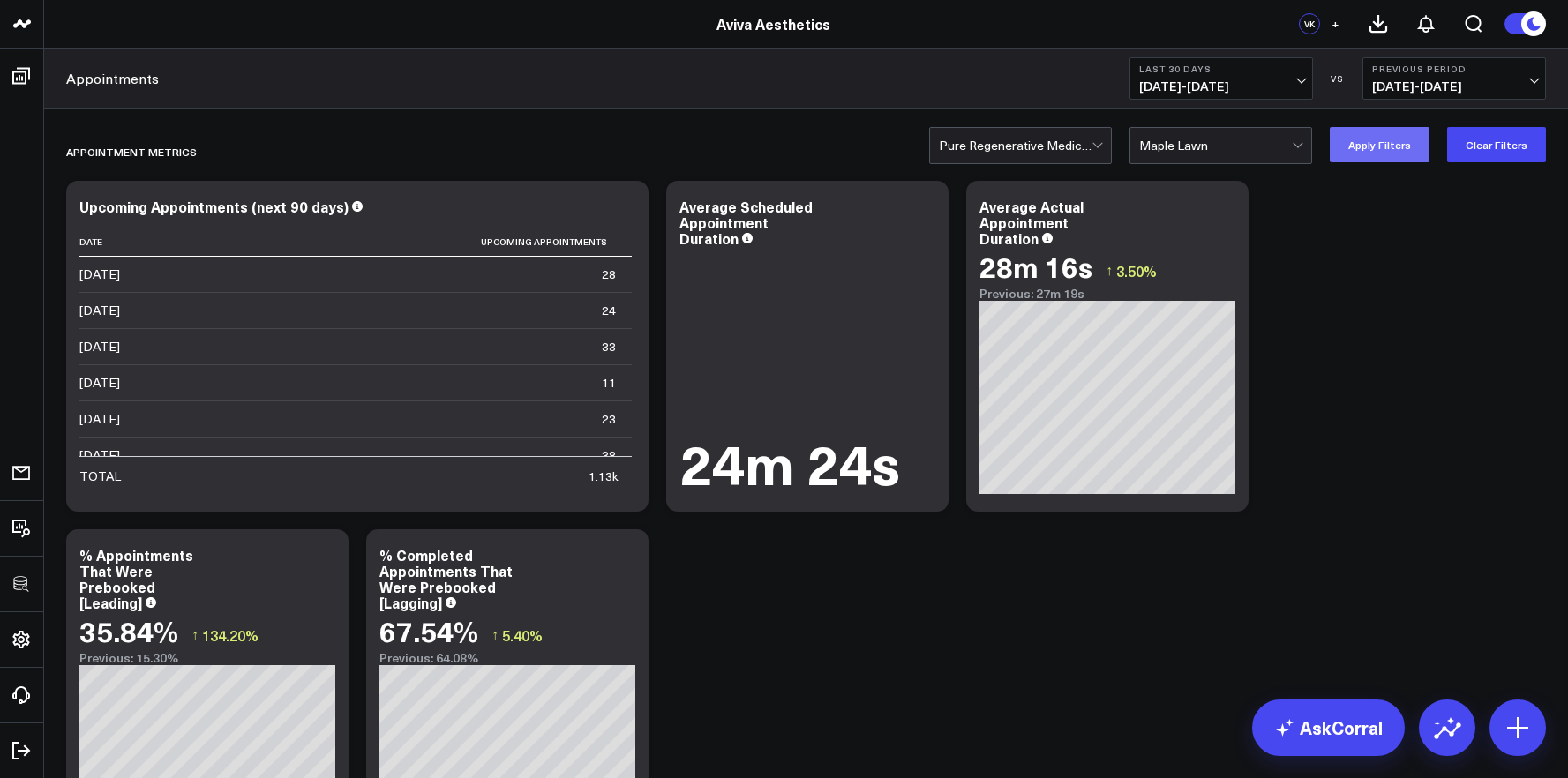
click at [1399, 153] on button "Apply Filters" at bounding box center [1379, 145] width 100 height 35
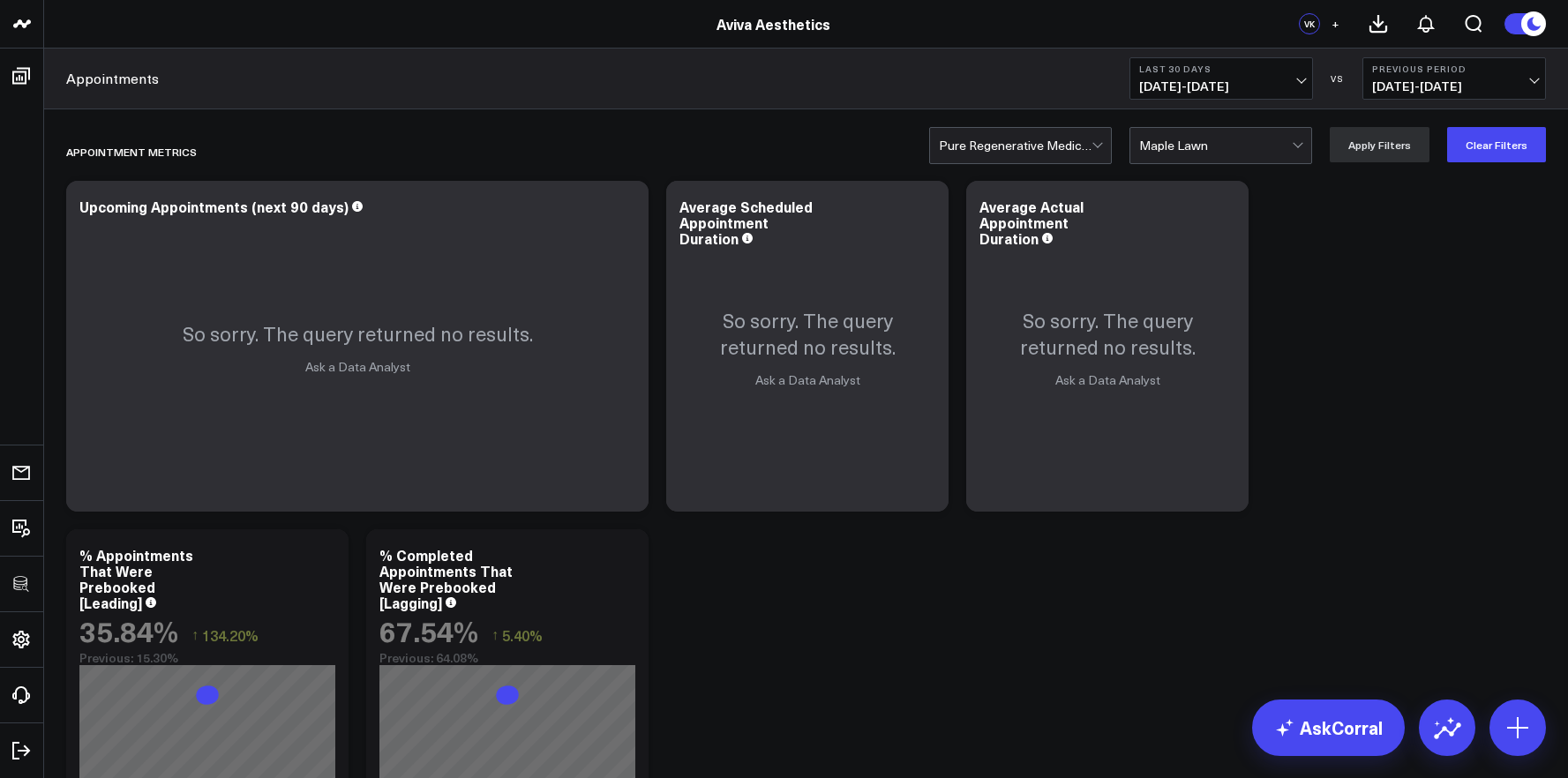
click at [1245, 132] on div at bounding box center [1216, 146] width 153 height 35
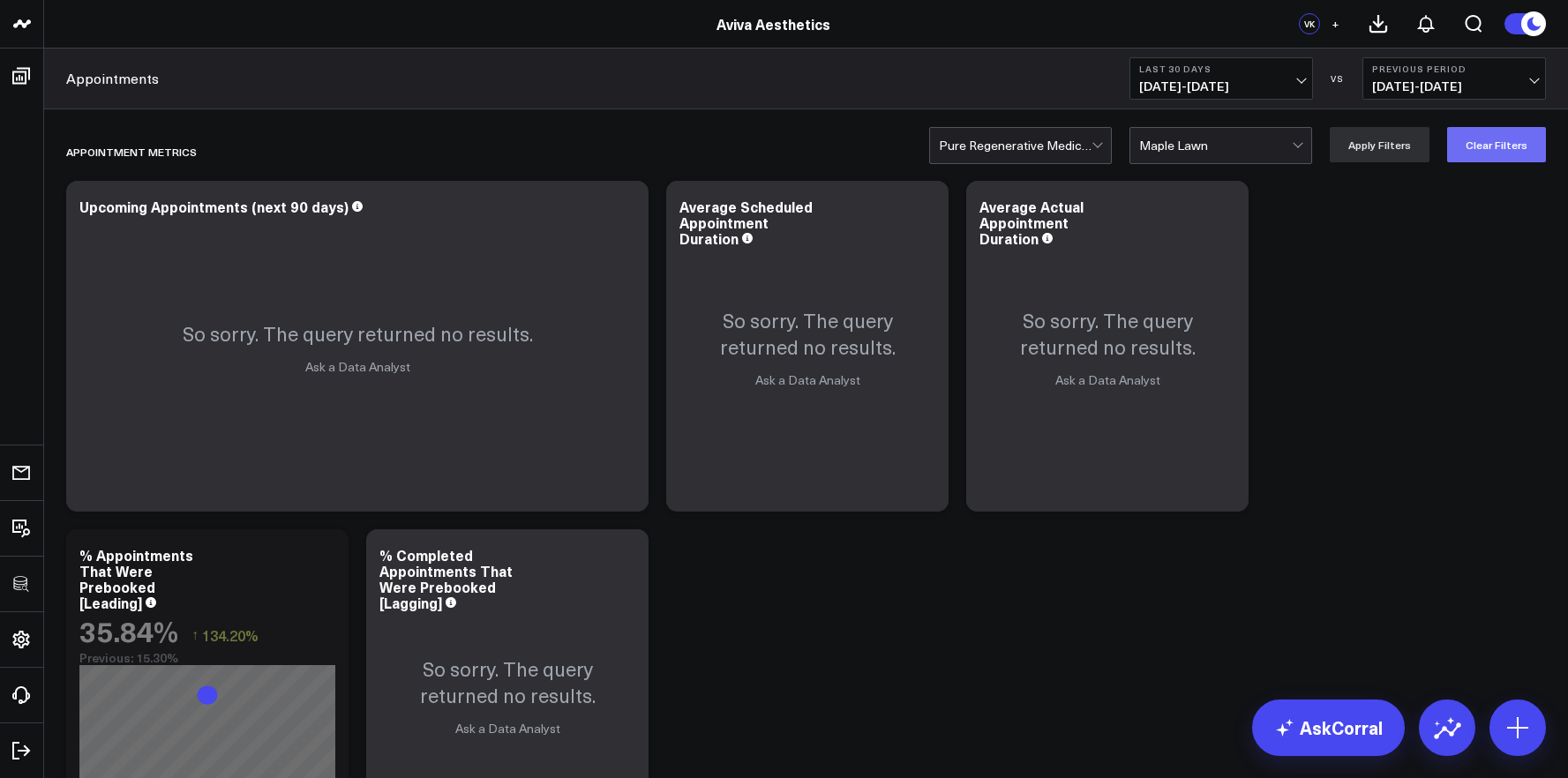
click at [1498, 135] on button "Clear Filters" at bounding box center [1496, 145] width 99 height 35
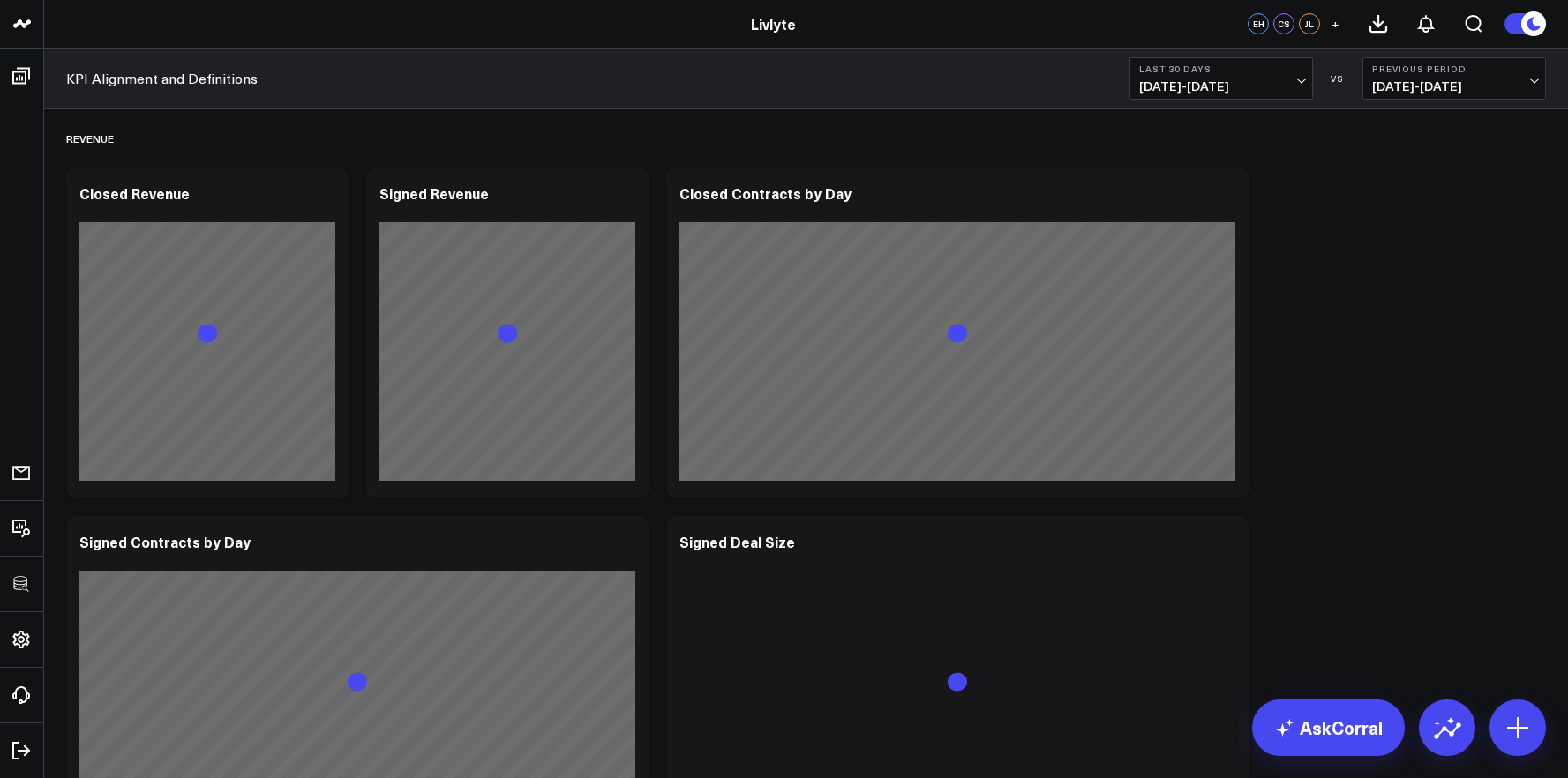
scroll to position [384, 0]
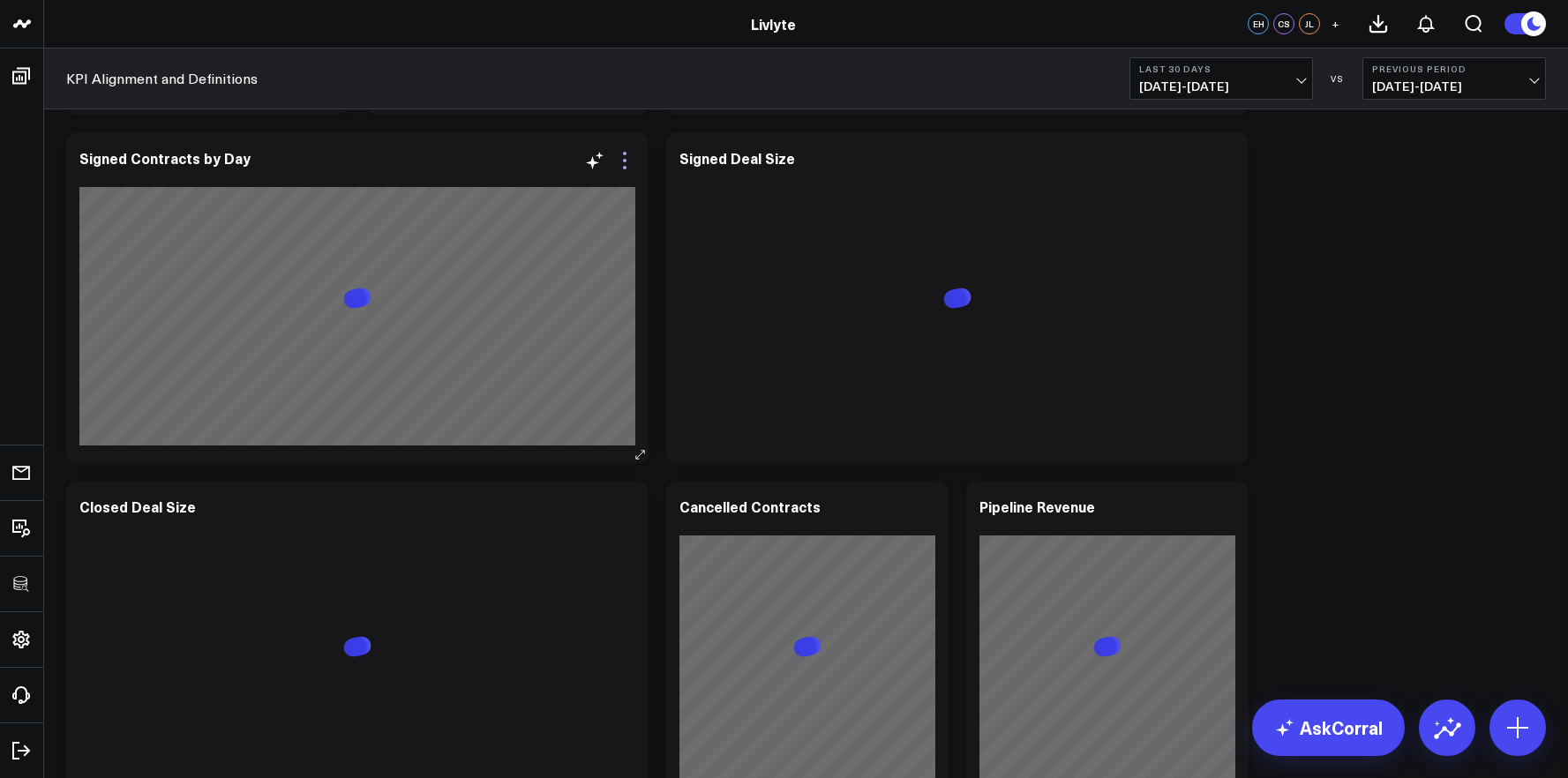
click at [623, 166] on icon at bounding box center [625, 167] width 4 height 4
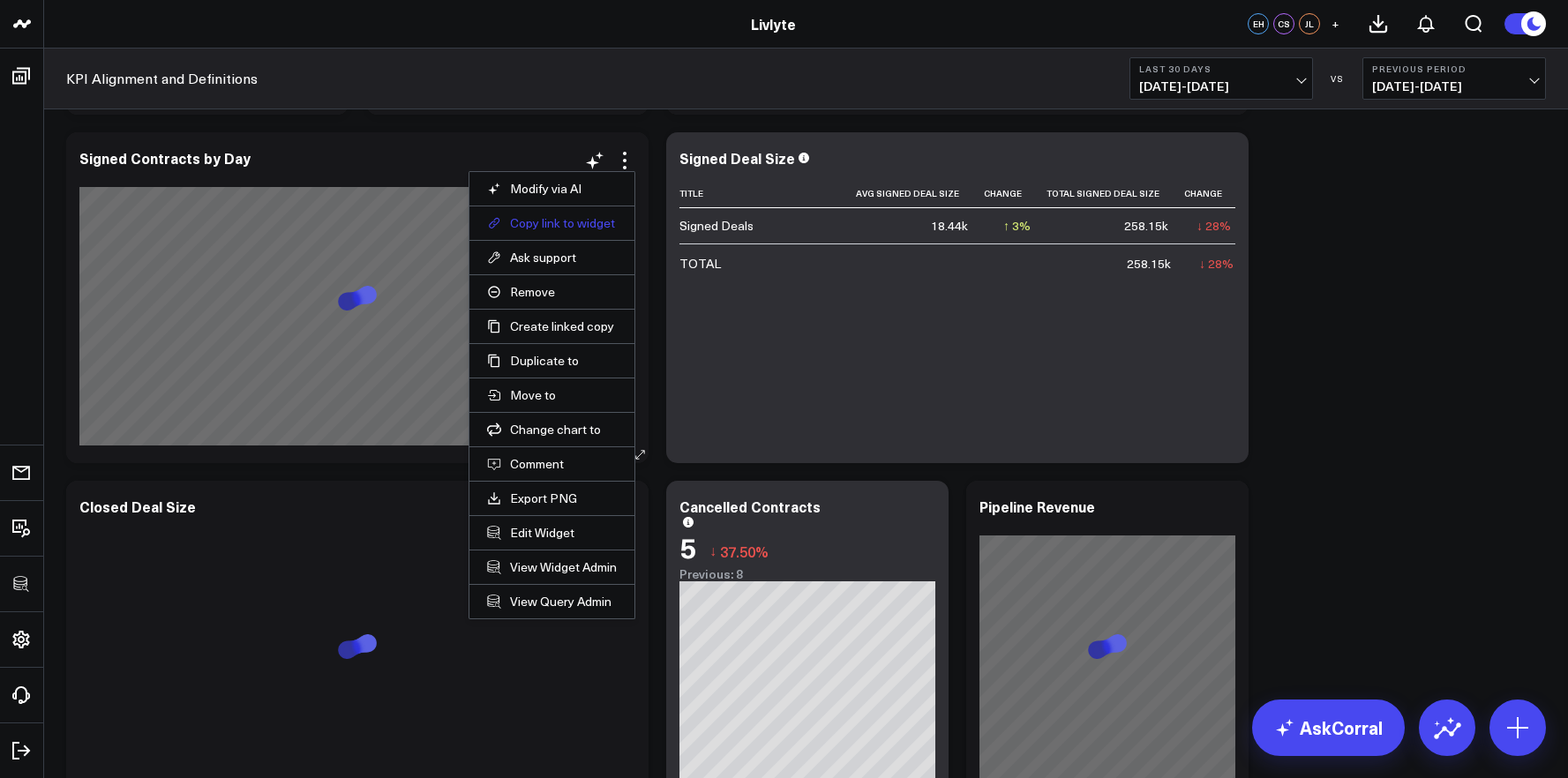
click at [557, 230] on button "Copy link to widget" at bounding box center [551, 222] width 129 height 16
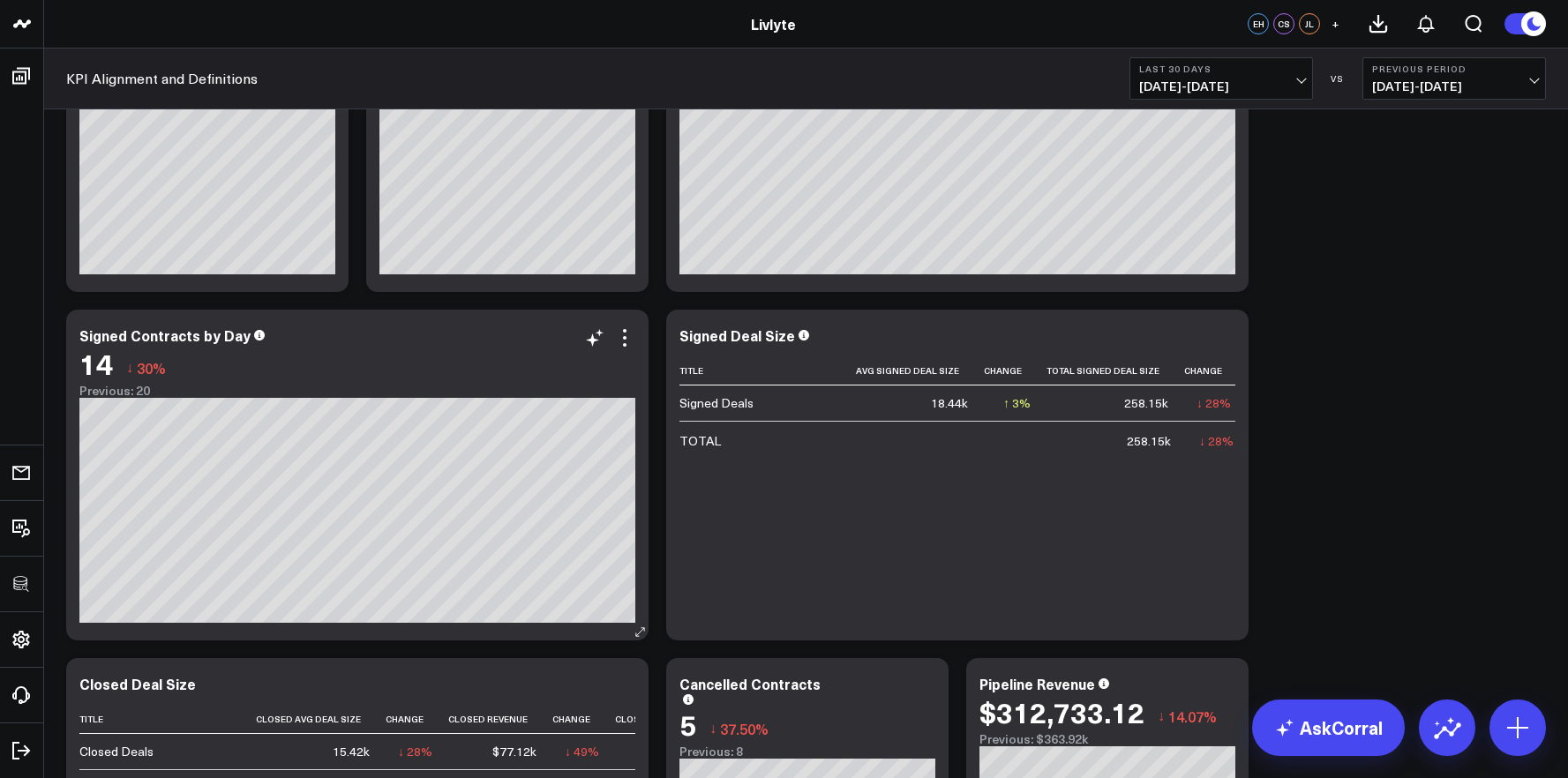
scroll to position [280, 0]
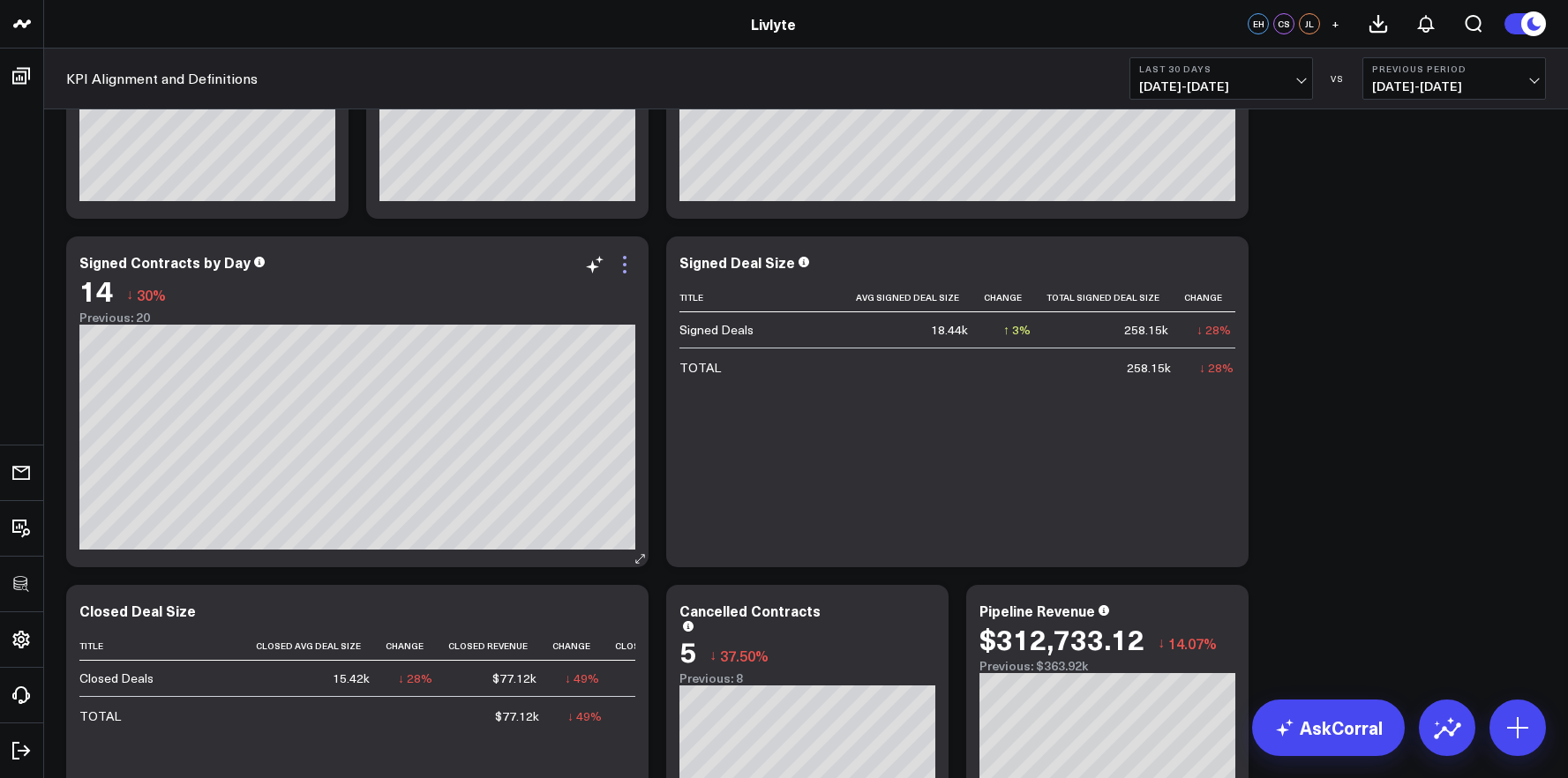
click at [624, 270] on icon at bounding box center [624, 264] width 21 height 21
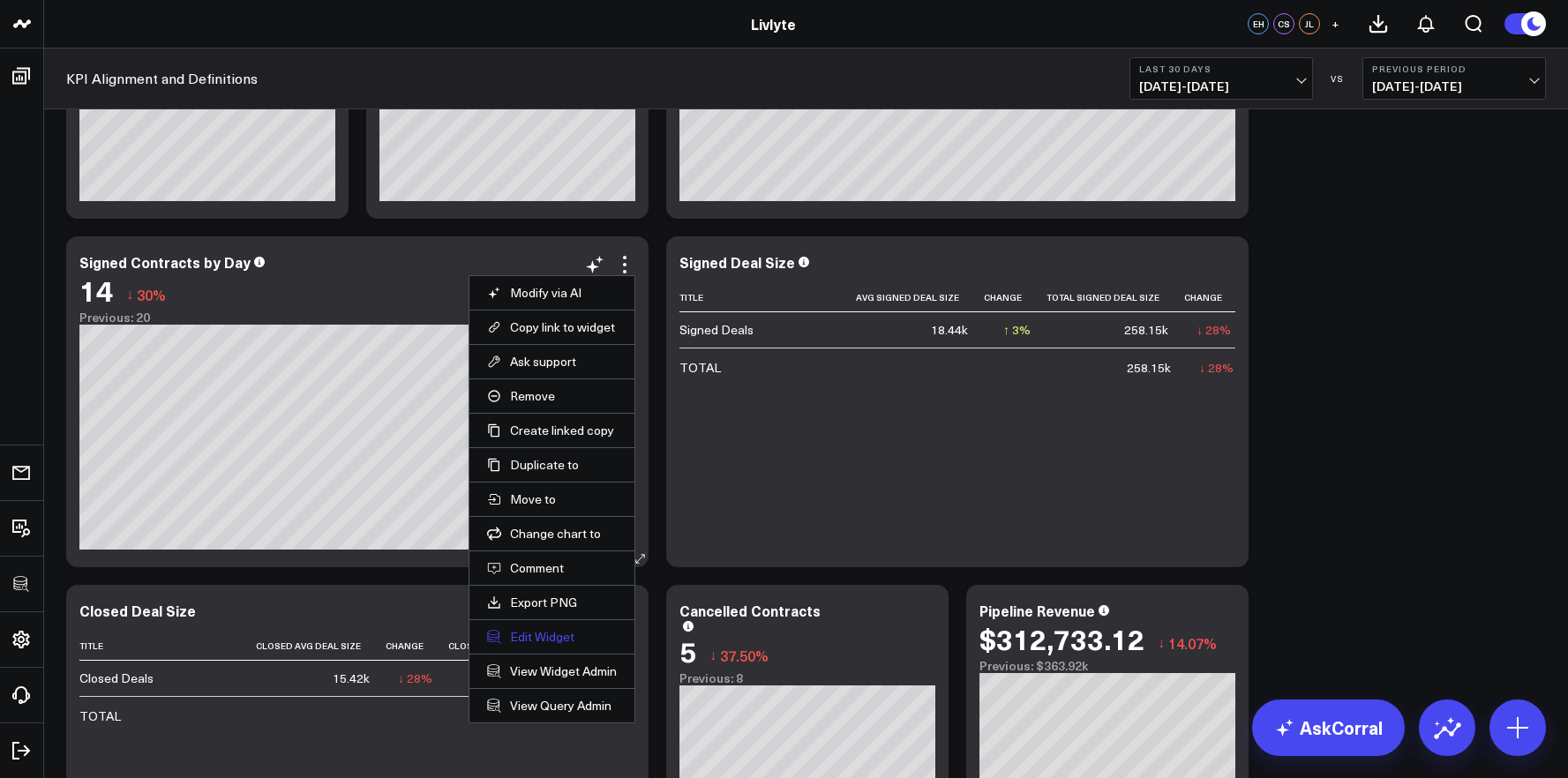
click at [540, 642] on button "Edit Widget" at bounding box center [551, 636] width 129 height 16
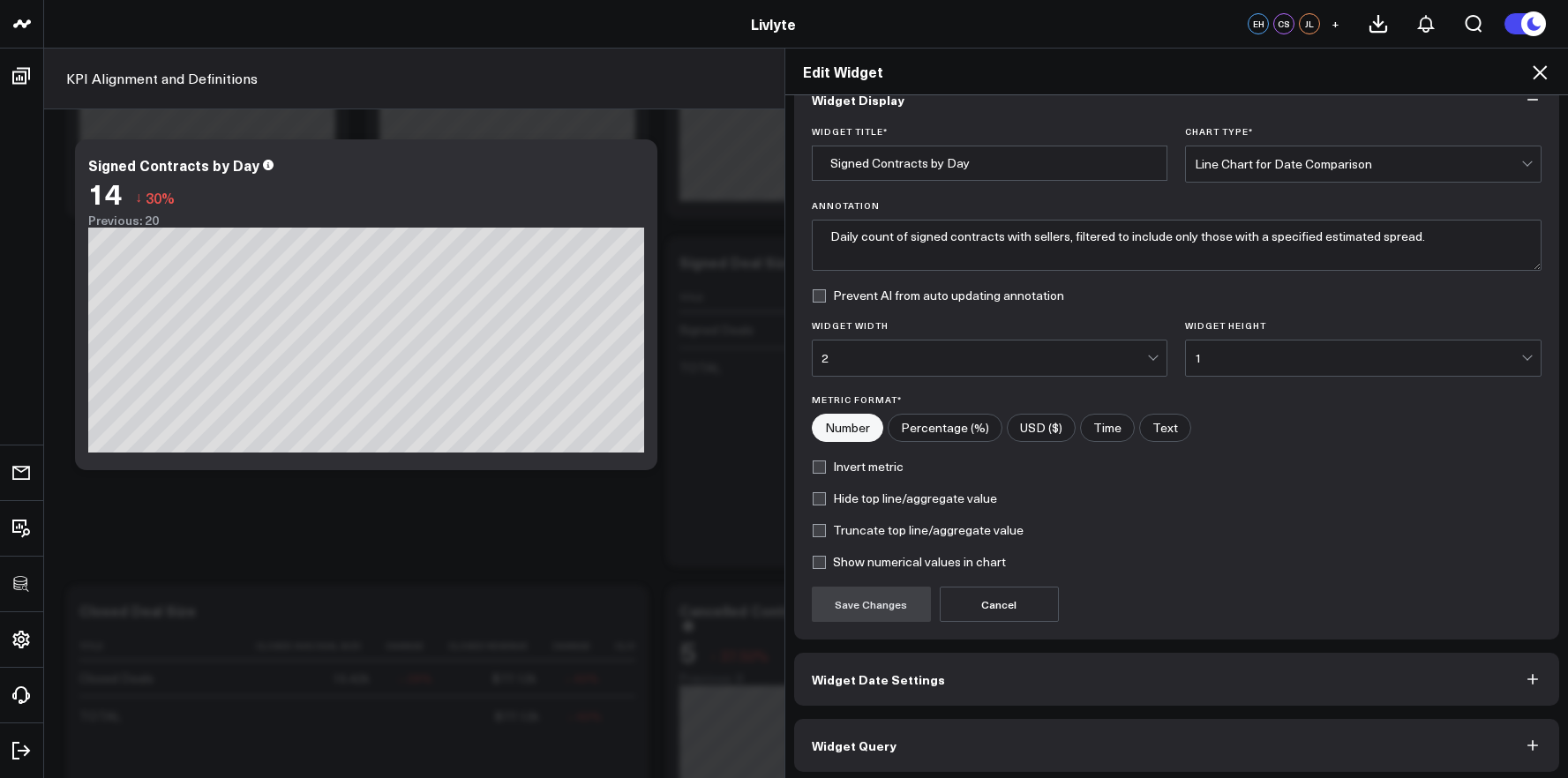
scroll to position [42, 0]
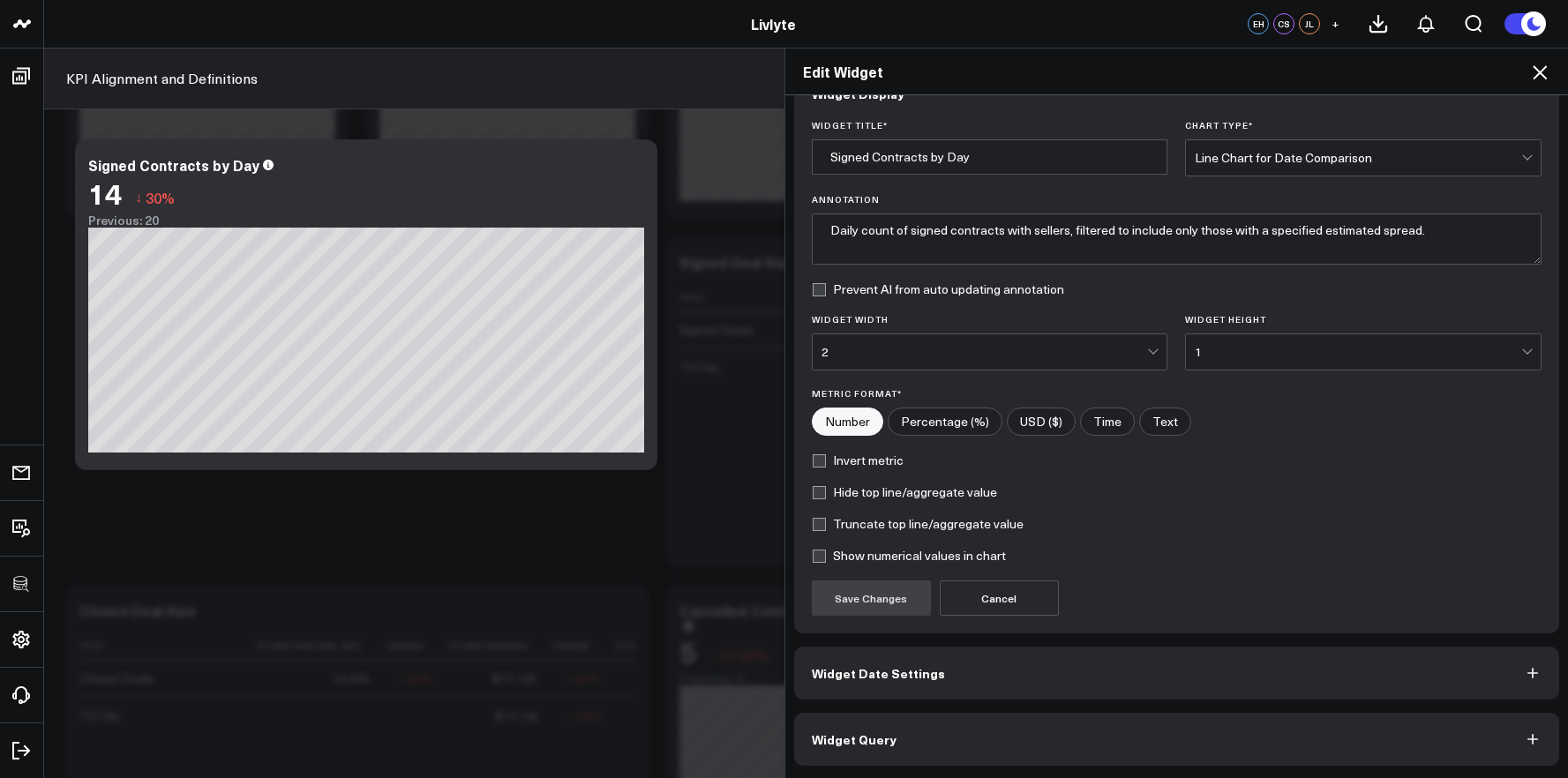
click at [1103, 738] on button "Widget Query" at bounding box center [1176, 739] width 765 height 53
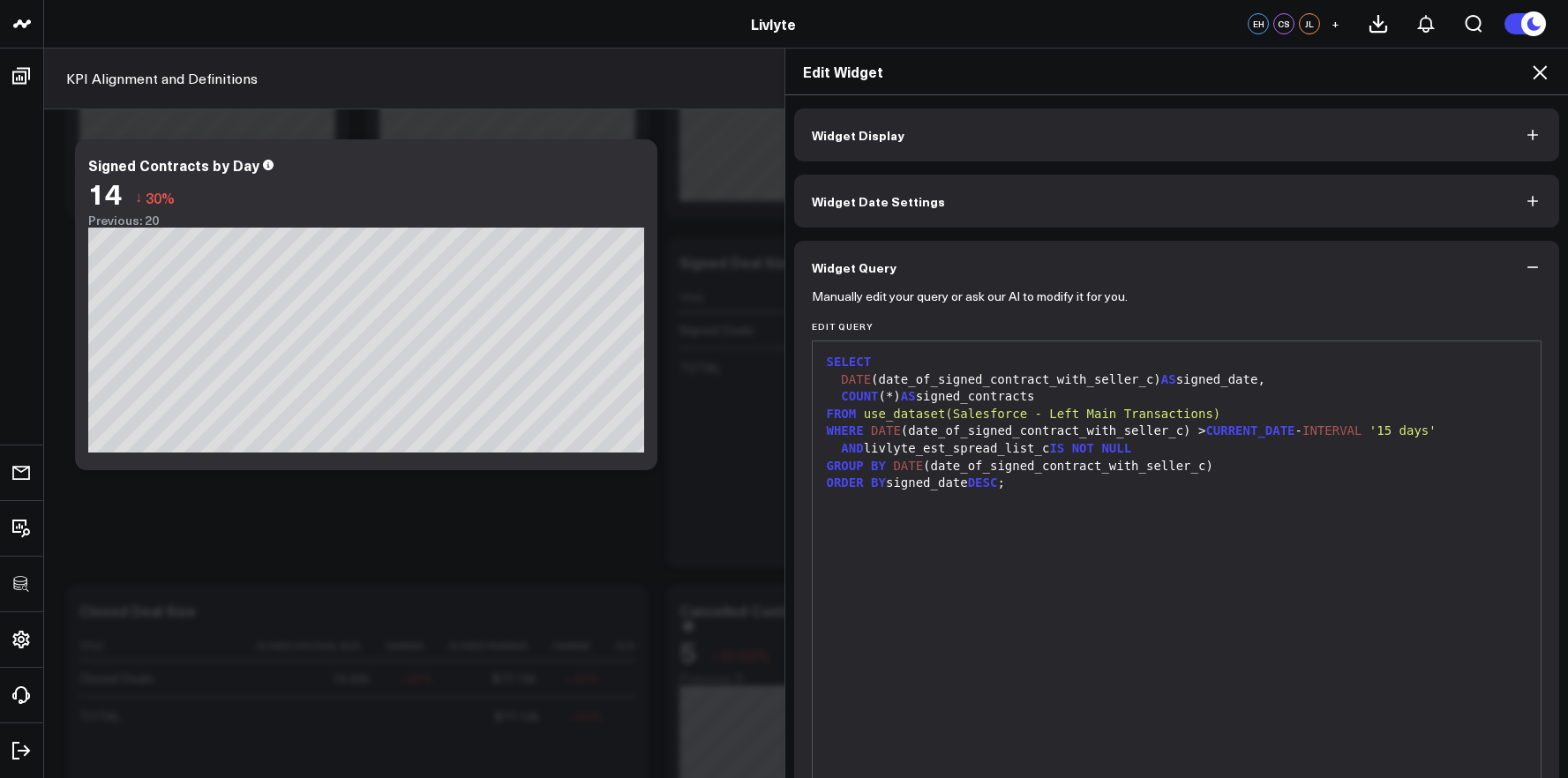
click at [1080, 540] on div "SELECT DATE (date_of_signed_contract_with_seller_c) AS signed_date, COUNT (*) A…" at bounding box center [1176, 560] width 711 height 421
click at [1064, 503] on div at bounding box center [1176, 500] width 711 height 18
click at [1058, 490] on div "ORDER BY signed_date DESC ;" at bounding box center [1176, 482] width 711 height 18
drag, startPoint x: 1046, startPoint y: 483, endPoint x: 1034, endPoint y: 480, distance: 12.4
click at [1043, 483] on div "ORDER BY signed_date DESC ;" at bounding box center [1176, 482] width 711 height 18
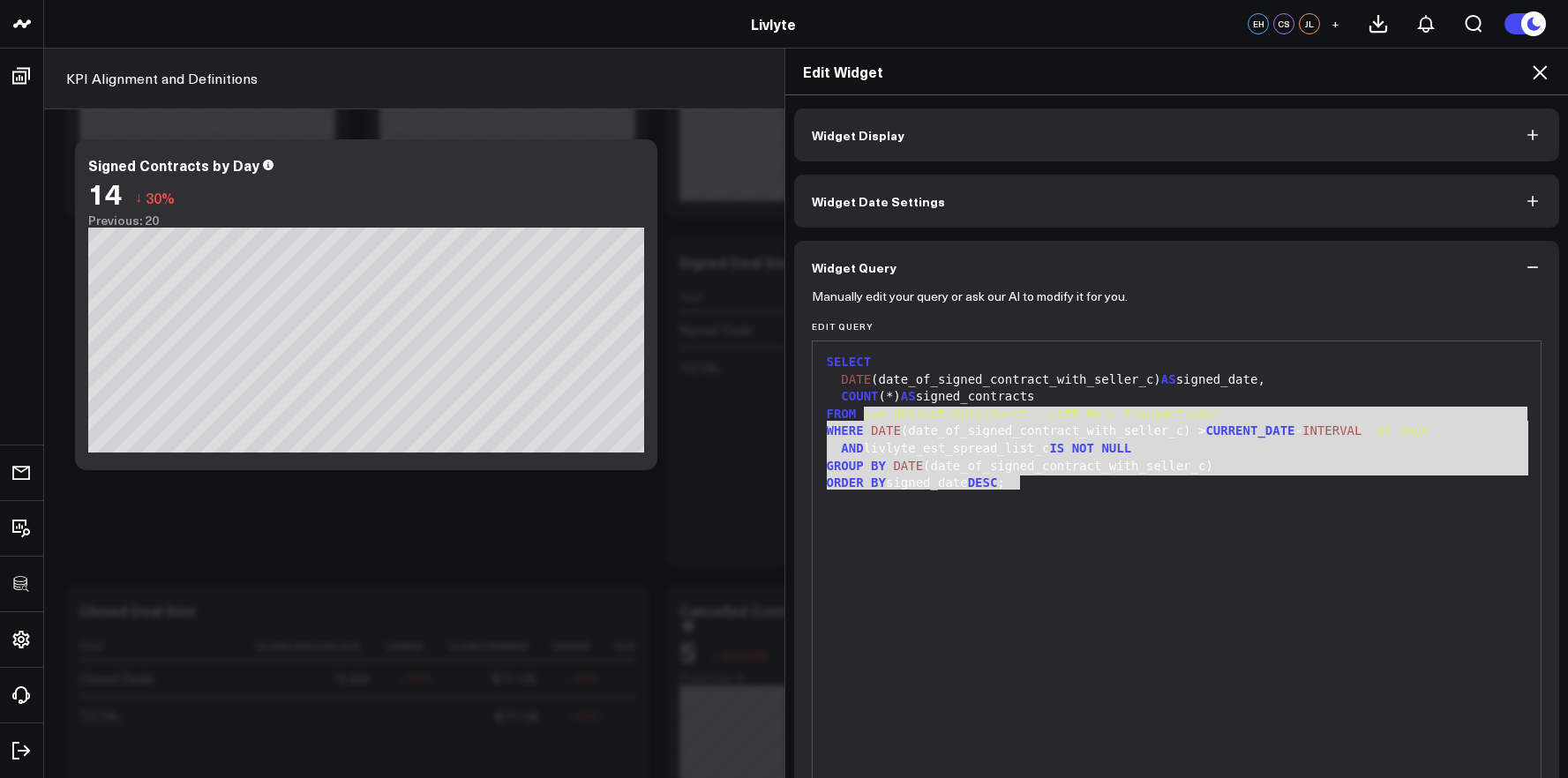
drag, startPoint x: 1031, startPoint y: 481, endPoint x: 868, endPoint y: 402, distance: 181.1
click at [868, 402] on div "SELECT DATE (date_of_signed_contract_with_seller_c) AS signed_date, COUNT (*) A…" at bounding box center [1176, 560] width 711 height 421
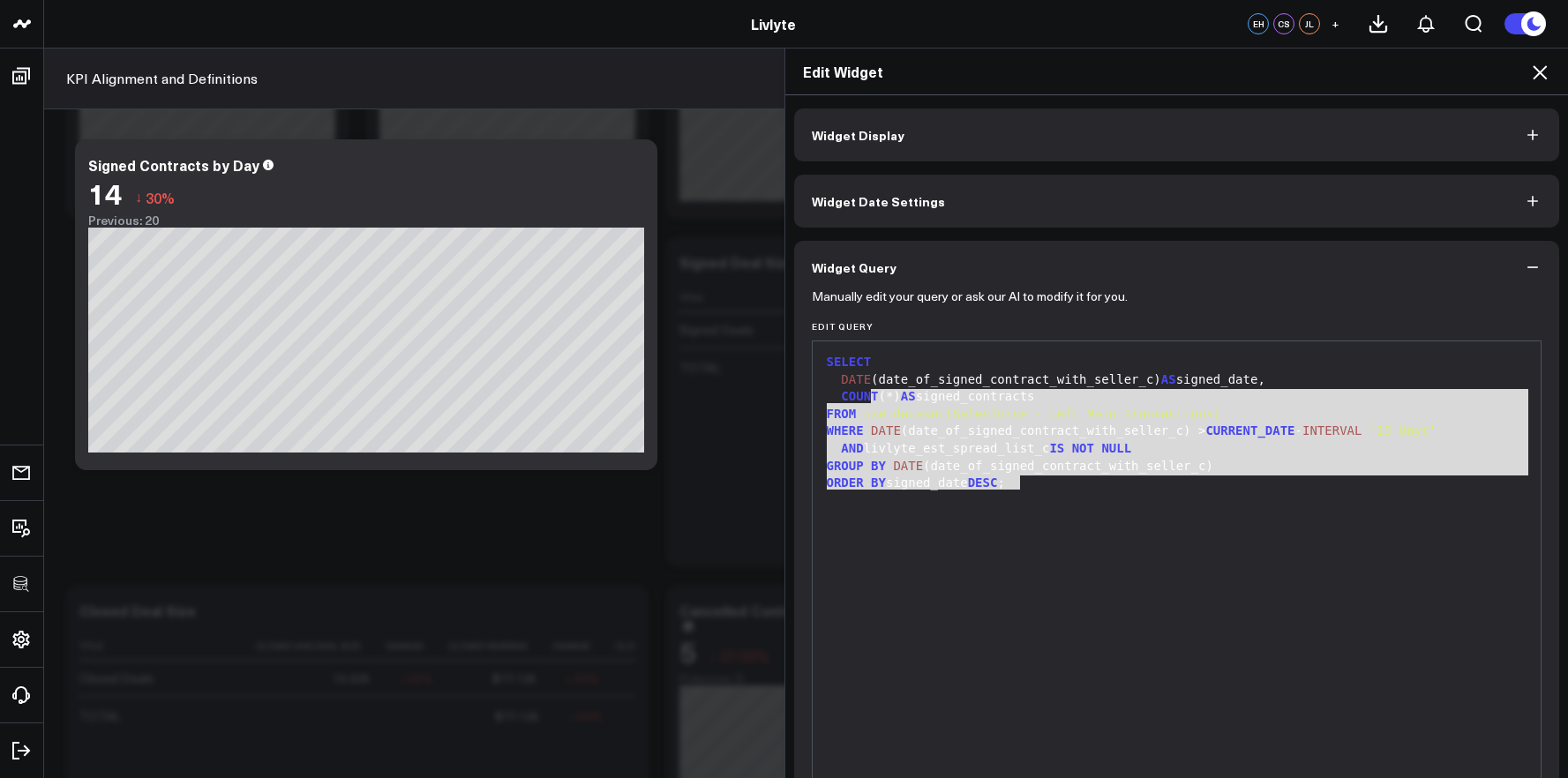
click at [868, 402] on span "COUNT" at bounding box center [859, 395] width 37 height 14
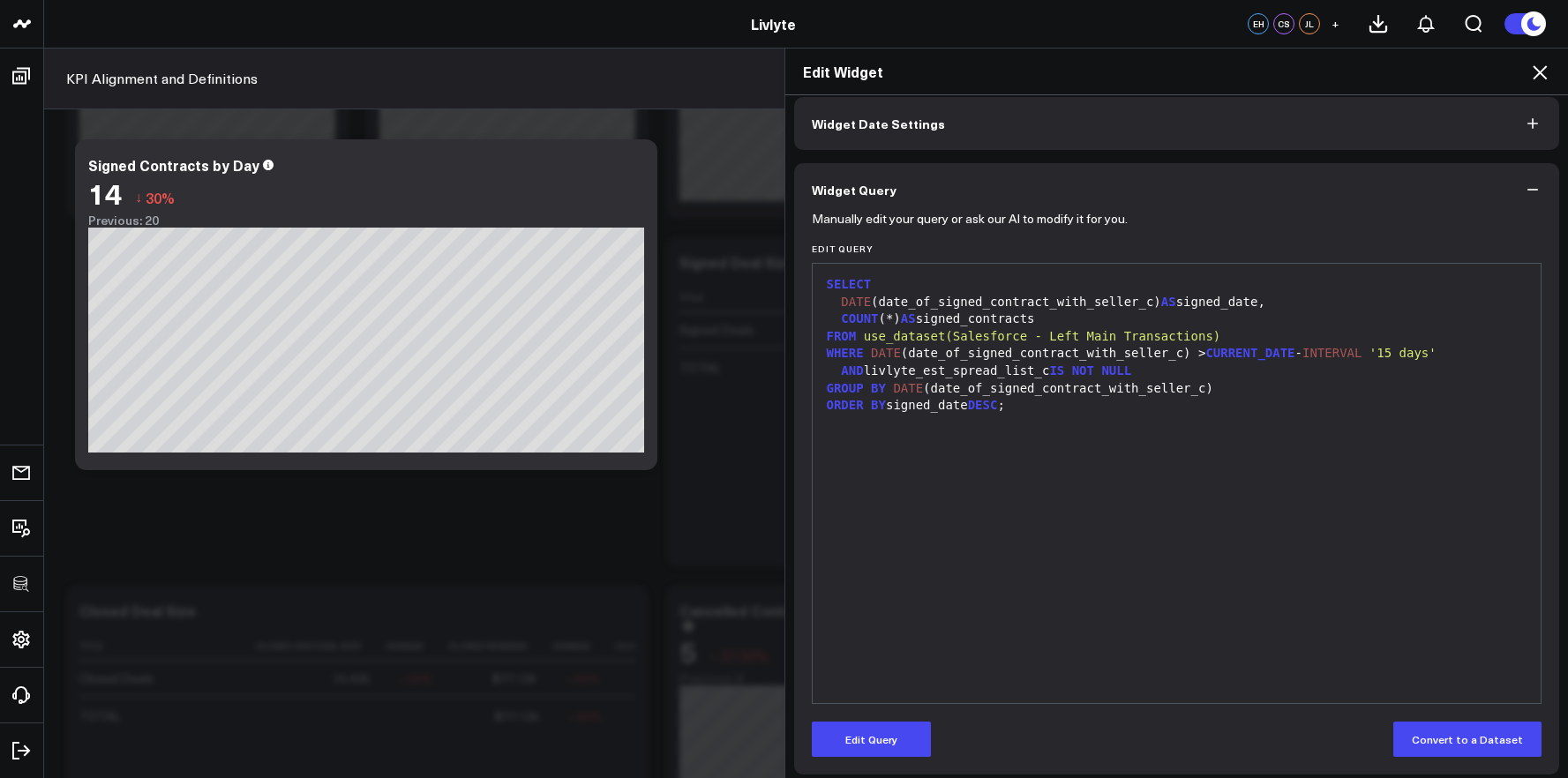
scroll to position [86, 0]
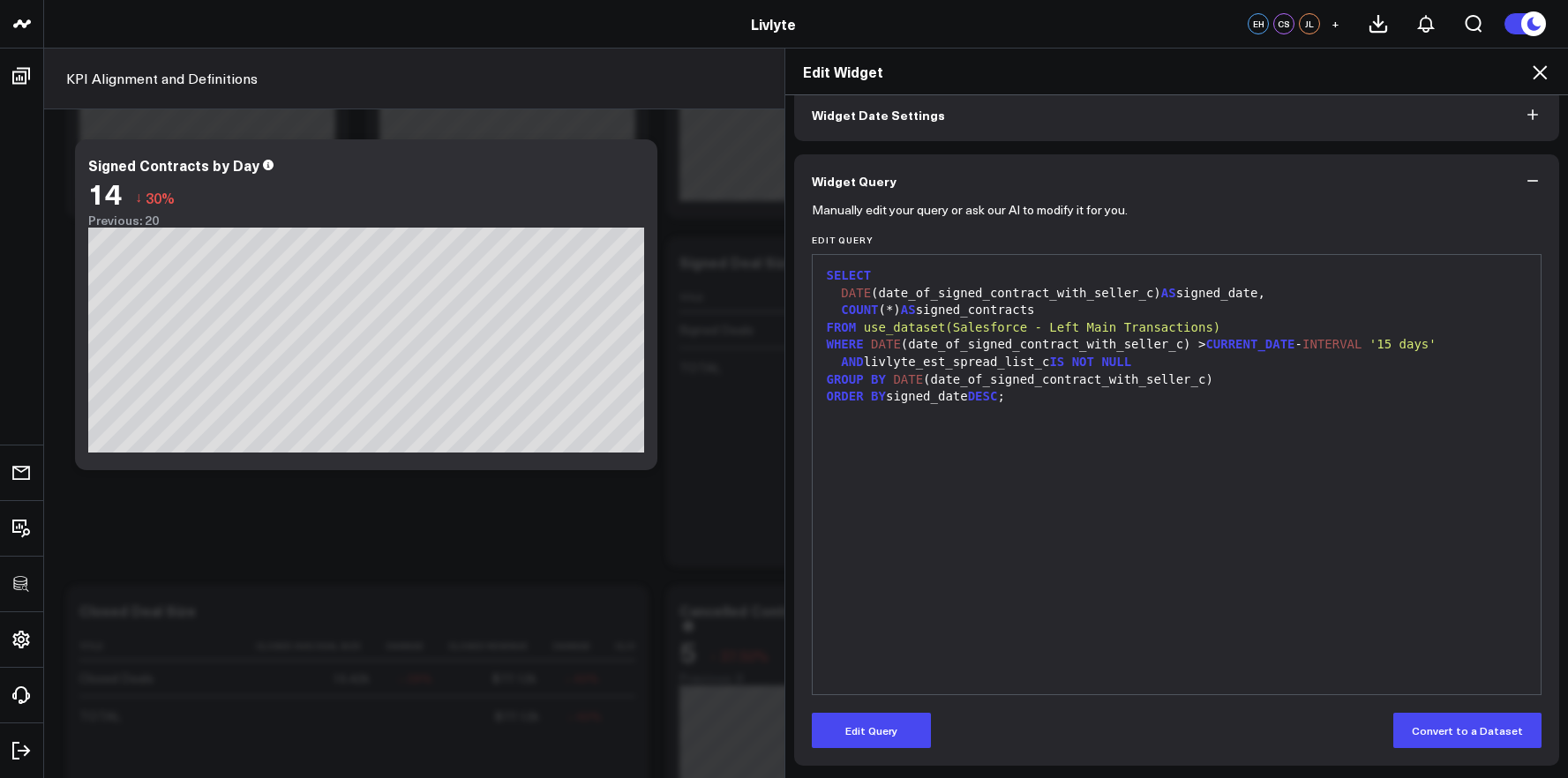
click at [876, 707] on form "Manually edit your query or ask our AI to modify it for you. Edit Query 9 1 2 3…" at bounding box center [1176, 478] width 730 height 541
click at [876, 724] on button "Edit Query" at bounding box center [871, 731] width 119 height 35
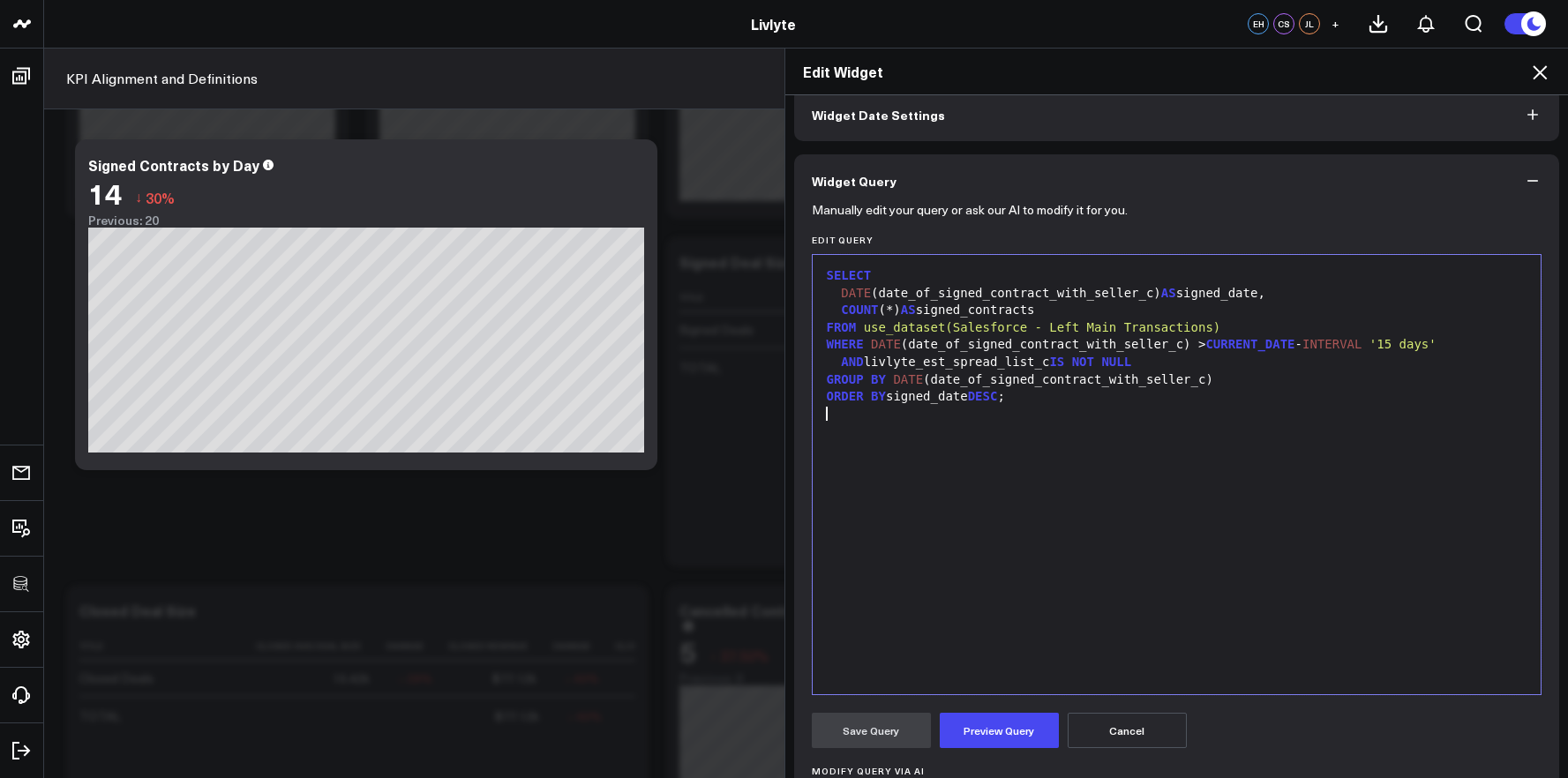
drag, startPoint x: 1055, startPoint y: 431, endPoint x: 818, endPoint y: 270, distance: 286.5
click at [821, 270] on div "SELECT DATE (date_of_signed_contract_with_seller_c) AS signed_date, COUNT (*) A…" at bounding box center [1176, 474] width 711 height 421
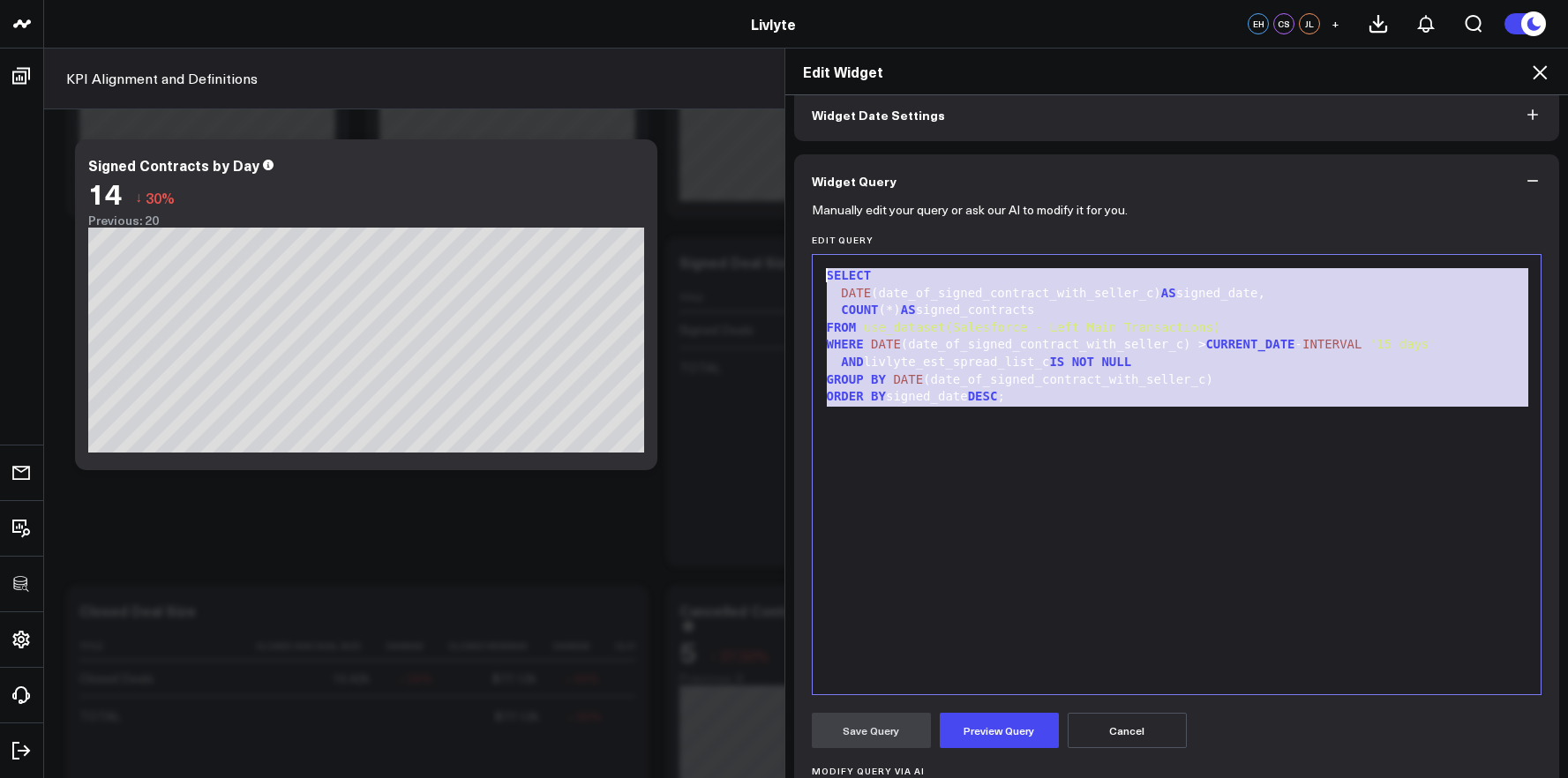
copy div "SELECT DATE (date_of_signed_contract_with_seller_c) AS signed_date, COUNT (*) A…"
click at [1072, 467] on div "SELECT DATE (date_of_signed_contract_with_seller_c) AS signed_date, COUNT (*) A…" at bounding box center [1176, 474] width 711 height 421
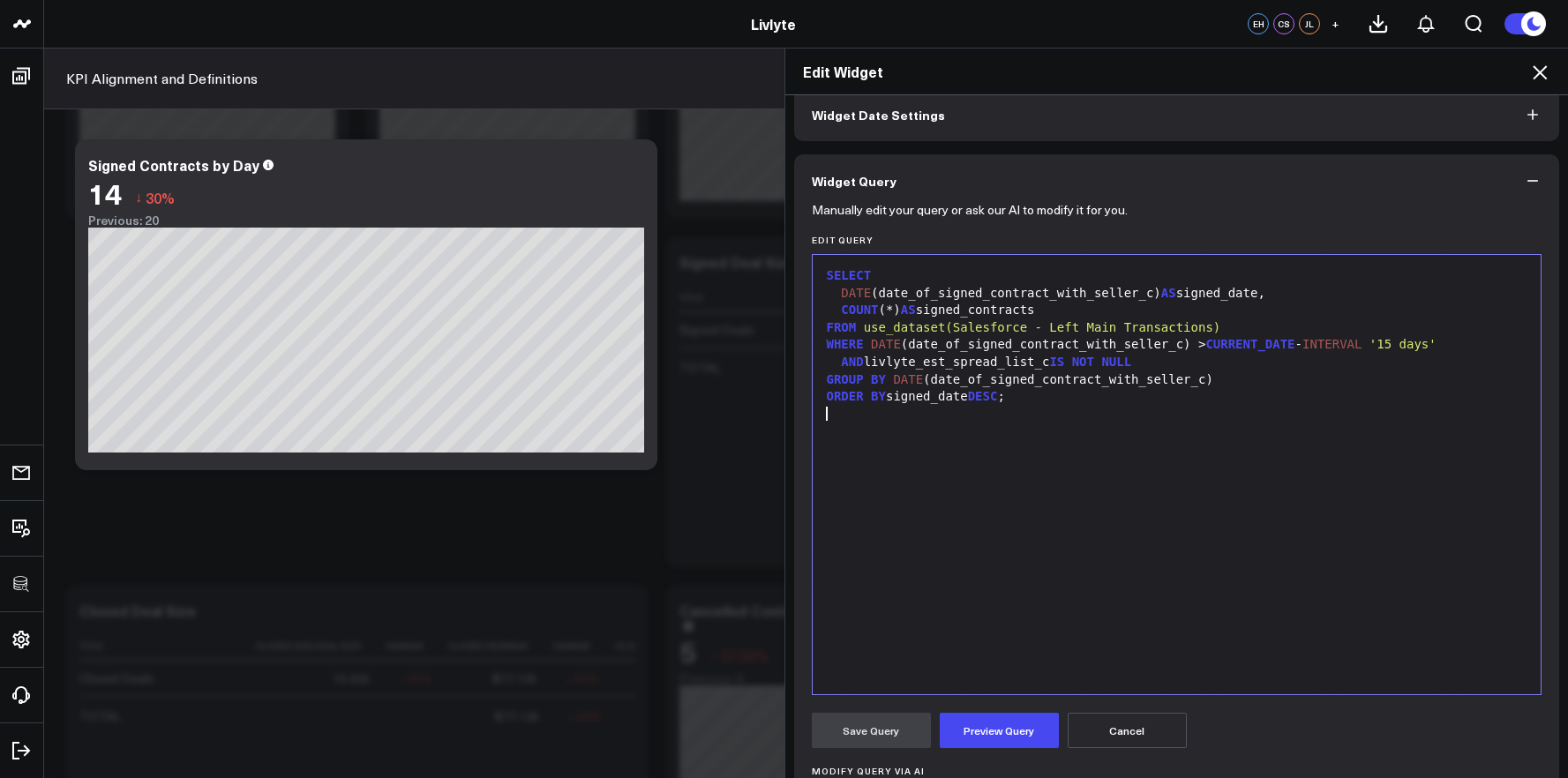
click at [221, 510] on div "Edit Widget Widget Display Widget Date Settings Widget Query Manually edit your…" at bounding box center [784, 412] width 1568 height 730
click at [884, 309] on div "COUNT (*) AS signed_contracts" at bounding box center [1176, 310] width 711 height 18
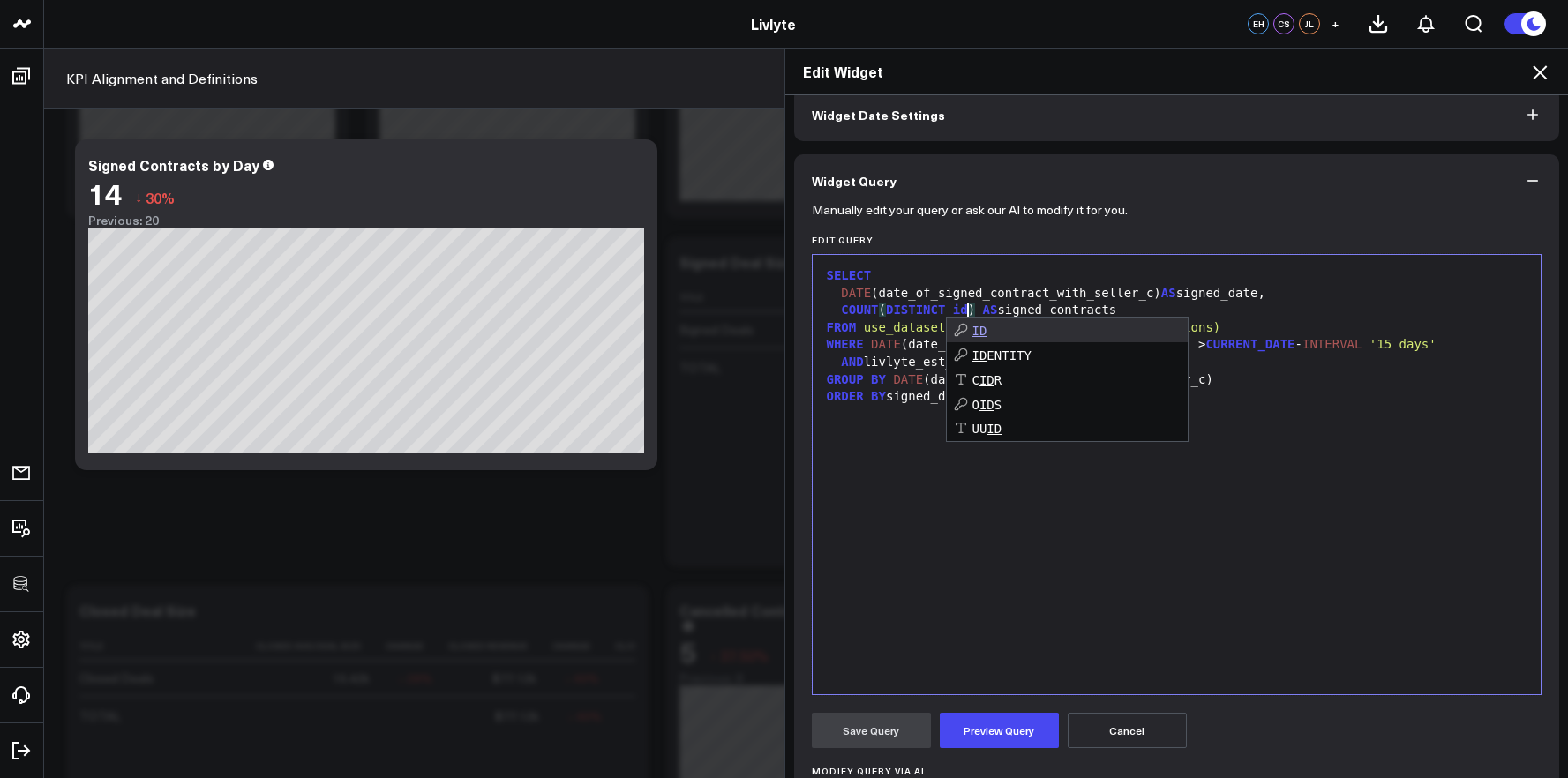
click at [913, 548] on div "SELECT DATE (date_of_signed_contract_with_seller_c) AS signed_date, COUNT ( DIS…" at bounding box center [1176, 474] width 711 height 421
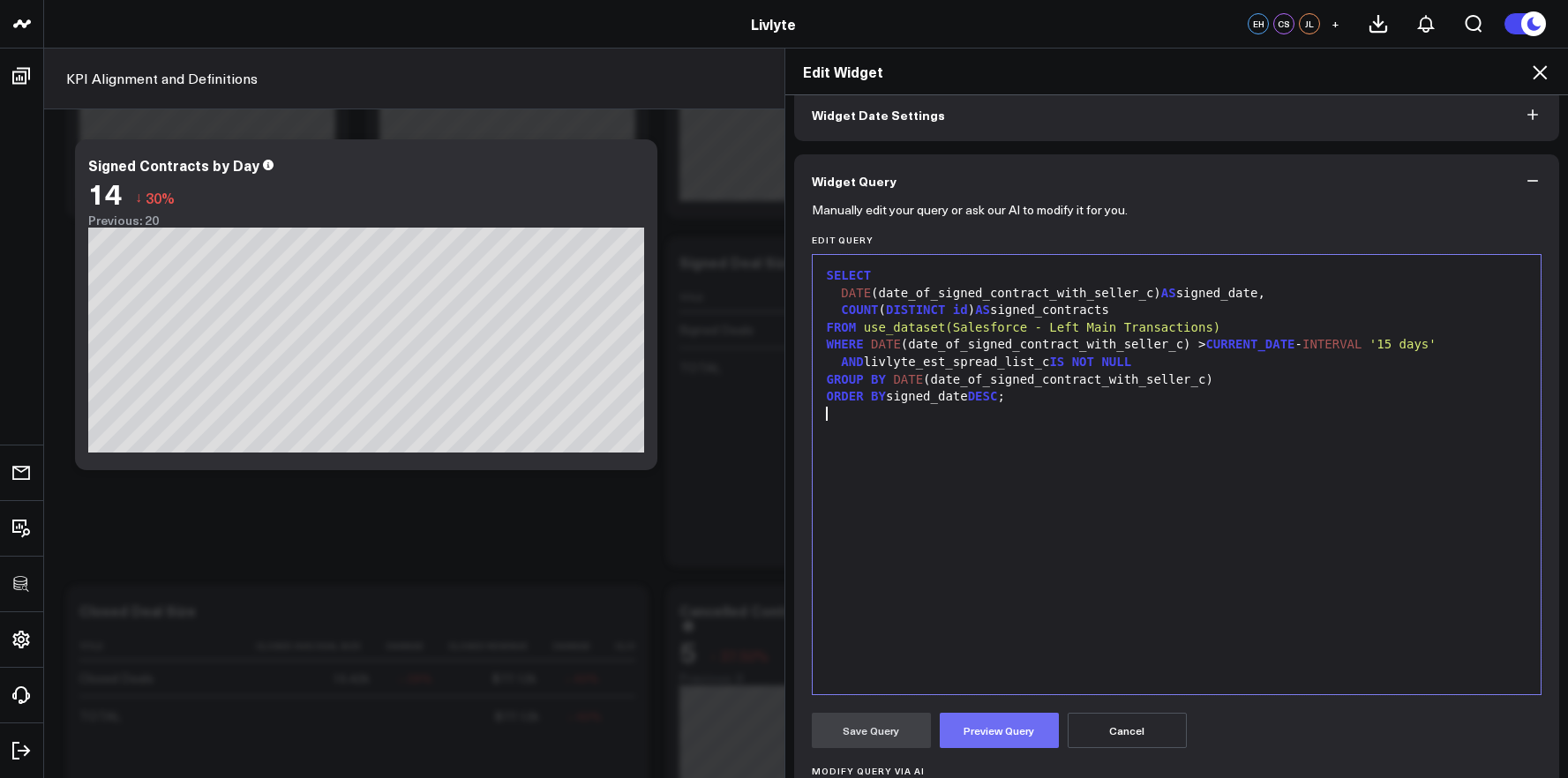
click at [995, 753] on form "Manually edit your query or ask our AI to modify it for you. Edit Query 9 1 2 3…" at bounding box center [1176, 587] width 730 height 759
click at [991, 728] on button "Preview Query" at bounding box center [999, 731] width 119 height 35
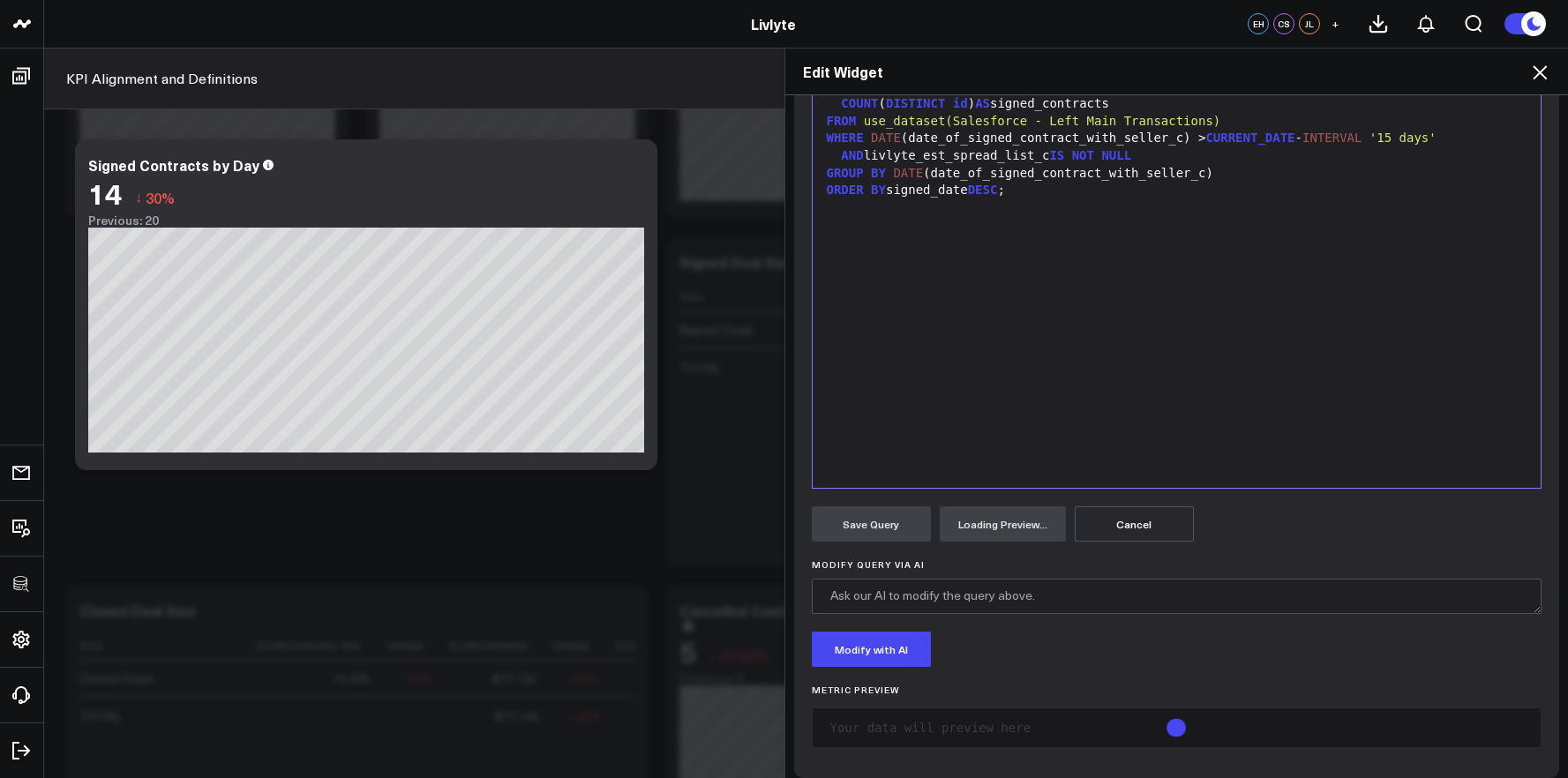
scroll to position [305, 0]
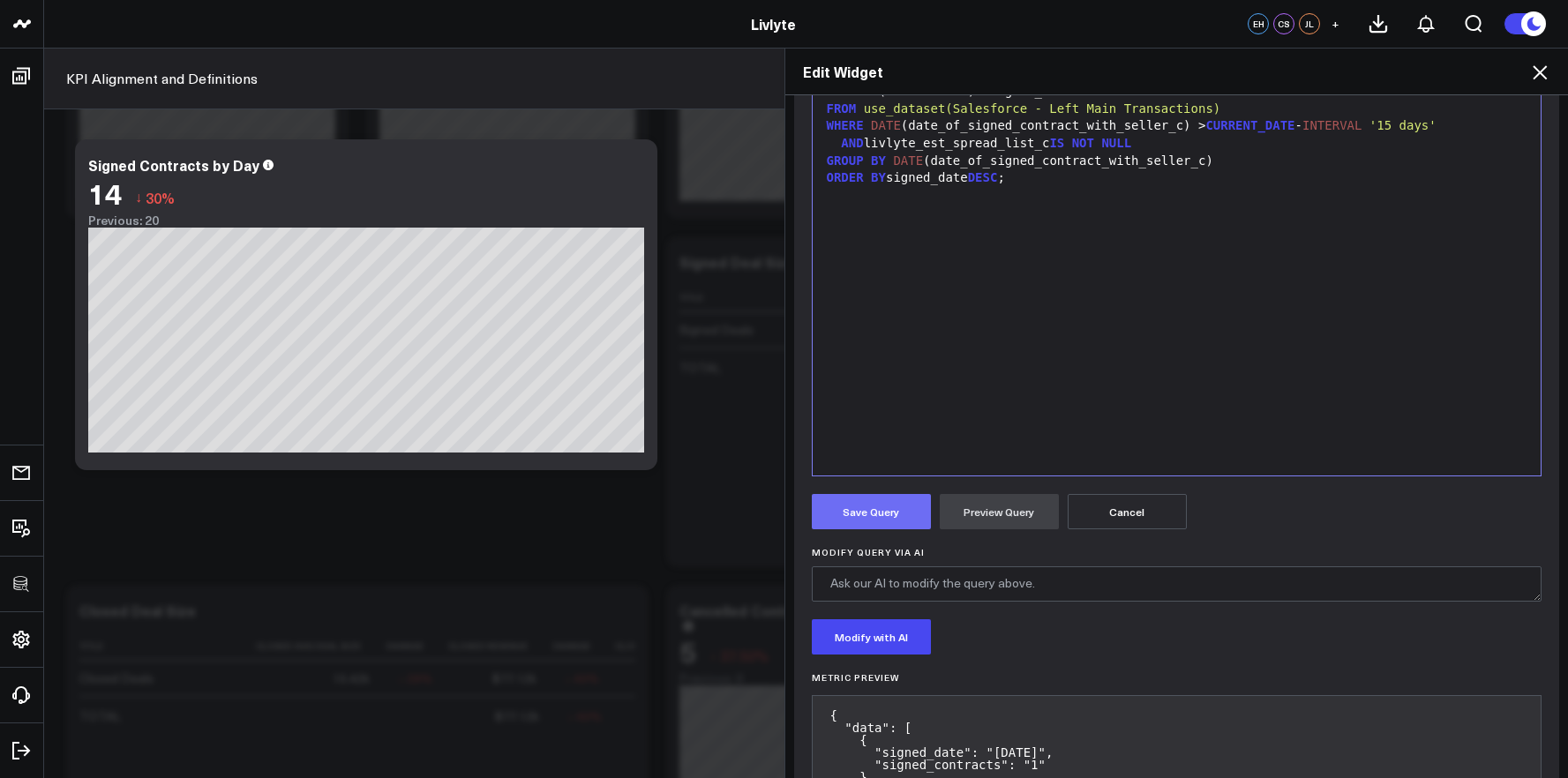
click at [896, 507] on button "Save Query" at bounding box center [871, 511] width 119 height 35
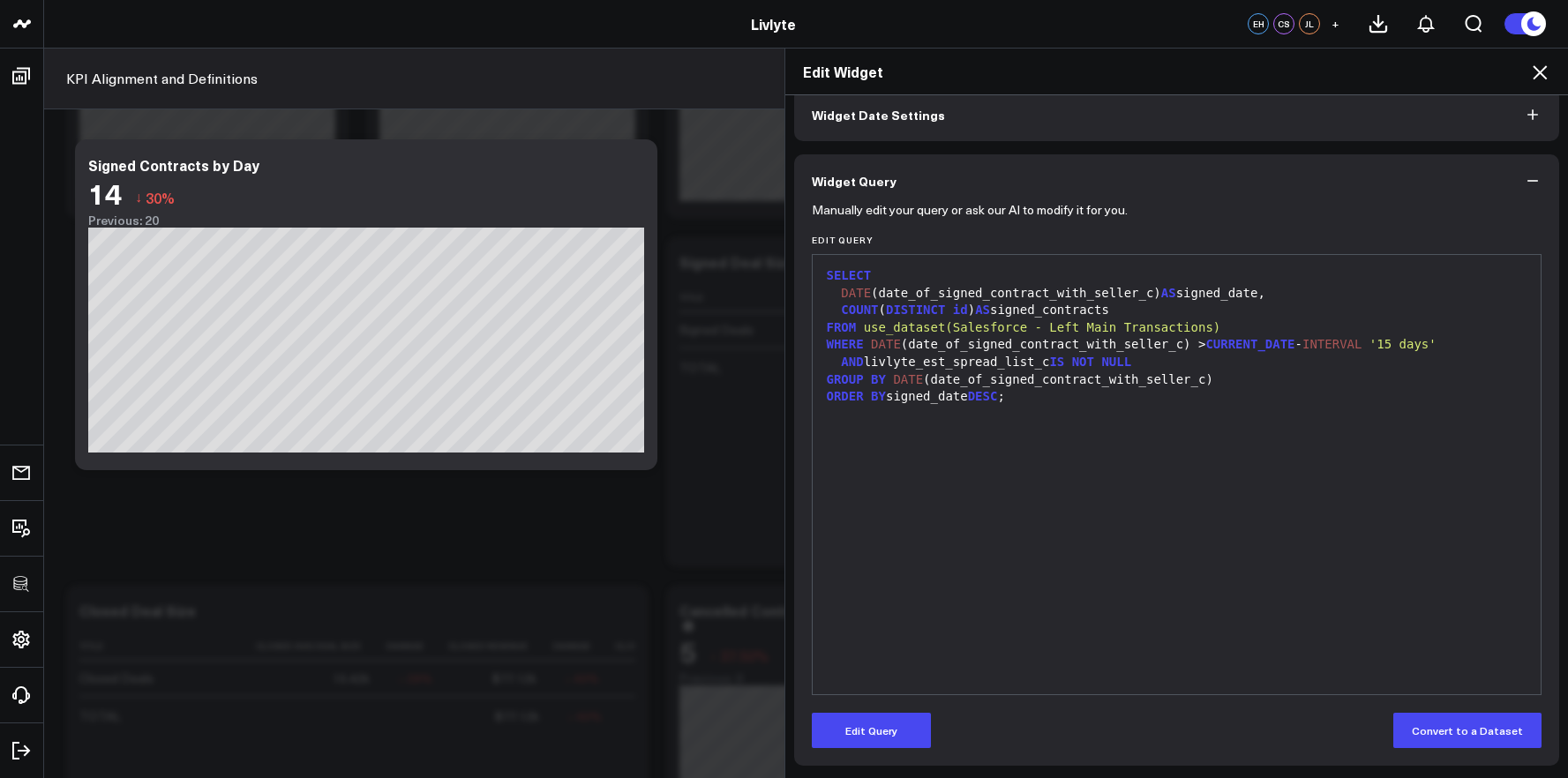
scroll to position [86, 0]
click at [1534, 85] on div "Edit Widget" at bounding box center [1176, 72] width 783 height 46
click at [1537, 81] on icon at bounding box center [1539, 72] width 21 height 21
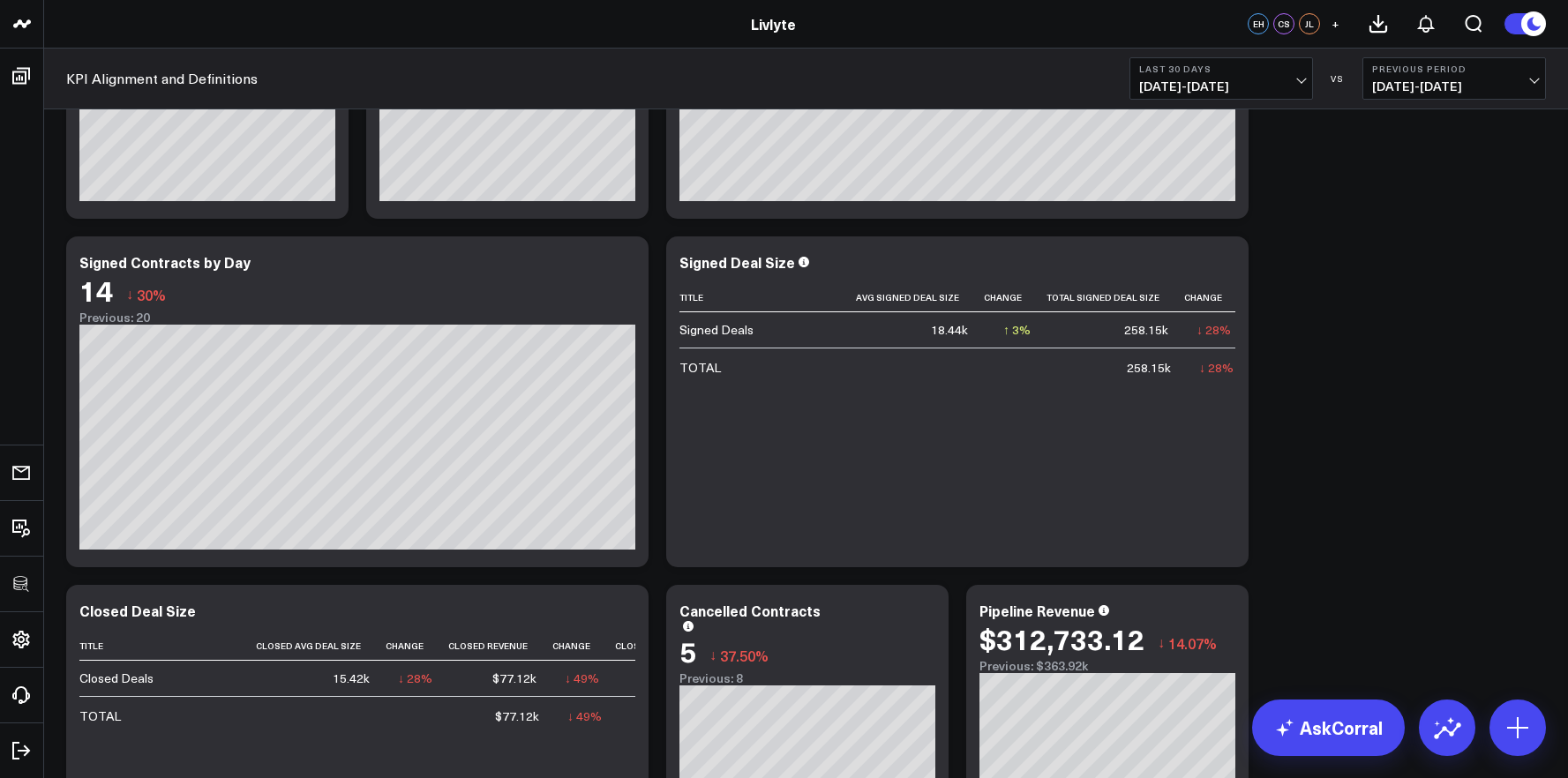
click at [1199, 79] on span "[DATE] - [DATE]" at bounding box center [1221, 86] width 164 height 14
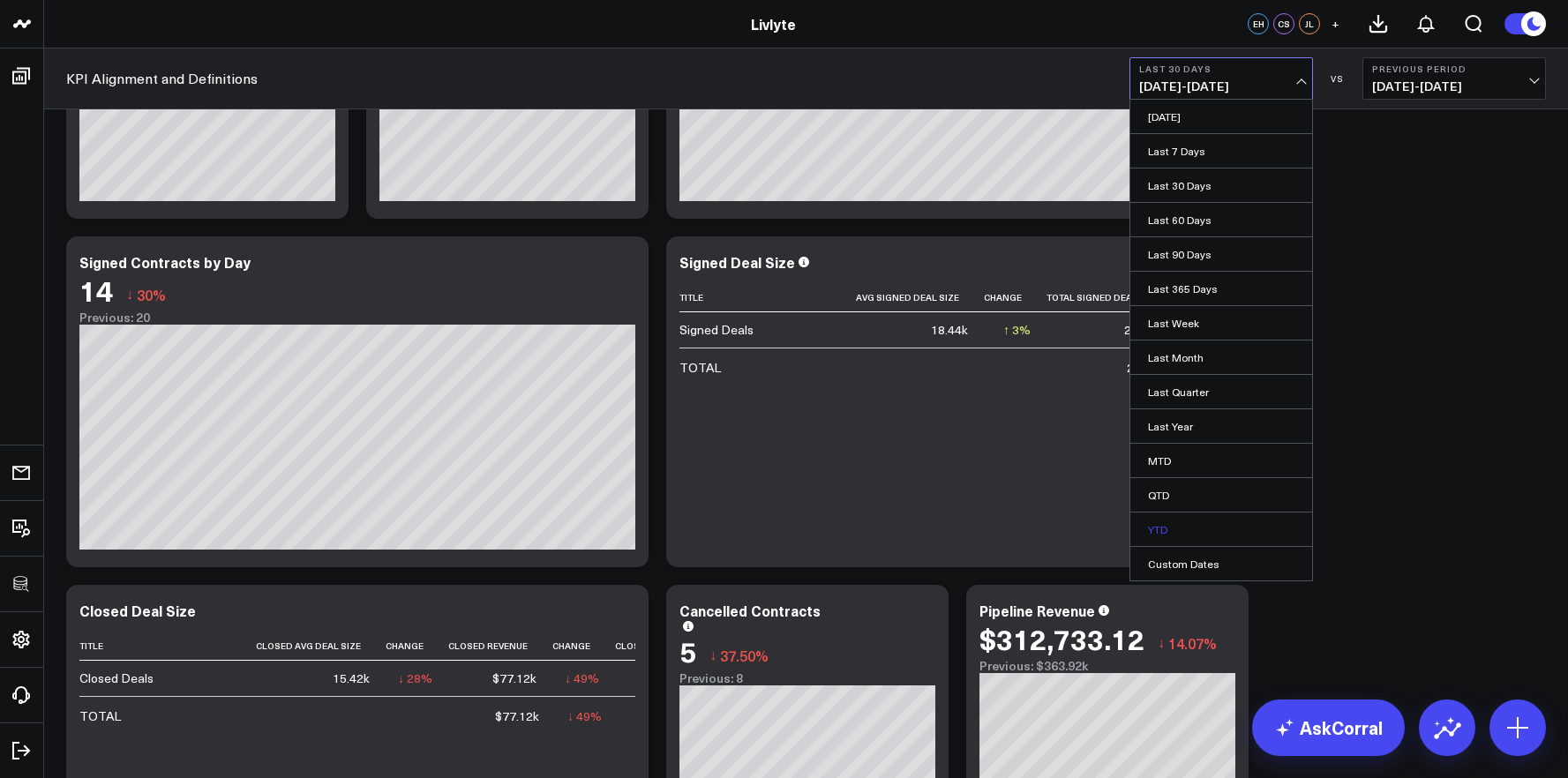
click at [1170, 521] on link "YTD" at bounding box center [1220, 529] width 181 height 33
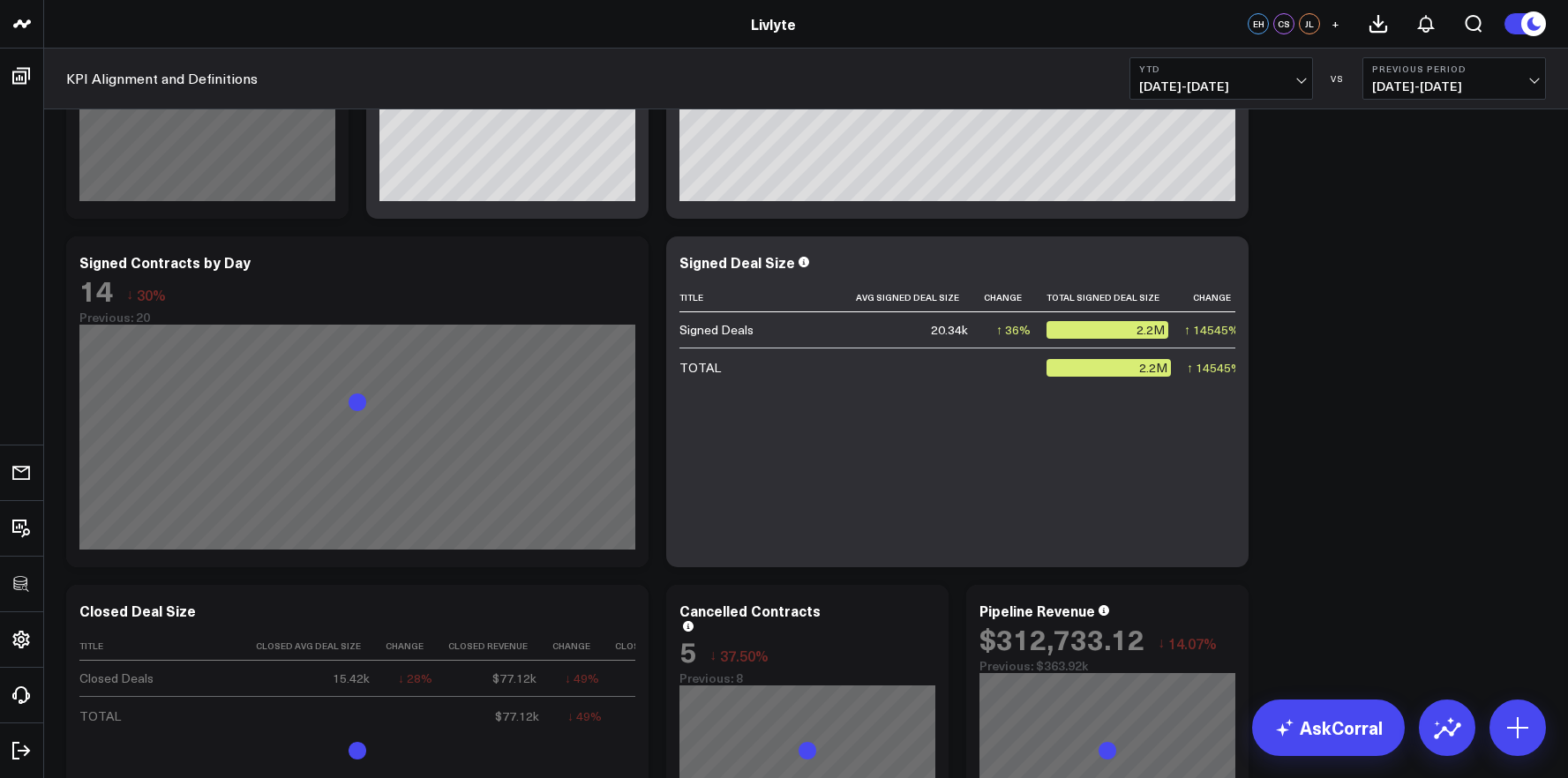
scroll to position [302, 0]
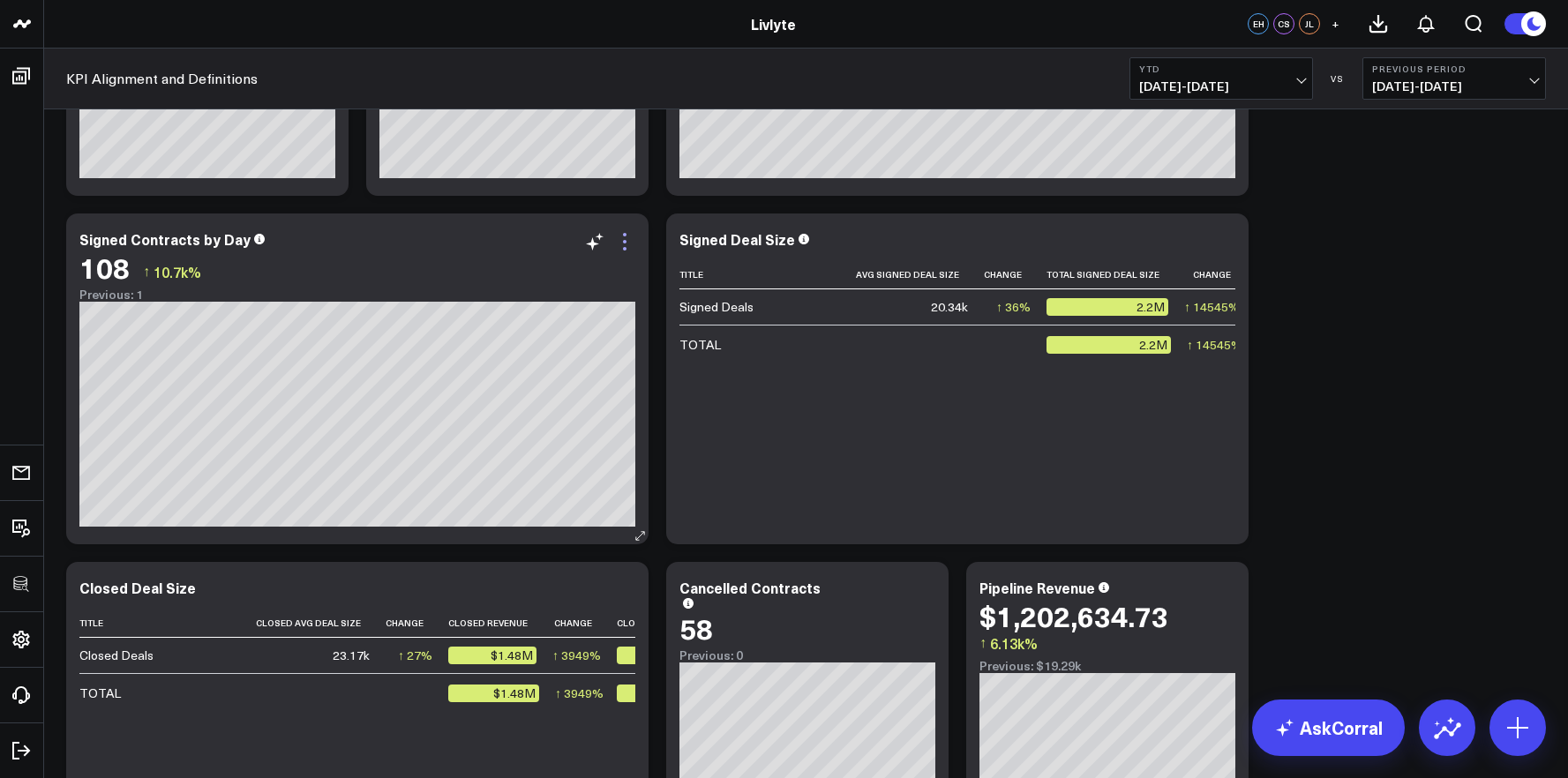
click at [622, 243] on icon at bounding box center [624, 242] width 21 height 21
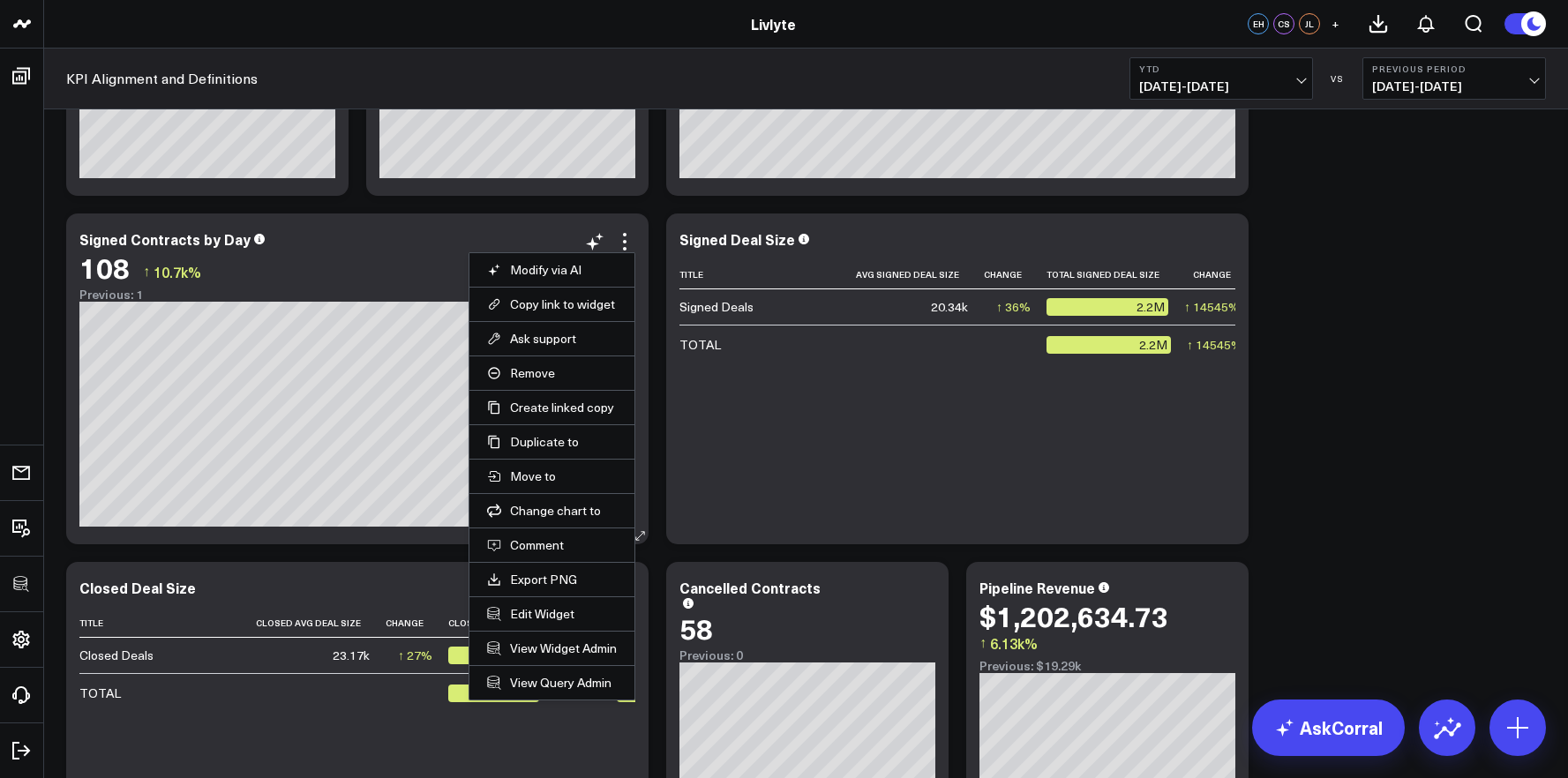
click at [548, 601] on li "Edit Widget" at bounding box center [551, 613] width 165 height 34
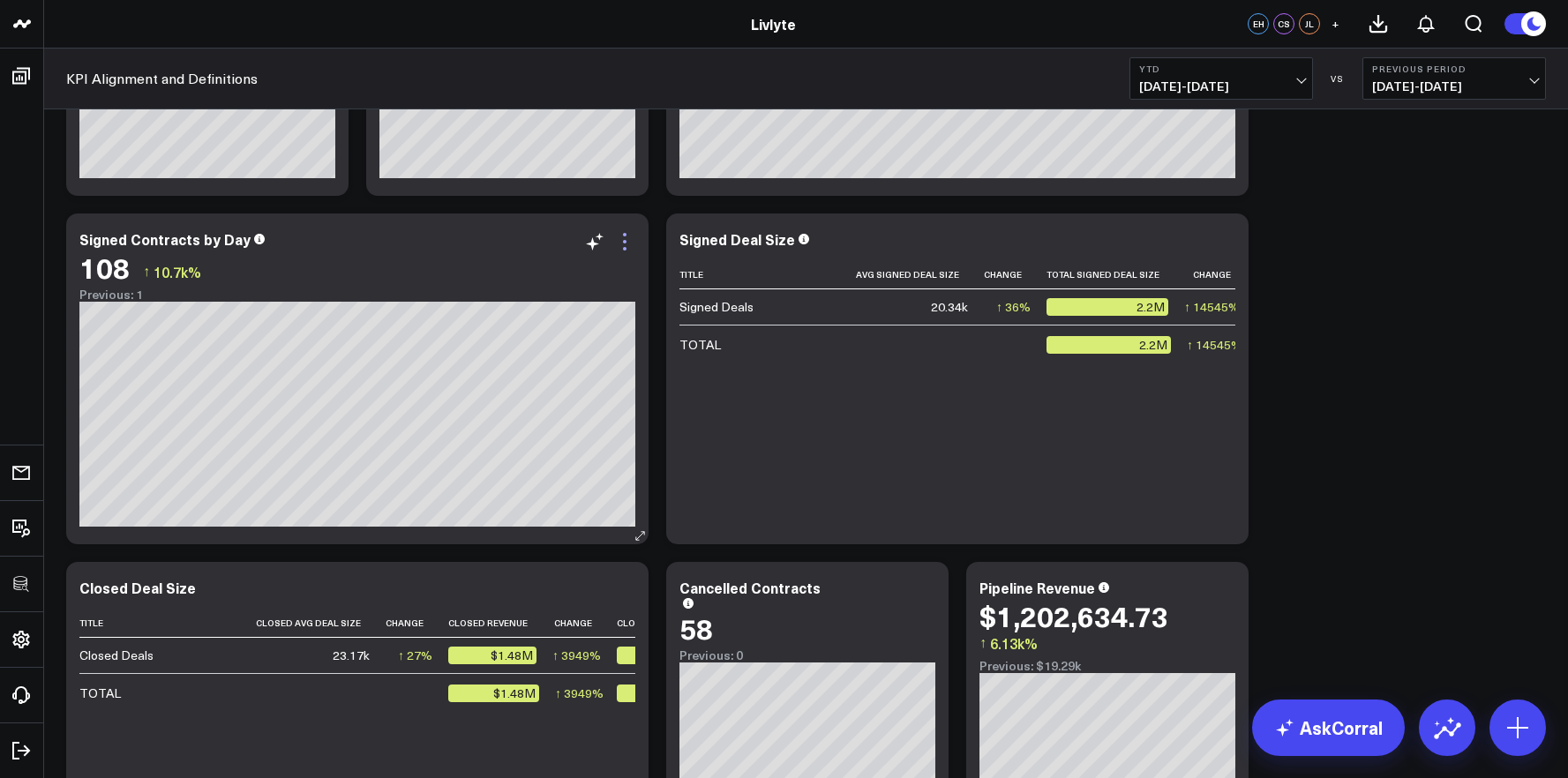
click at [626, 244] on icon at bounding box center [624, 242] width 21 height 21
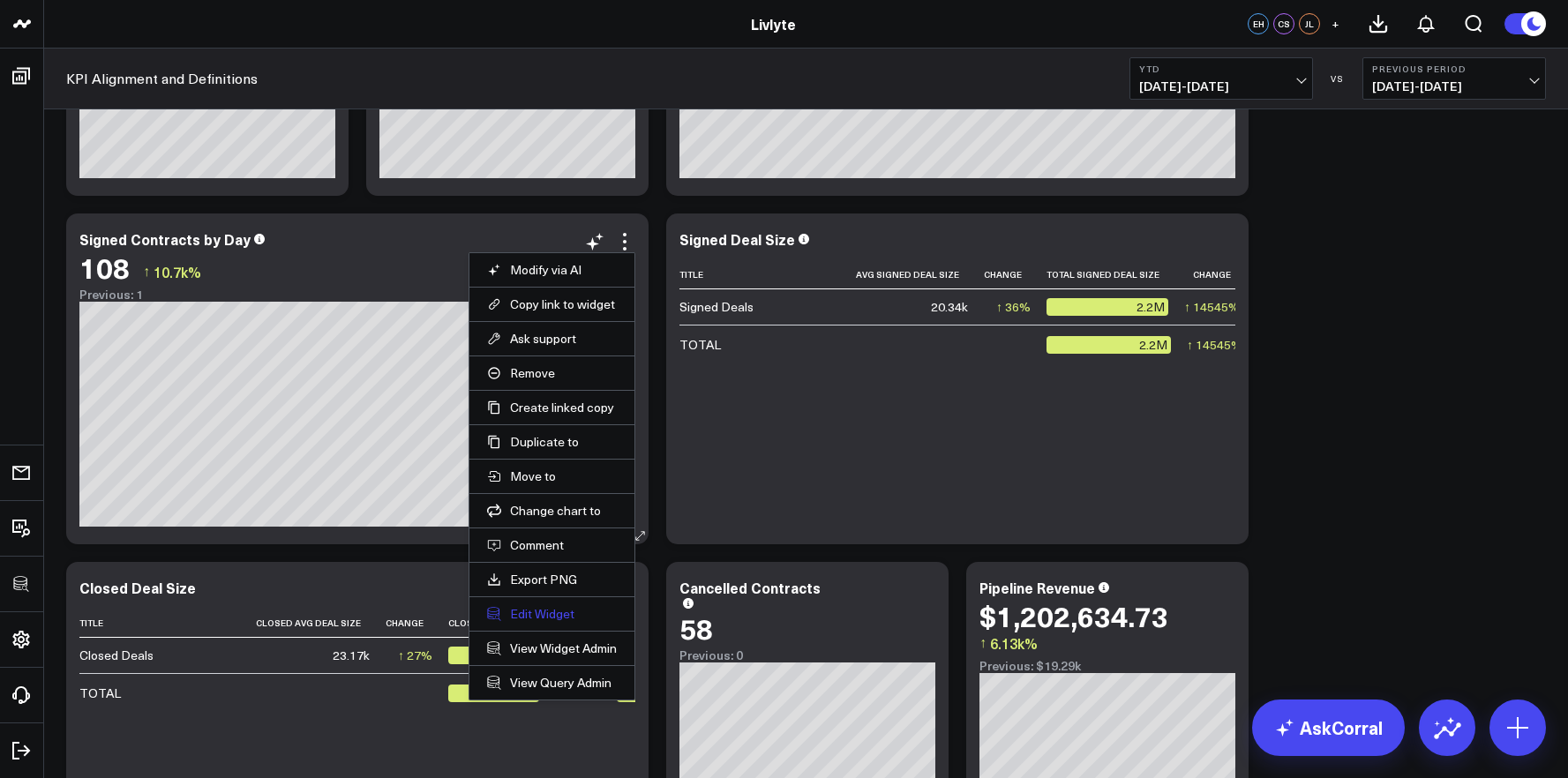
click at [562, 619] on button "Edit Widget" at bounding box center [551, 613] width 129 height 16
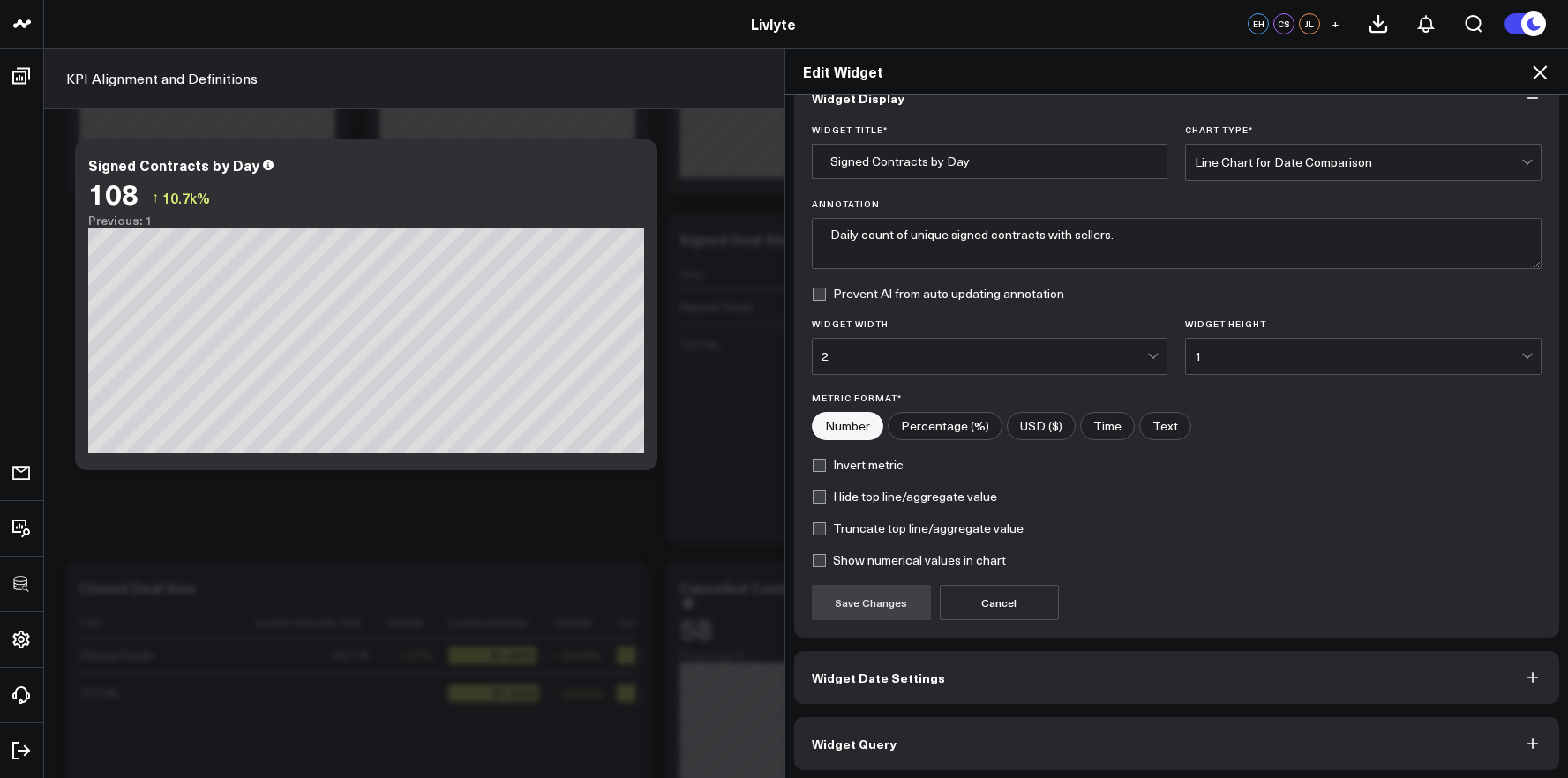
scroll to position [42, 0]
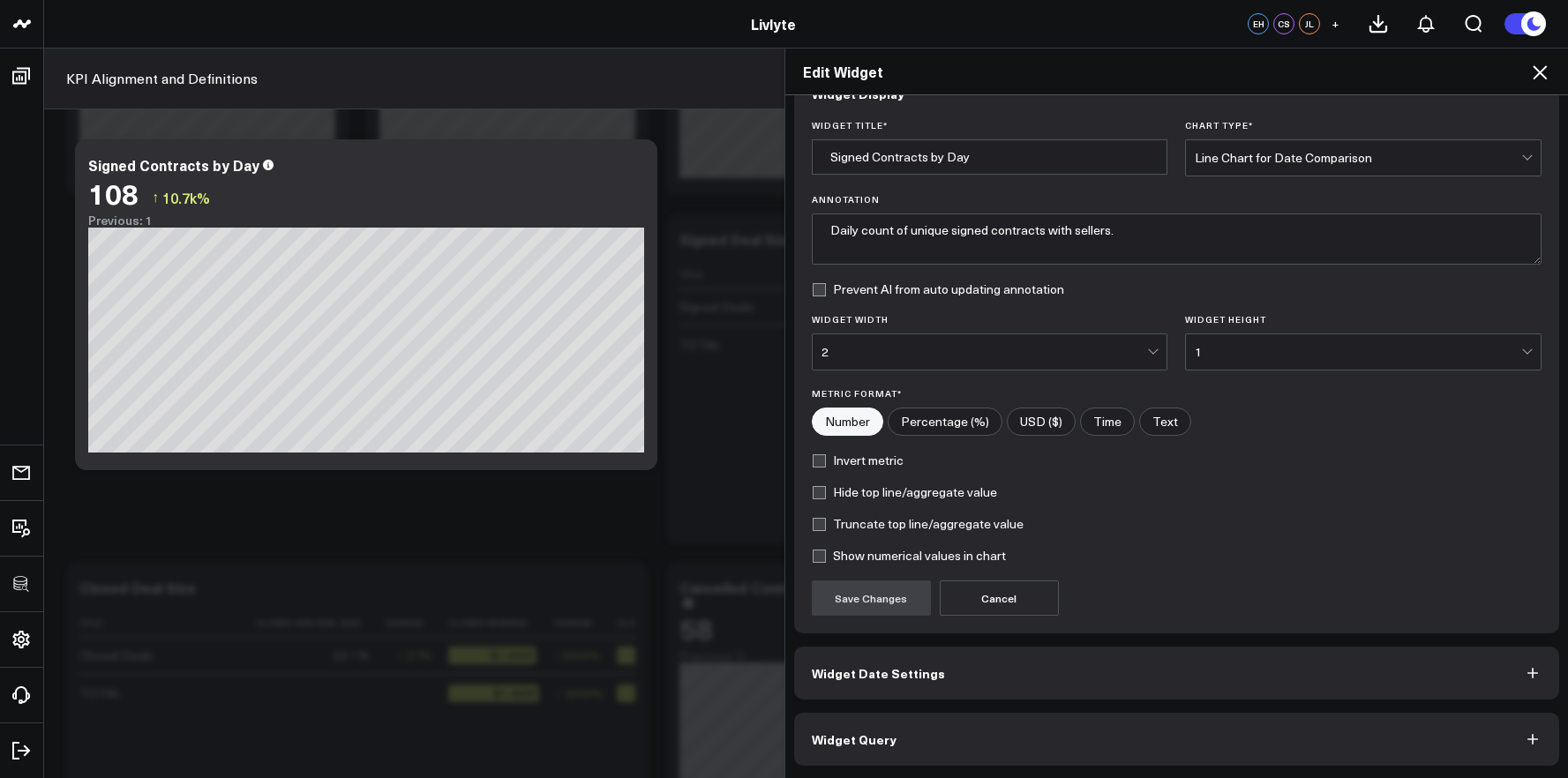
click at [1012, 725] on button "Widget Query" at bounding box center [1176, 739] width 765 height 53
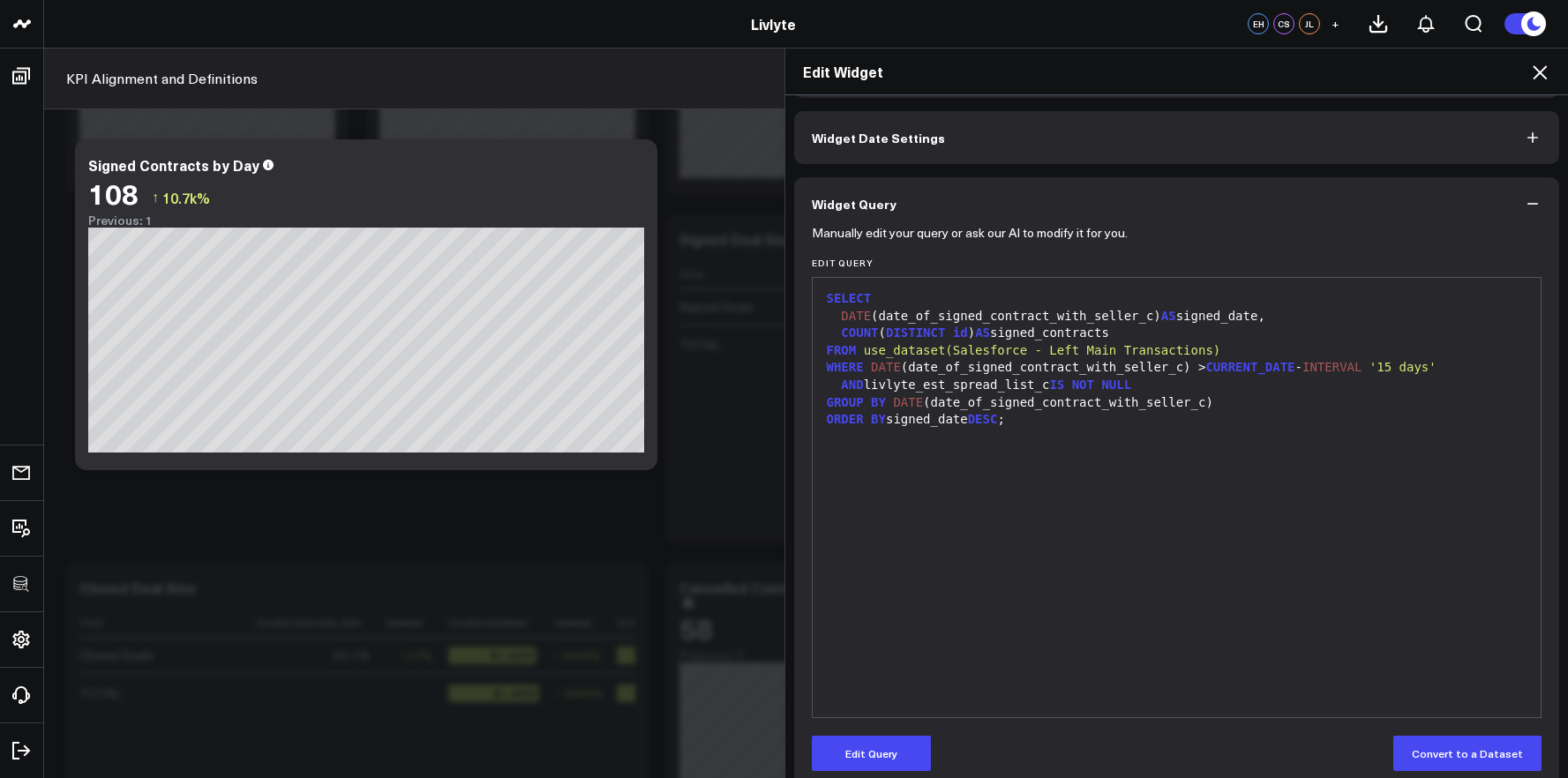
scroll to position [86, 0]
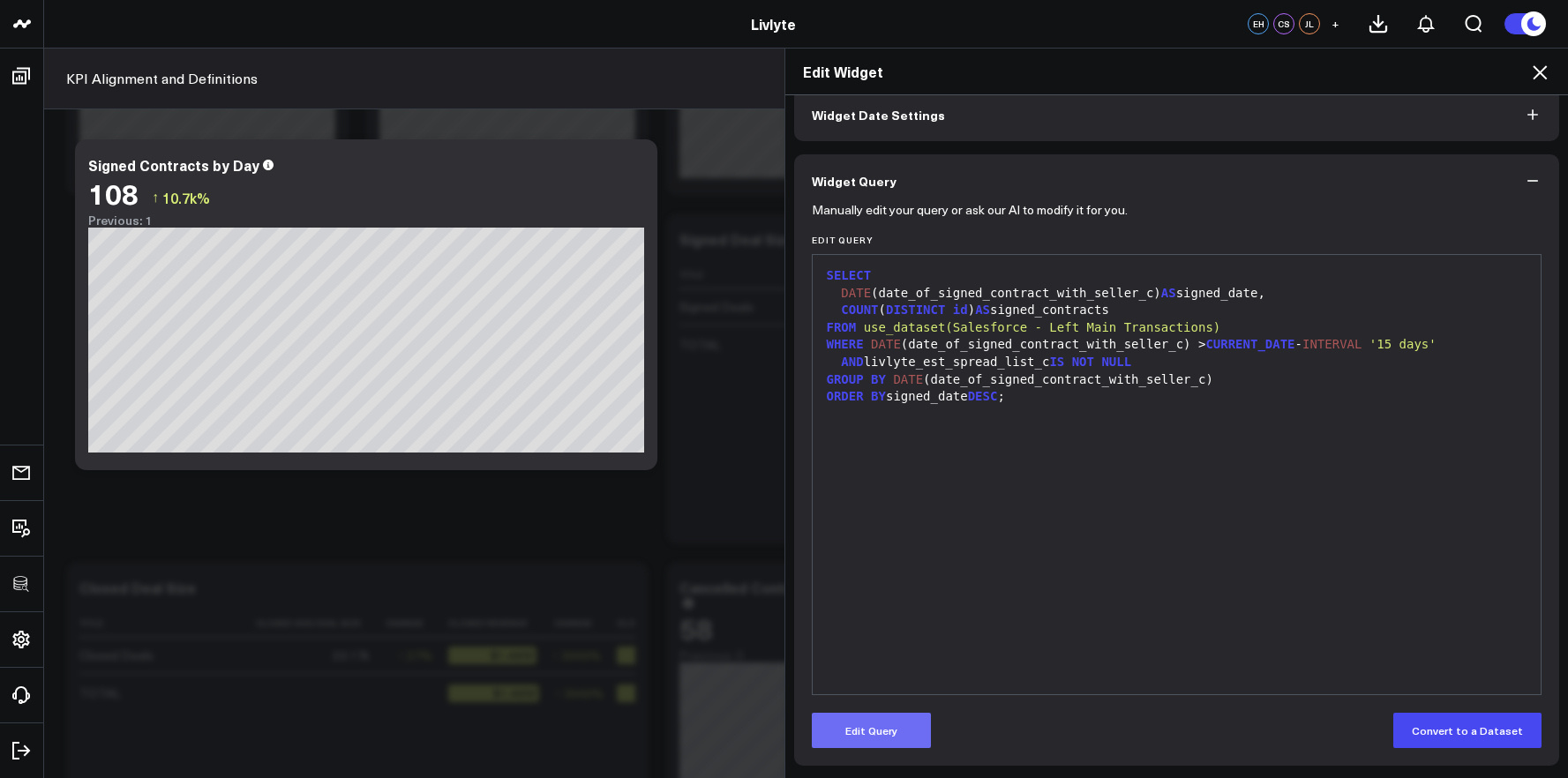
click at [907, 713] on button "Edit Query" at bounding box center [871, 731] width 119 height 35
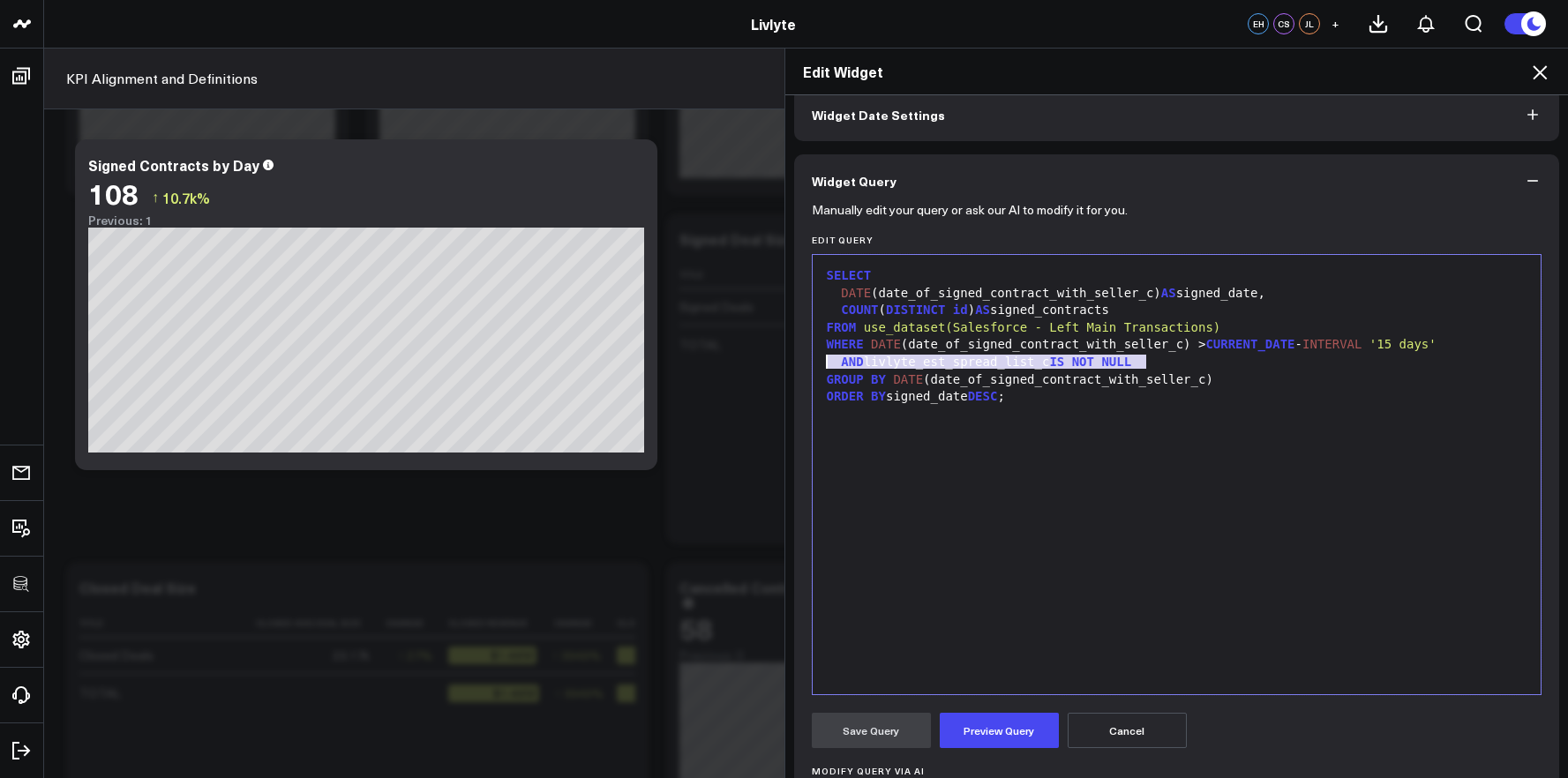
drag, startPoint x: 1152, startPoint y: 361, endPoint x: 778, endPoint y: 357, distance: 374.0
click at [785, 357] on div "Widget Display Widget Date Settings Widget Query Manually edit your query or as…" at bounding box center [1176, 436] width 783 height 683
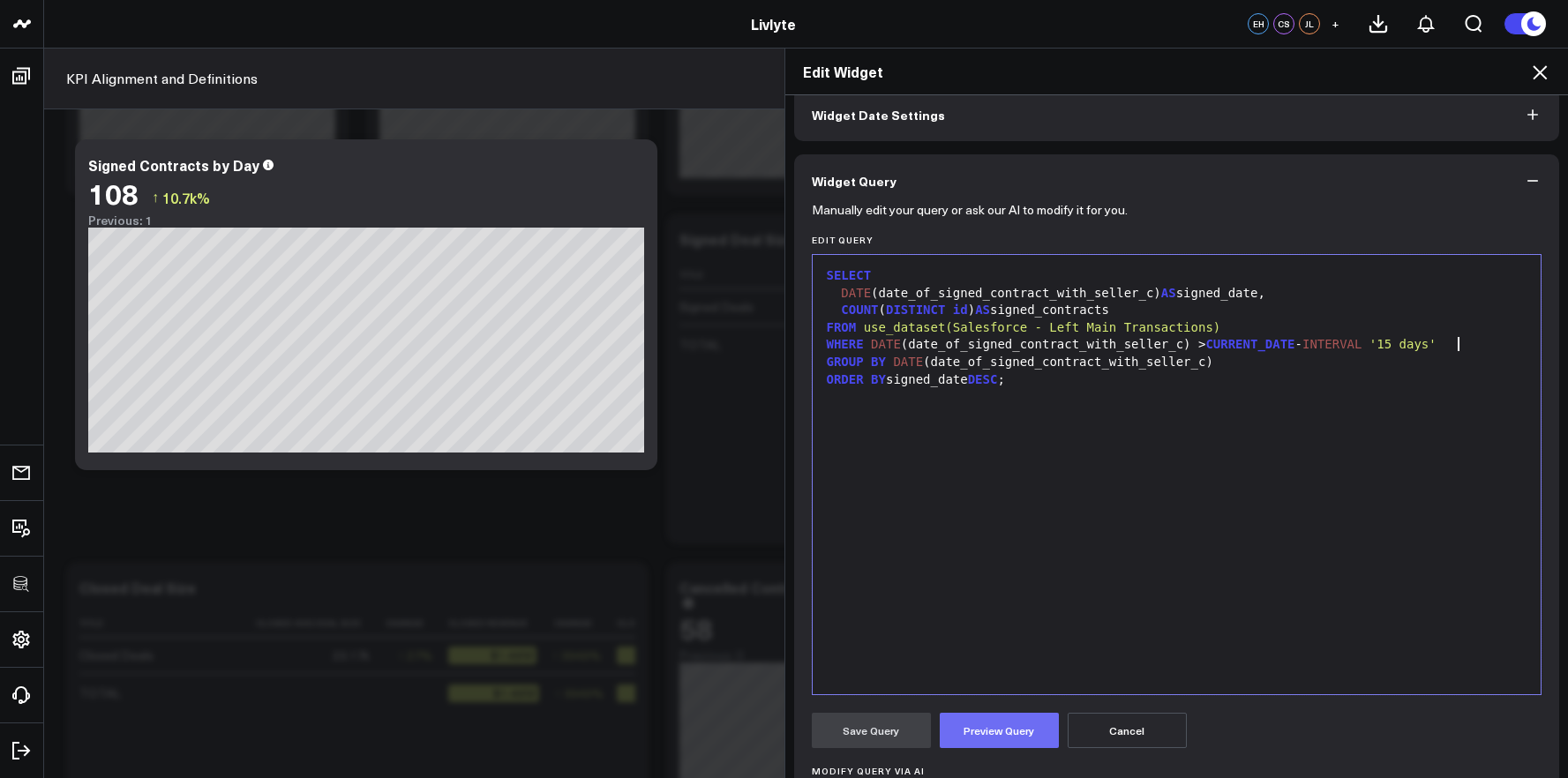
click at [1002, 727] on button "Preview Query" at bounding box center [999, 731] width 119 height 35
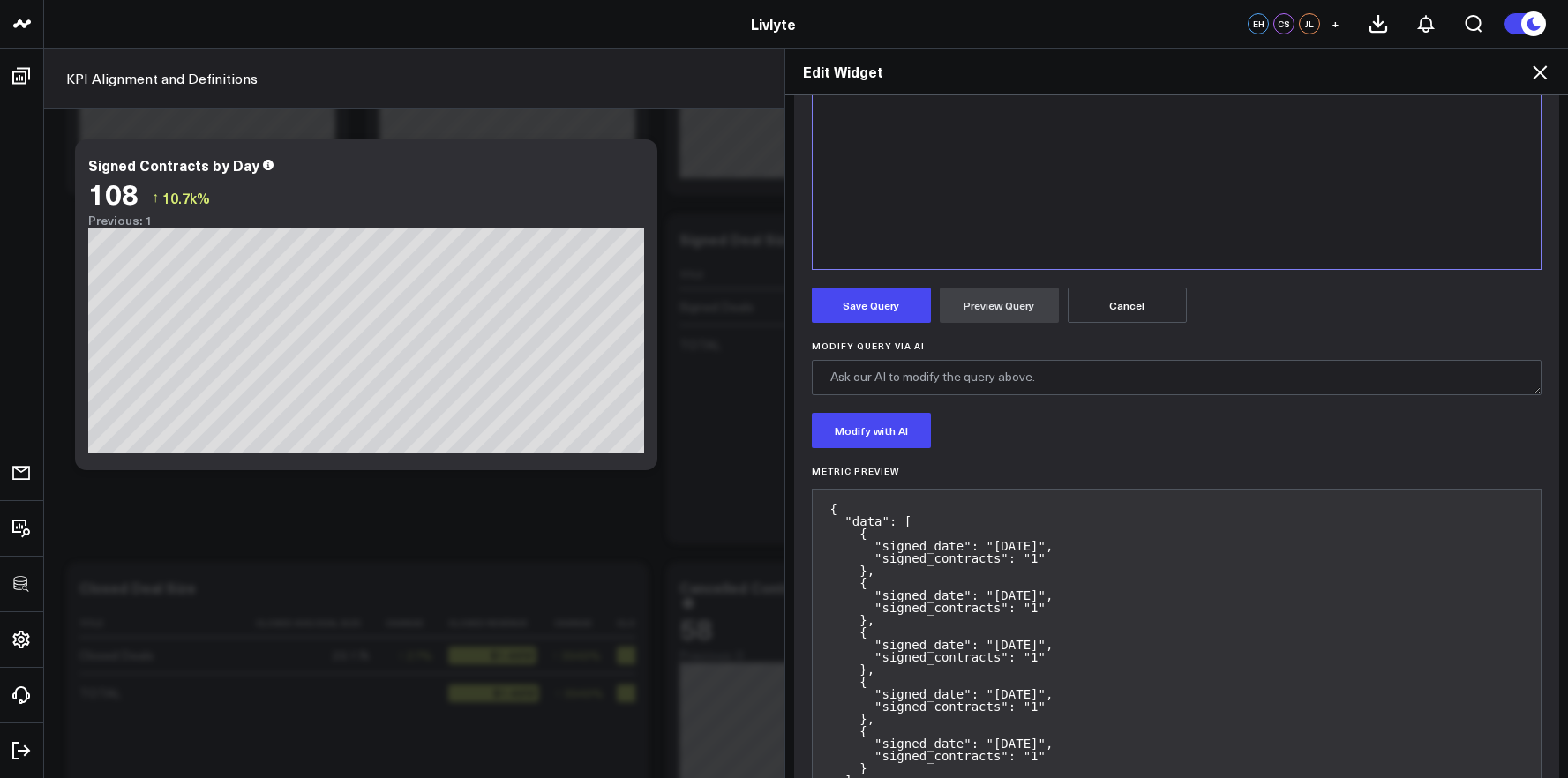
scroll to position [367, 0]
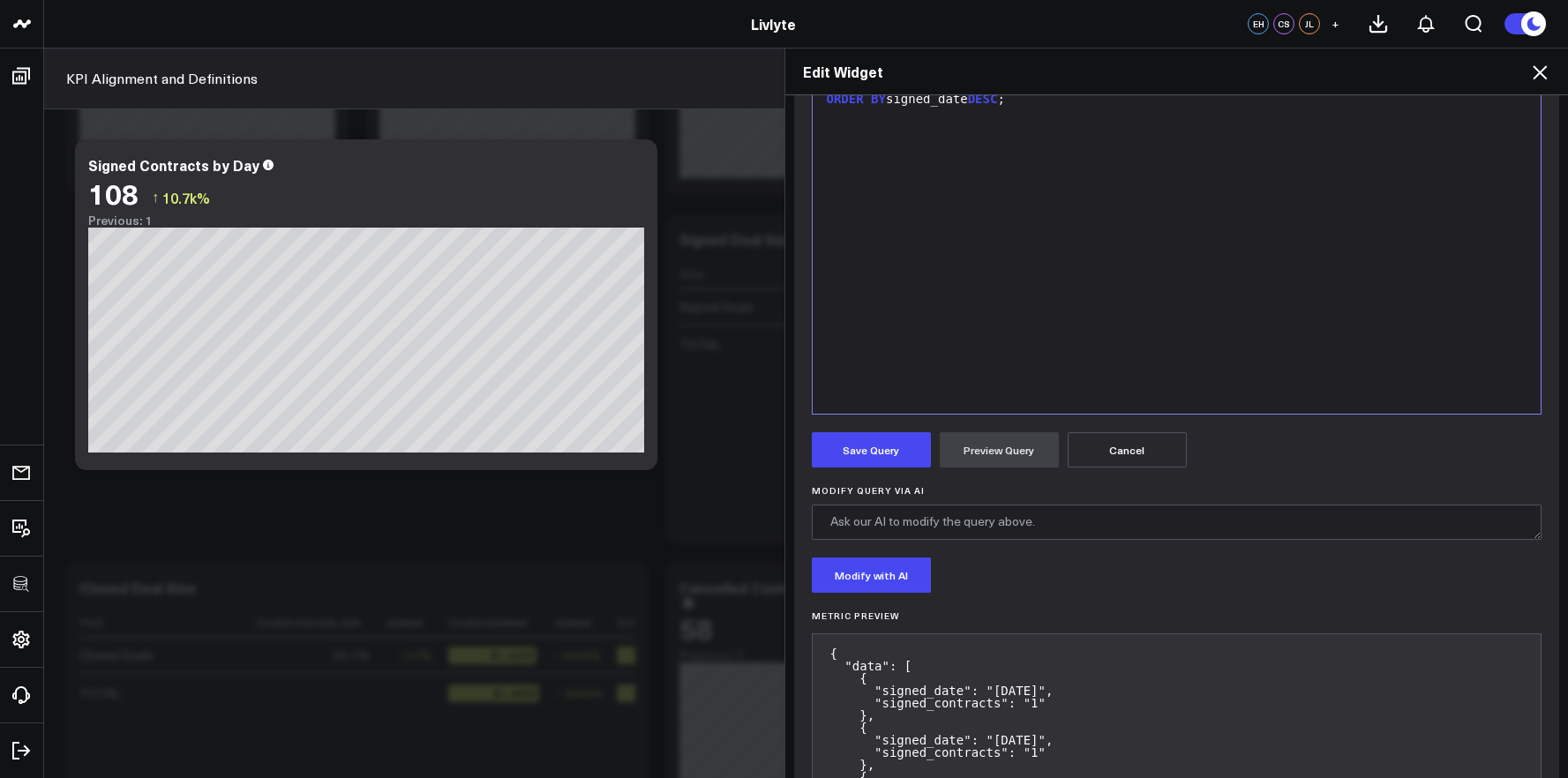
click at [907, 430] on form "Manually edit your query or ask our AI to modify it for you. Edit Query Selecti…" at bounding box center [1176, 448] width 730 height 1043
click at [906, 433] on button "Save Query" at bounding box center [871, 450] width 119 height 35
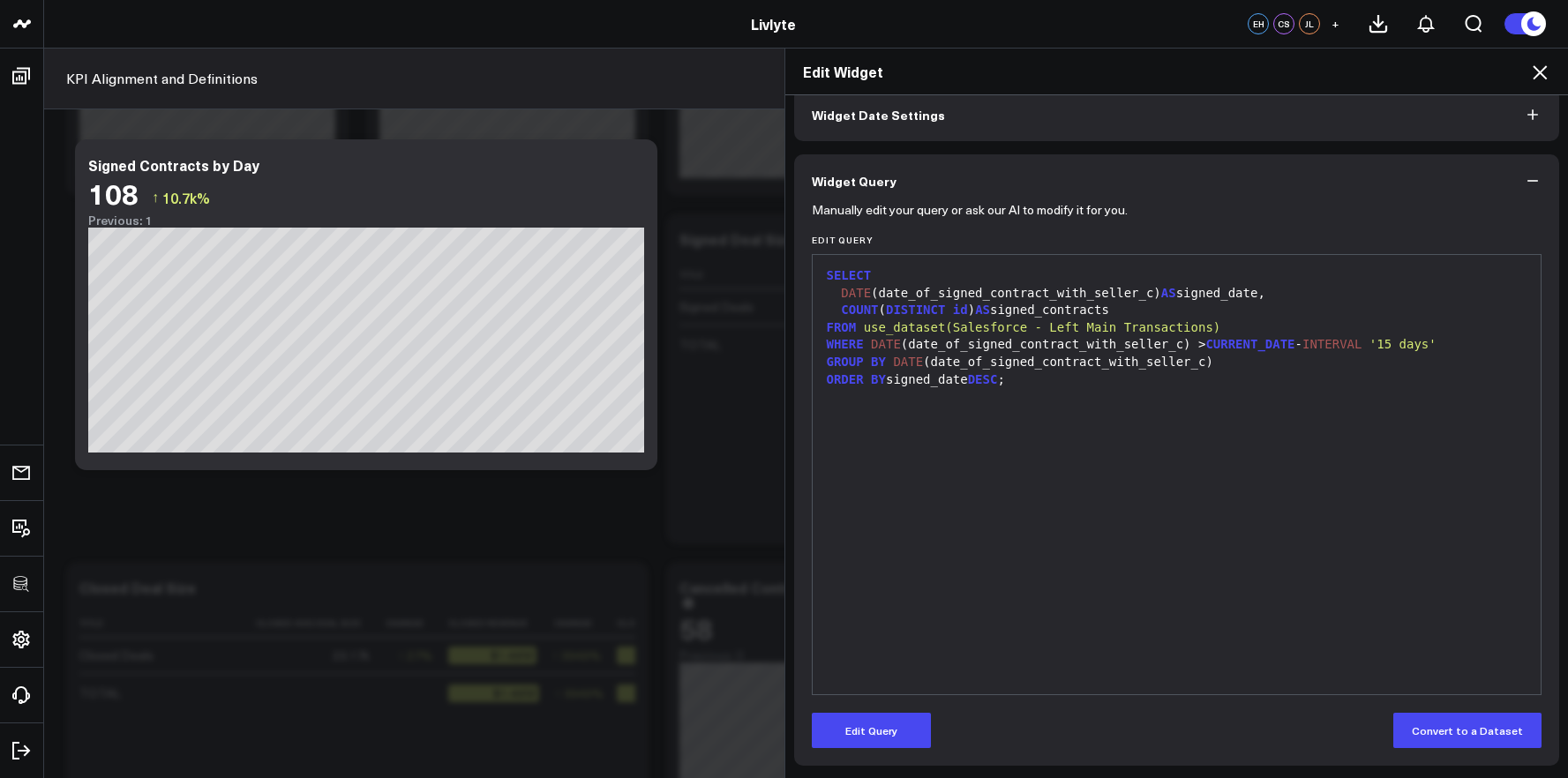
scroll to position [86, 0]
drag, startPoint x: 1503, startPoint y: 360, endPoint x: 1485, endPoint y: 349, distance: 21.1
click at [1486, 350] on div "SELECT DATE (date_of_signed_contract_with_seller_c) AS signed_date, COUNT ( DIS…" at bounding box center [1176, 474] width 711 height 421
click at [1469, 345] on div "WHERE DATE (date_of_signed_contract_with_seller_c) > CURRENT_DATE - INTERVAL '1…" at bounding box center [1176, 344] width 711 height 18
click at [1547, 81] on icon at bounding box center [1539, 72] width 21 height 21
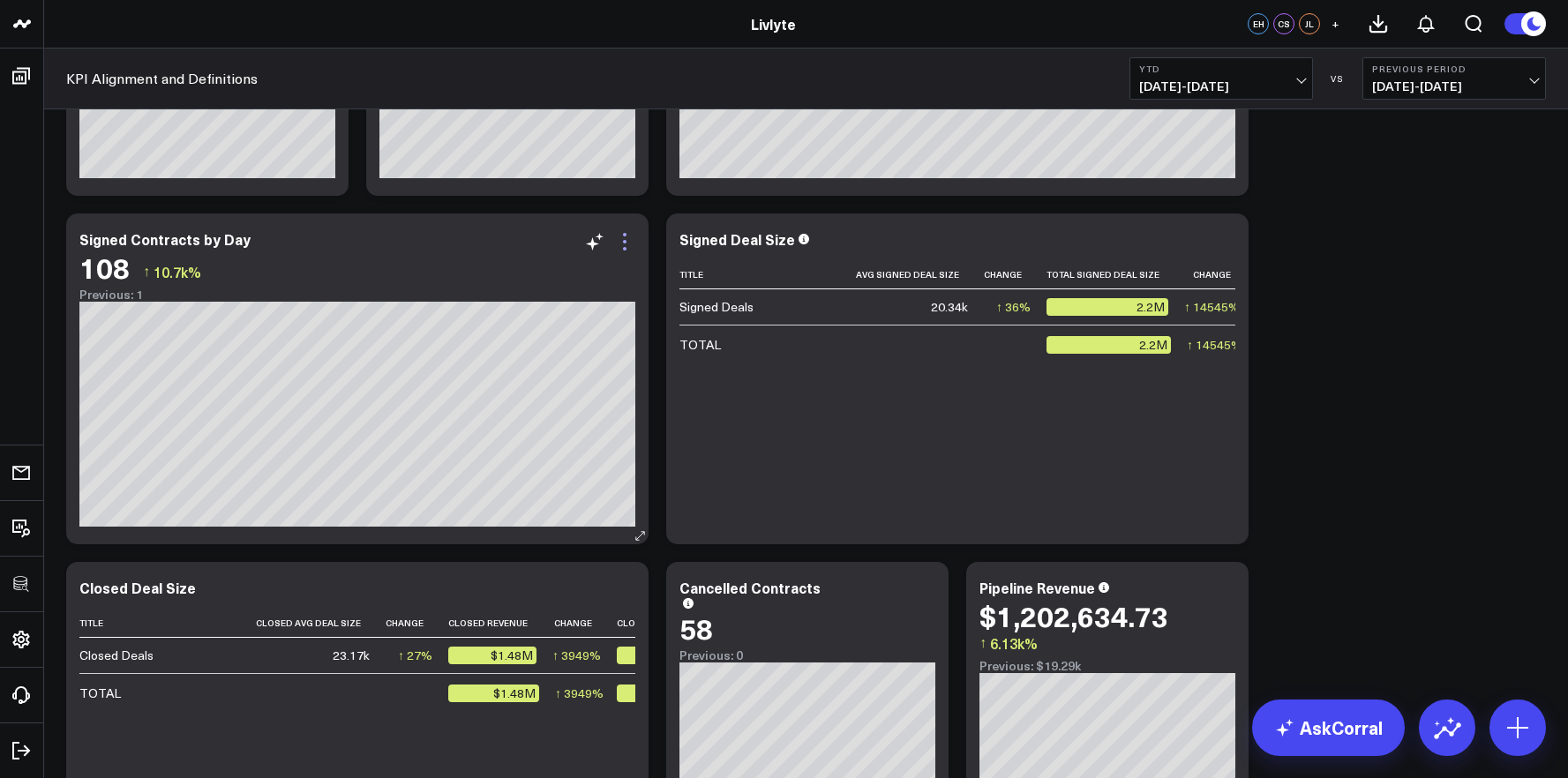
click at [628, 247] on icon at bounding box center [624, 242] width 21 height 21
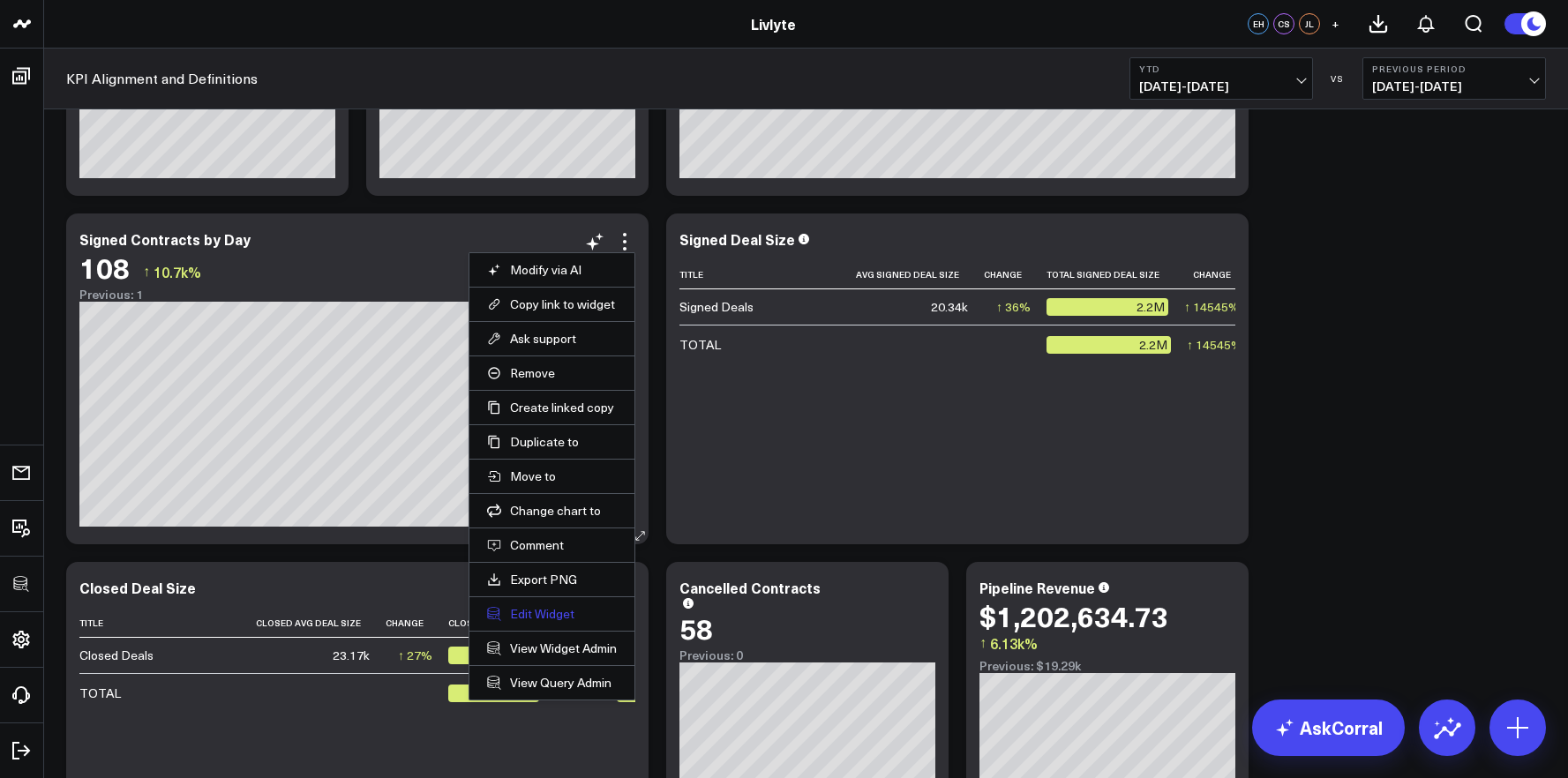
click at [525, 610] on button "Edit Widget" at bounding box center [551, 613] width 129 height 16
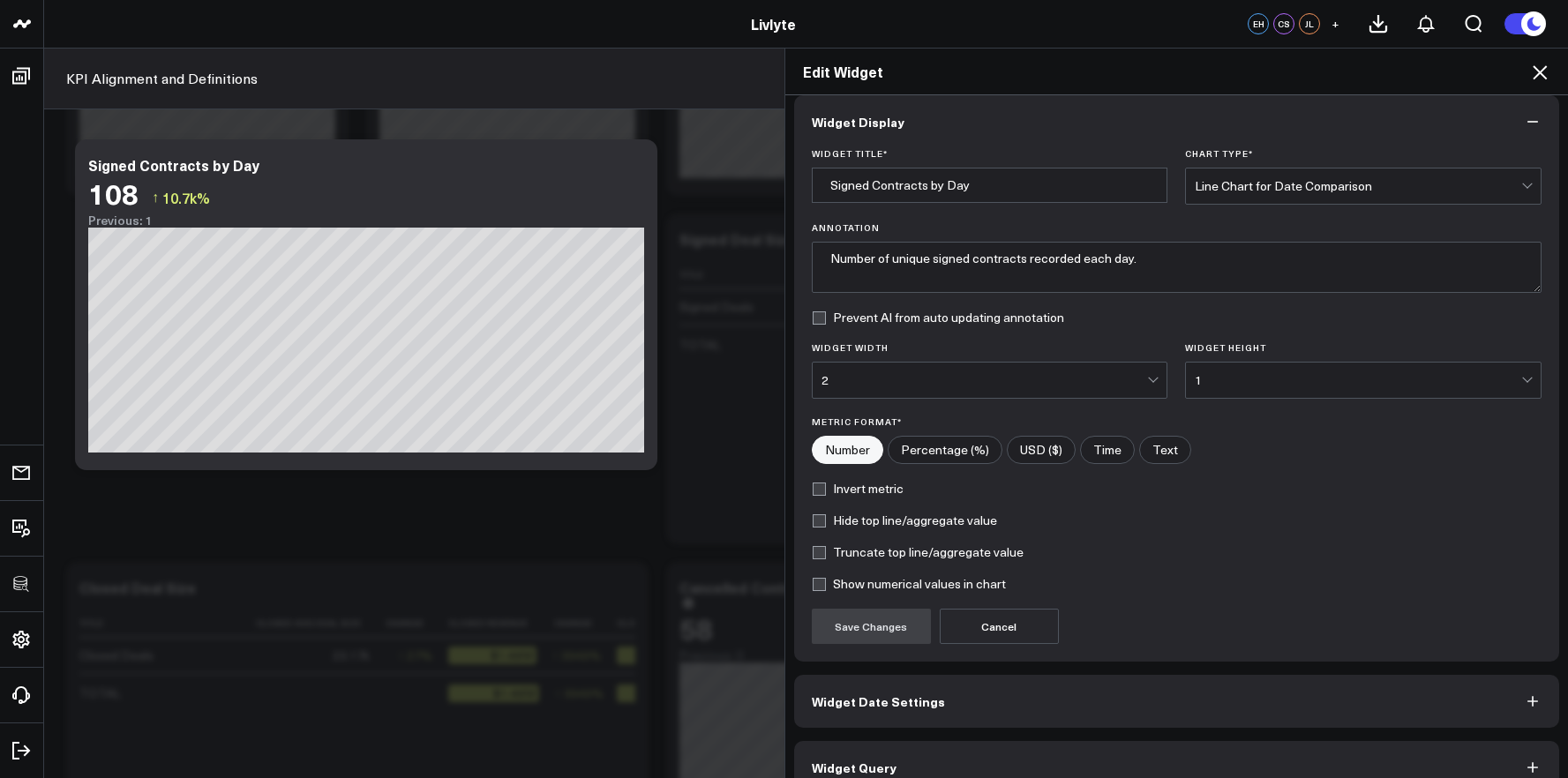
scroll to position [42, 0]
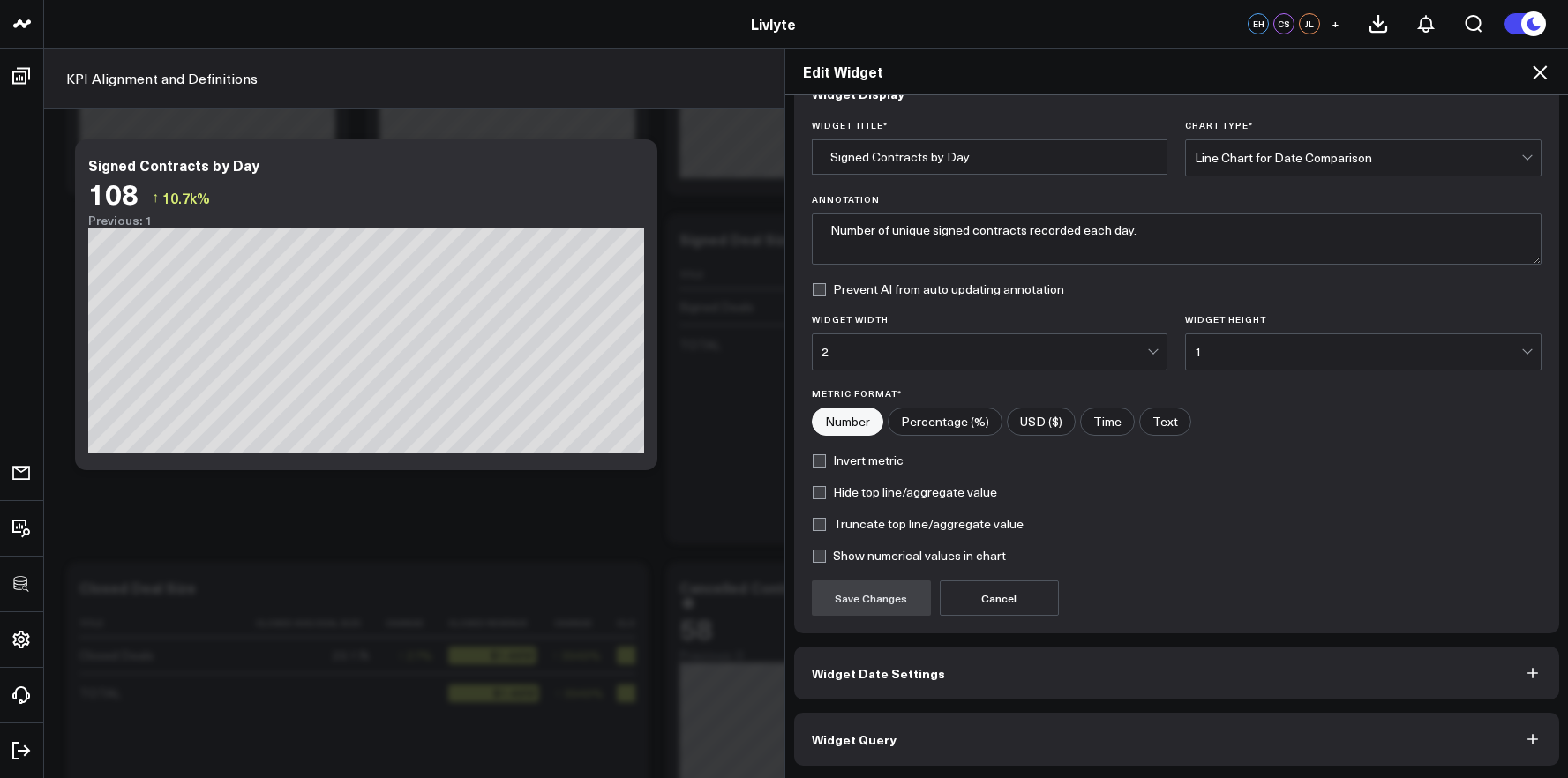
click at [1050, 733] on button "Widget Query" at bounding box center [1176, 739] width 765 height 53
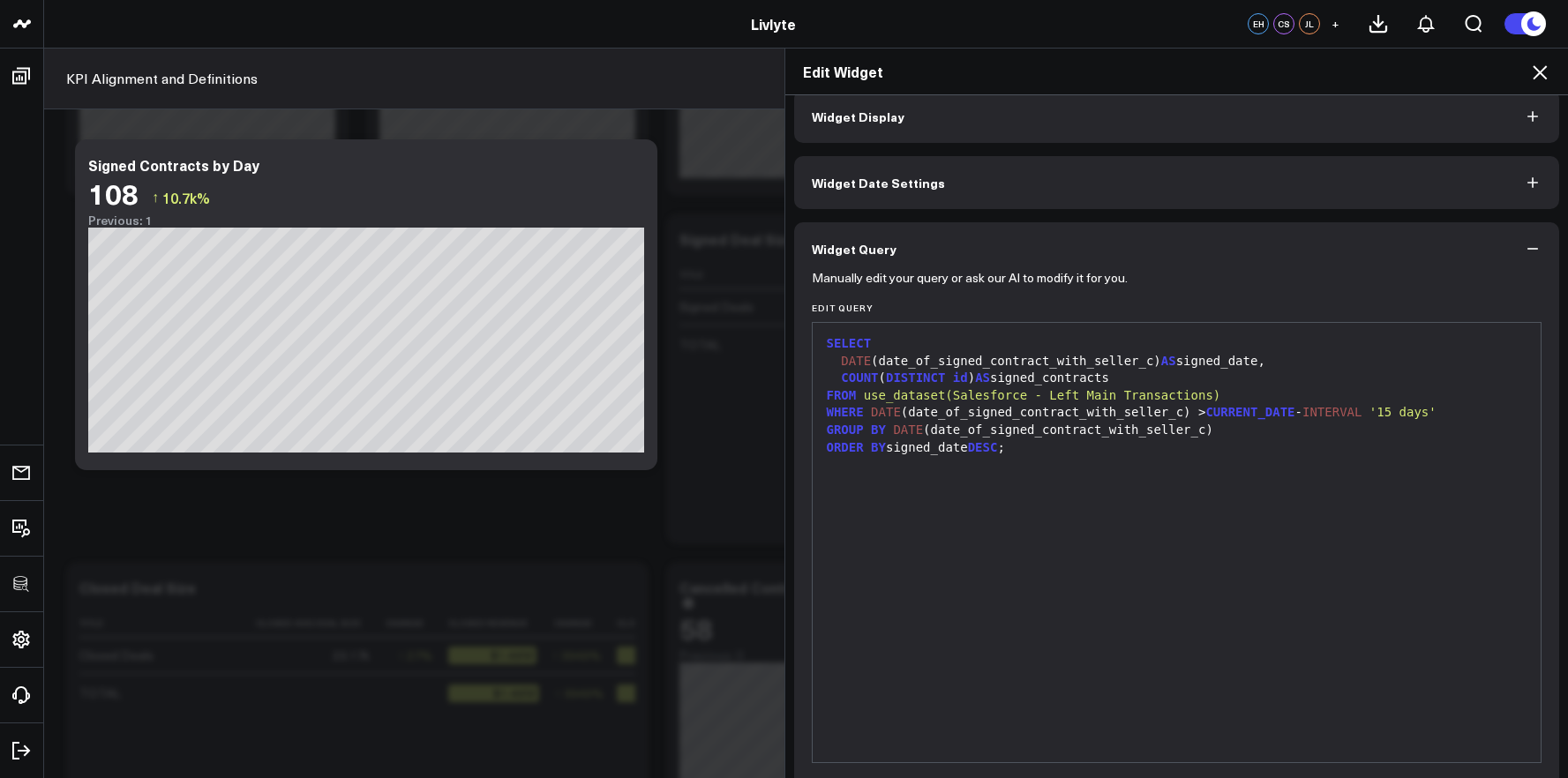
scroll to position [86, 0]
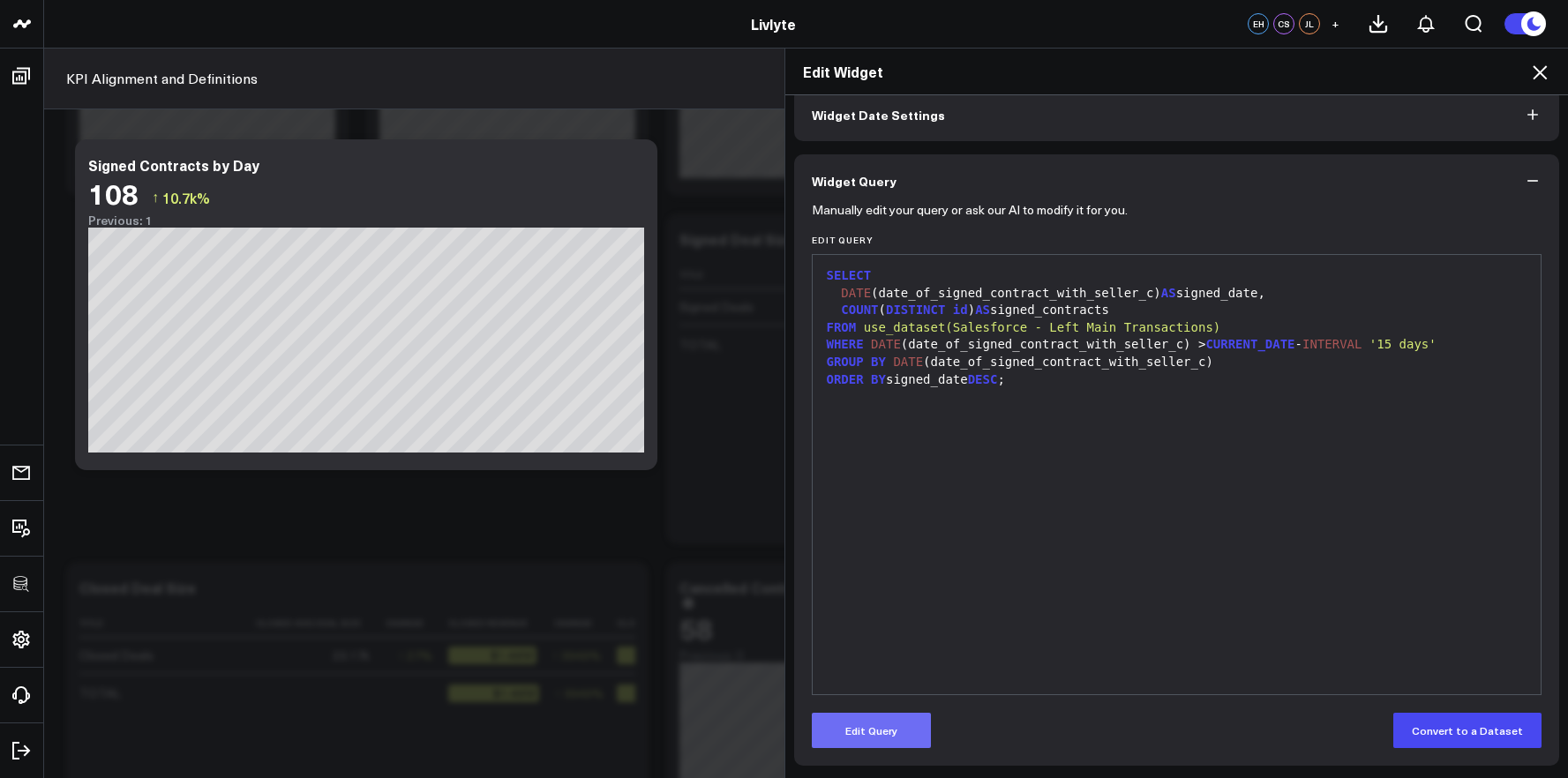
click at [906, 729] on button "Edit Query" at bounding box center [871, 731] width 119 height 35
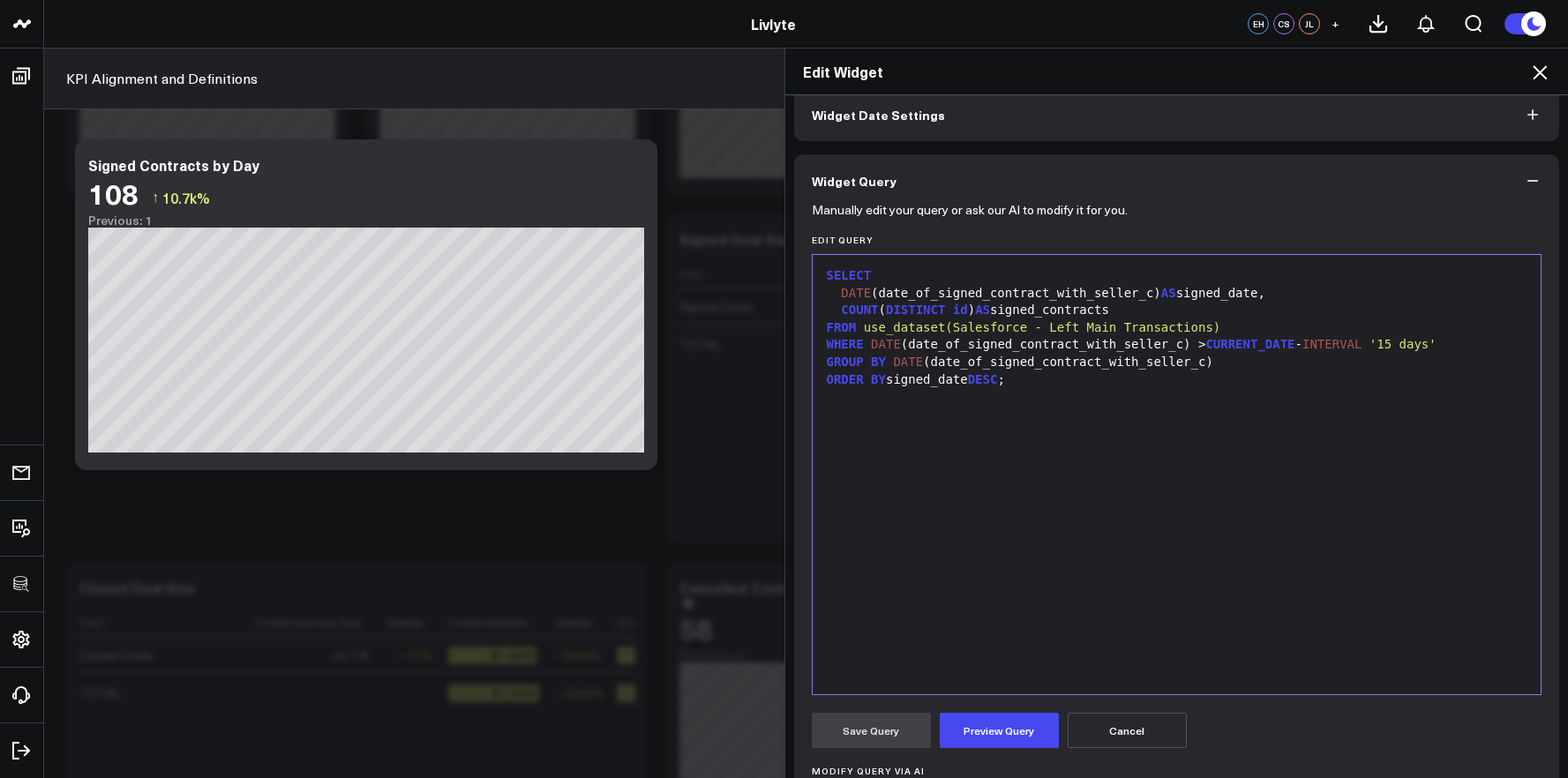
drag, startPoint x: 1450, startPoint y: 350, endPoint x: 1460, endPoint y: 344, distance: 11.7
click at [1452, 349] on div "WHERE DATE (date_of_signed_contract_with_seller_c) > CURRENT_DATE - INTERVAL '1…" at bounding box center [1176, 344] width 711 height 18
click at [993, 735] on button "Preview Query" at bounding box center [999, 731] width 119 height 35
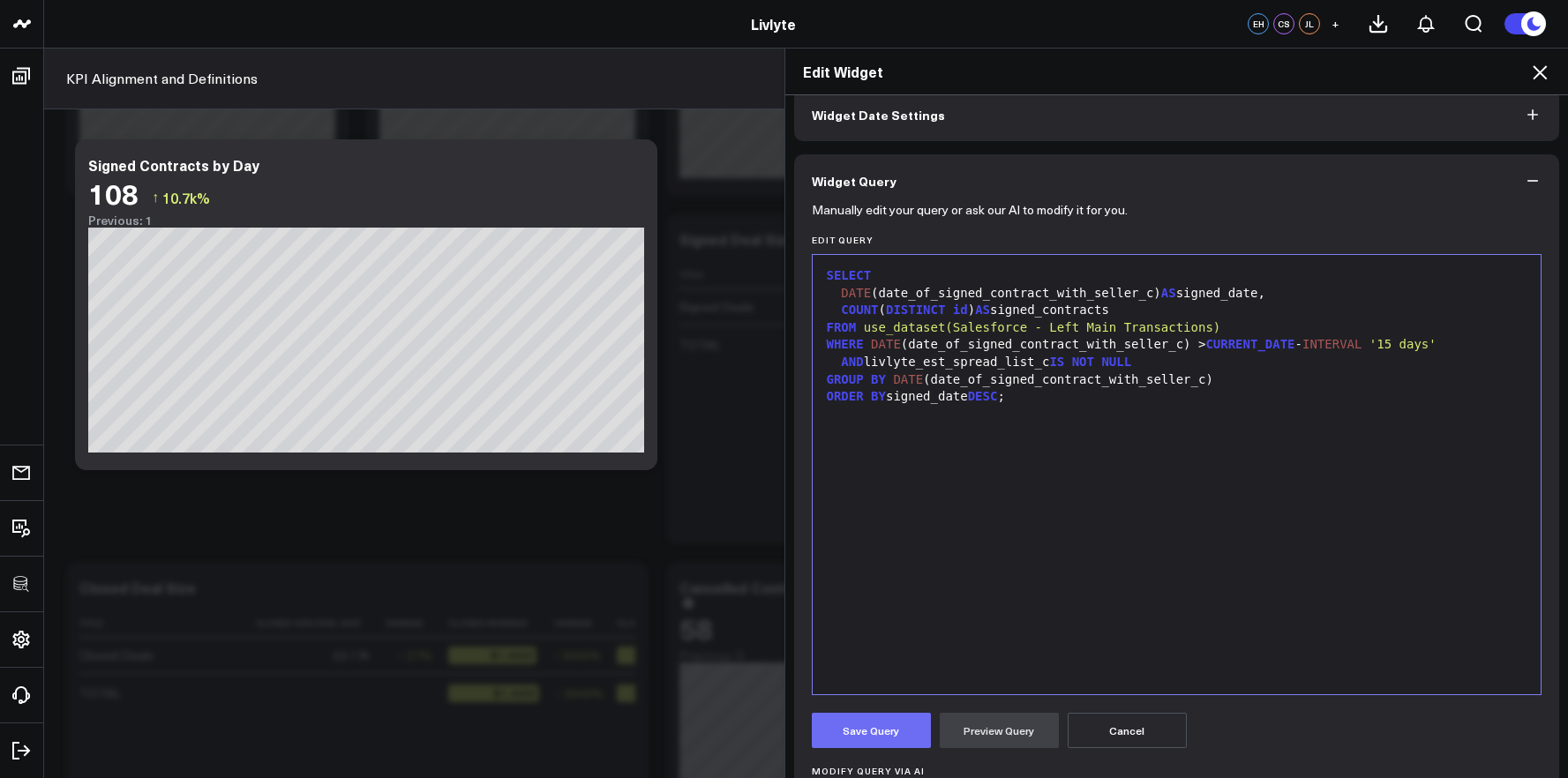
click at [857, 732] on button "Save Query" at bounding box center [871, 731] width 119 height 35
